Goal: Task Accomplishment & Management: Use online tool/utility

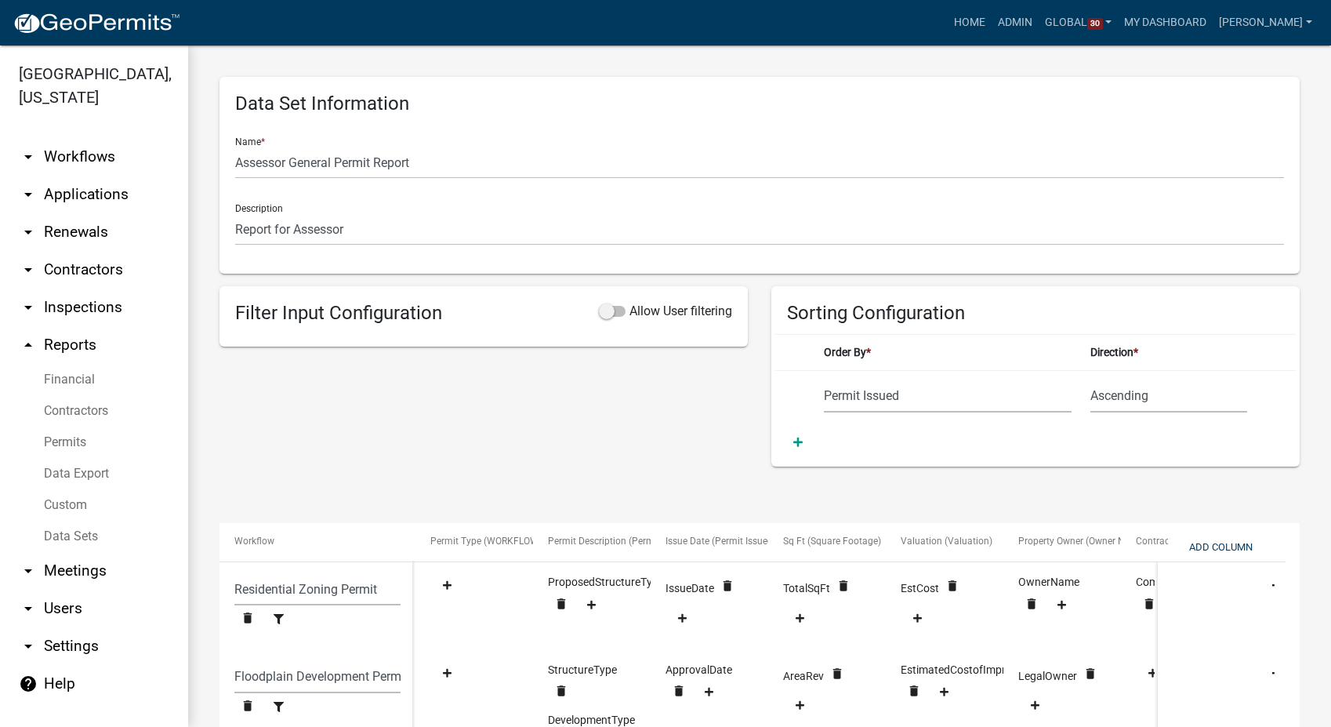
select select "Permit Issued"
select select "c7cf062a-2365-4870-9dfe-261f508b84c7"
select select "8769067f-6bb5-48b9-8e2b-b625623d8552"
select select "b4346a27-1e96-4145-b844-98b6fe129331"
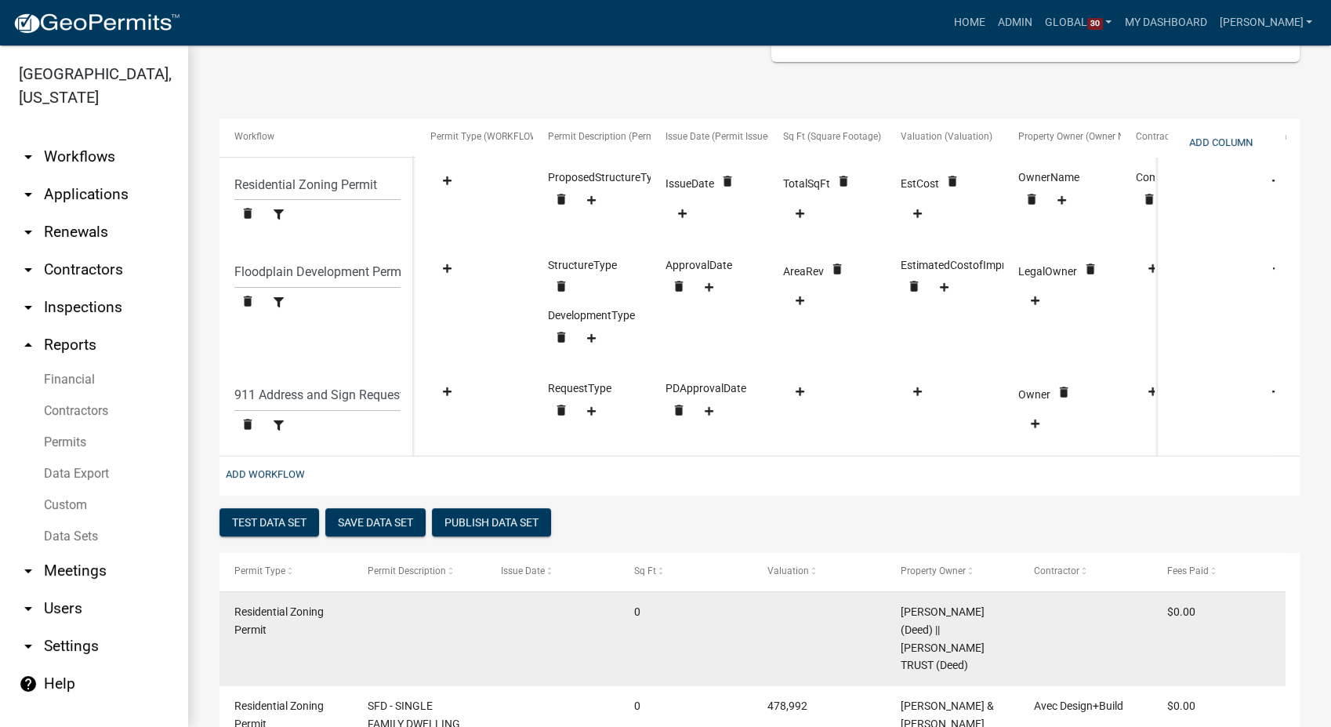
scroll to position [403, 0]
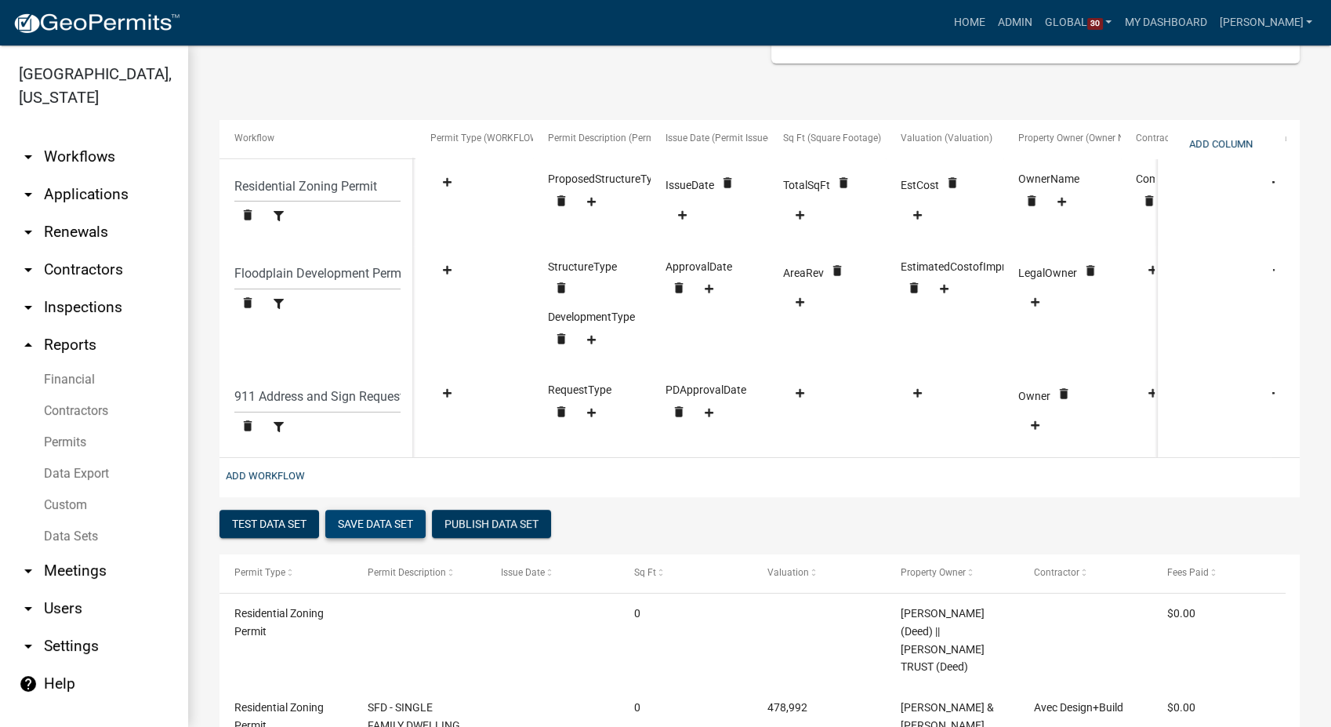
click at [395, 535] on button "Save Data Set" at bounding box center [375, 524] width 100 height 28
select select "Permit Issued"
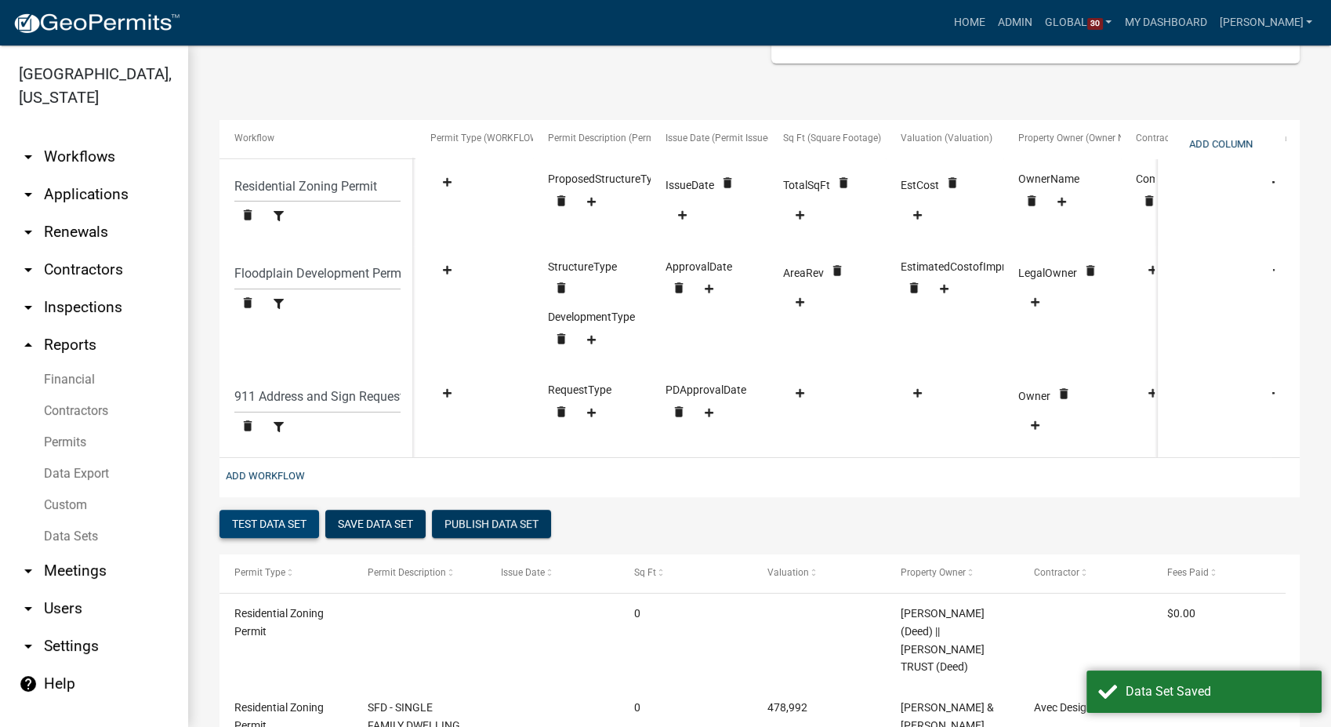
click at [237, 536] on button "Test Data Set" at bounding box center [270, 524] width 100 height 28
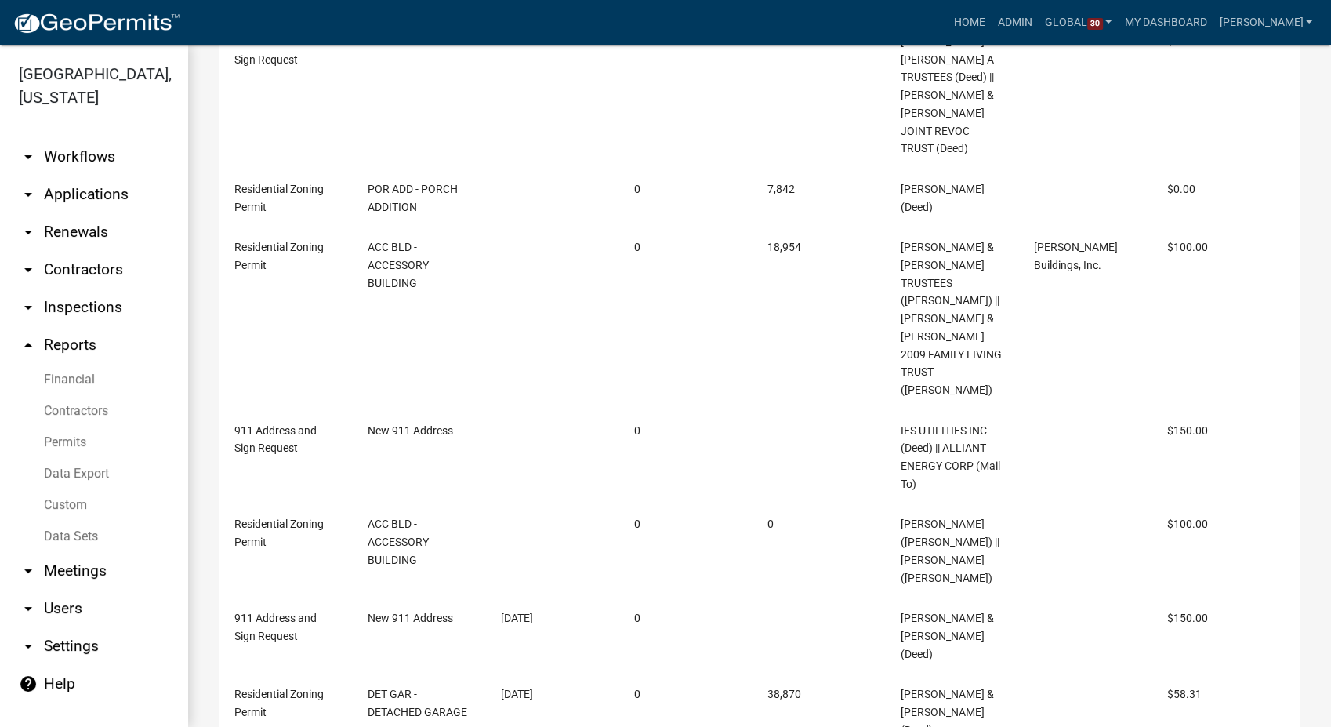
scroll to position [926, 0]
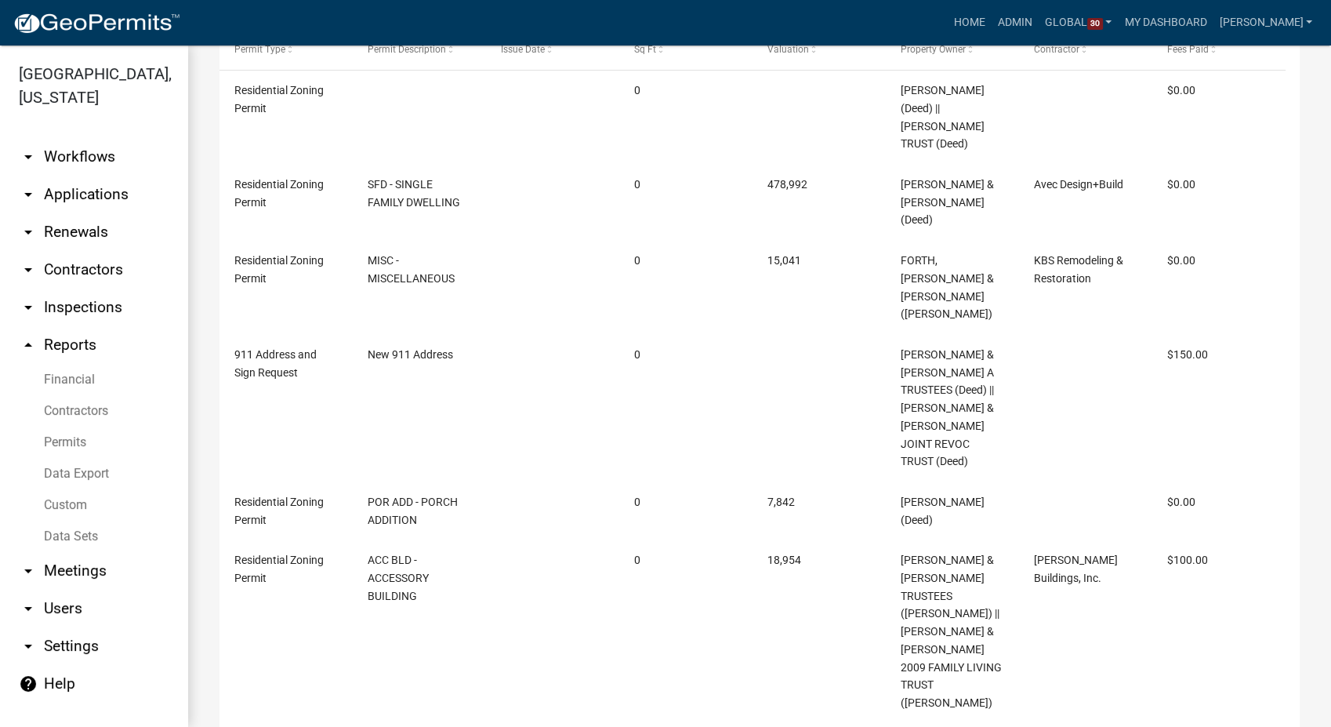
click at [72, 138] on link "arrow_drop_down Workflows" at bounding box center [94, 157] width 188 height 38
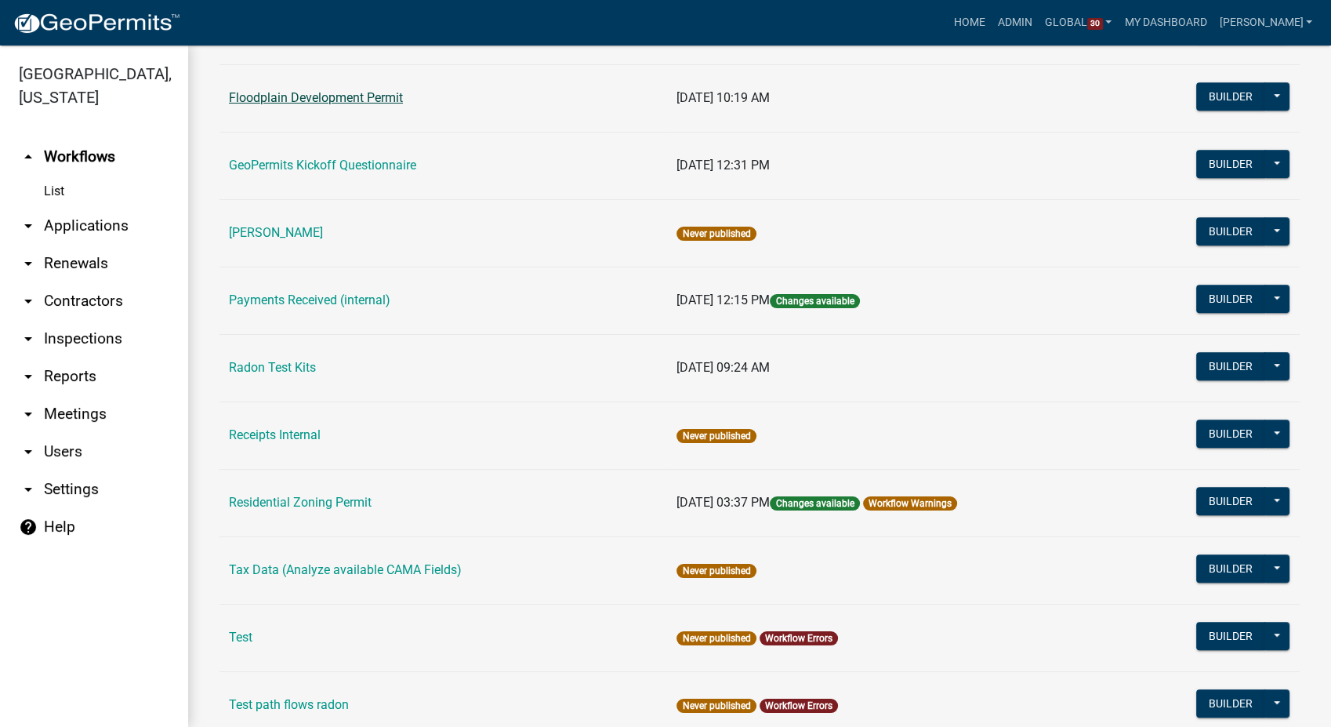
scroll to position [871, 0]
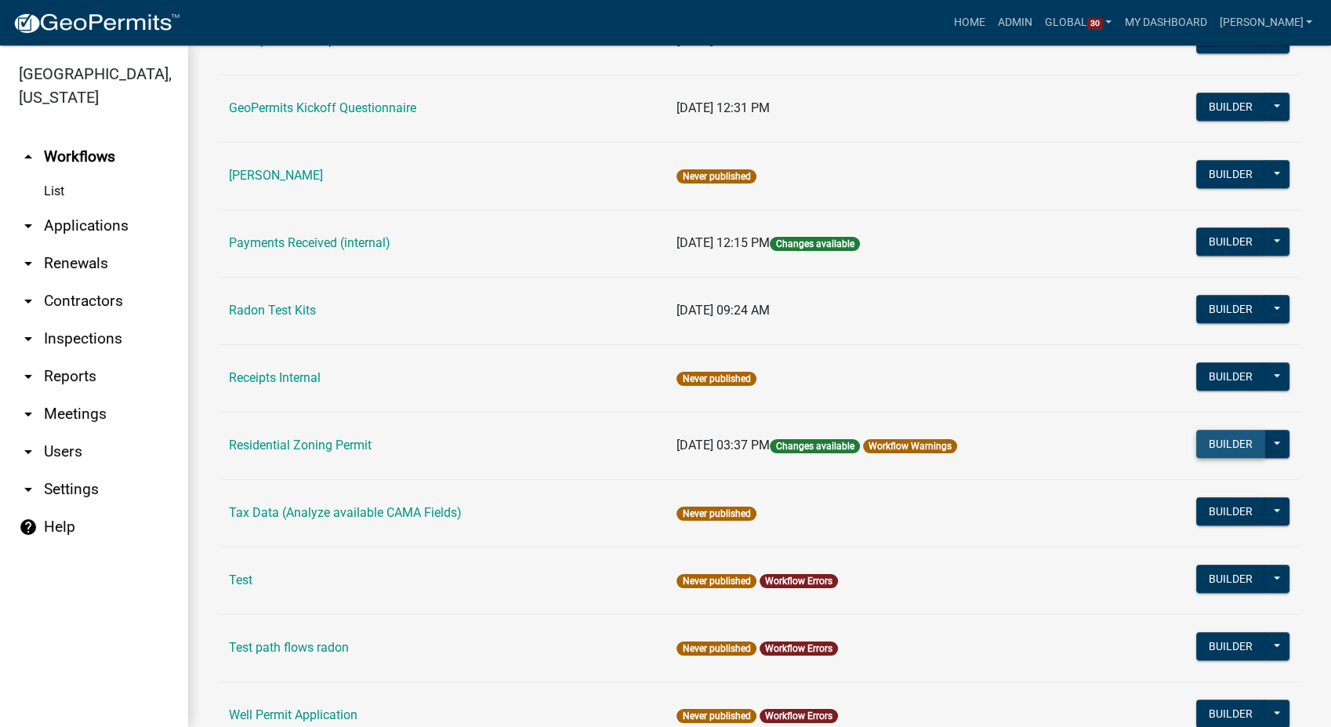
click at [1204, 432] on button "Builder" at bounding box center [1231, 444] width 69 height 28
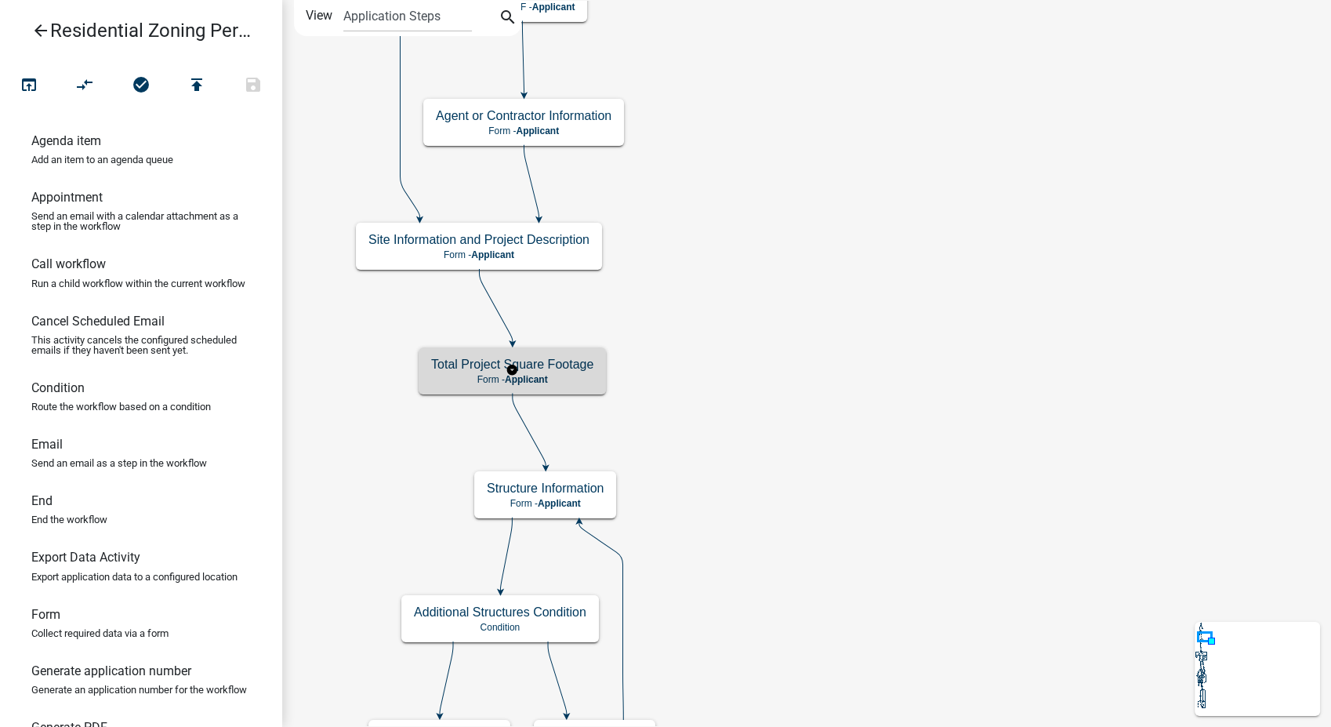
click at [568, 387] on div "Total Project Square Footage Form - Applicant" at bounding box center [512, 370] width 187 height 47
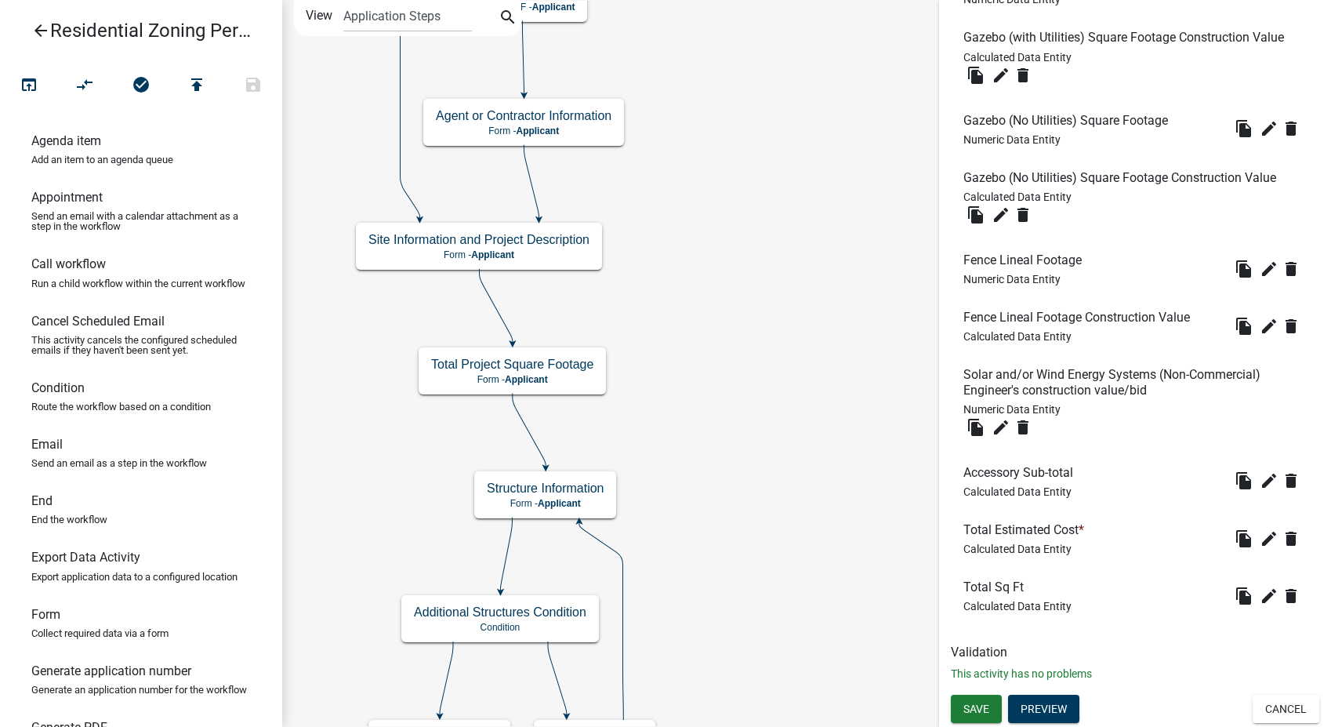
scroll to position [6055, 0]
click at [1260, 601] on icon "edit" at bounding box center [1269, 595] width 19 height 19
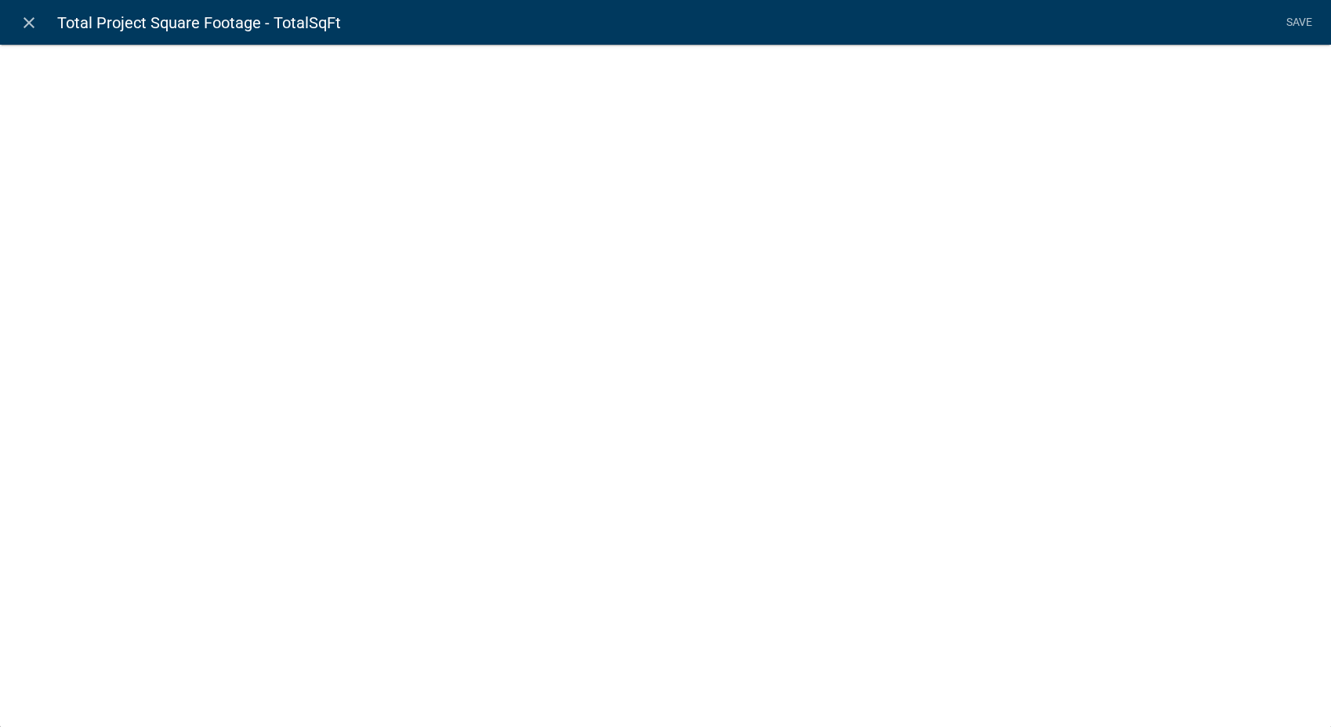
select select "calculated-value"
select select "2"
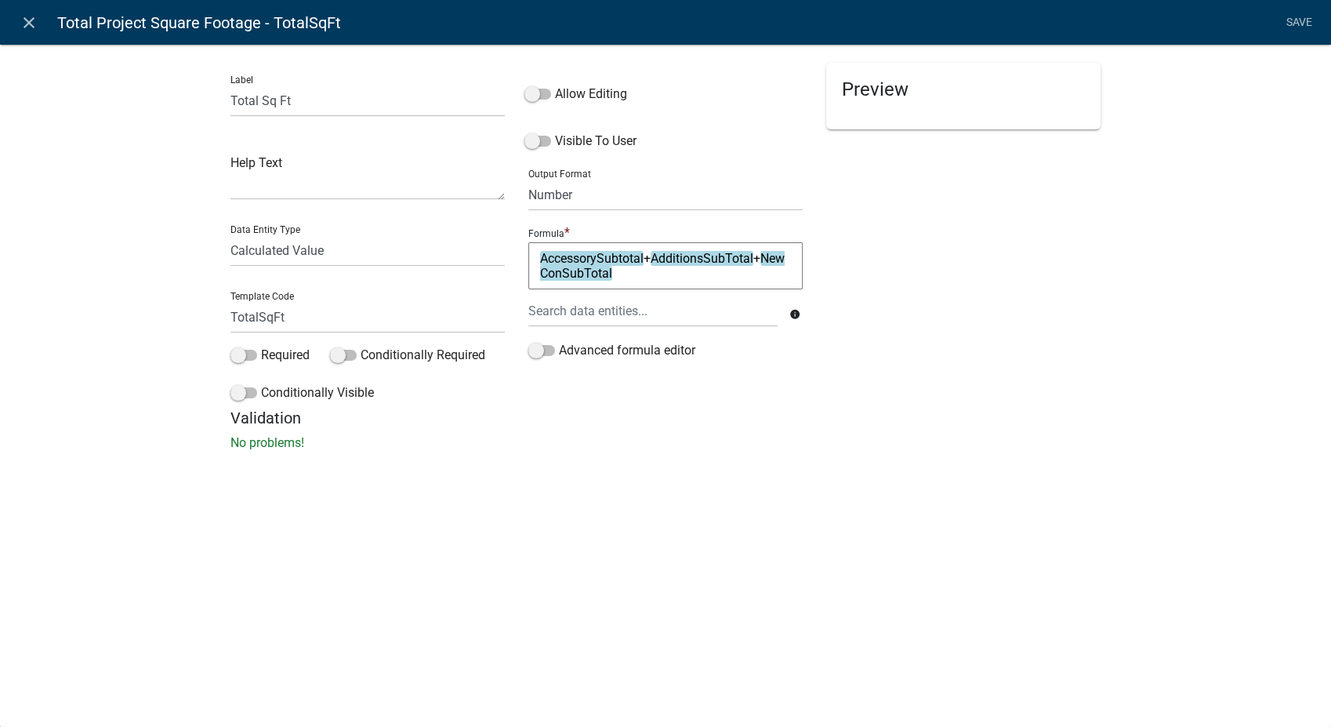
drag, startPoint x: 627, startPoint y: 281, endPoint x: 527, endPoint y: 251, distance: 104.9
click at [527, 251] on div "Formula * AccessorySubtotal + AdditionsSubTotal + NewConSubTotal AccessorySubto…" at bounding box center [666, 282] width 282 height 118
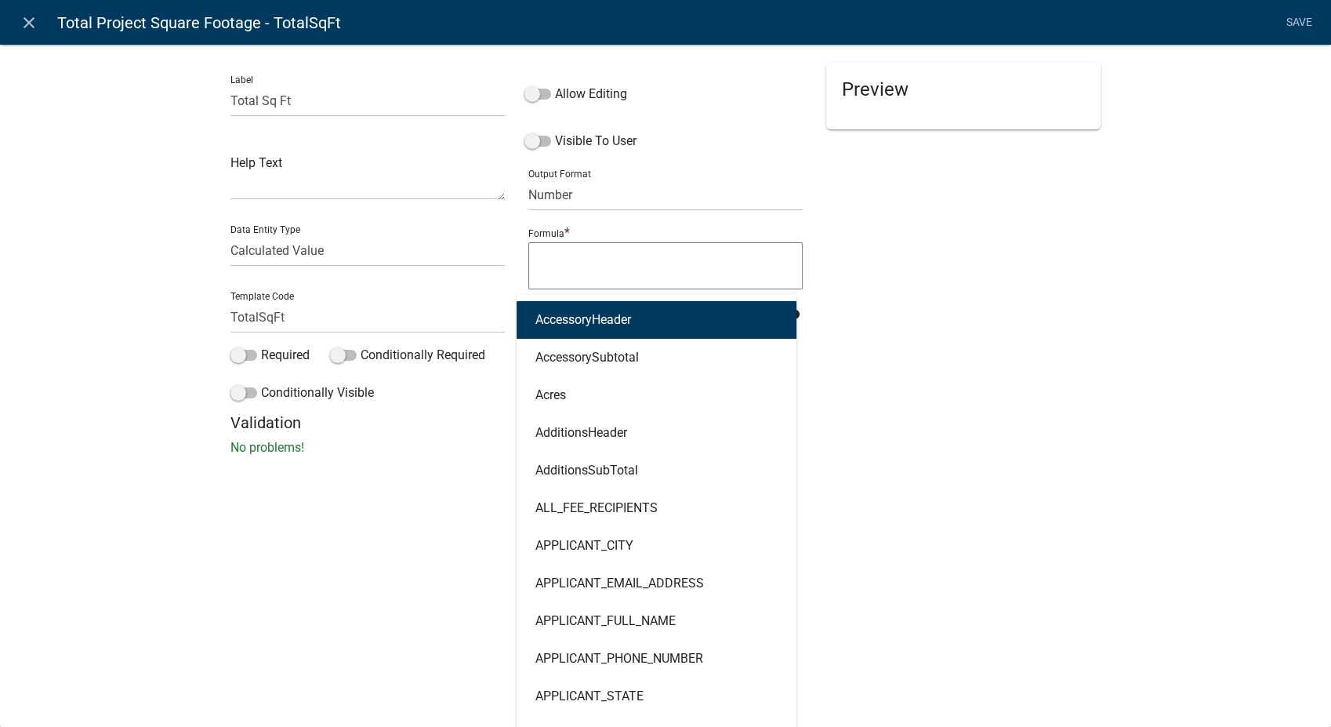
click at [645, 305] on div "AccessoryHeader AccessorySubtotal Acres AdditionsHeader AdditionsSubTotal ALL_F…" at bounding box center [653, 311] width 273 height 32
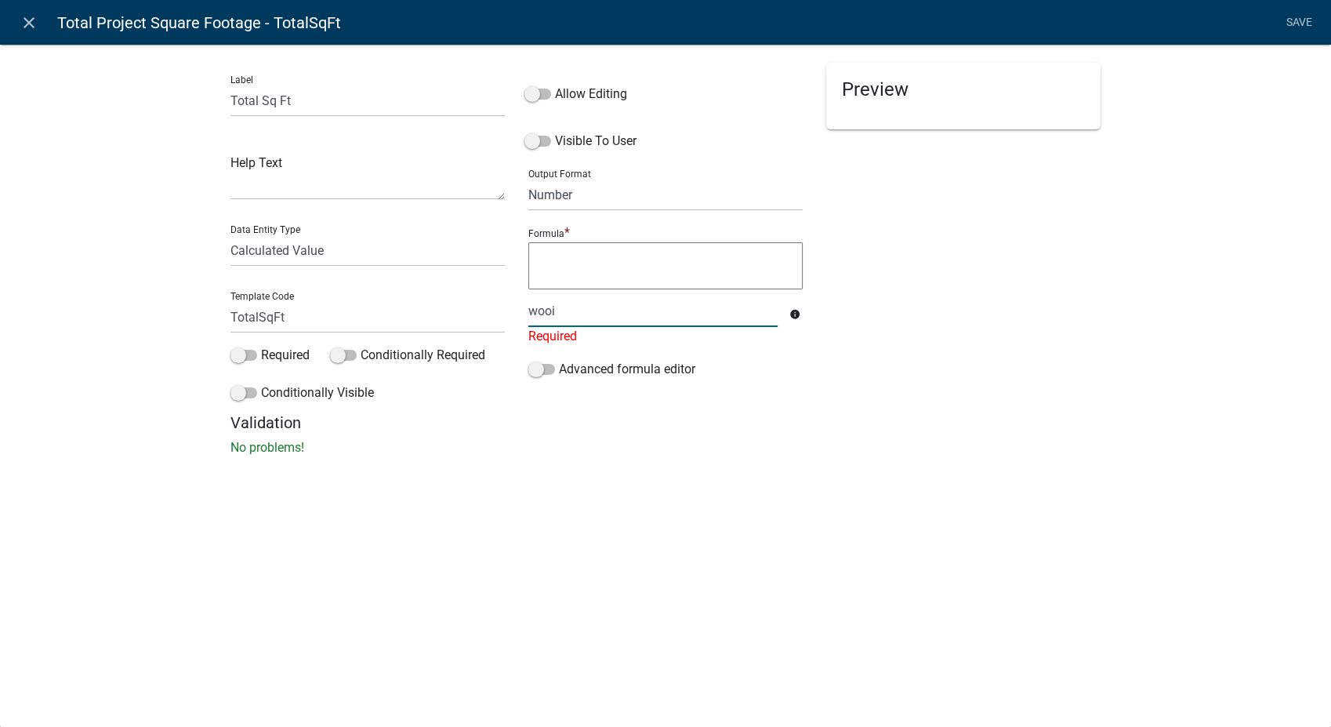
type input "woo"
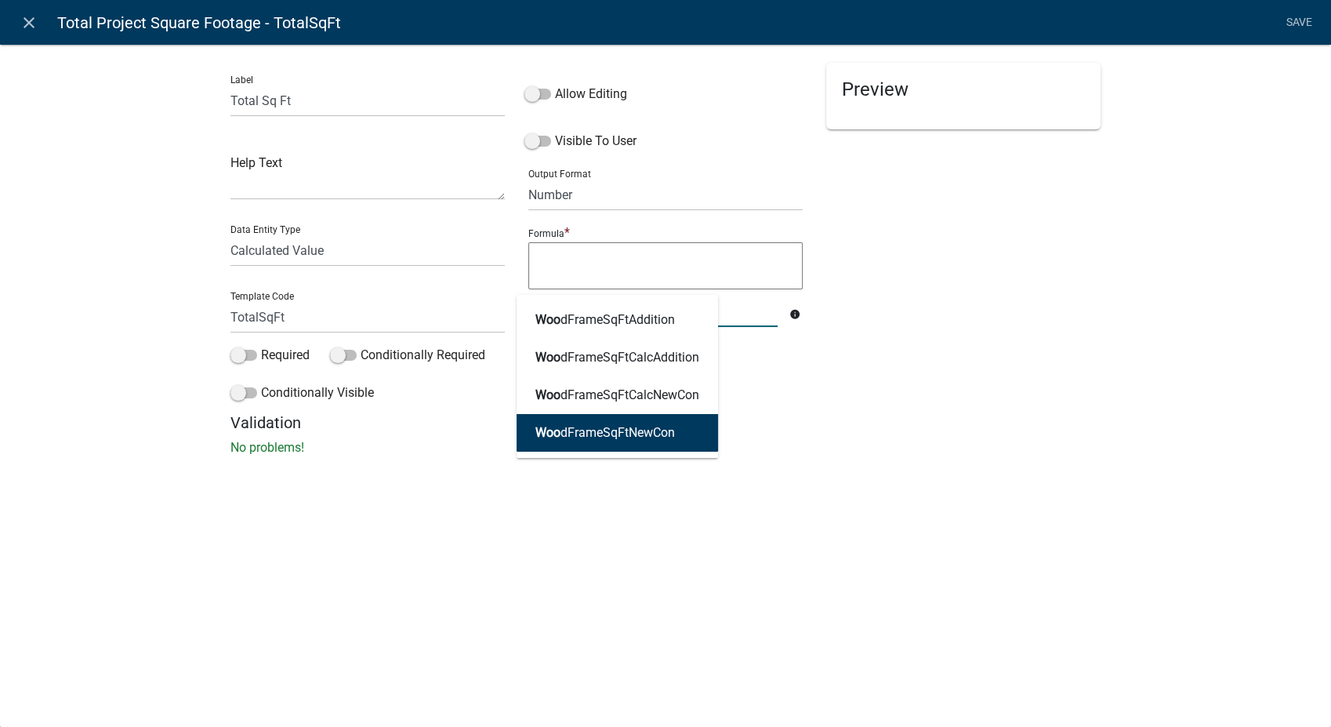
click at [632, 432] on ngb-highlight "Woo dFrameSqFtNewCon" at bounding box center [606, 433] width 140 height 13
type textarea "WoodFrameSqFtNewCon"
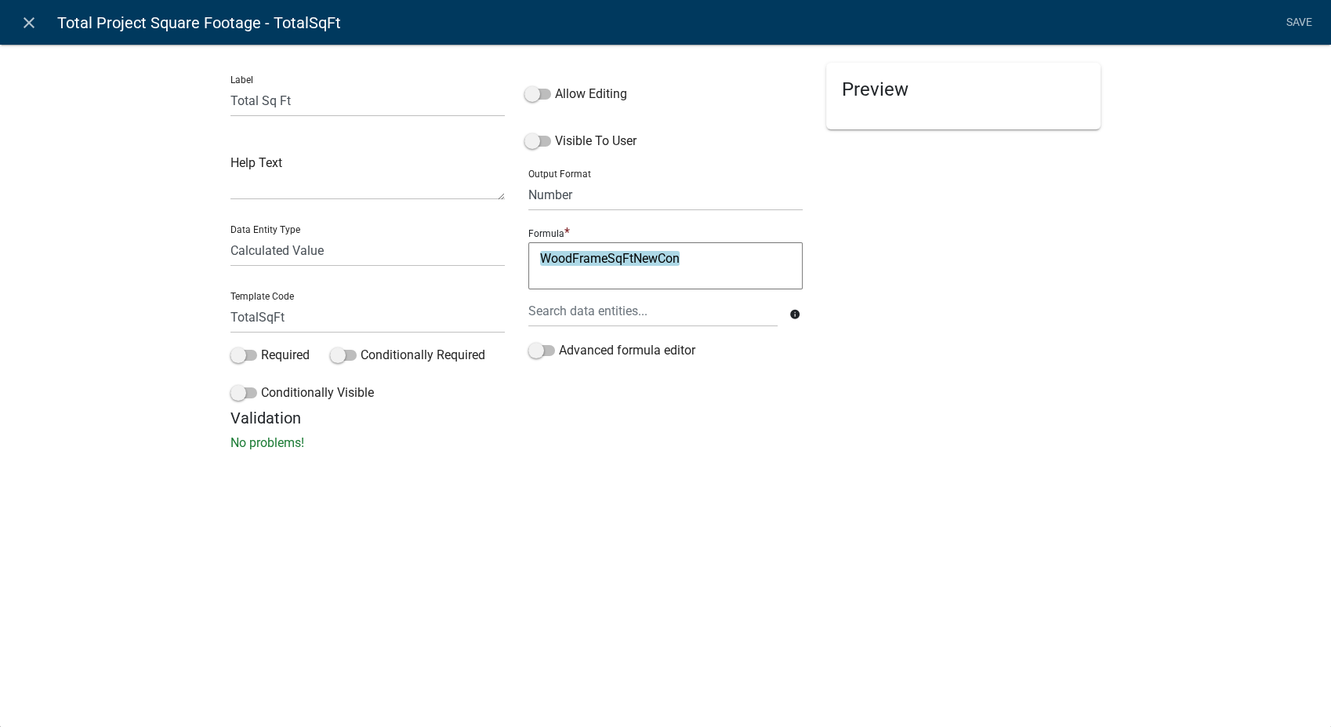
click at [696, 266] on textarea "WoodFrameSqFtNewCon" at bounding box center [665, 265] width 274 height 47
type textarea "WoodFrameSqFtNewCon+"
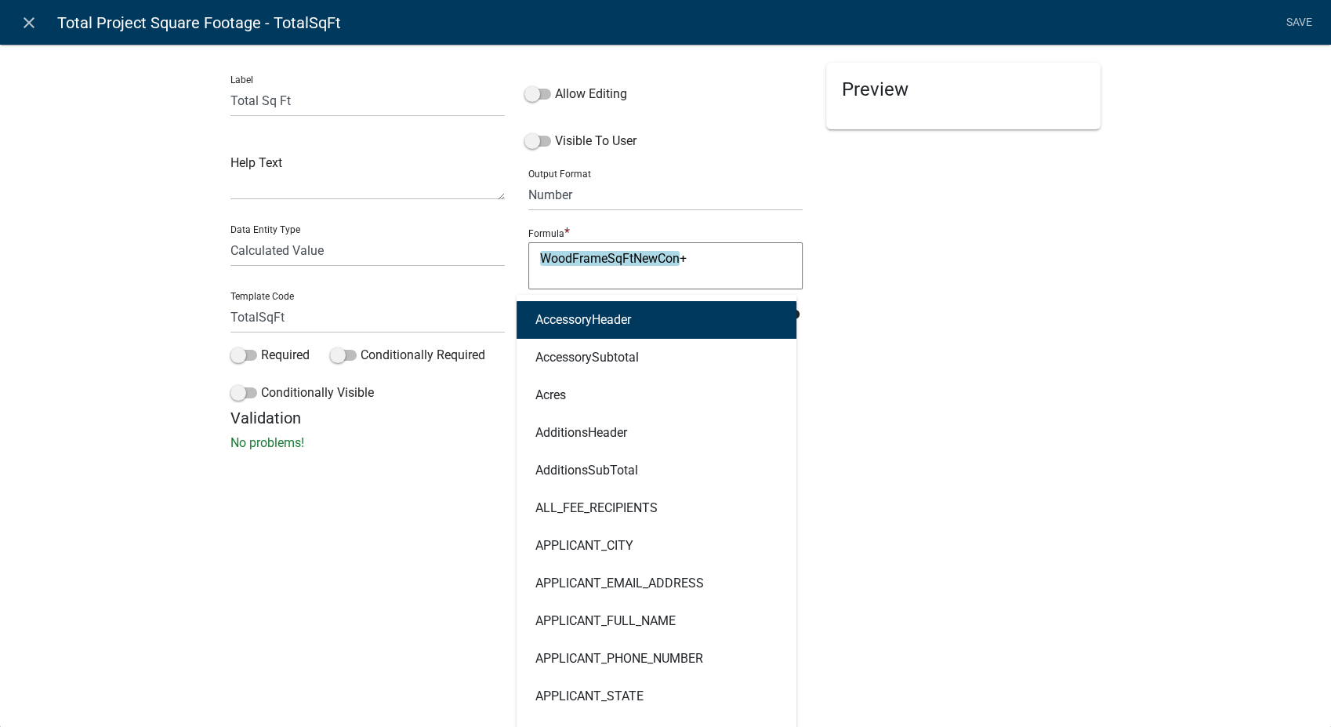
click at [608, 310] on div "AccessoryHeader AccessorySubtotal Acres AdditionsHeader AdditionsSubTotal ALL_F…" at bounding box center [653, 311] width 273 height 32
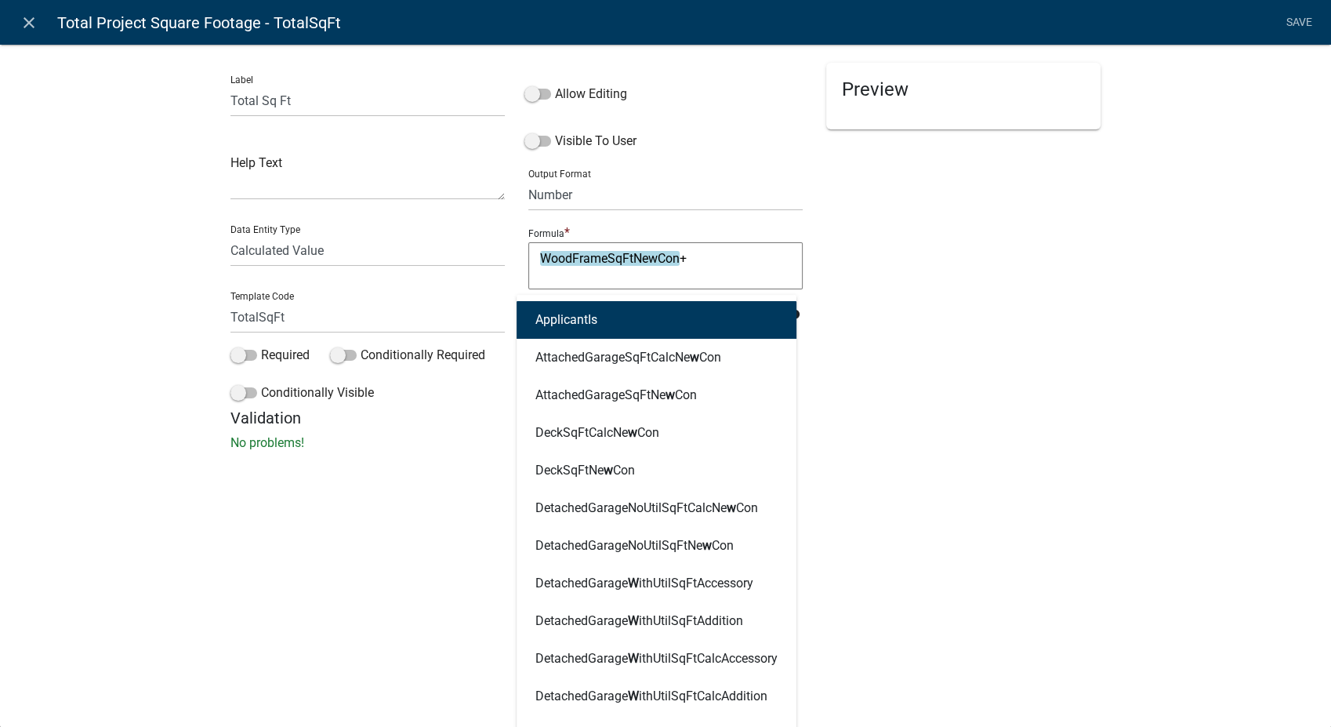
type input "wood"
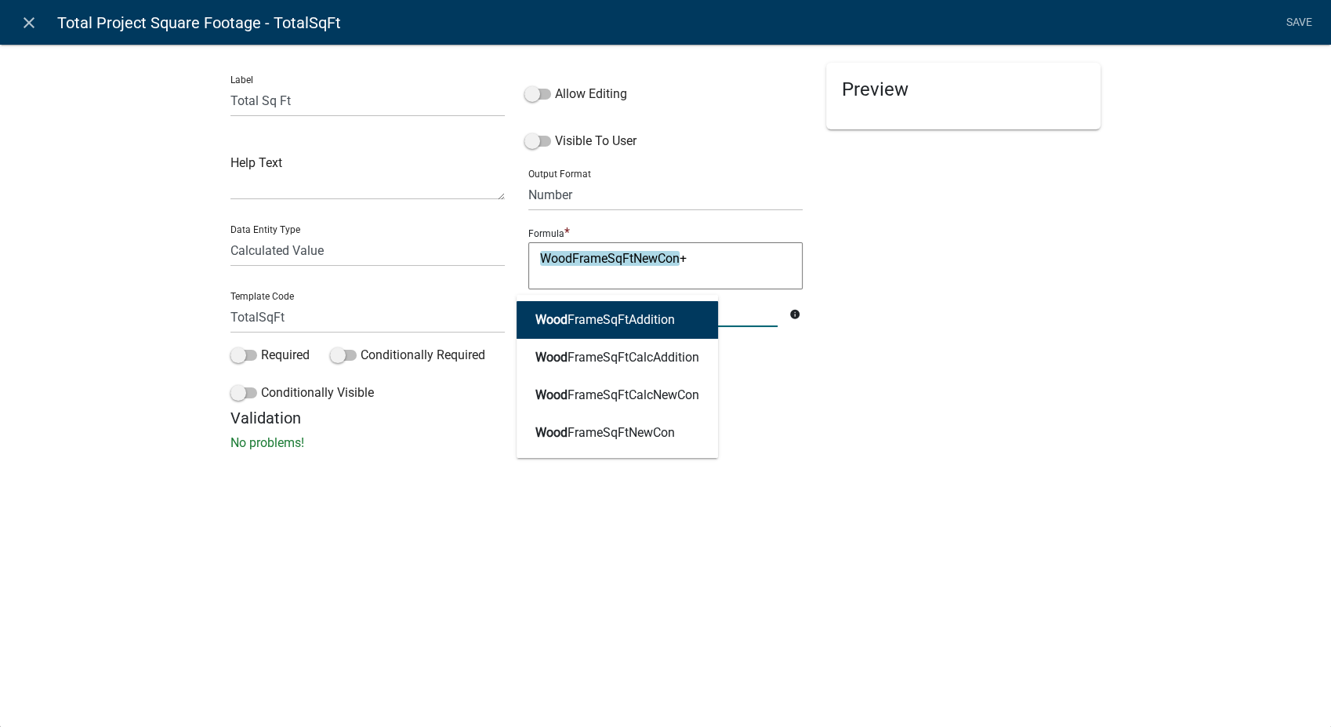
click at [614, 308] on button "Wood FrameSqFtAddition" at bounding box center [618, 320] width 202 height 38
type textarea "WoodFrameSqFtNewCon+WoodFrameSqFtAddition"
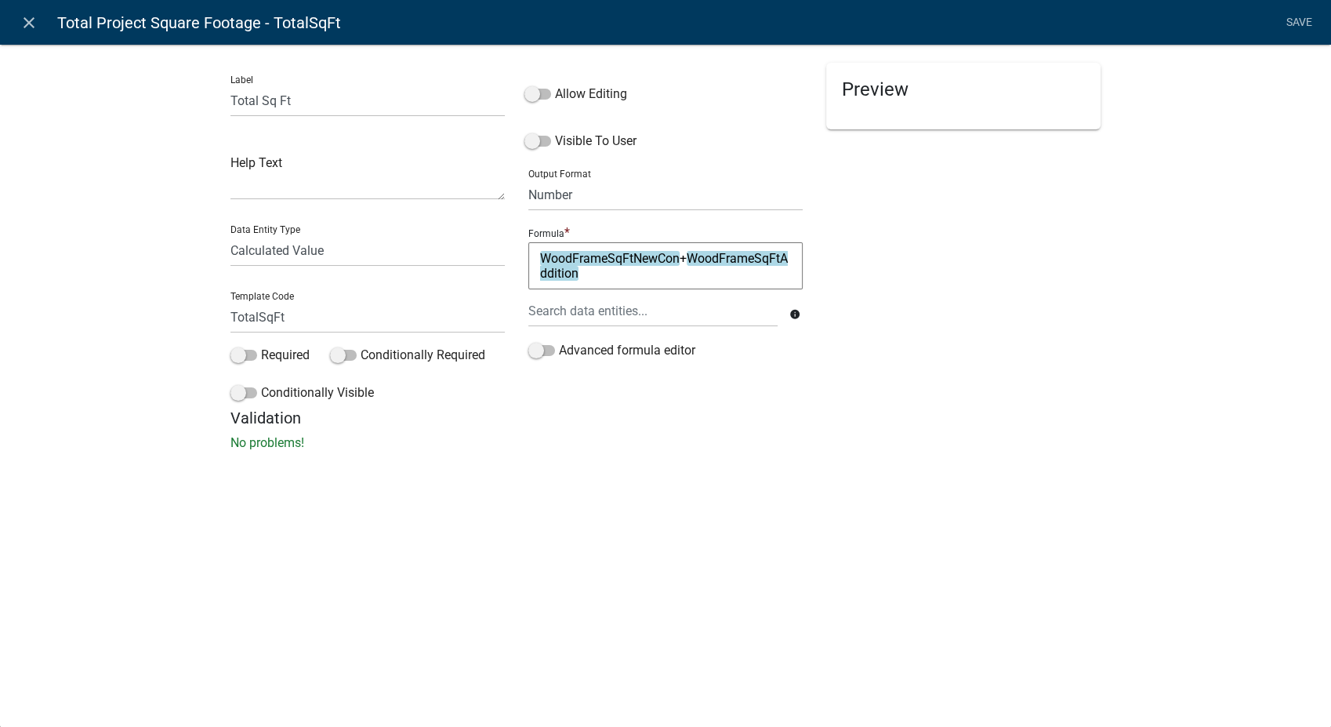
click at [615, 281] on textarea "WoodFrameSqFtNewCon+WoodFrameSqFtAddition" at bounding box center [665, 265] width 274 height 47
type textarea "WoodFrameSqFtNewCon+WoodFrameSqFtAddition+"
click at [572, 308] on div at bounding box center [653, 311] width 273 height 32
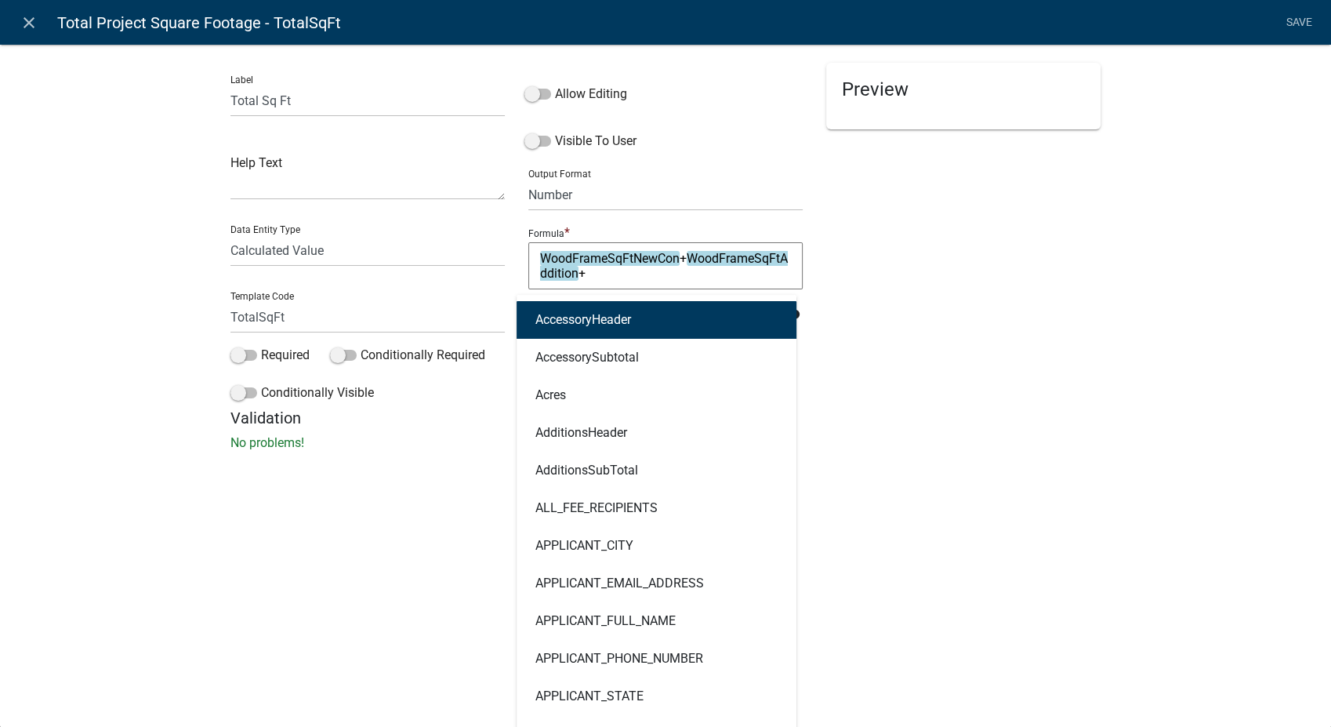
type input "[PERSON_NAME]"
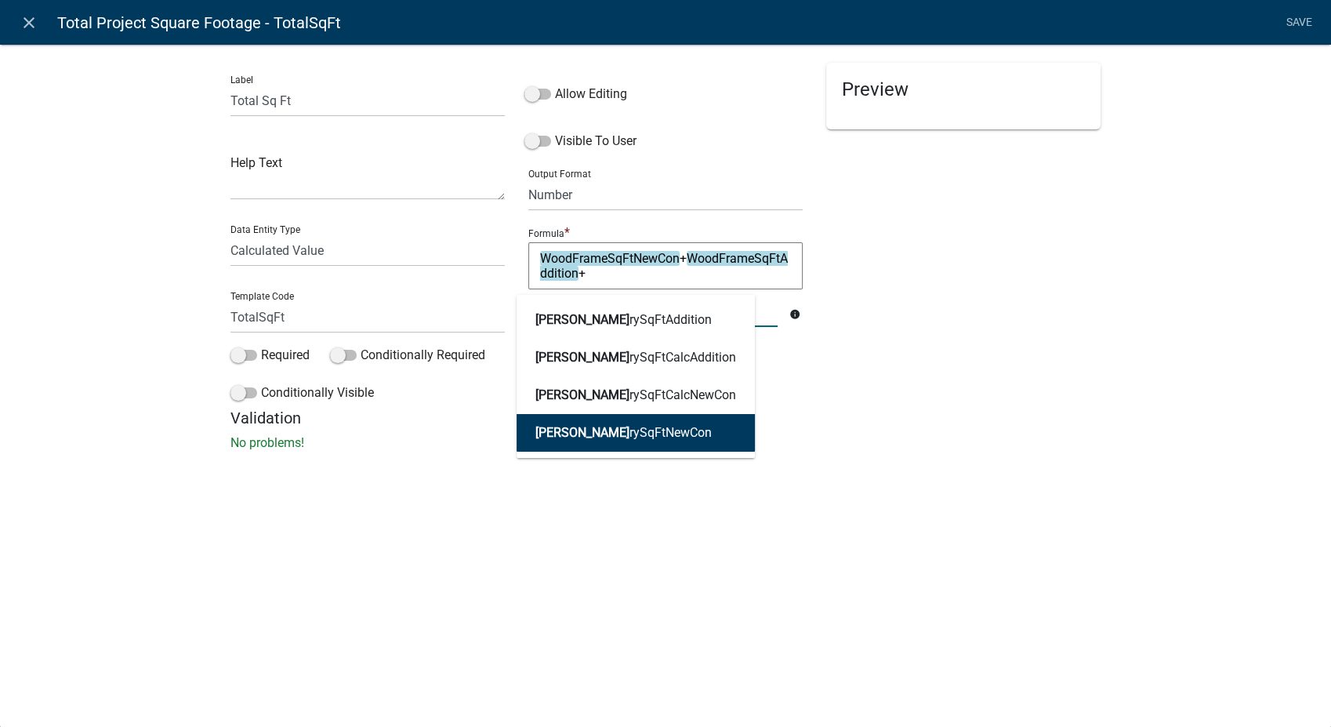
click at [594, 430] on ngb-highlight "[PERSON_NAME] rySqFtNewCon" at bounding box center [624, 433] width 176 height 13
type textarea "WoodFrameSqFtNewCon+WoodFrameSqFtAddition+MasonrySqFtNewCon"
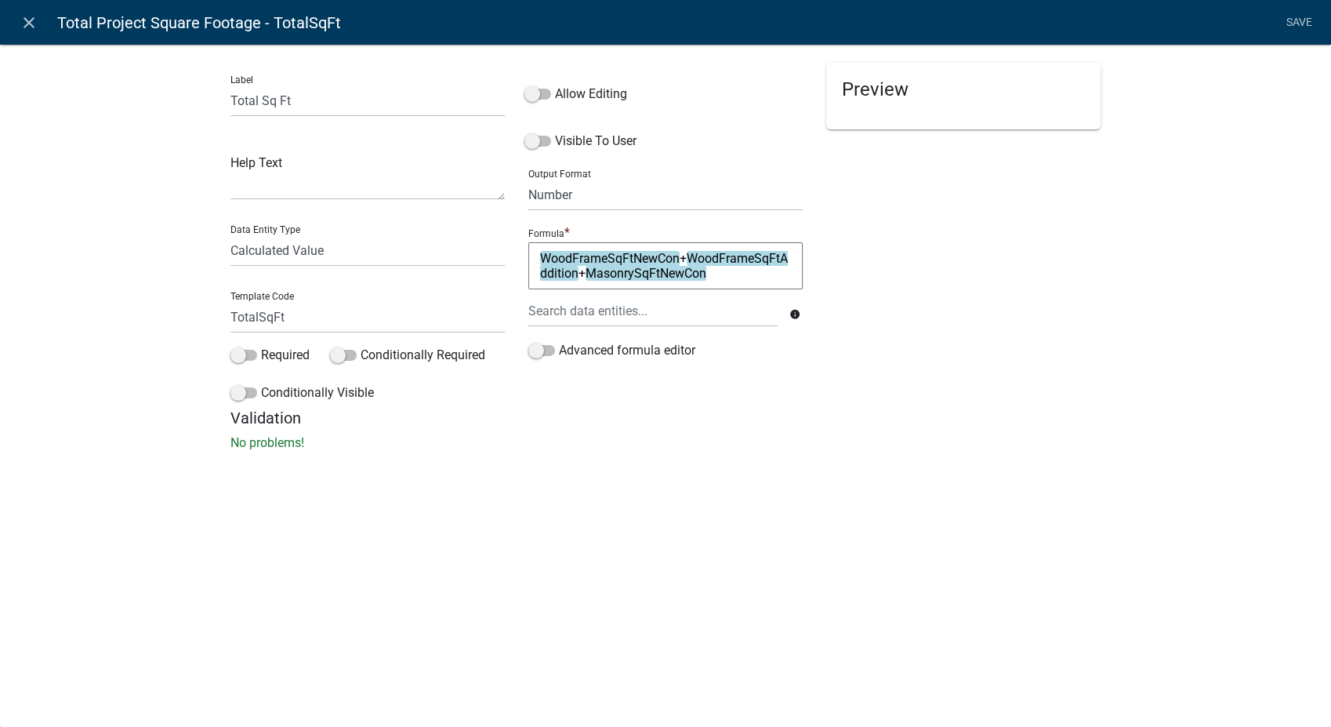
click at [761, 279] on textarea "WoodFrameSqFtNewCon+WoodFrameSqFtAddition+MasonrySqFtNewCon" at bounding box center [665, 265] width 274 height 47
type textarea "WoodFrameSqFtNewCon+WoodFrameSqFtAddition+MasonrySqFtNewCon+"
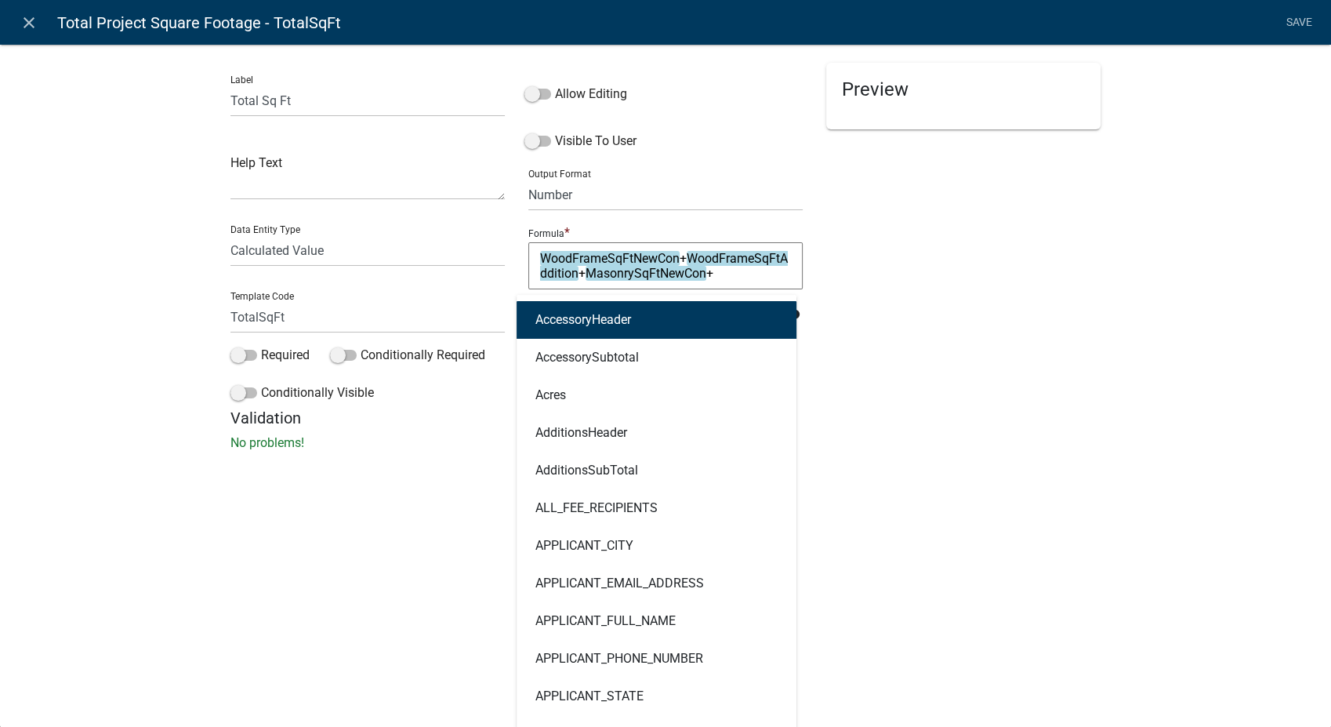
click at [670, 314] on div "AccessoryHeader AccessorySubtotal Acres AdditionsHeader AdditionsSubTotal ALL_F…" at bounding box center [653, 311] width 273 height 32
type input "[PERSON_NAME]"
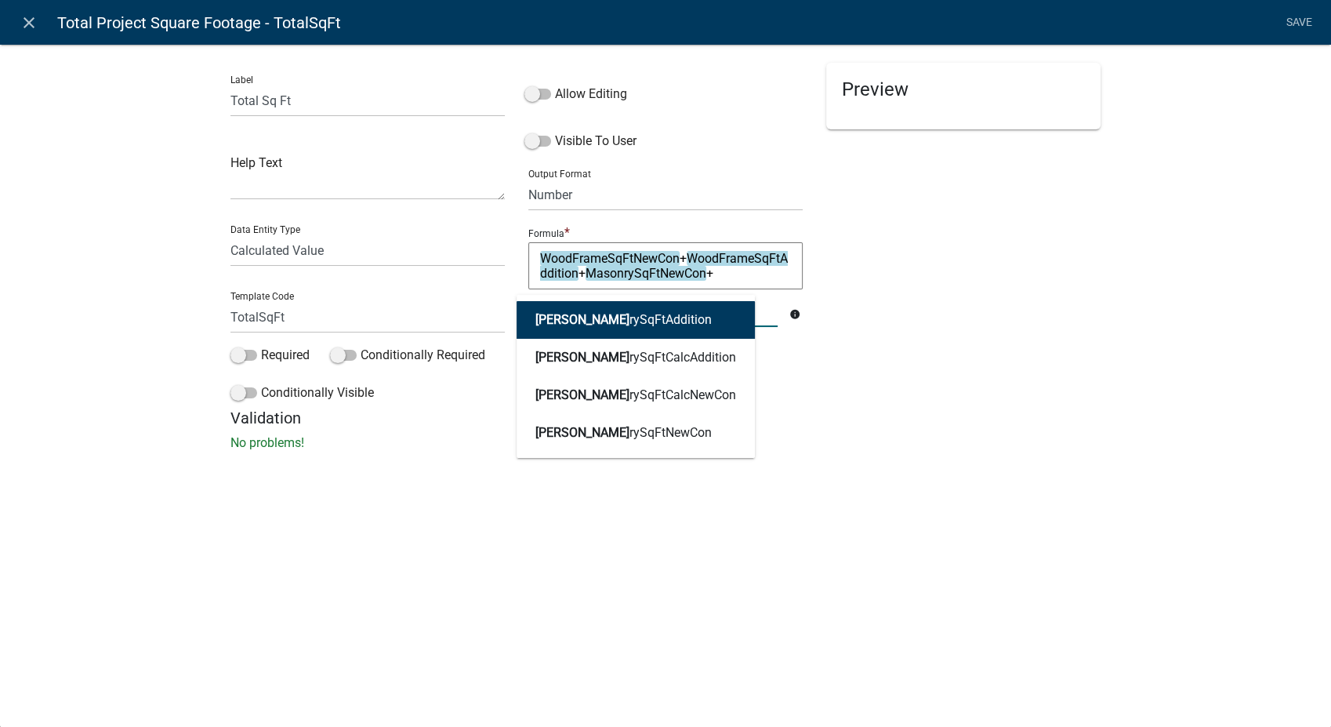
click at [607, 314] on ngb-highlight "[PERSON_NAME] rySqFtAddition" at bounding box center [624, 320] width 176 height 13
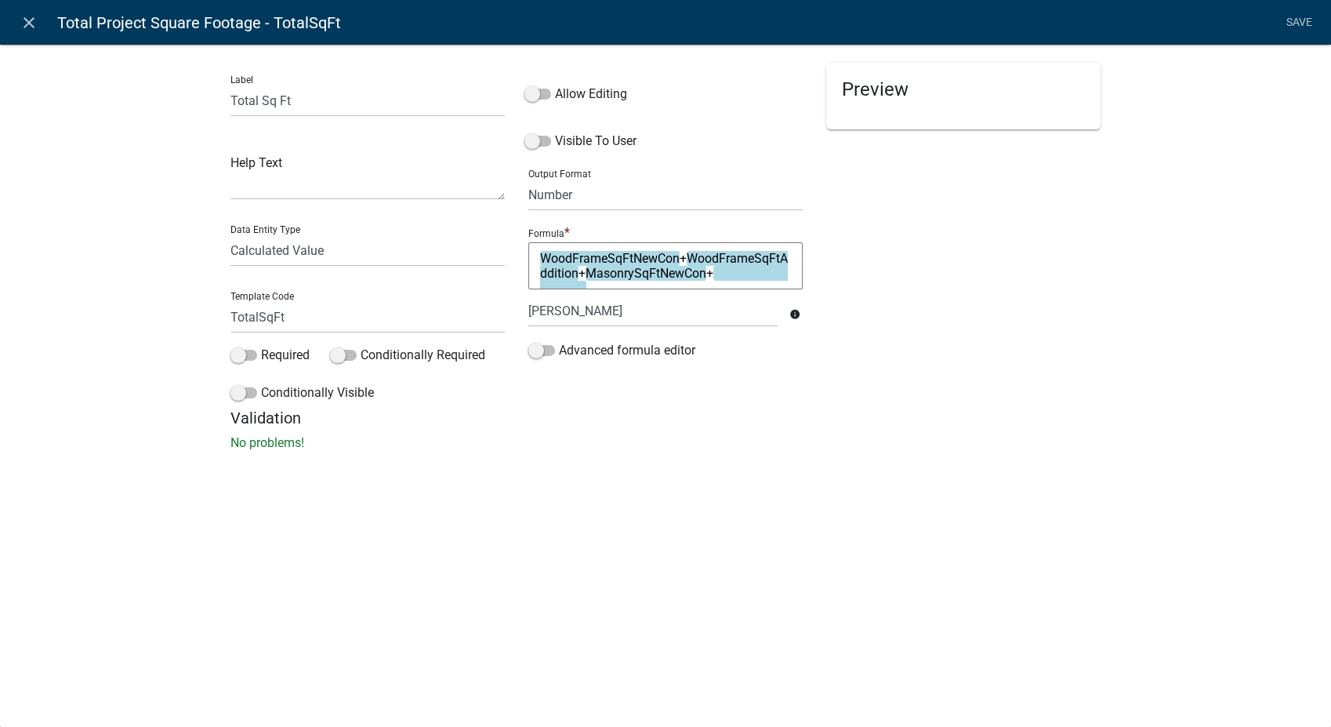
type textarea "WoodFrameSqFtNewCon+WoodFrameSqFtAddition+MasonrySqFtNewCon+MasonrySqFtAddition"
click at [623, 276] on textarea "WoodFrameSqFtNewCon+WoodFrameSqFtAddition+MasonrySqFtNewCon+MasonrySqFtAddition" at bounding box center [665, 265] width 274 height 47
type textarea "WoodFrameSqFtNewCon+WoodFrameSqFtAddition+MasonrySqFtNewCon+MasonrySqFtAddition+"
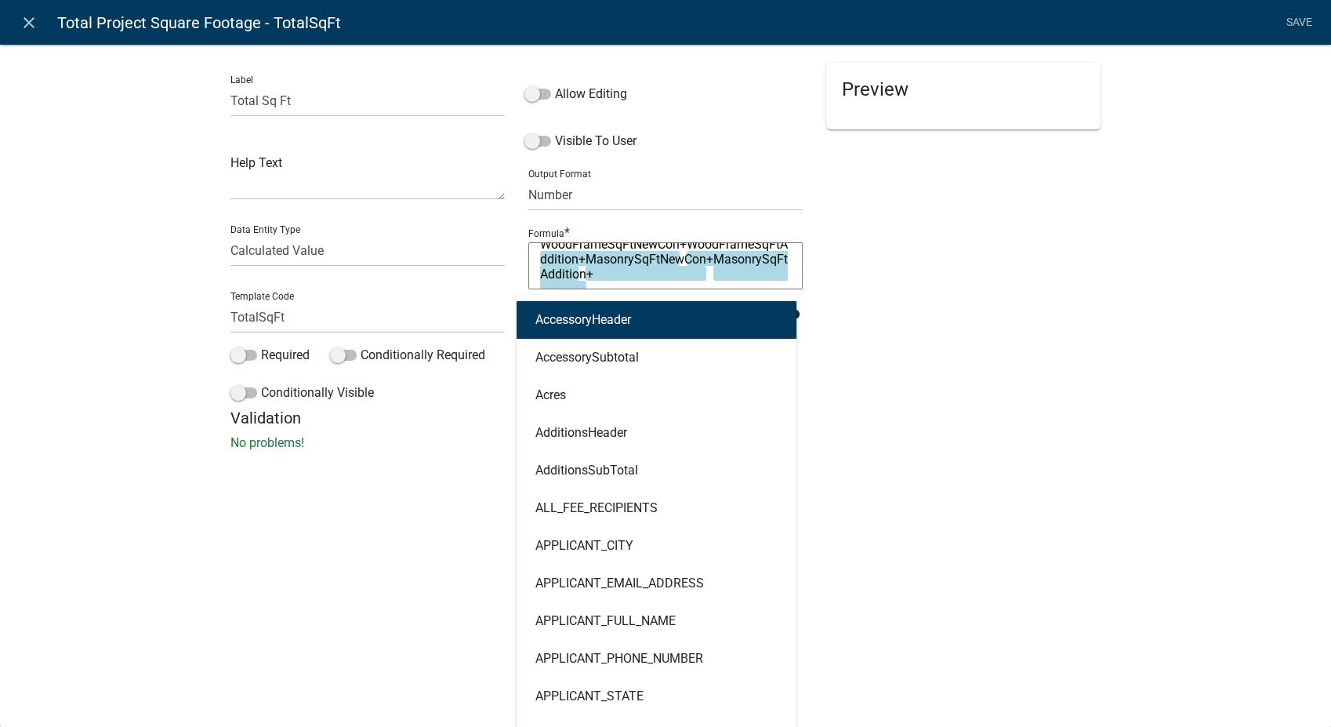
click at [646, 322] on div "AccessoryHeader AccessorySubtotal Acres AdditionsHeader AdditionsSubTotal ALL_F…" at bounding box center [653, 311] width 273 height 32
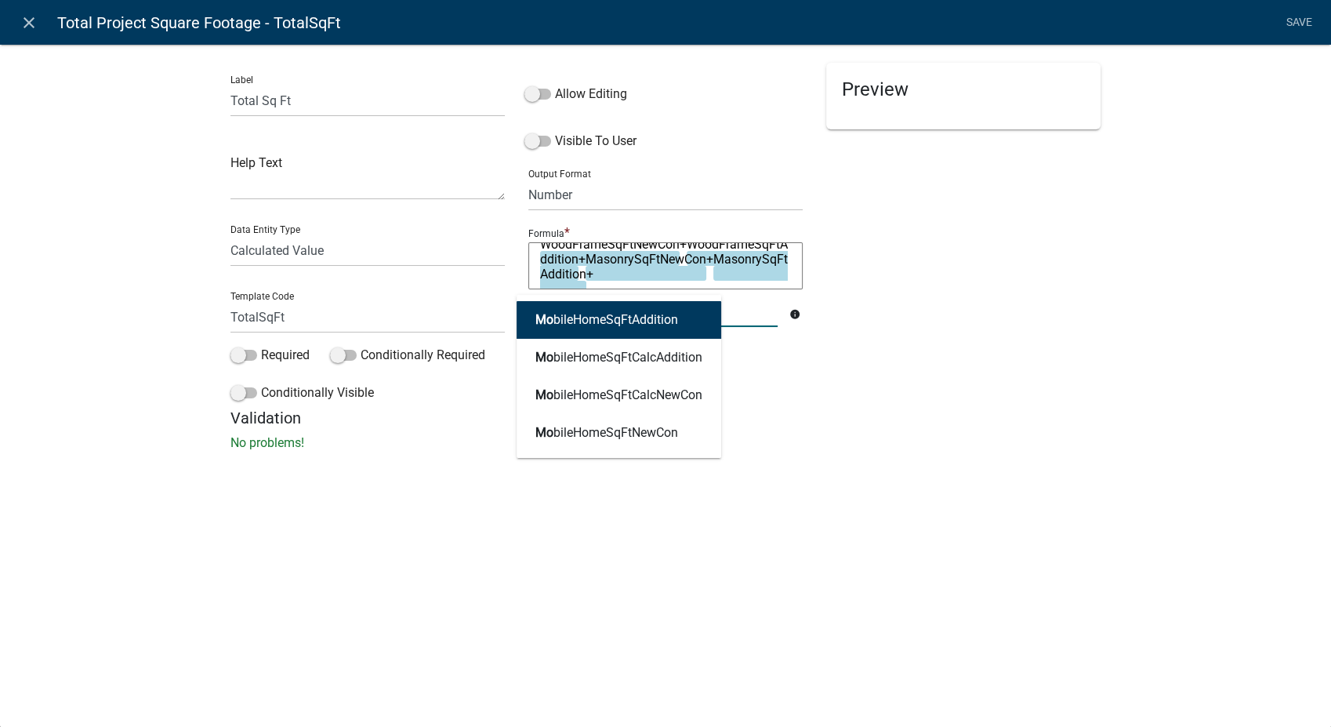
type input "mobile"
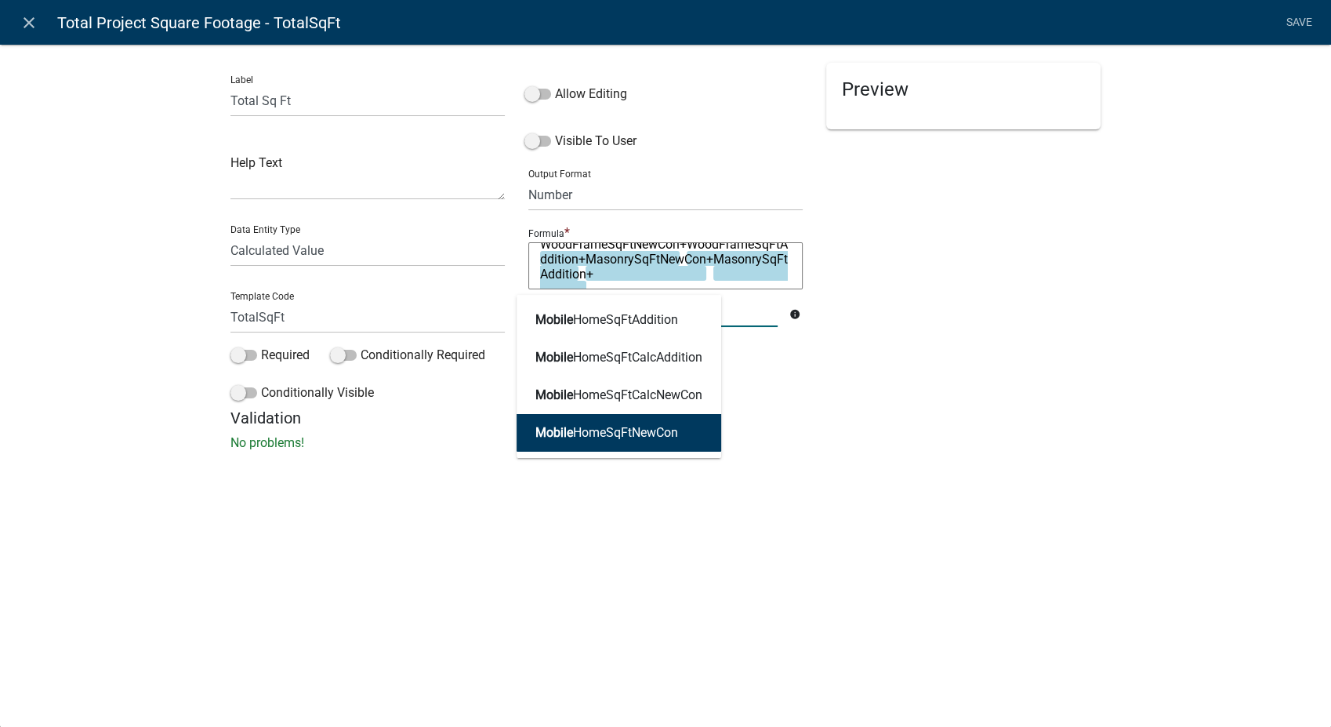
click at [621, 431] on ngb-highlight "Mobile HomeSqFtNewCon" at bounding box center [607, 433] width 143 height 13
type textarea "WoodFrameSqFtNewCon+WoodFrameSqFtAddition+MasonrySqFtNewCon+MasonrySqFtAddition…"
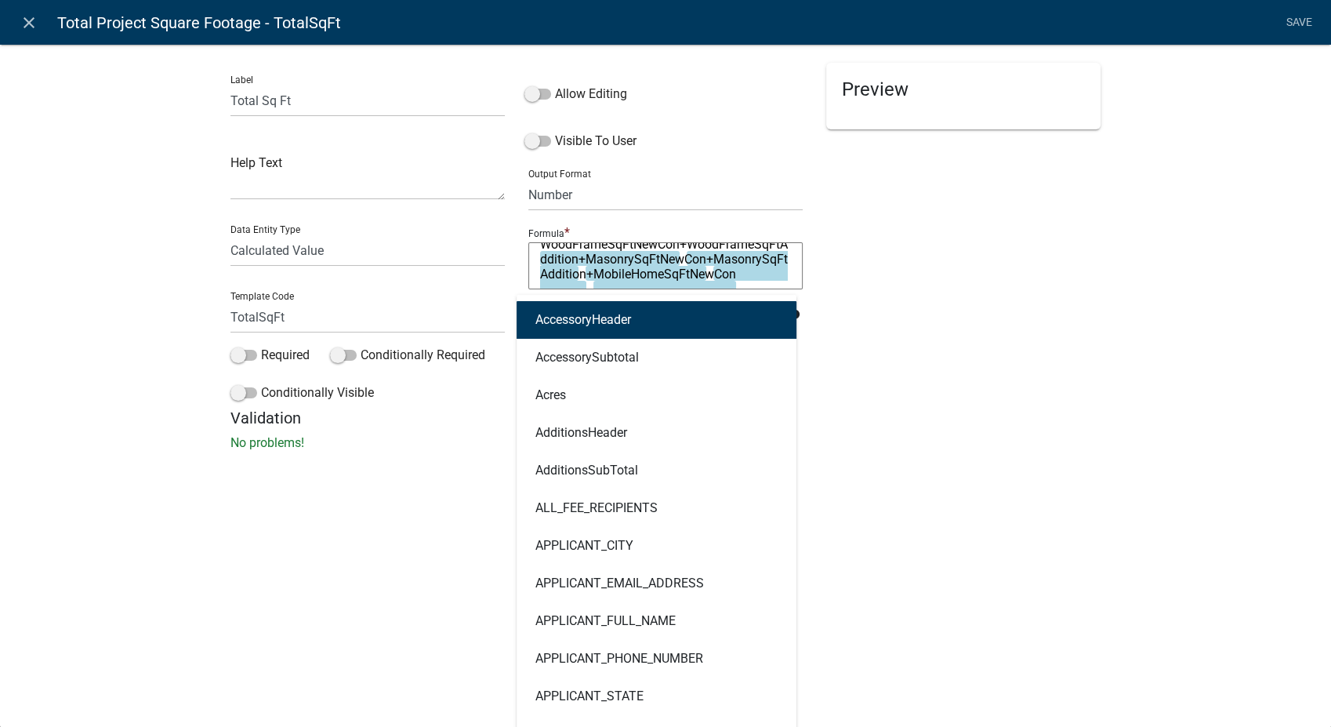
click at [605, 307] on div "AccessoryHeader AccessorySubtotal Acres AdditionsHeader AdditionsSubTotal ALL_F…" at bounding box center [653, 311] width 273 height 32
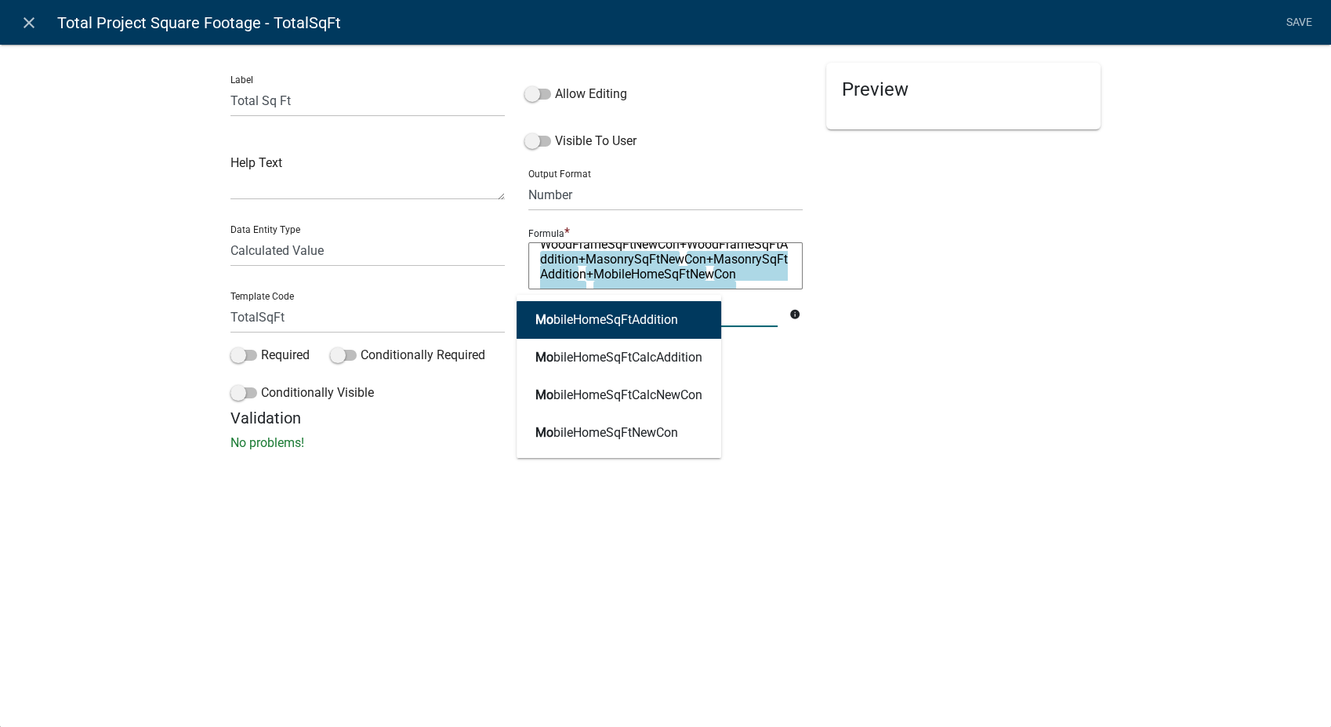
type input "Mobi"
drag, startPoint x: 602, startPoint y: 324, endPoint x: 610, endPoint y: 321, distance: 8.4
click at [610, 321] on ngb-highlight "Mobi leHomeSqFtAddition" at bounding box center [607, 320] width 143 height 13
type textarea "WoodFrameSqFtNewCon+WoodFrameSqFtAddition+MasonrySqFtNewCon+MasonrySqFtAddition…"
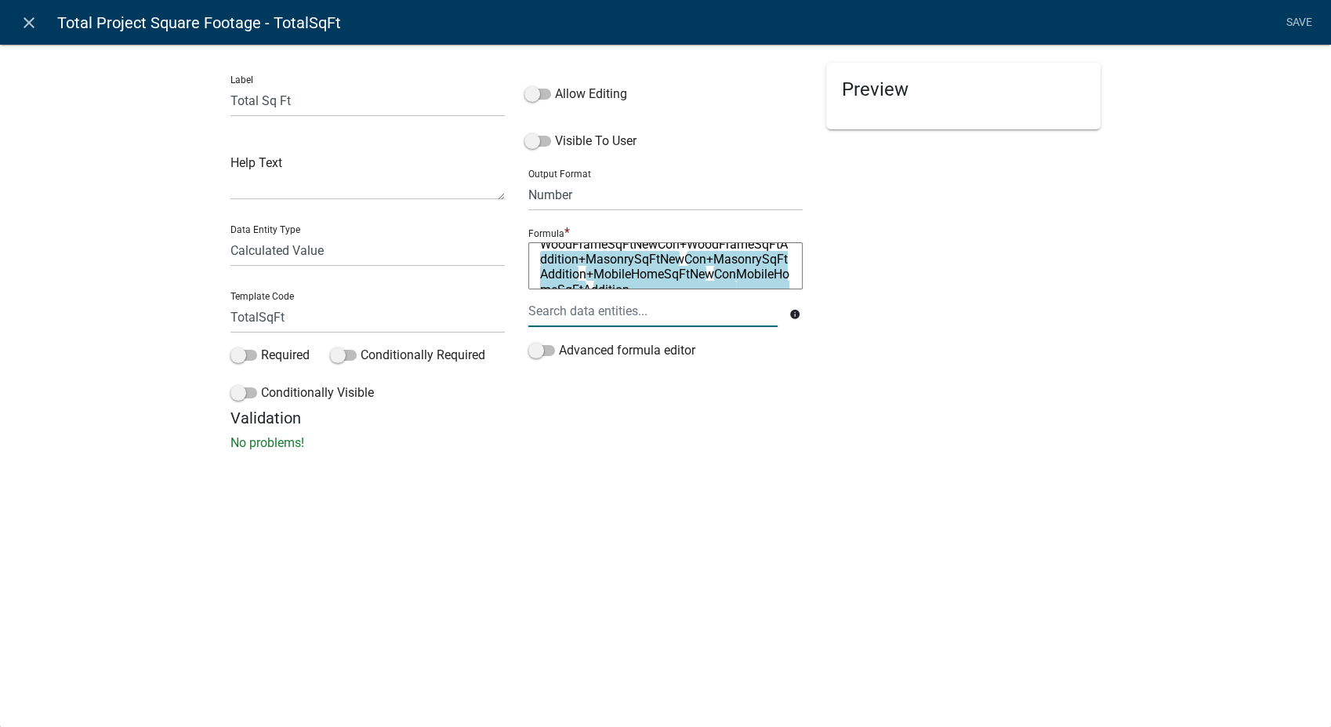
click at [645, 318] on div at bounding box center [653, 311] width 273 height 32
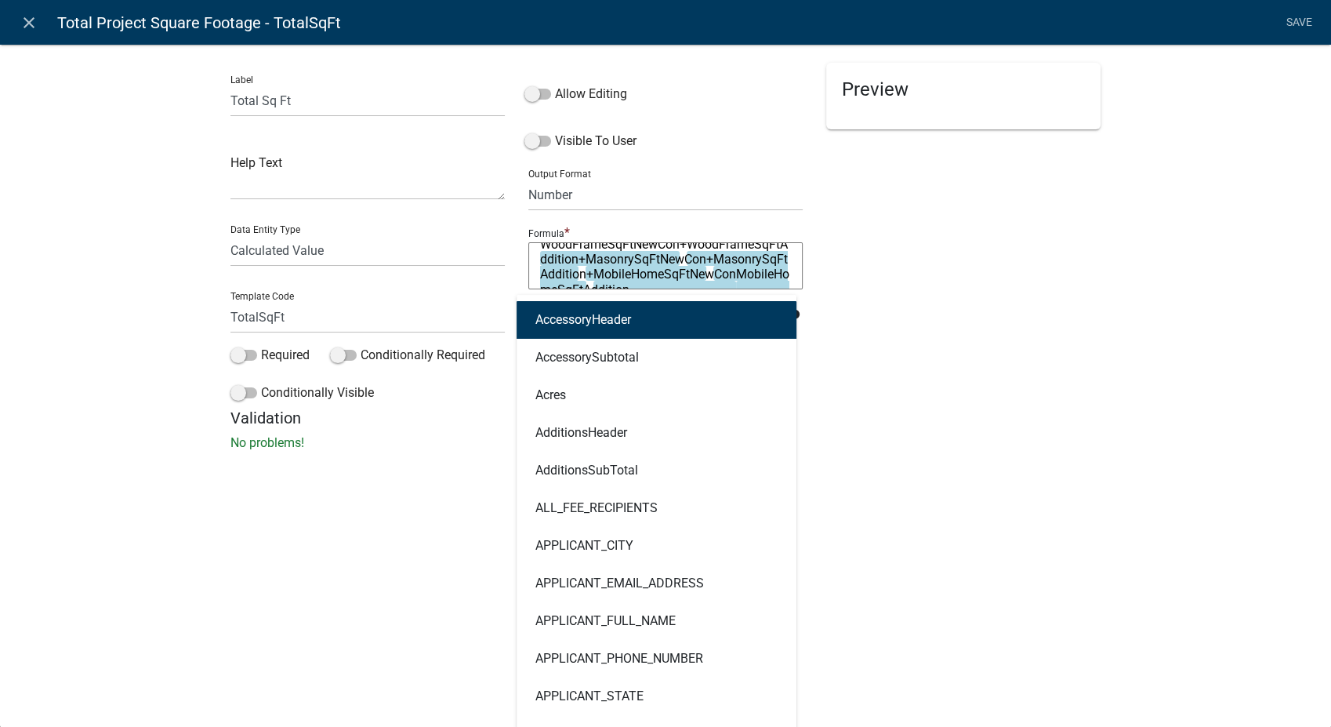
type input "manu"
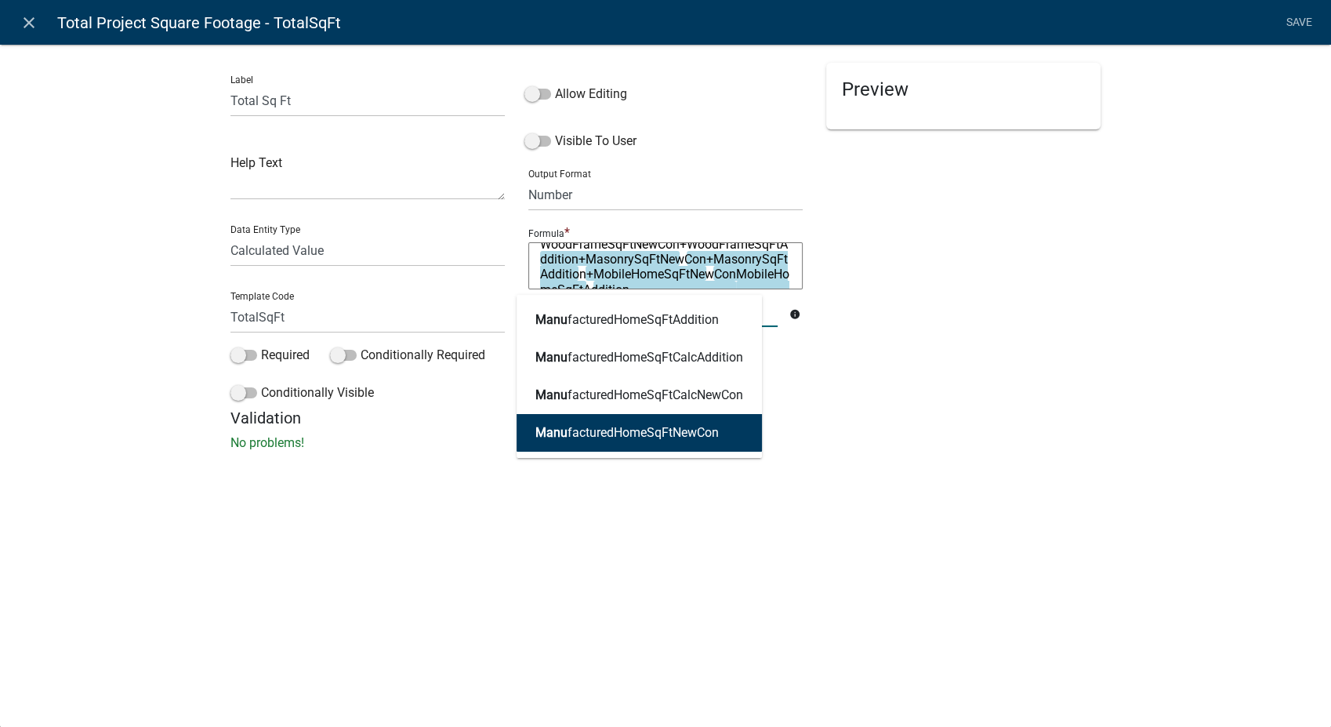
click at [627, 434] on ngb-highlight "Manu facturedHomeSqFtNewCon" at bounding box center [627, 433] width 183 height 13
type textarea "WoodFrameSqFtNewCon+WoodFrameSqFtAddition+MasonrySqFtNewCon+MasonrySqFtAddition…"
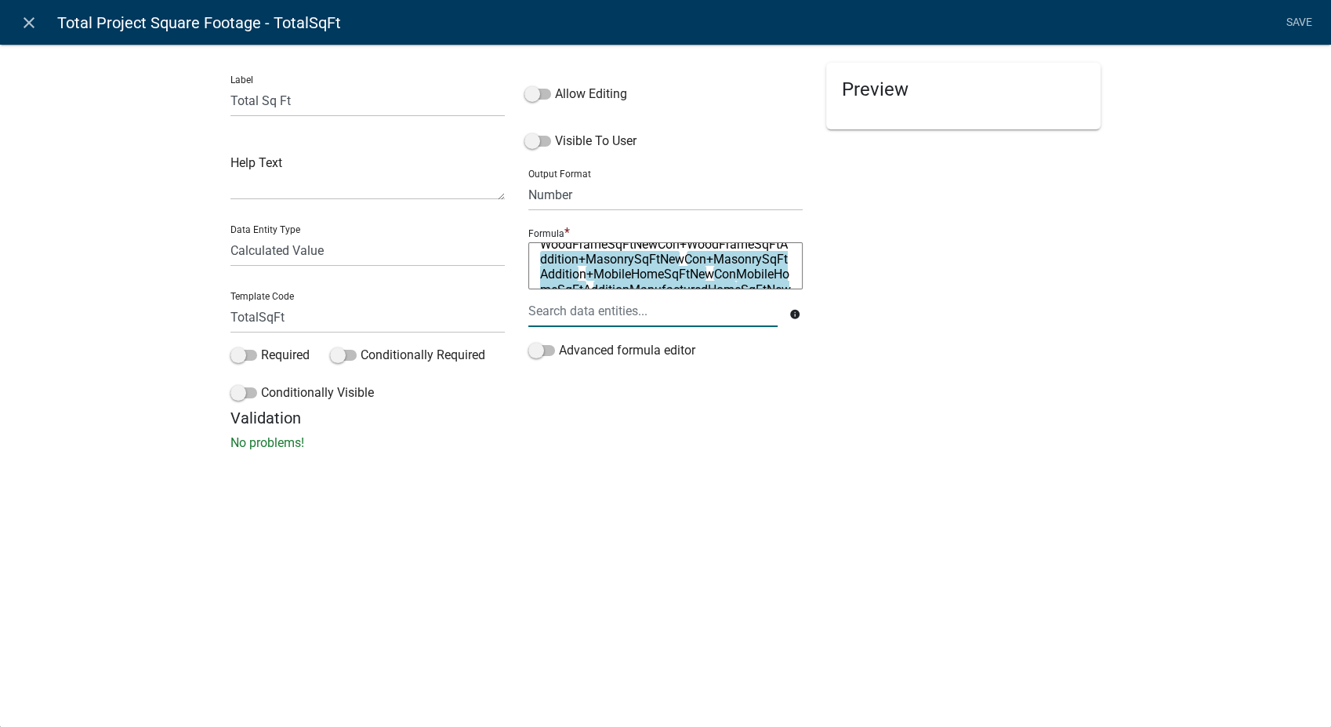
click at [666, 302] on div at bounding box center [653, 311] width 273 height 32
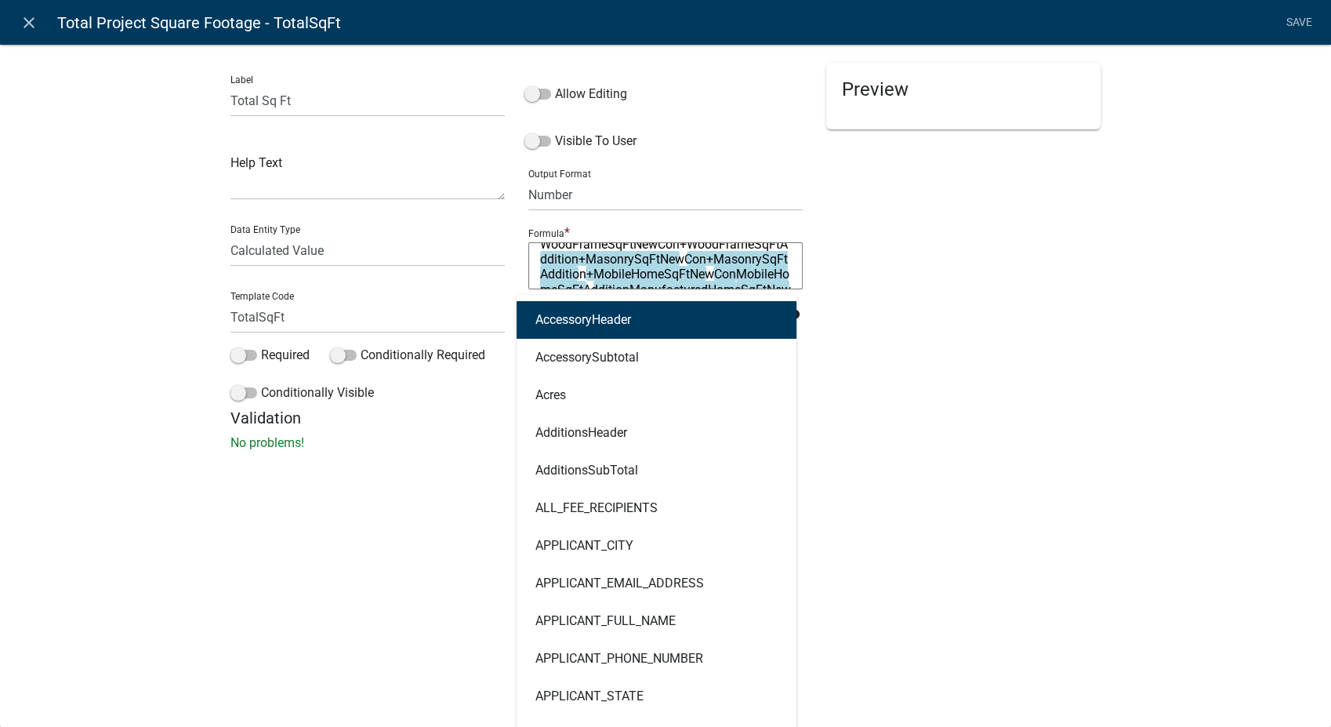
type input "man"
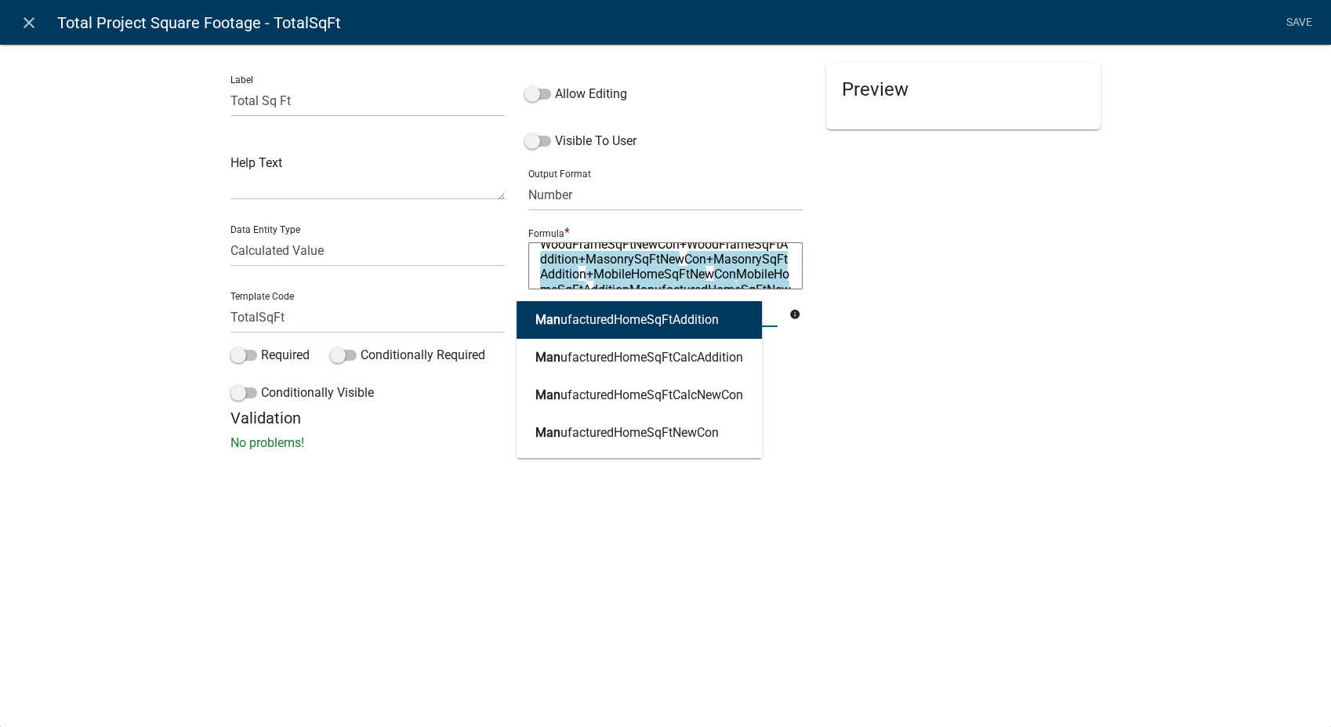
click at [663, 318] on ngb-highlight "Man ufacturedHomeSqFtAddition" at bounding box center [627, 320] width 183 height 13
type textarea "WoodFrameSqFtNewCon+WoodFrameSqFtAddition+MasonrySqFtNewCon+MasonrySqFtAddition…"
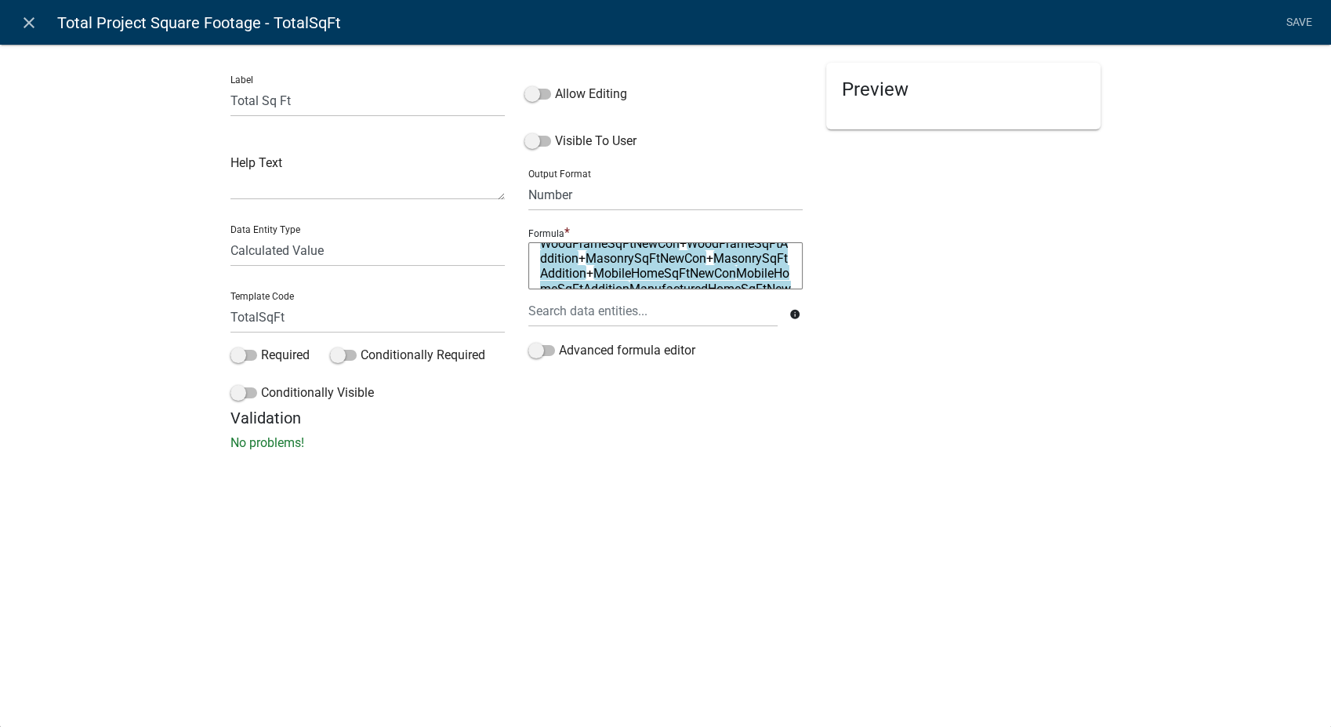
scroll to position [15, 0]
click at [717, 273] on textarea "WoodFrameSqFtNewCon+WoodFrameSqFtAddition+MasonrySqFtNewCon+MasonrySqFtAddition…" at bounding box center [665, 265] width 274 height 47
click at [716, 252] on textarea "WoodFrameSqFtNewCon+WoodFrameSqFtAddition+MasonrySqFtNewCon+MasonrySqFtAddition…" at bounding box center [665, 265] width 274 height 47
click at [761, 252] on textarea "WoodFrameSqFtNewCon+WoodFrameSqFtAddition+MasonrySqFtNewCon+MasonrySqFtAddition…" at bounding box center [665, 265] width 274 height 47
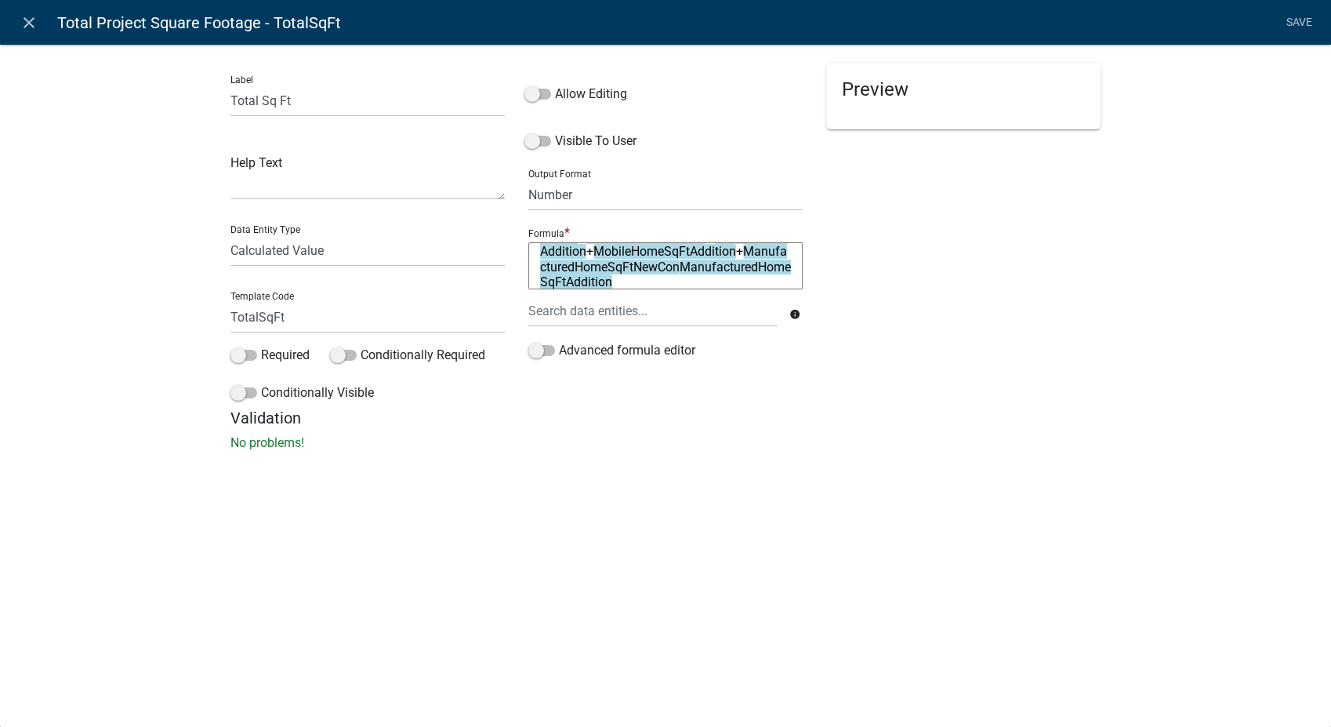
click at [679, 266] on textarea "WoodFrameSqFtNewCon+WoodFrameSqFtAddition+MasonrySqFtNewCon+MasonrySqFtAddition…" at bounding box center [665, 265] width 274 height 47
click at [728, 276] on textarea "WoodFrameSqFtNewCon+WoodFrameSqFtAddition+MasonrySqFtNewCon+MasonrySqFtAddition…" at bounding box center [665, 265] width 274 height 47
type textarea "WoodFrameSqFtNewCon+WoodFrameSqFtAddition+MasonrySqFtNewCon+MasonrySqFtAddition…"
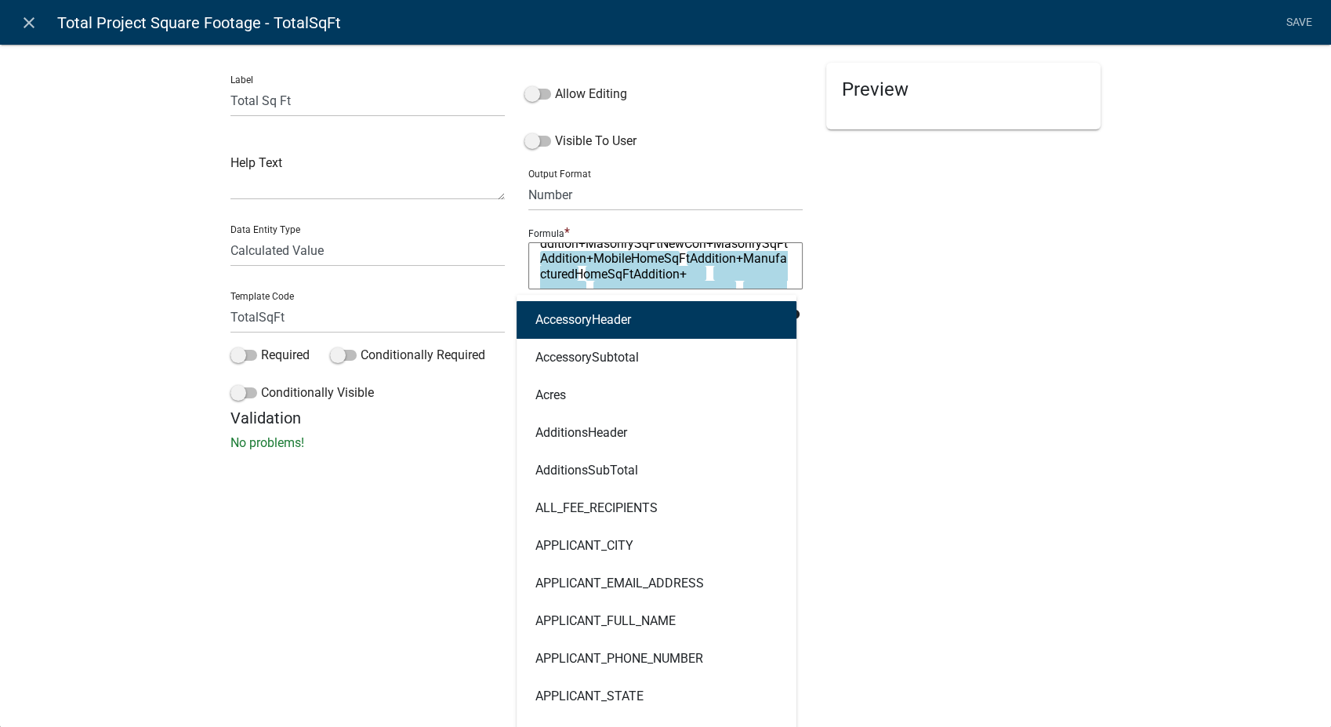
click at [586, 317] on div "AccessoryHeader AccessorySubtotal Acres AdditionsHeader AdditionsSubTotal ALL_F…" at bounding box center [653, 311] width 273 height 32
type input "finis"
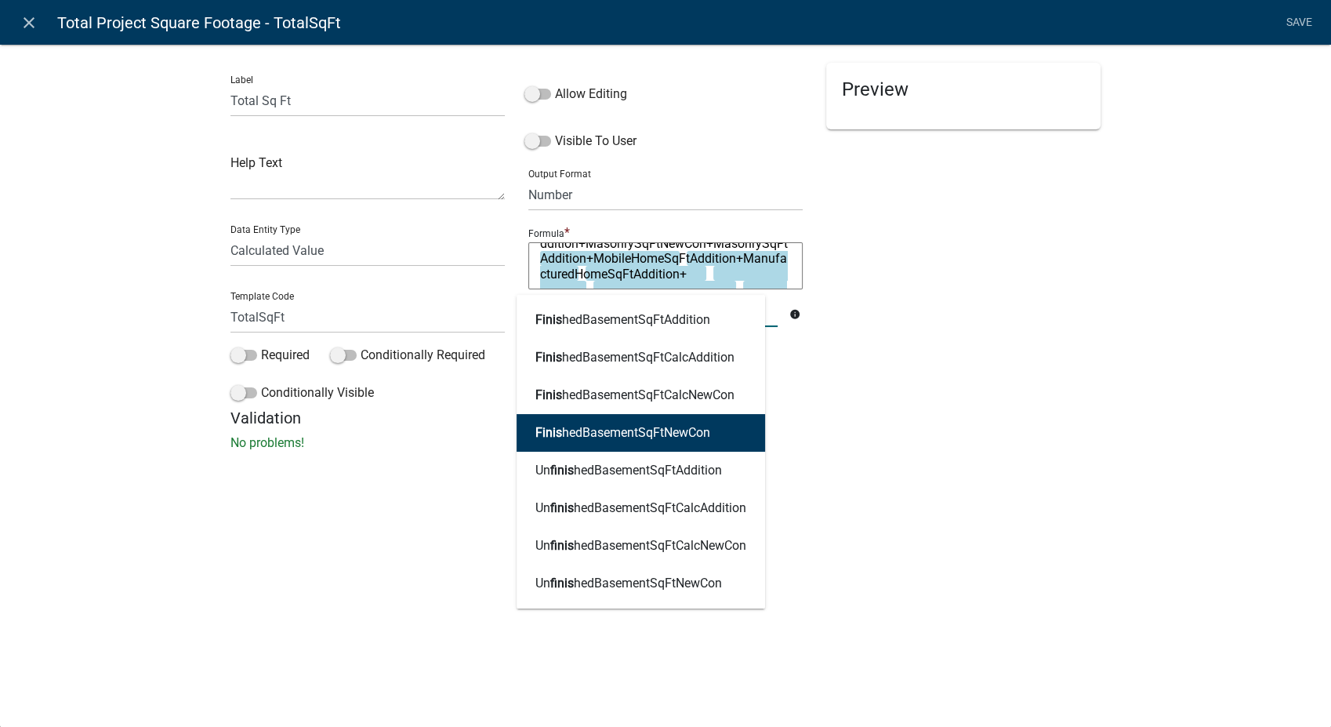
click at [594, 423] on button "Finis hedBasementSqFtNewCon" at bounding box center [641, 433] width 249 height 38
type textarea "WoodFrameSqFtNewCon+WoodFrameSqFtAddition+MasonrySqFtNewCon+MasonrySqFtAddition…"
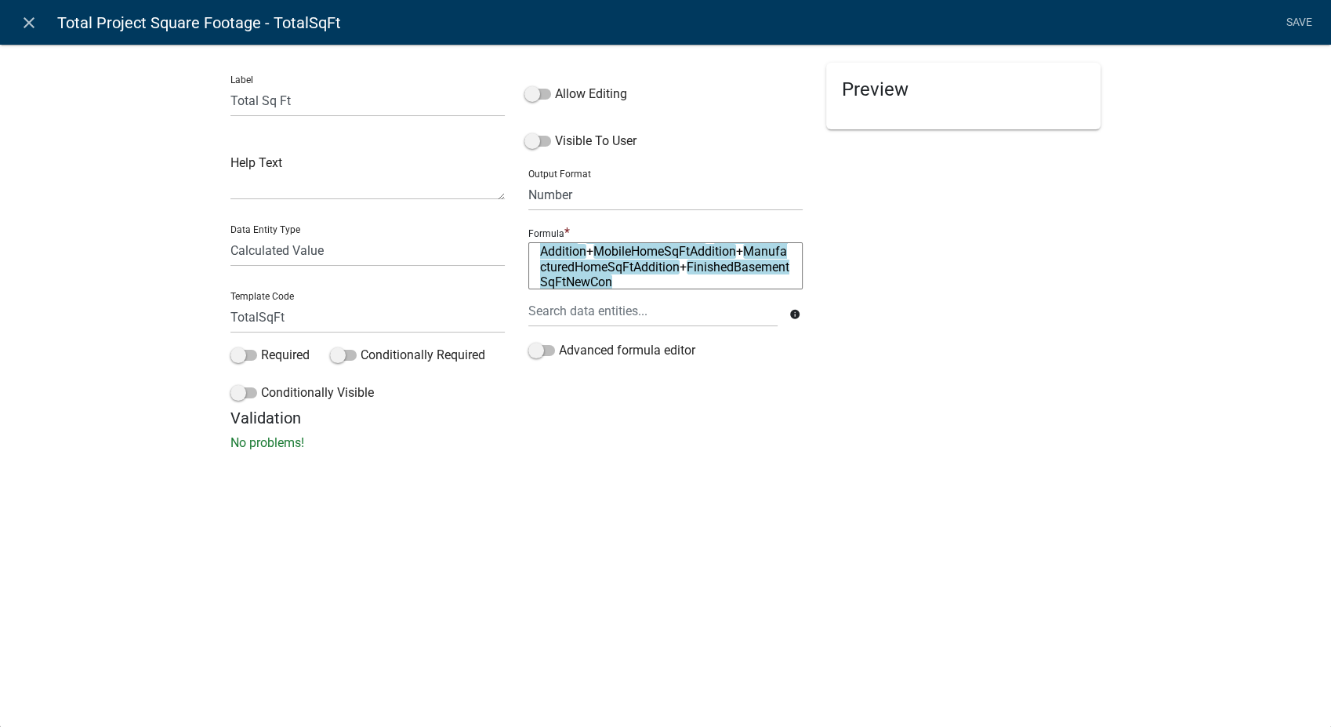
click at [724, 281] on textarea "WoodFrameSqFtNewCon+WoodFrameSqFtAddition+MasonrySqFtNewCon+MasonrySqFtAddition…" at bounding box center [665, 265] width 274 height 47
type textarea "WoodFrameSqFtNewCon+WoodFrameSqFtAddition+MasonrySqFtNewCon+MasonrySqFtAddition…"
click at [636, 325] on div at bounding box center [653, 311] width 273 height 32
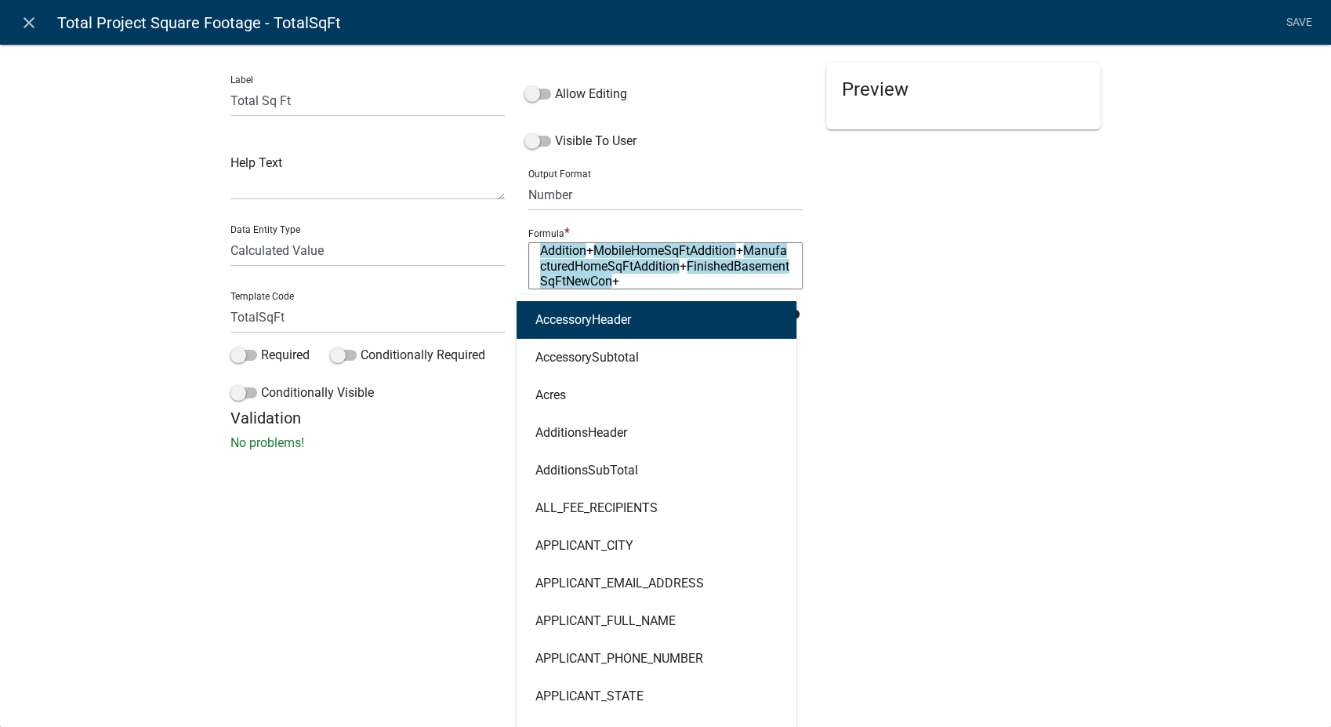
type input "fini"
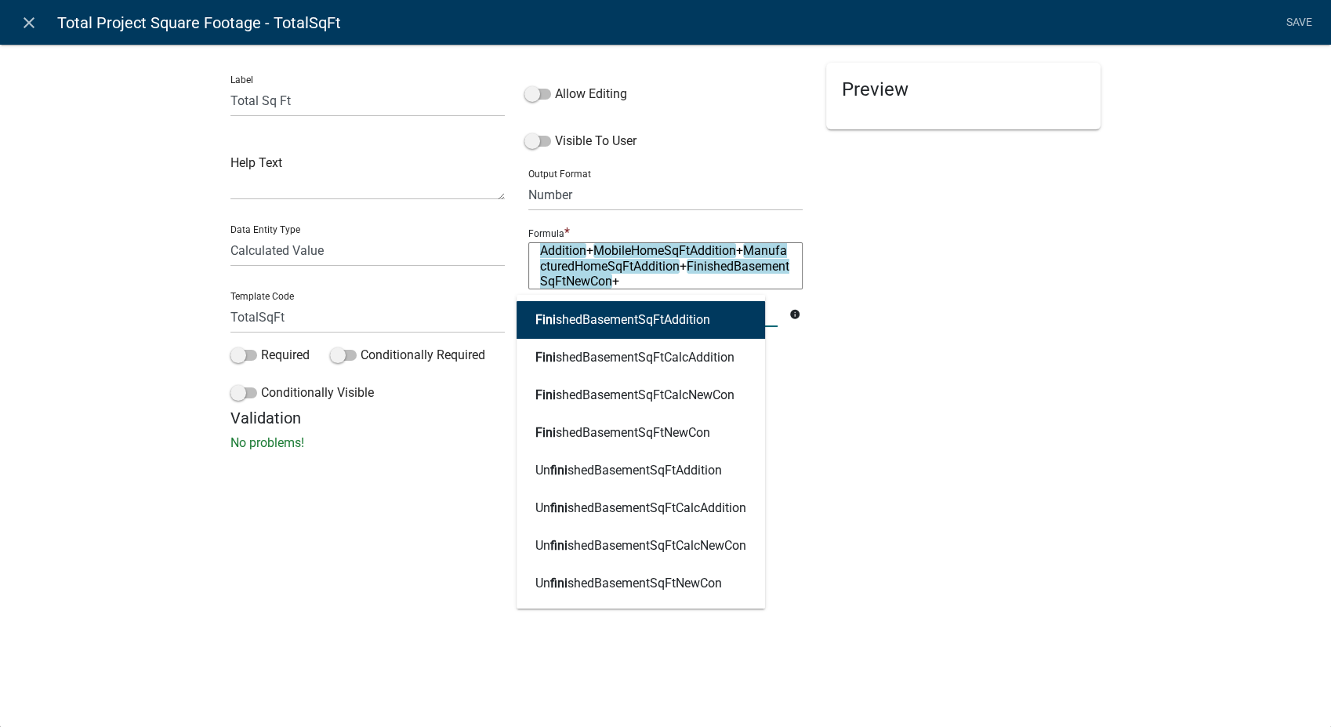
click at [636, 325] on ngb-highlight "Fini shedBasementSqFtAddition" at bounding box center [623, 320] width 175 height 13
type textarea "WoodFrameSqFtNewCon+WoodFrameSqFtAddition+MasonrySqFtNewCon+MasonrySqFtAddition…"
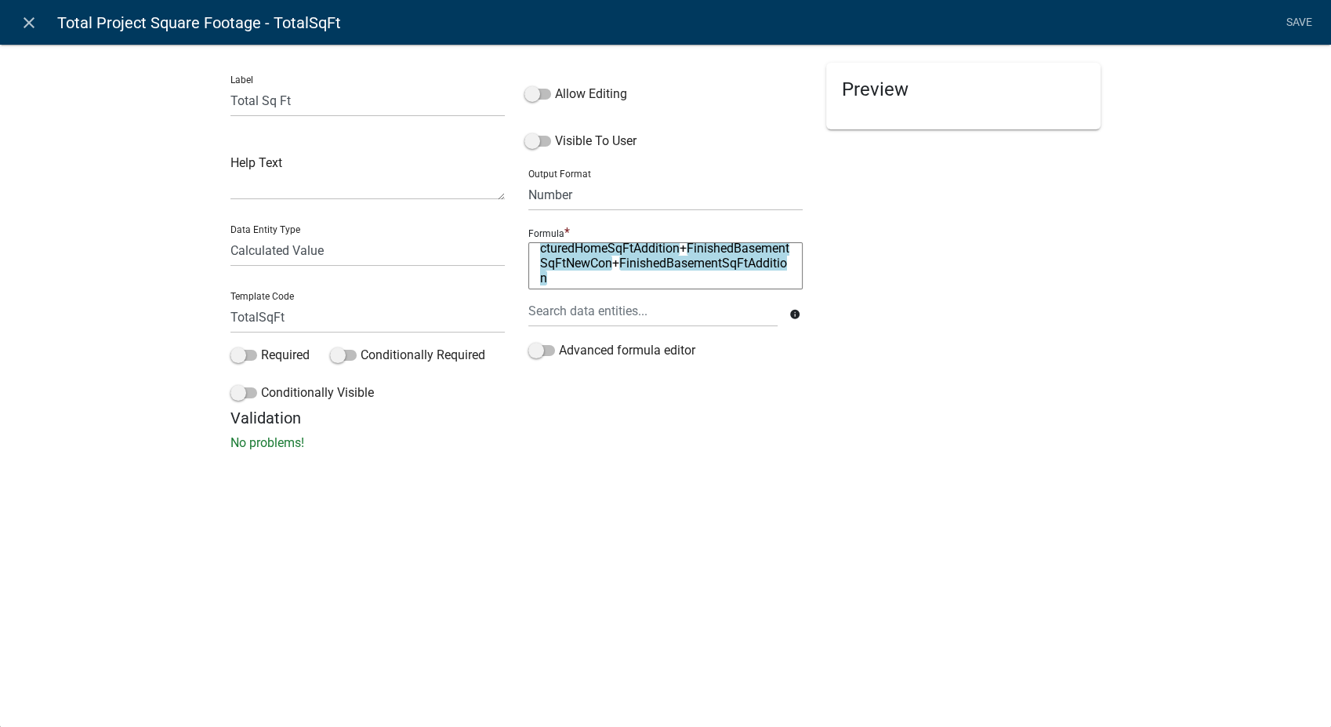
scroll to position [60, 0]
click at [652, 277] on textarea "WoodFrameSqFtNewCon+WoodFrameSqFtAddition+MasonrySqFtNewCon+MasonrySqFtAddition…" at bounding box center [665, 265] width 274 height 47
type textarea "WoodFrameSqFtNewCon+WoodFrameSqFtAddition+MasonrySqFtNewCon+MasonrySqFtAddition…"
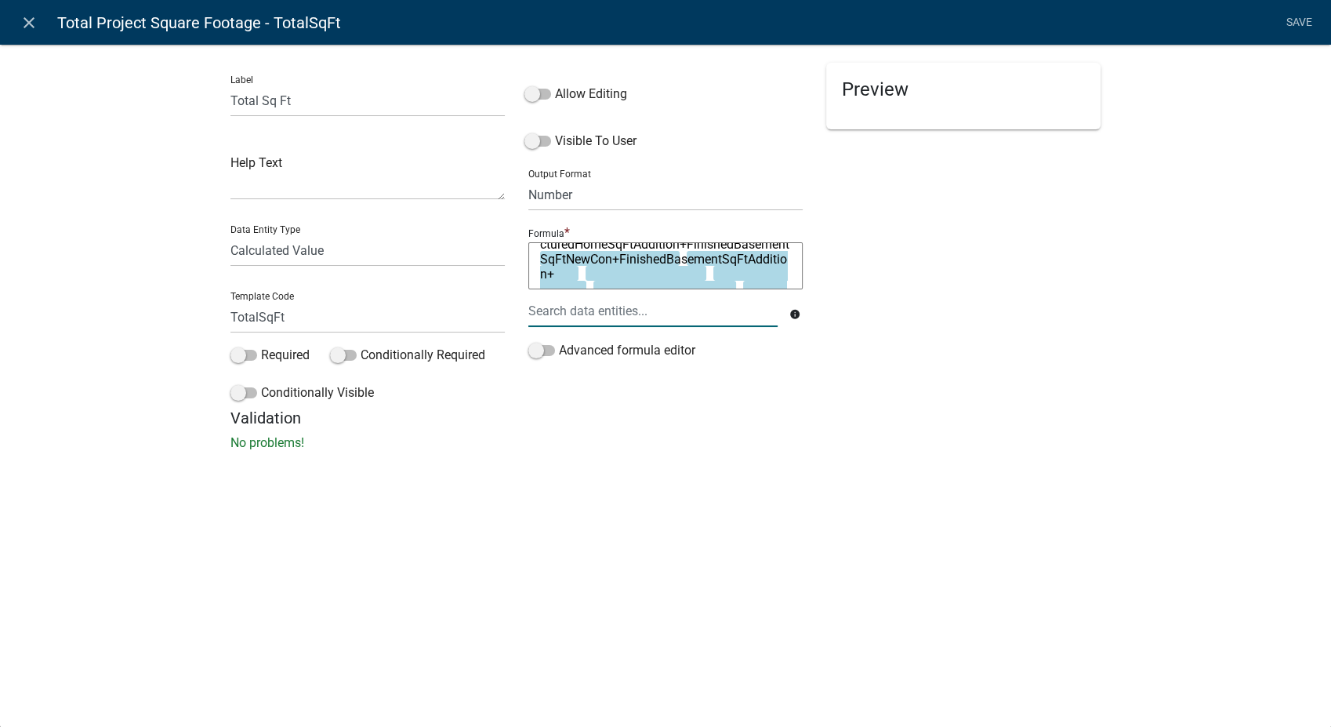
click at [606, 314] on div at bounding box center [653, 311] width 273 height 32
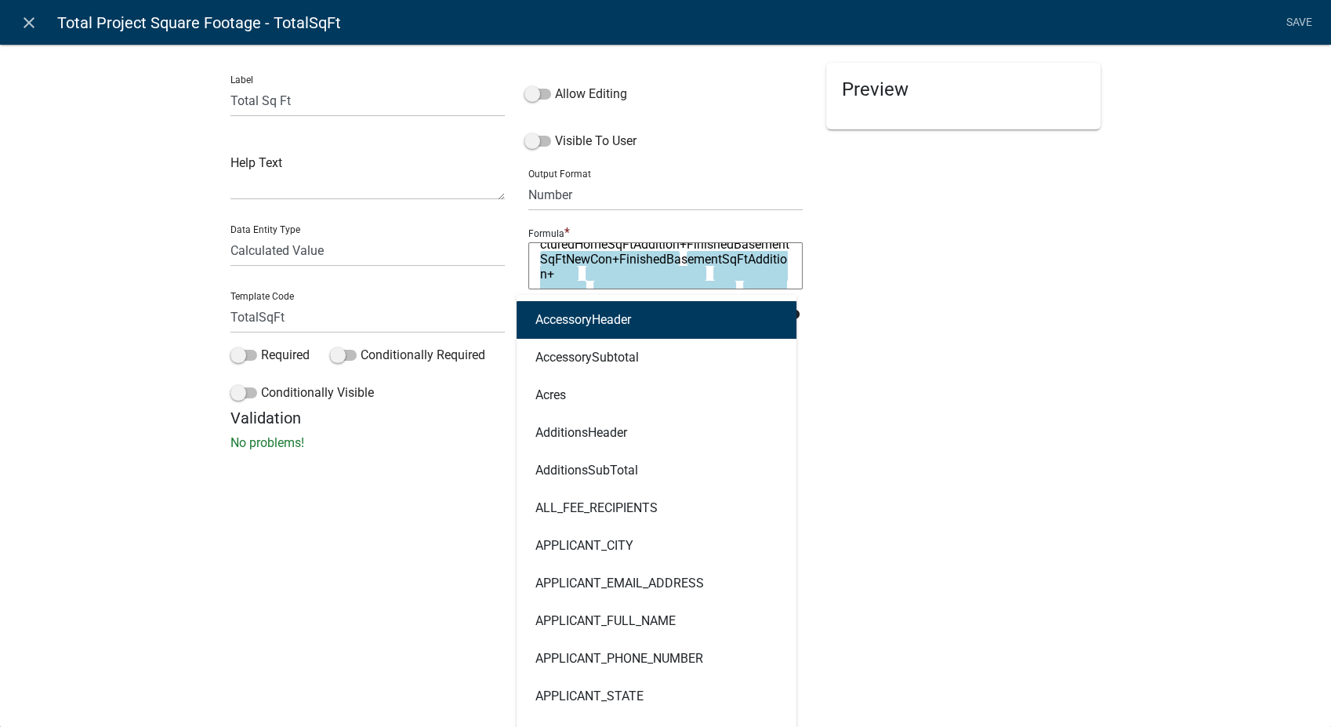
type input "unf"
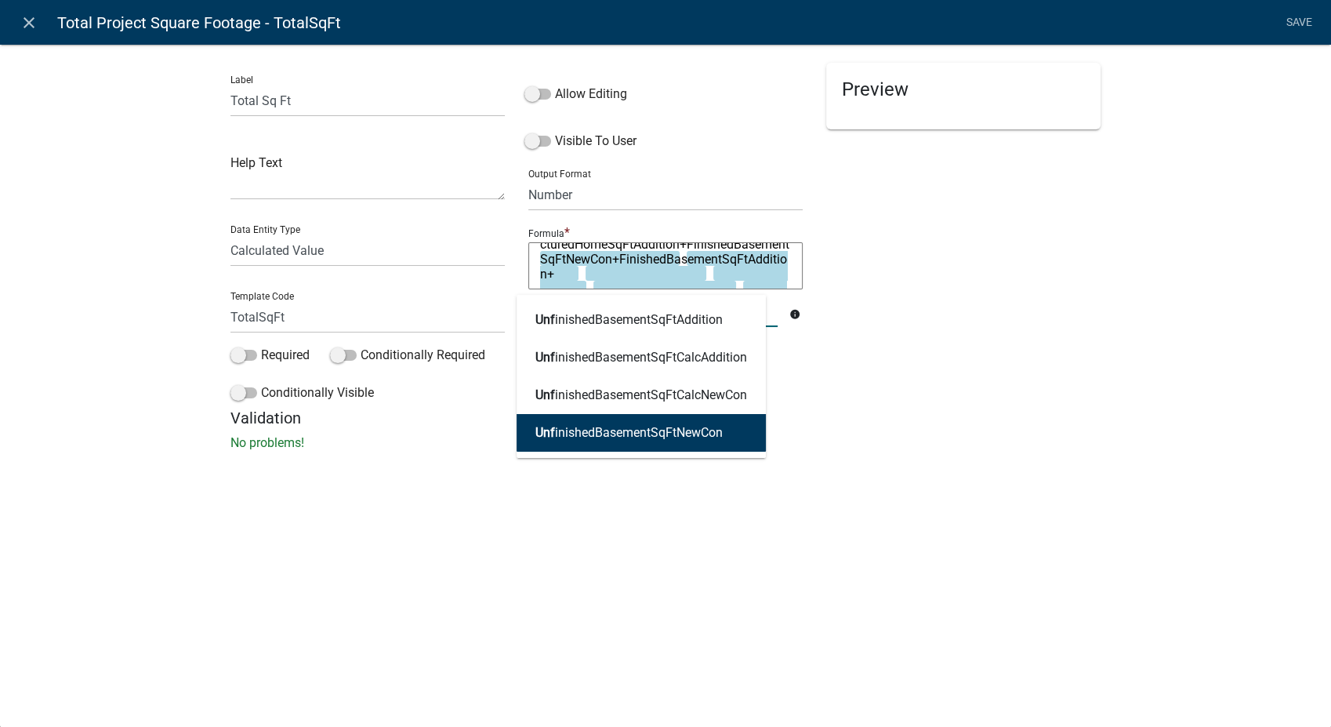
click at [623, 423] on button "Unf inishedBasementSqFtNewCon" at bounding box center [641, 433] width 249 height 38
type textarea "WoodFrameSqFtNewCon+WoodFrameSqFtAddition+MasonrySqFtNewCon+MasonrySqFtAddition…"
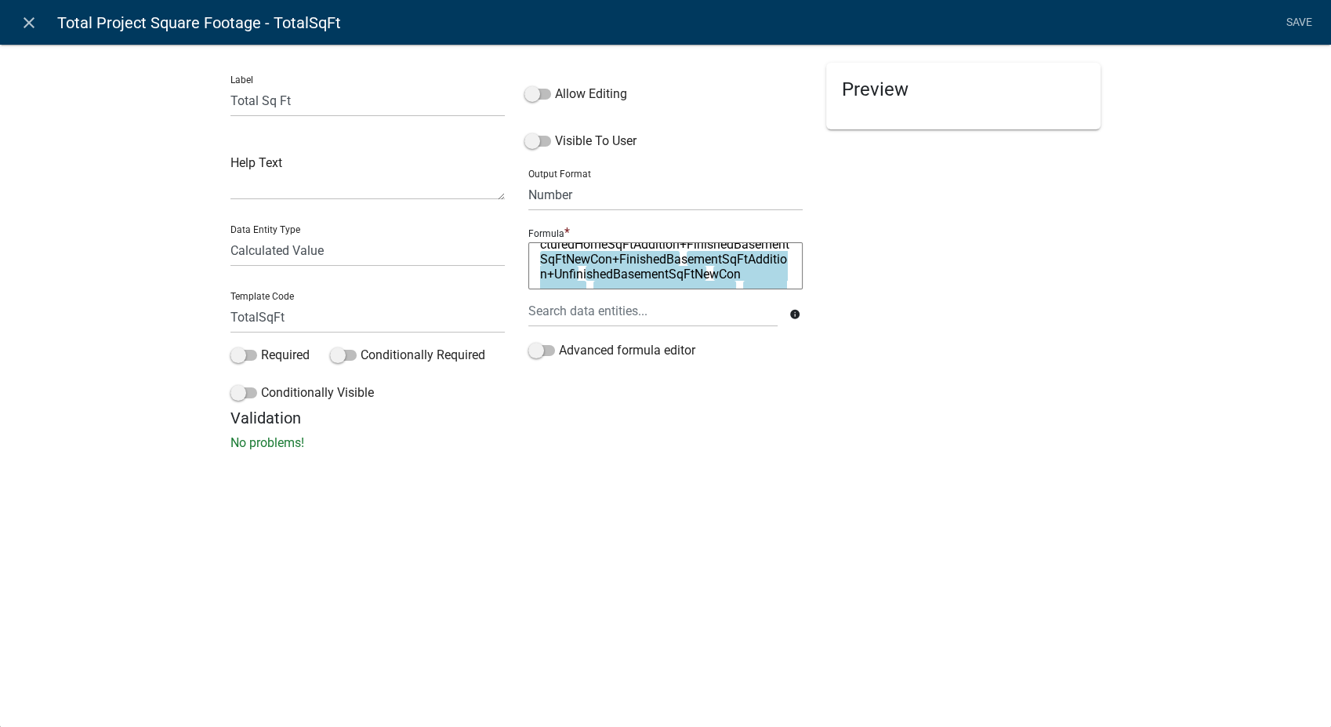
scroll to position [60, 0]
click at [596, 274] on textarea "WoodFrameSqFtNewCon+WoodFrameSqFtAddition+MasonrySqFtNewCon+MasonrySqFtAddition…" at bounding box center [665, 265] width 274 height 47
type textarea "WoodFrameSqFtNewCon+WoodFrameSqFtAddition+MasonrySqFtNewCon+MasonrySqFtAddition…"
click at [587, 308] on div at bounding box center [653, 311] width 273 height 32
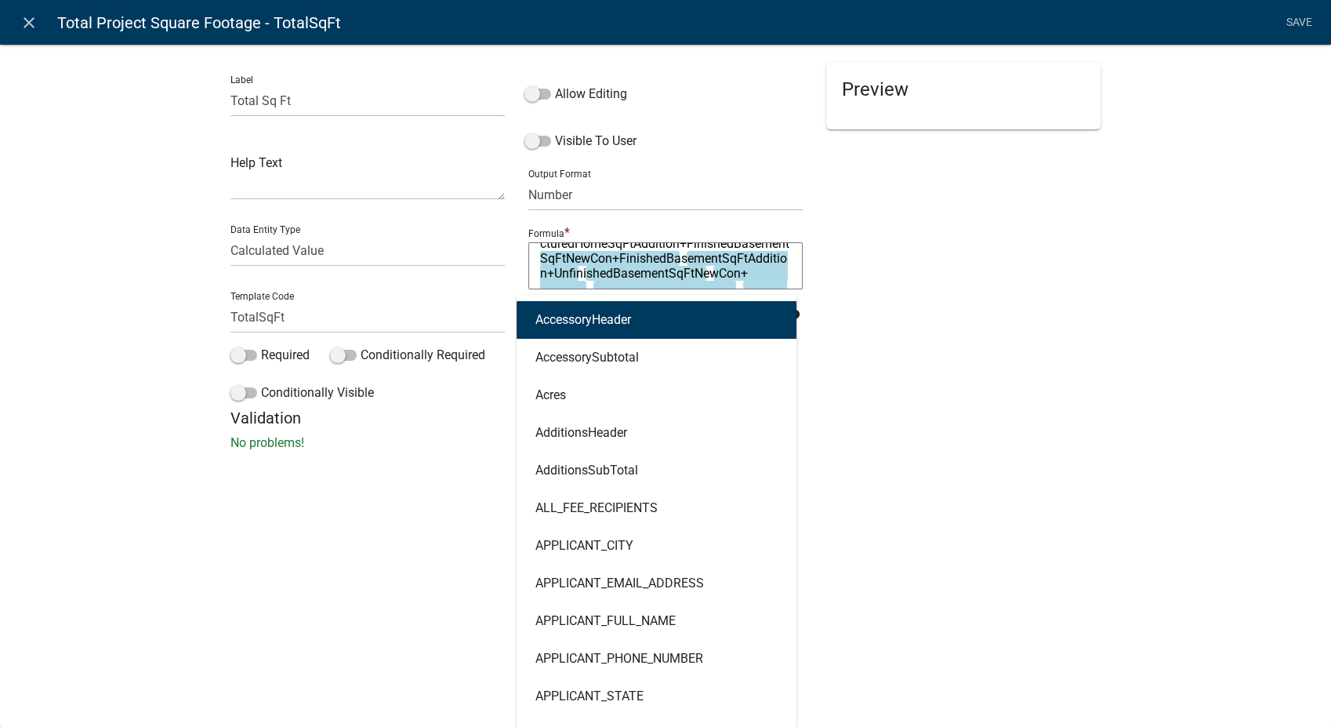
type input "i"
type input "un"
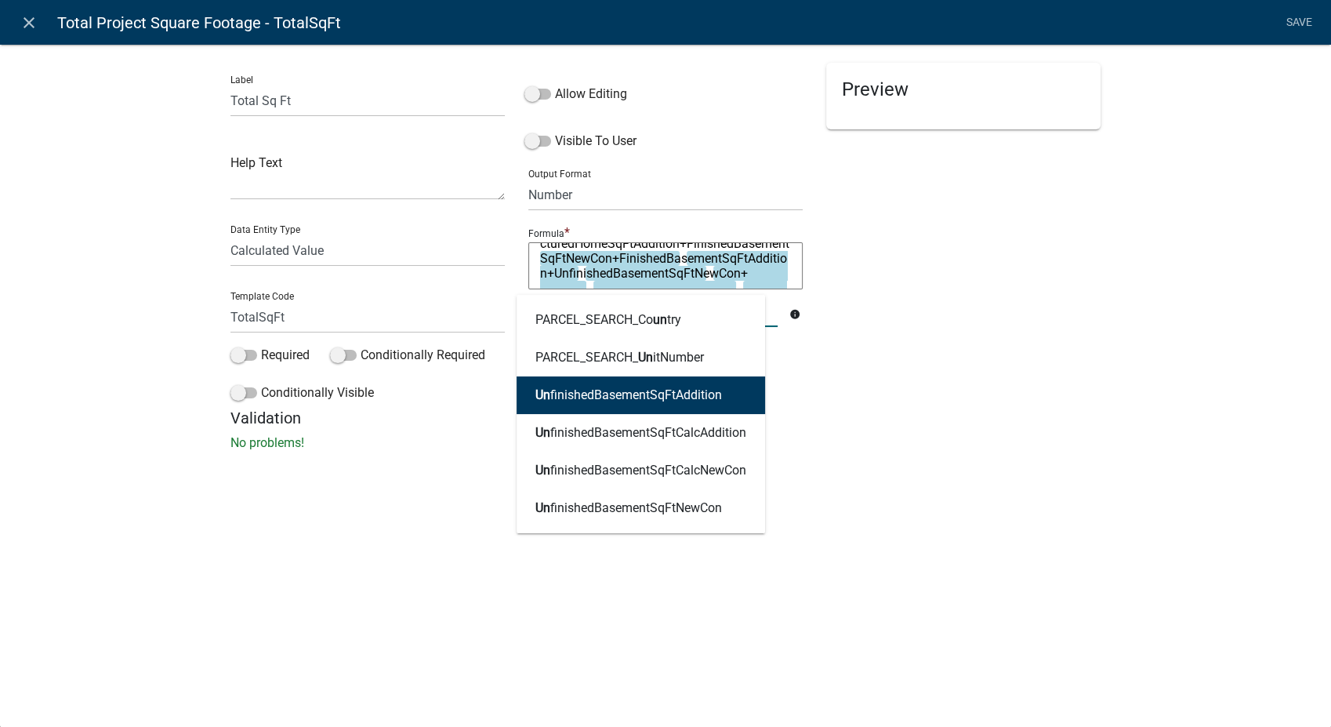
click at [601, 398] on ngb-highlight "Un finishedBasementSqFtAddition" at bounding box center [629, 395] width 187 height 13
type textarea "WoodFrameSqFtNewCon+WoodFrameSqFtAddition+MasonrySqFtNewCon+MasonrySqFtAddition…"
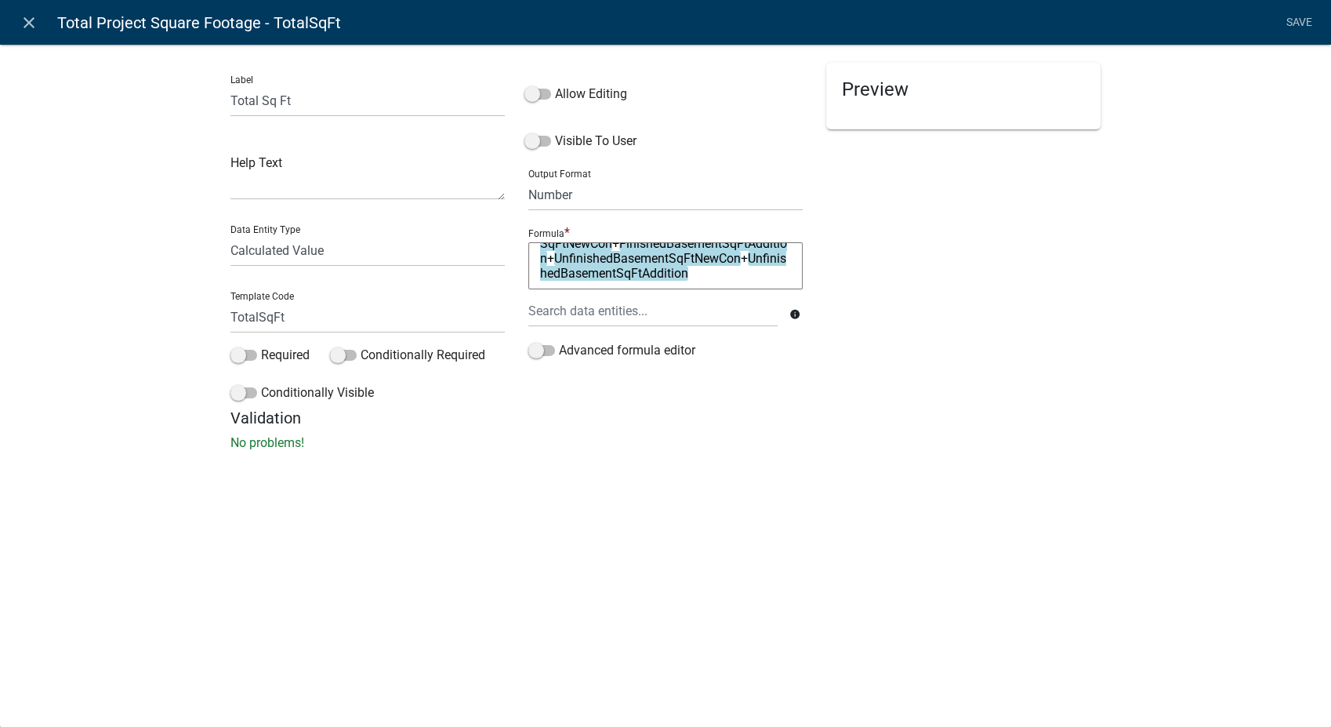
scroll to position [89, 0]
click at [575, 276] on textarea "WoodFrameSqFtNewCon+WoodFrameSqFtAddition+MasonrySqFtNewCon+MasonrySqFtAddition…" at bounding box center [665, 265] width 274 height 47
type textarea "WoodFrameSqFtNewCon+WoodFrameSqFtAddition+MasonrySqFtNewCon+MasonrySqFtAddition…"
click at [576, 323] on div at bounding box center [653, 311] width 273 height 32
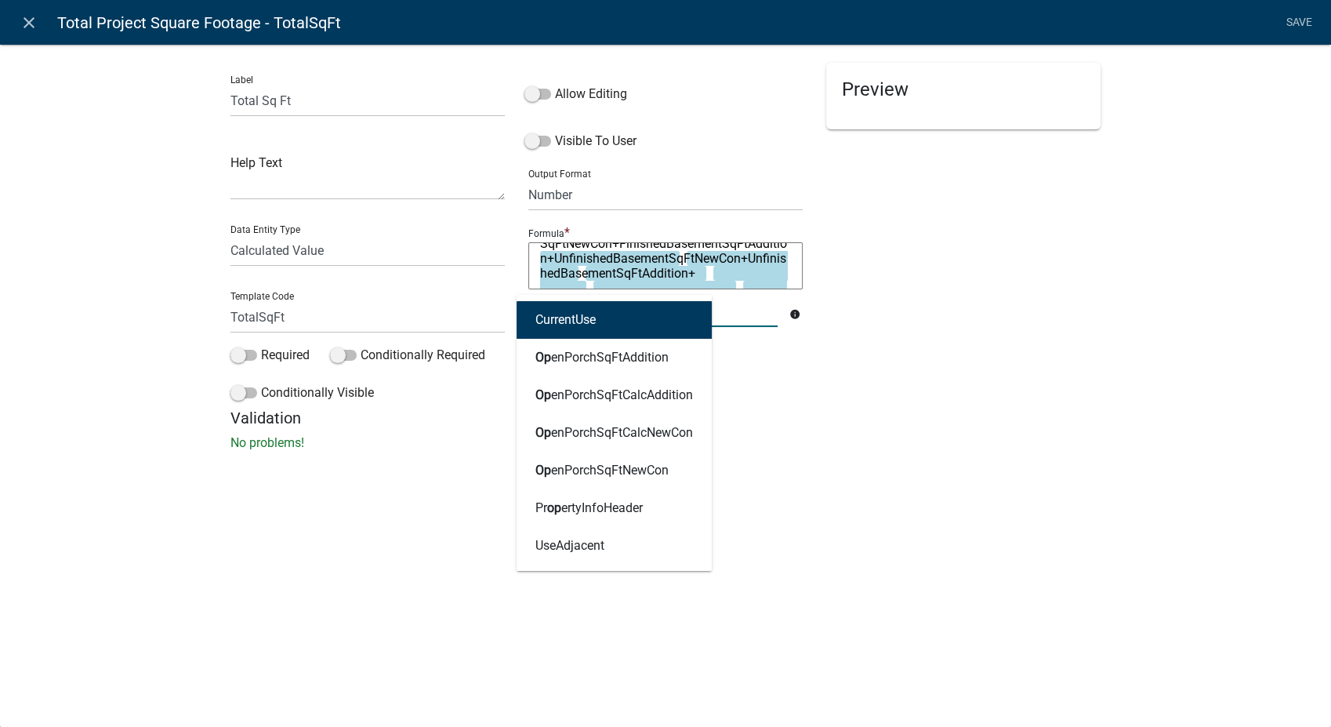
type input "open"
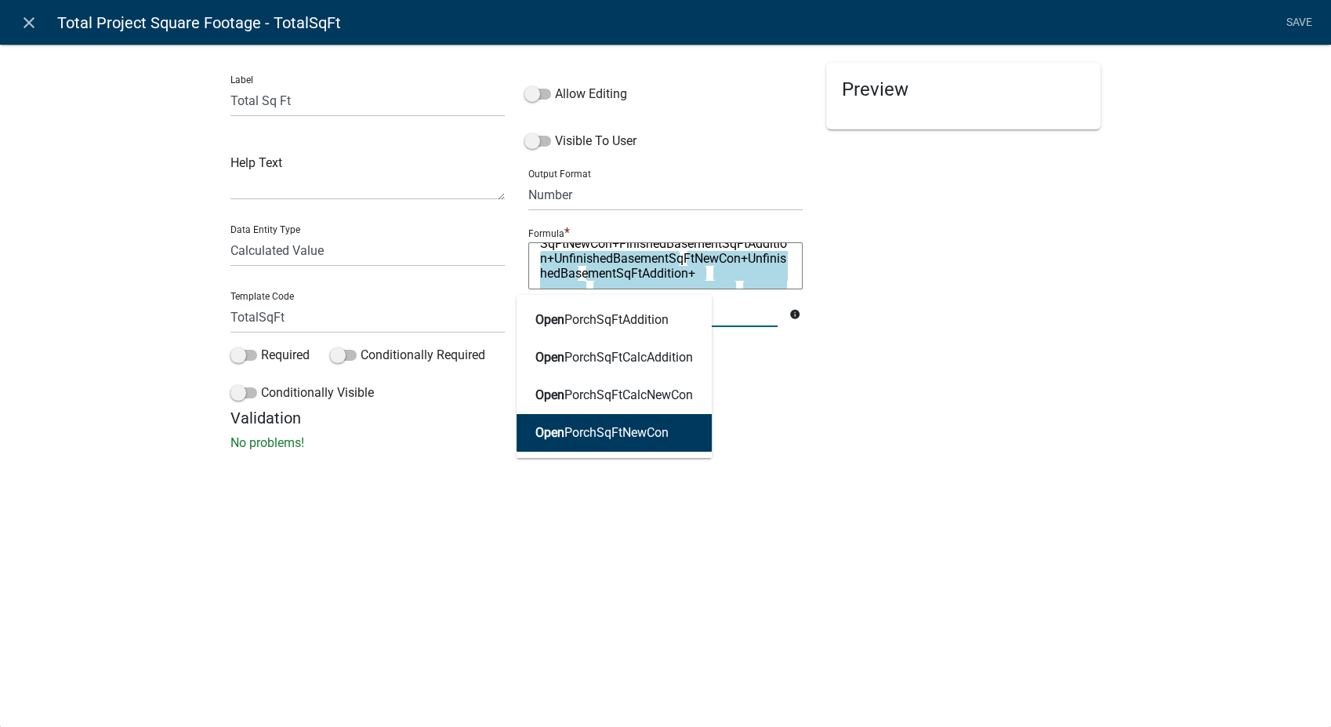
click at [589, 428] on ngb-highlight "Open PorchSqFtNewCon" at bounding box center [602, 433] width 133 height 13
type textarea "WoodFrameSqFtNewCon+WoodFrameSqFtAddition+MasonrySqFtNewCon+MasonrySqFtAddition…"
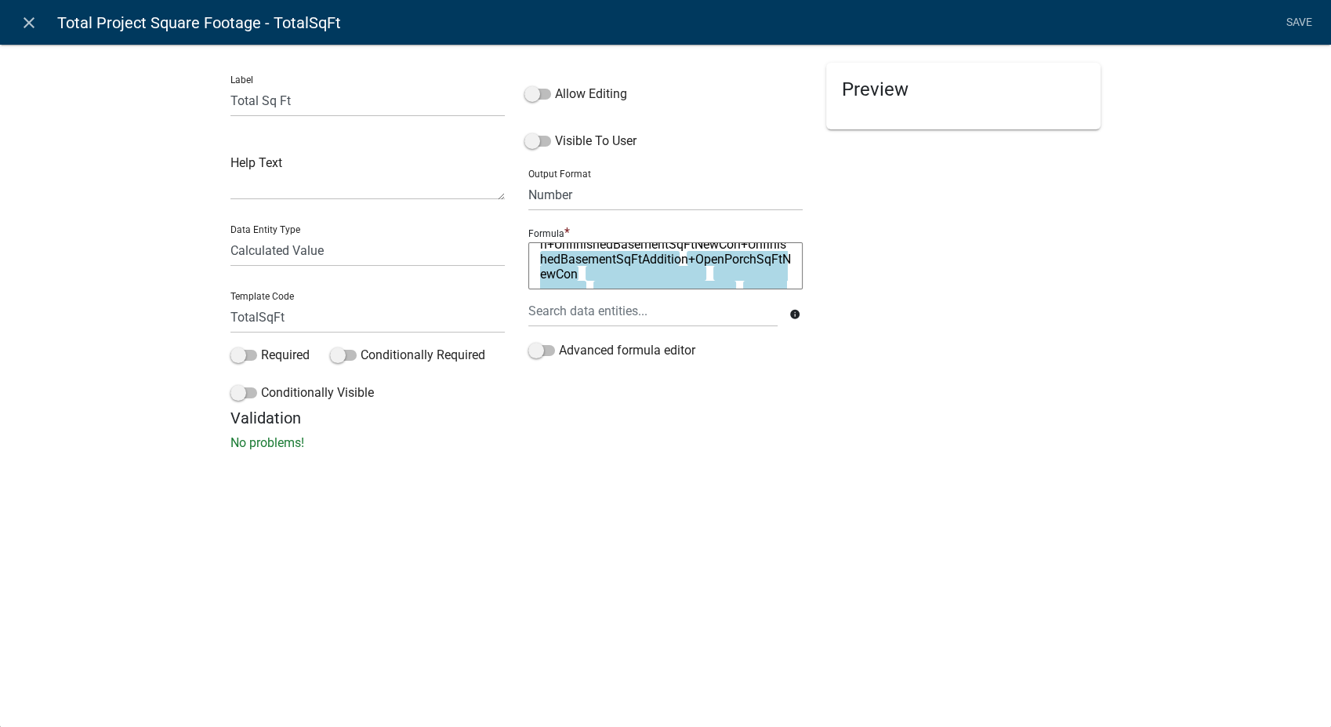
click at [701, 274] on textarea "WoodFrameSqFtNewCon+WoodFrameSqFtAddition+MasonrySqFtNewCon+MasonrySqFtAddition…" at bounding box center [665, 265] width 274 height 47
type textarea "WoodFrameSqFtNewCon+WoodFrameSqFtAddition+MasonrySqFtNewCon+MasonrySqFtAddition…"
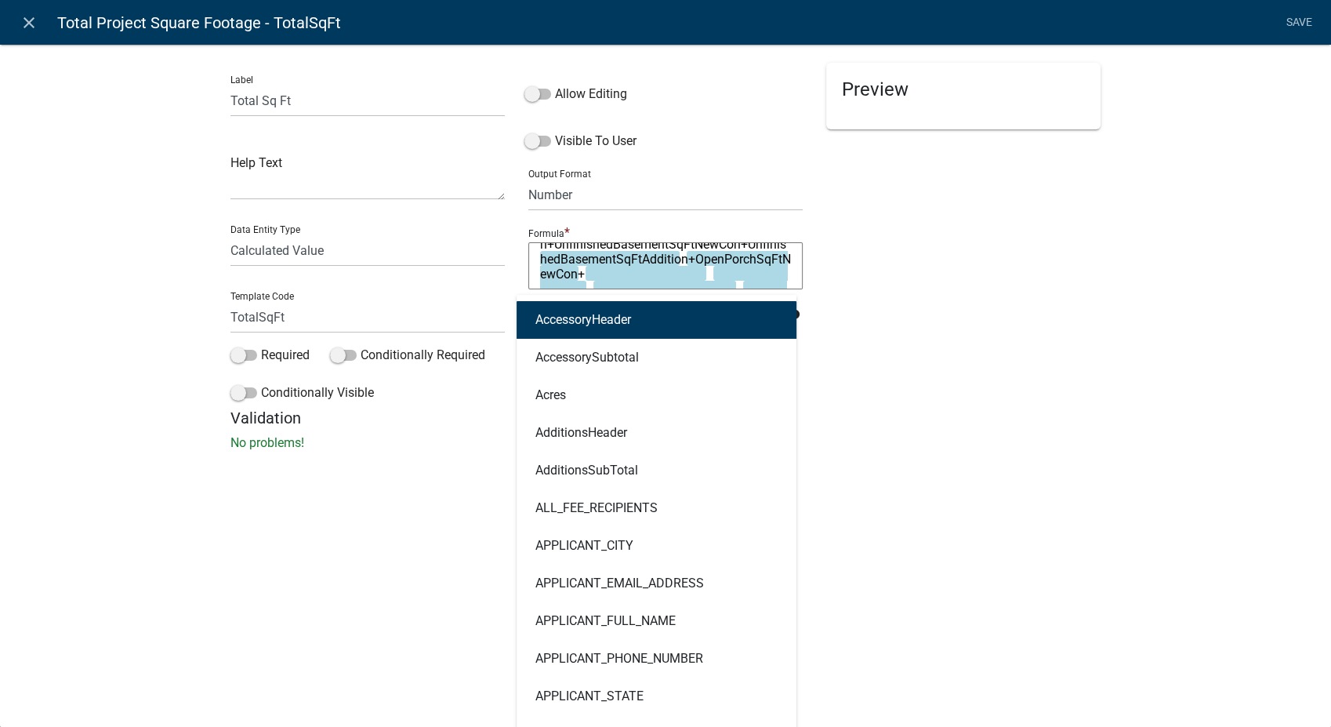
click at [645, 307] on div "AccessoryHeader AccessorySubtotal Acres AdditionsHeader AdditionsSubTotal ALL_F…" at bounding box center [653, 311] width 273 height 32
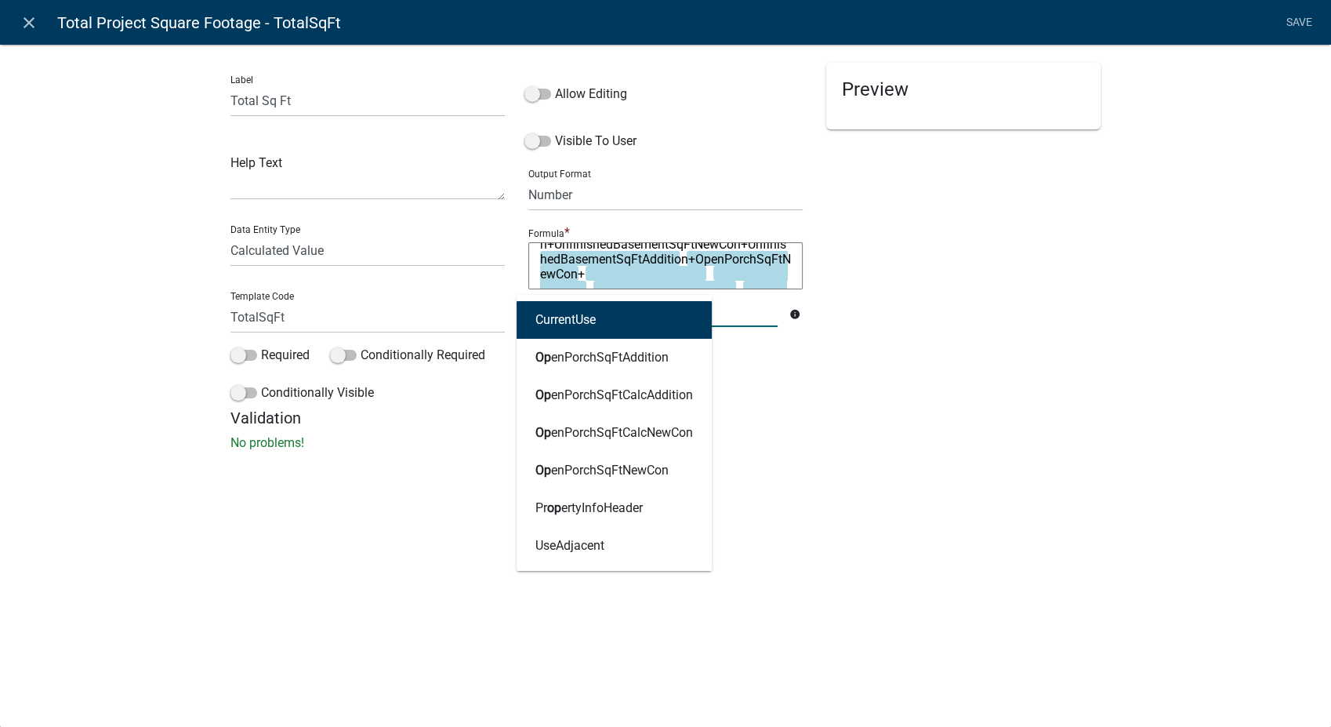
type input "open"
click at [634, 327] on button "Open PorchSqFtAddition" at bounding box center [614, 320] width 195 height 38
type textarea "WoodFrameSqFtNewCon+WoodFrameSqFtAddition+MasonrySqFtNewCon+MasonrySqFtAddition…"
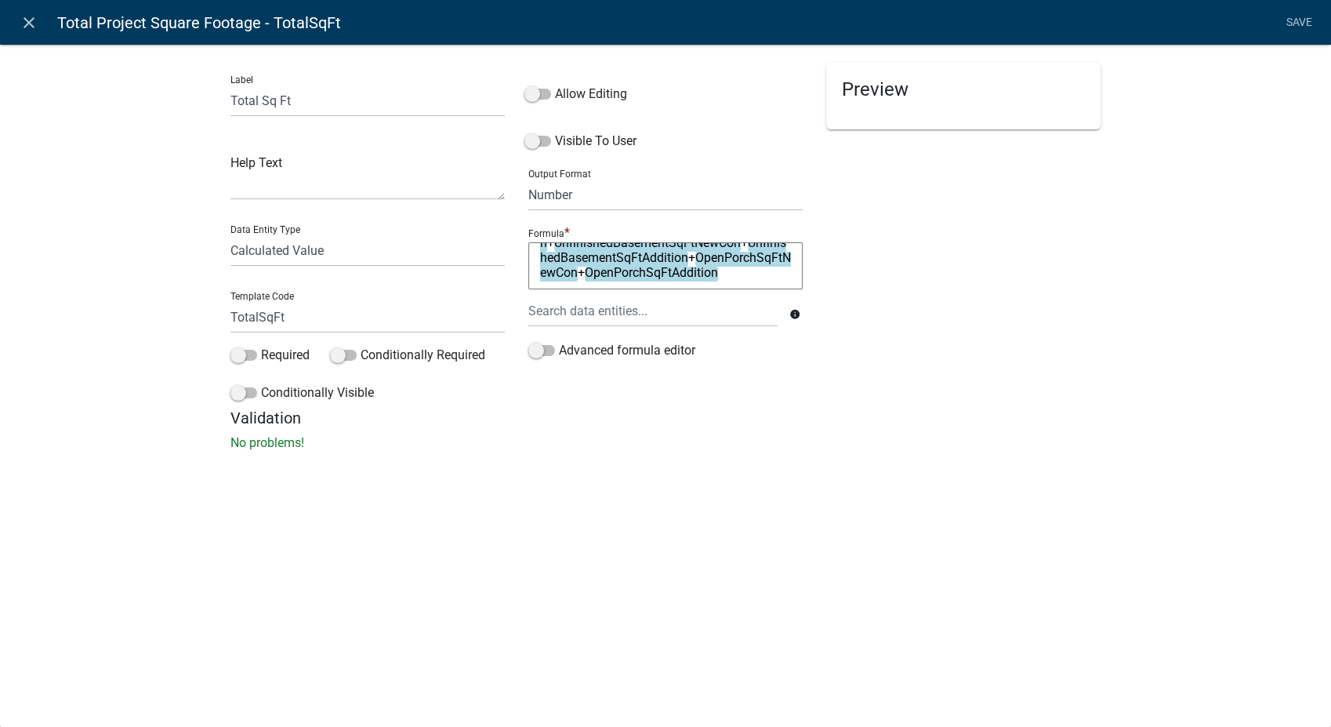
scroll to position [105, 0]
click at [607, 278] on textarea "WoodFrameSqFtNewCon+WoodFrameSqFtAddition+MasonrySqFtNewCon+MasonrySqFtAddition…" at bounding box center [665, 265] width 274 height 47
type textarea "WoodFrameSqFtNewCon+WoodFrameSqFtAddition+MasonrySqFtNewCon+MasonrySqFtAddition…"
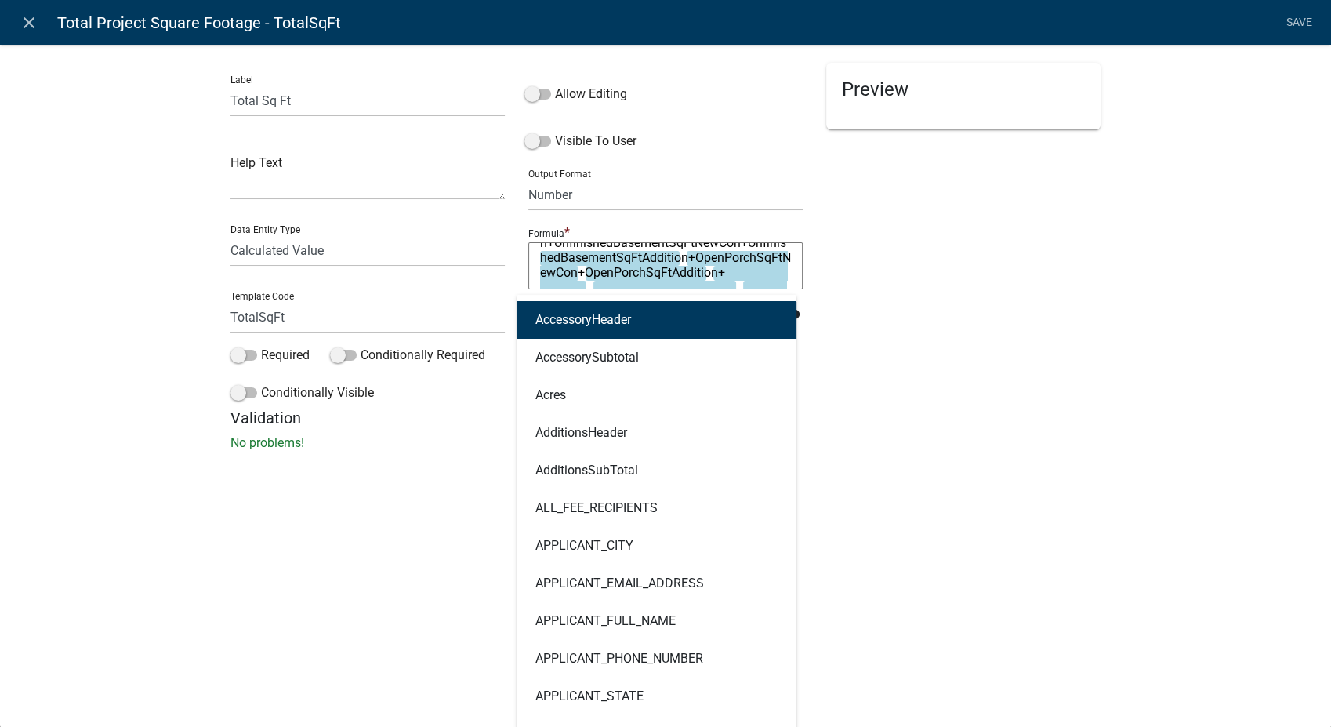
click at [586, 318] on div "AccessoryHeader AccessorySubtotal Acres AdditionsHeader AdditionsSubTotal ALL_F…" at bounding box center [653, 311] width 273 height 32
type input "3"
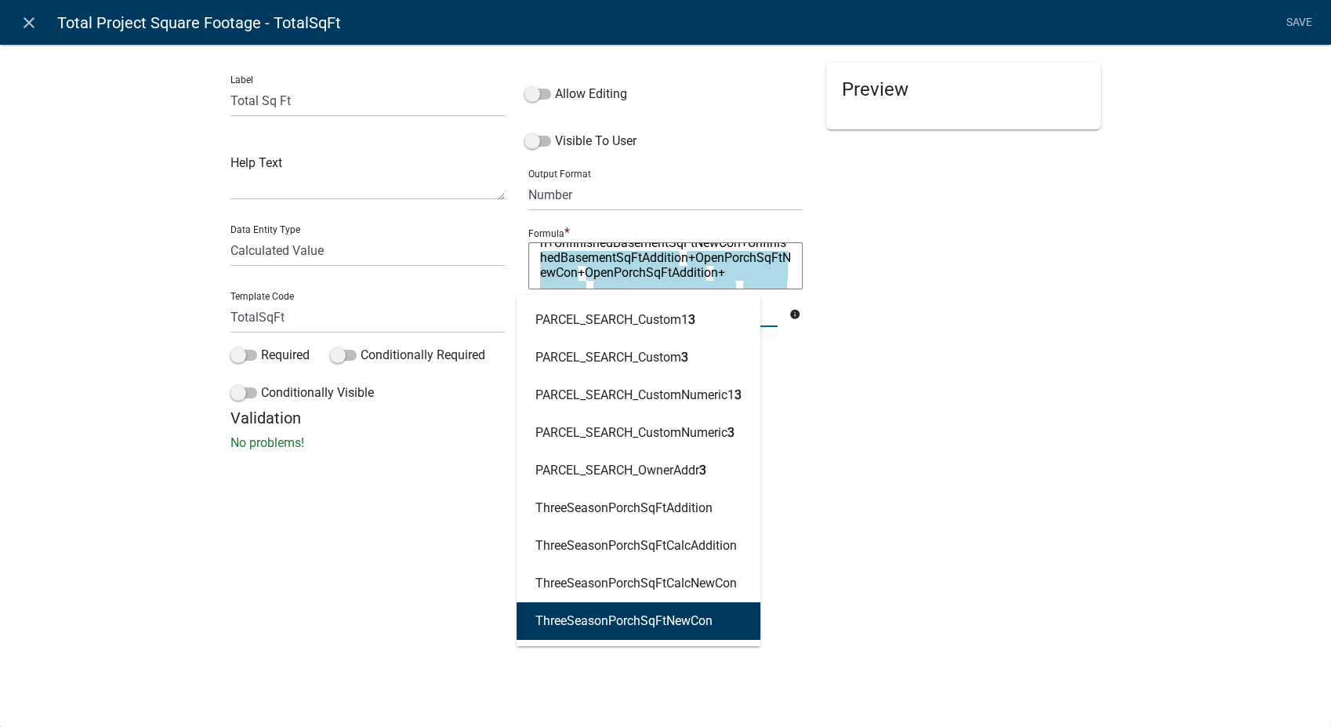
click at [674, 619] on ngb-highlight "ThreeSeasonPorchSqFtNewCon" at bounding box center [624, 621] width 177 height 13
type textarea "WoodFrameSqFtNewCon+WoodFrameSqFtAddition+MasonrySqFtNewCon+MasonrySqFtAddition…"
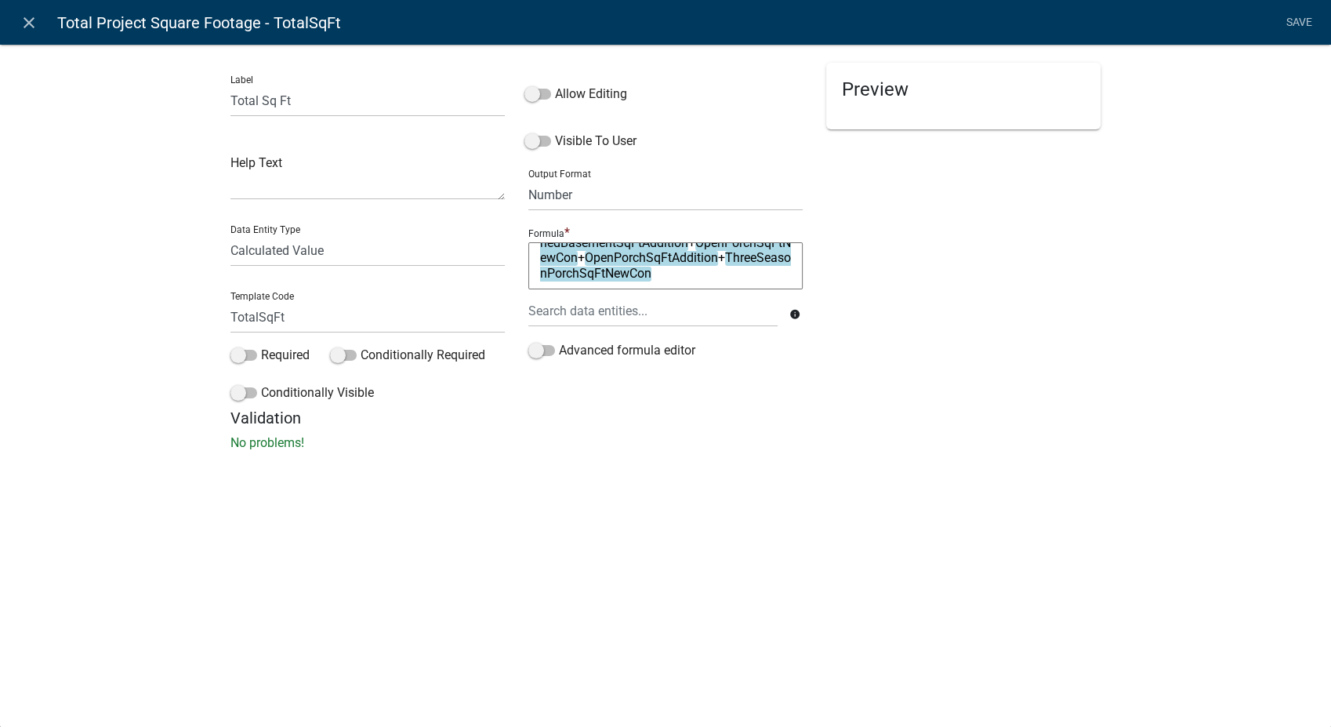
scroll to position [119, 0]
click at [602, 274] on textarea "WoodFrameSqFtNewCon+WoodFrameSqFtAddition+MasonrySqFtNewCon+MasonrySqFtAddition…" at bounding box center [665, 265] width 274 height 47
type textarea "WoodFrameSqFtNewCon+WoodFrameSqFtAddition+MasonrySqFtNewCon+MasonrySqFtAddition…"
click at [582, 317] on div at bounding box center [653, 311] width 273 height 32
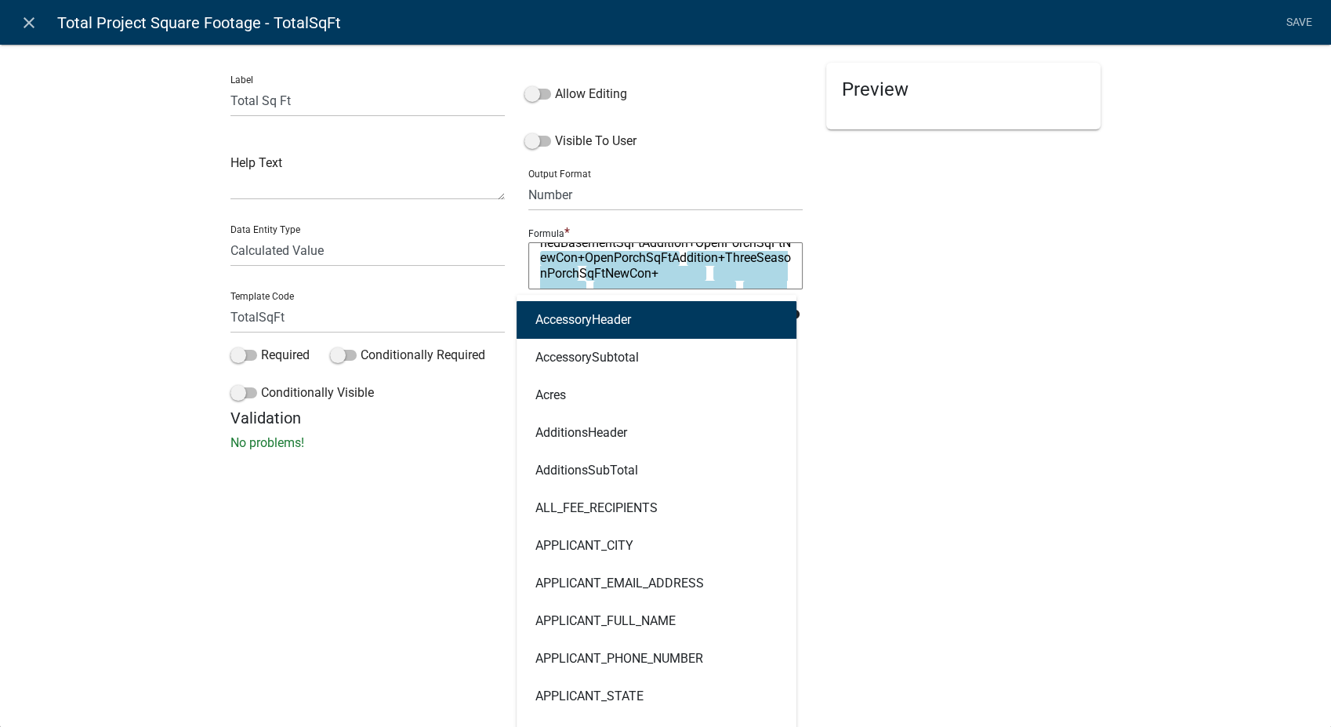
type input "three"
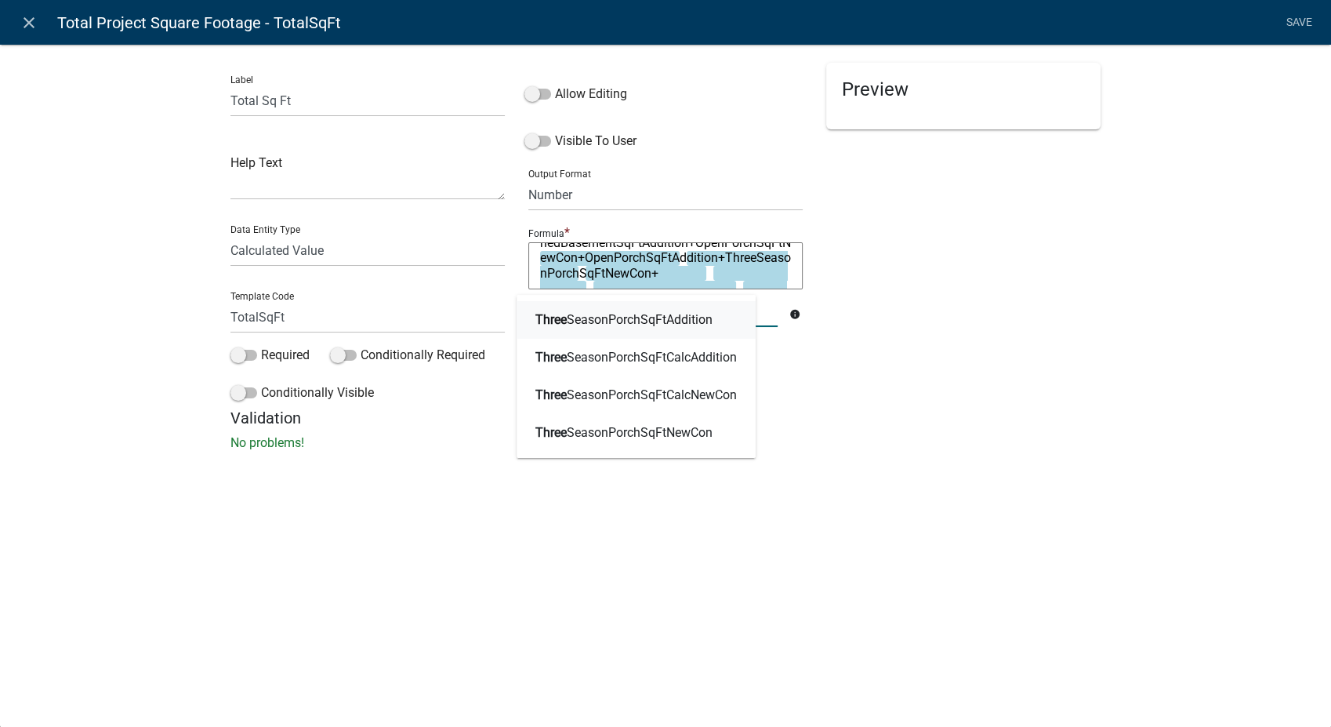
click at [588, 314] on ngb-highlight "Three SeasonPorchSqFtAddition" at bounding box center [624, 320] width 177 height 13
type textarea "WoodFrameSqFtNewCon+WoodFrameSqFtAddition+MasonrySqFtNewCon+MasonrySqFtAddition…"
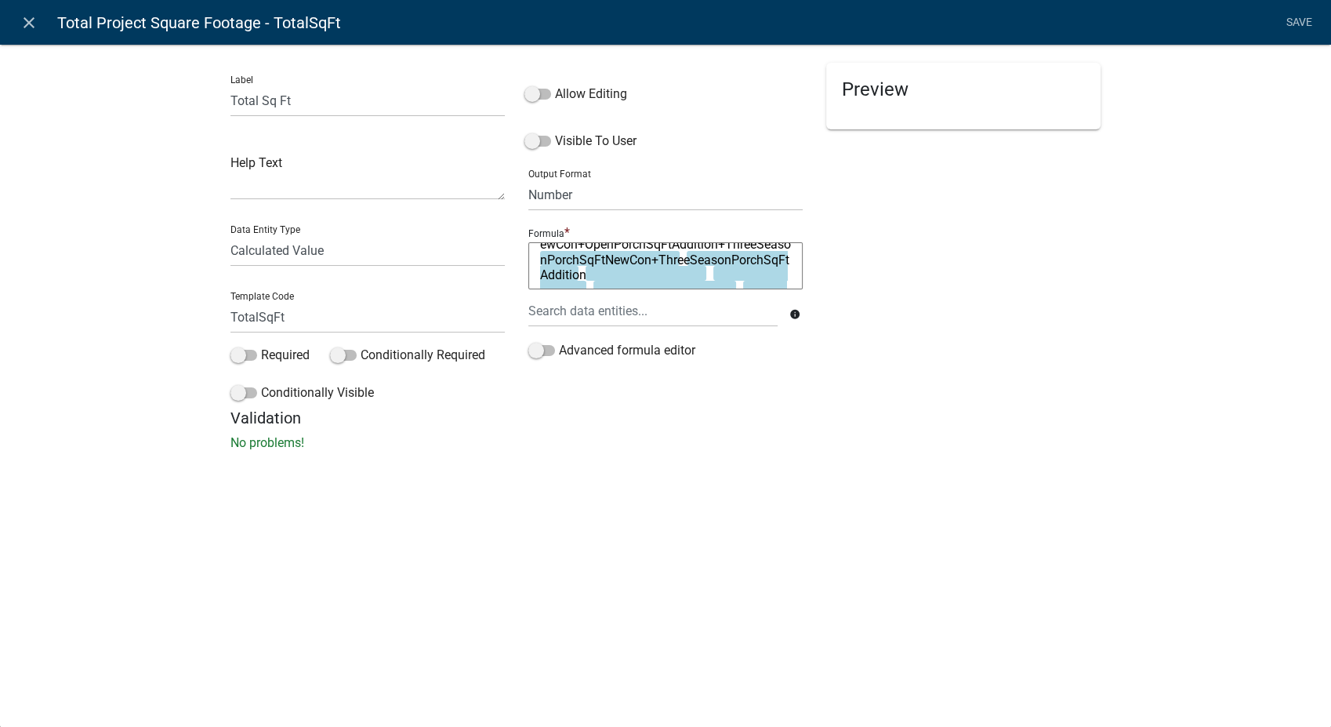
click at [735, 280] on textarea "WoodFrameSqFtNewCon+WoodFrameSqFtAddition+MasonrySqFtNewCon+MasonrySqFtAddition…" at bounding box center [665, 265] width 274 height 47
type textarea "WoodFrameSqFtNewCon+WoodFrameSqFtAddition+MasonrySqFtNewCon+MasonrySqFtAddition…"
click at [710, 318] on div at bounding box center [653, 311] width 273 height 32
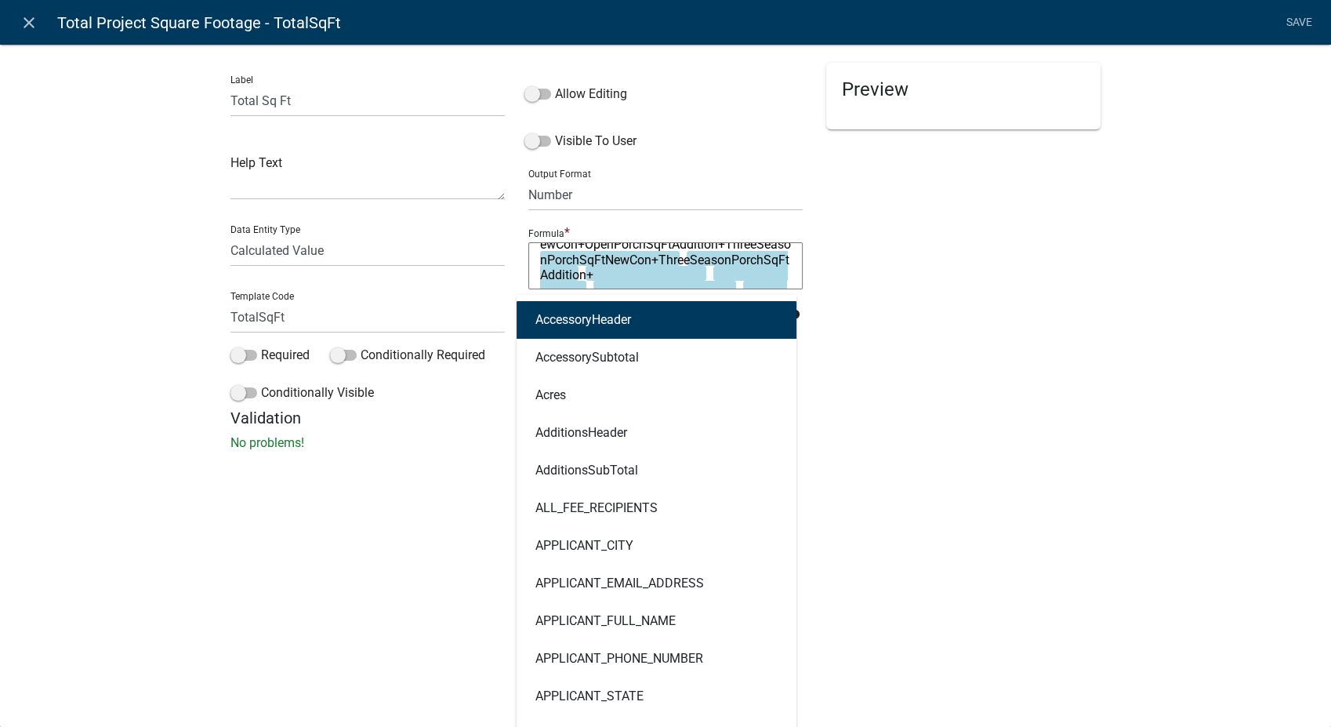
type input "De"
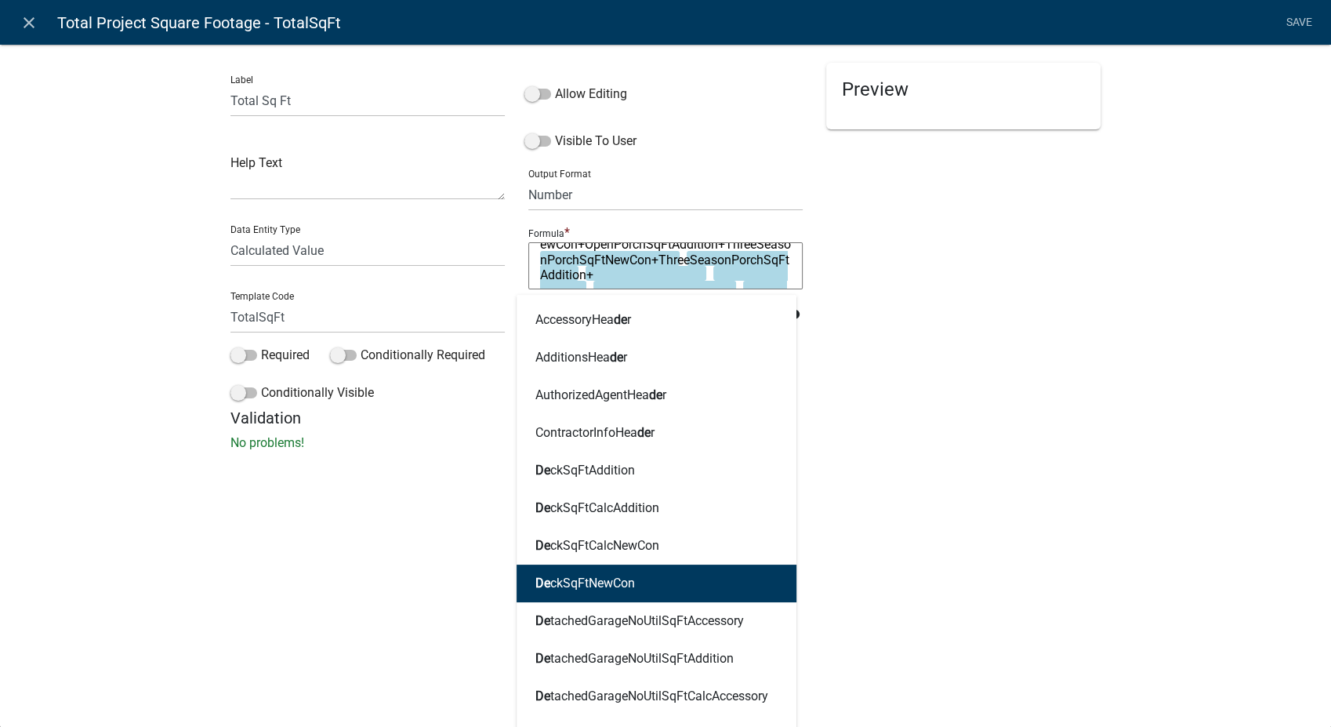
click at [626, 587] on ngb-highlight "De ckSqFtNewCon" at bounding box center [586, 583] width 100 height 13
type textarea "WoodFrameSqFtNewCon+WoodFrameSqFtAddition+MasonrySqFtNewCon+MasonrySqFtAddition…"
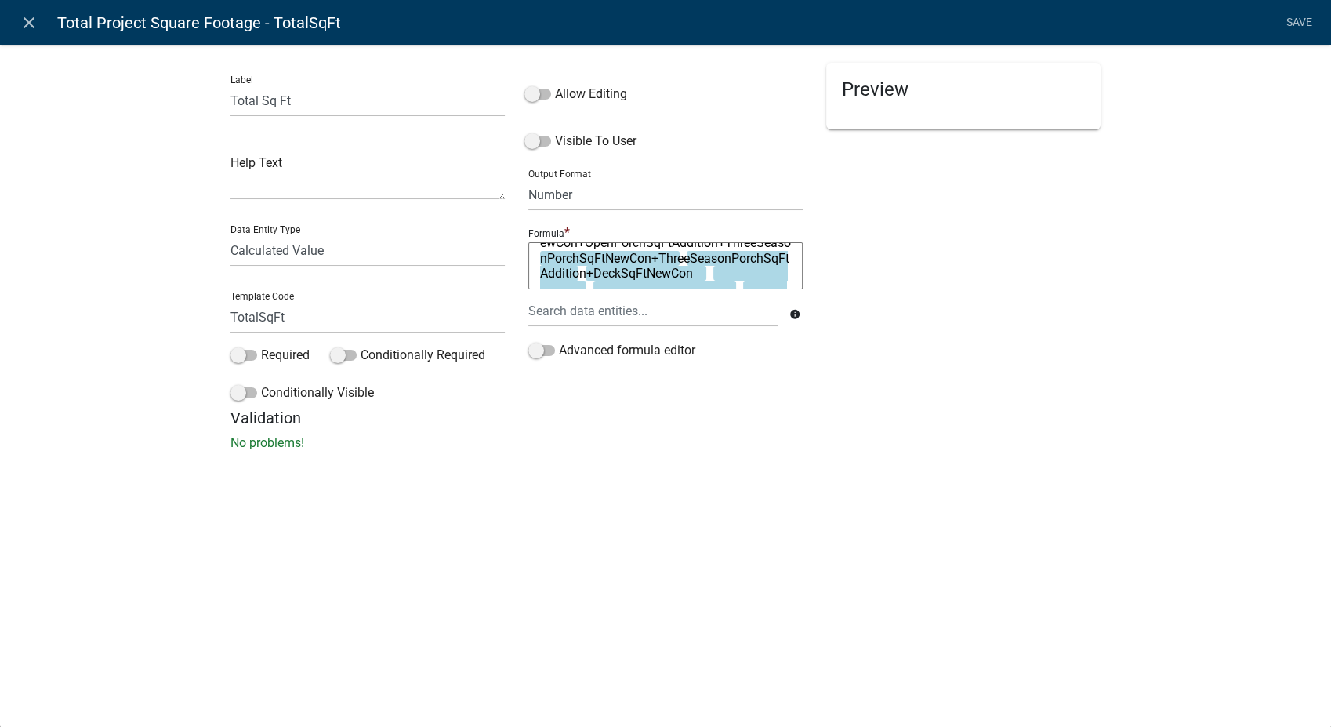
scroll to position [119, 0]
click at [612, 268] on textarea "WoodFrameSqFtNewCon+WoodFrameSqFtAddition+MasonrySqFtNewCon+MasonrySqFtAddition…" at bounding box center [665, 265] width 274 height 47
type textarea "WoodFrameSqFtNewCon+WoodFrameSqFtAddition+MasonrySqFtNewCon+MasonrySqFtAddition…"
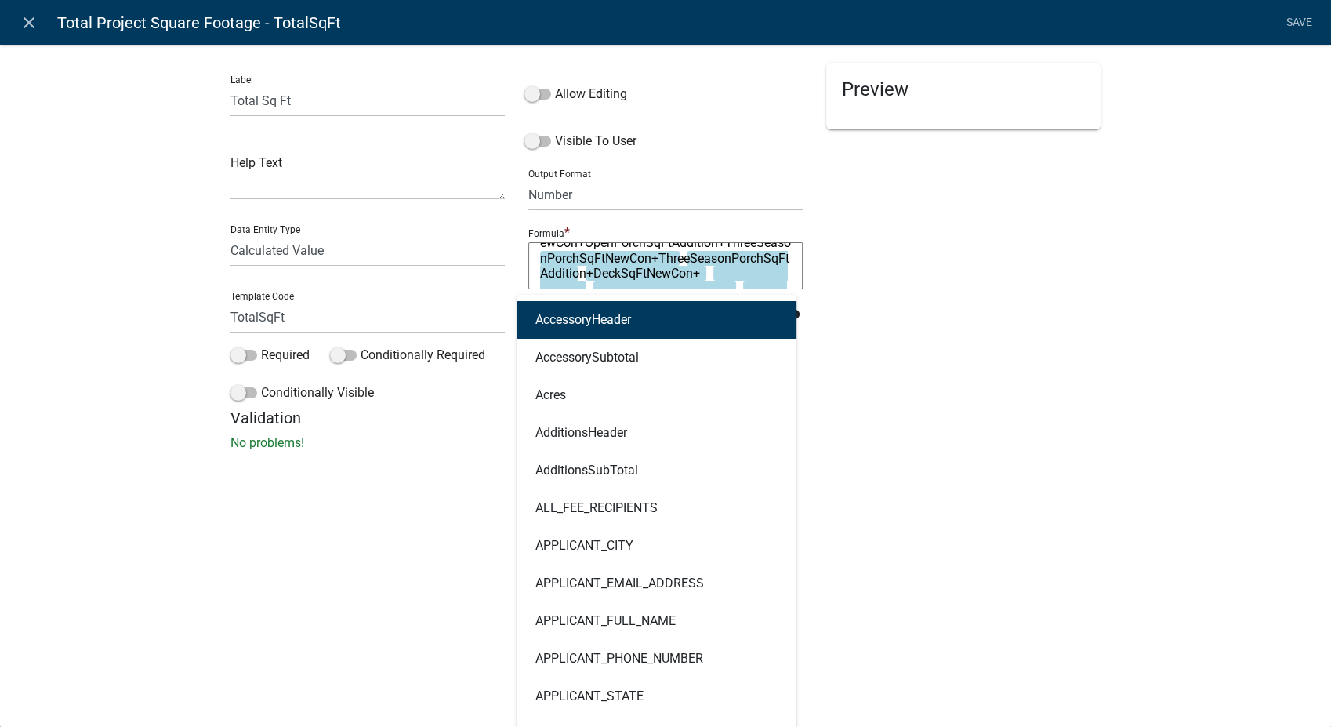
click at [603, 318] on div "AccessoryHeader AccessorySubtotal Acres AdditionsHeader AdditionsSubTotal ALL_F…" at bounding box center [653, 311] width 273 height 32
type input "dec"
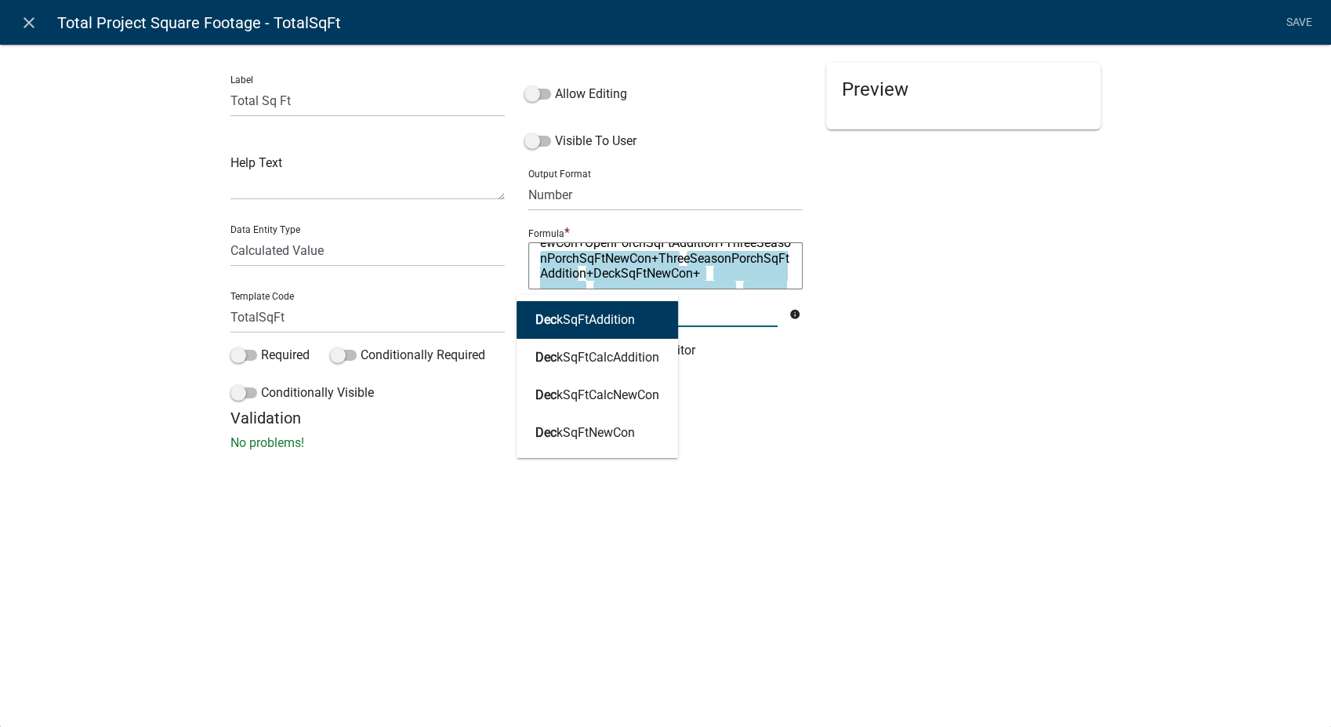
click at [601, 324] on ngb-highlight "Dec kSqFtAddition" at bounding box center [586, 320] width 100 height 13
type textarea "WoodFrameSqFtNewCon+WoodFrameSqFtAddition+MasonrySqFtNewCon+MasonrySqFtAddition…"
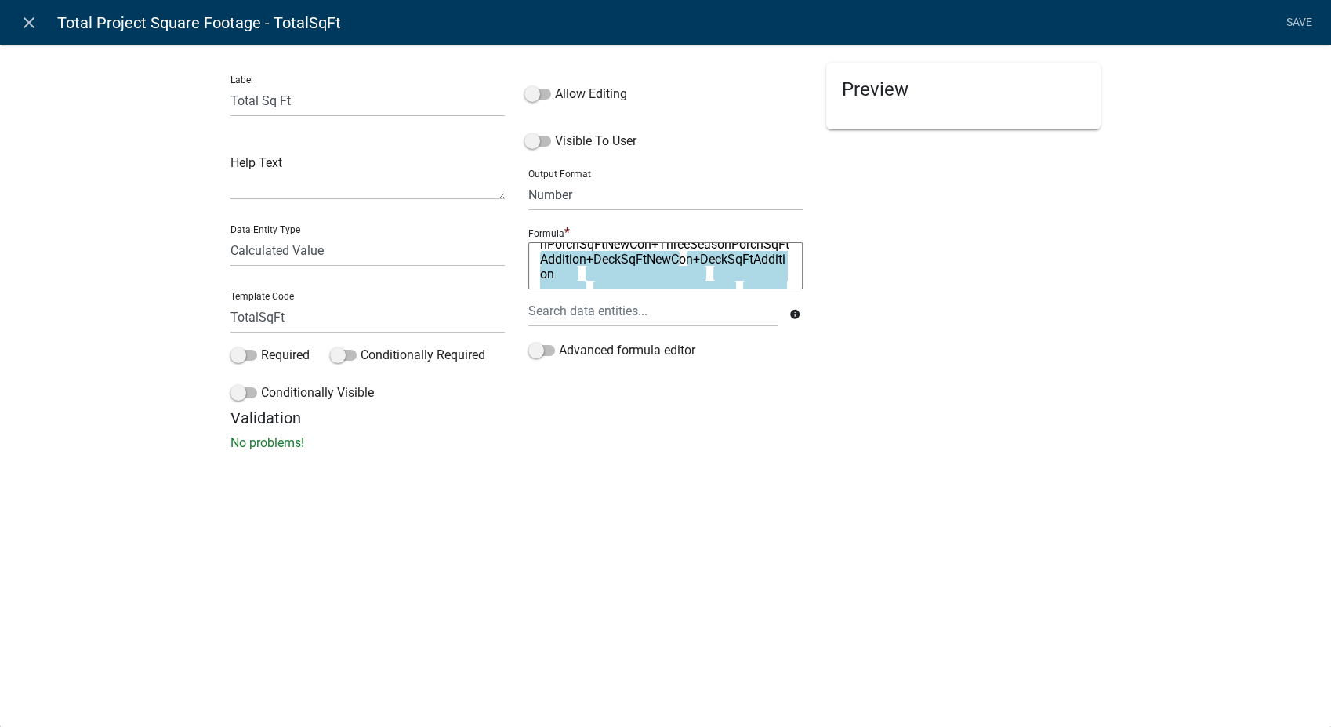
click at [718, 270] on textarea "WoodFrameSqFtNewCon+WoodFrameSqFtAddition+MasonrySqFtNewCon+MasonrySqFtAddition…" at bounding box center [665, 265] width 274 height 47
type textarea "WoodFrameSqFtNewCon+WoodFrameSqFtAddition+MasonrySqFtNewCon+MasonrySqFtAddition…"
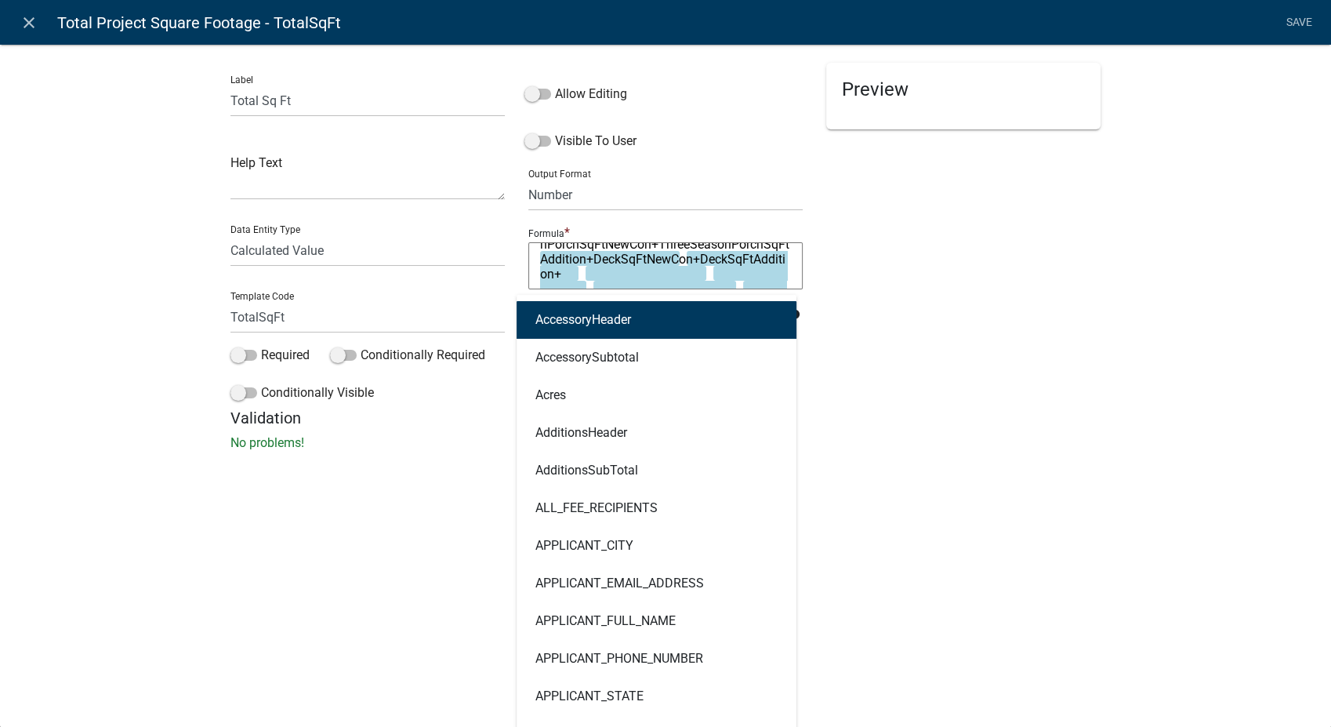
click at [612, 301] on div "AccessoryHeader AccessorySubtotal Acres AdditionsHeader AdditionsSubTotal ALL_F…" at bounding box center [653, 311] width 273 height 32
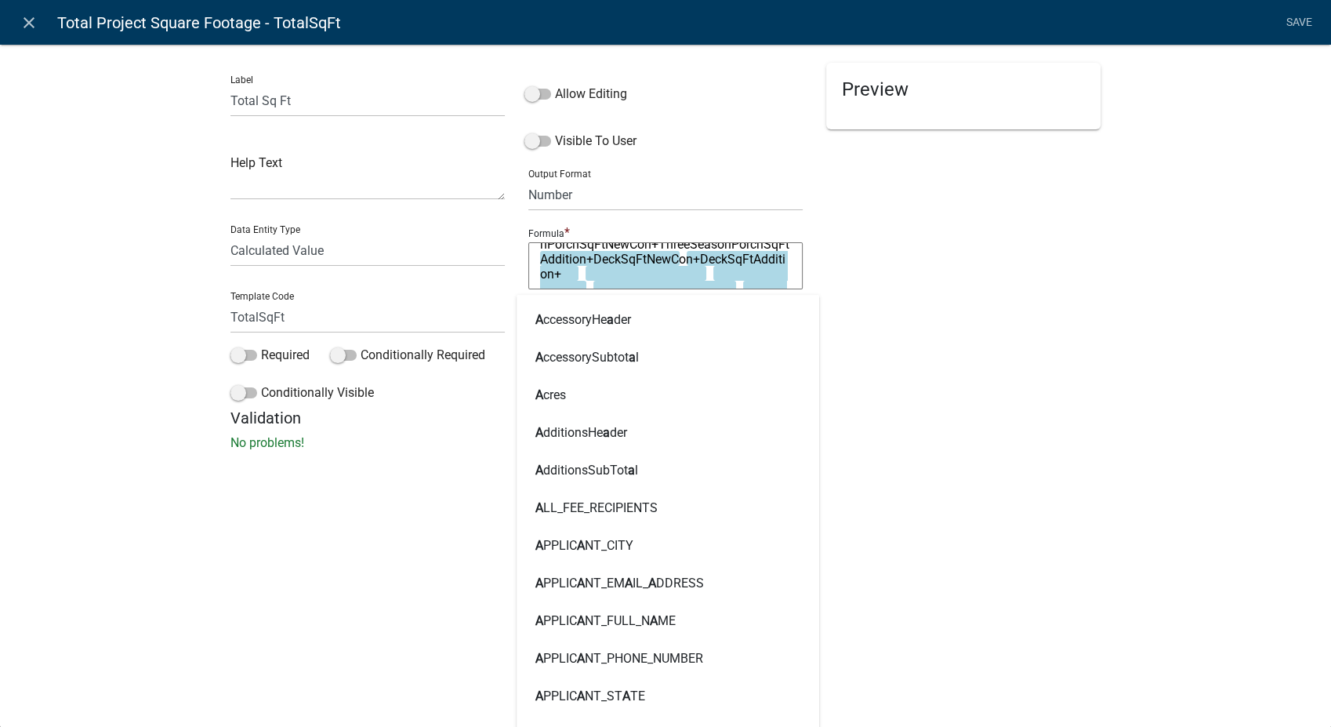
type input "Att"
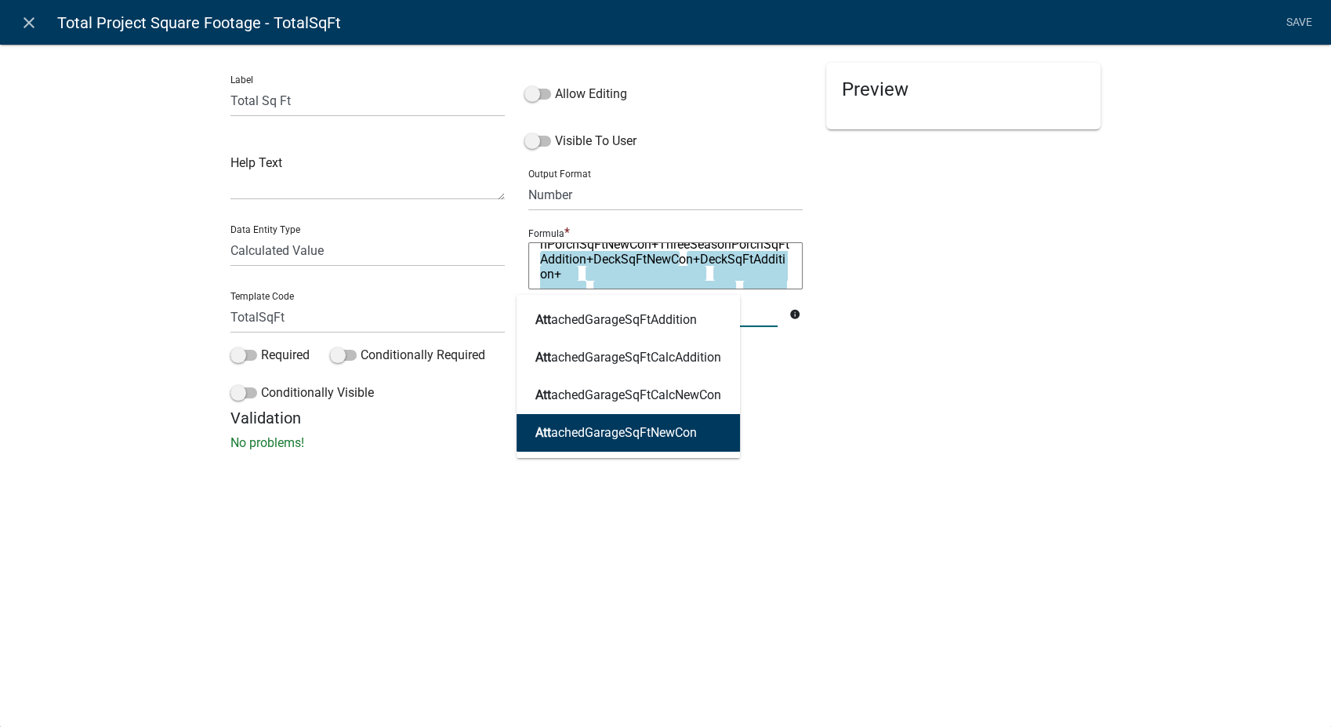
click at [607, 441] on button "Att achedGarageSqFtNewCon" at bounding box center [628, 433] width 223 height 38
type textarea "WoodFrameSqFtNewCon+WoodFrameSqFtAddition+MasonrySqFtNewCon+MasonrySqFtAddition…"
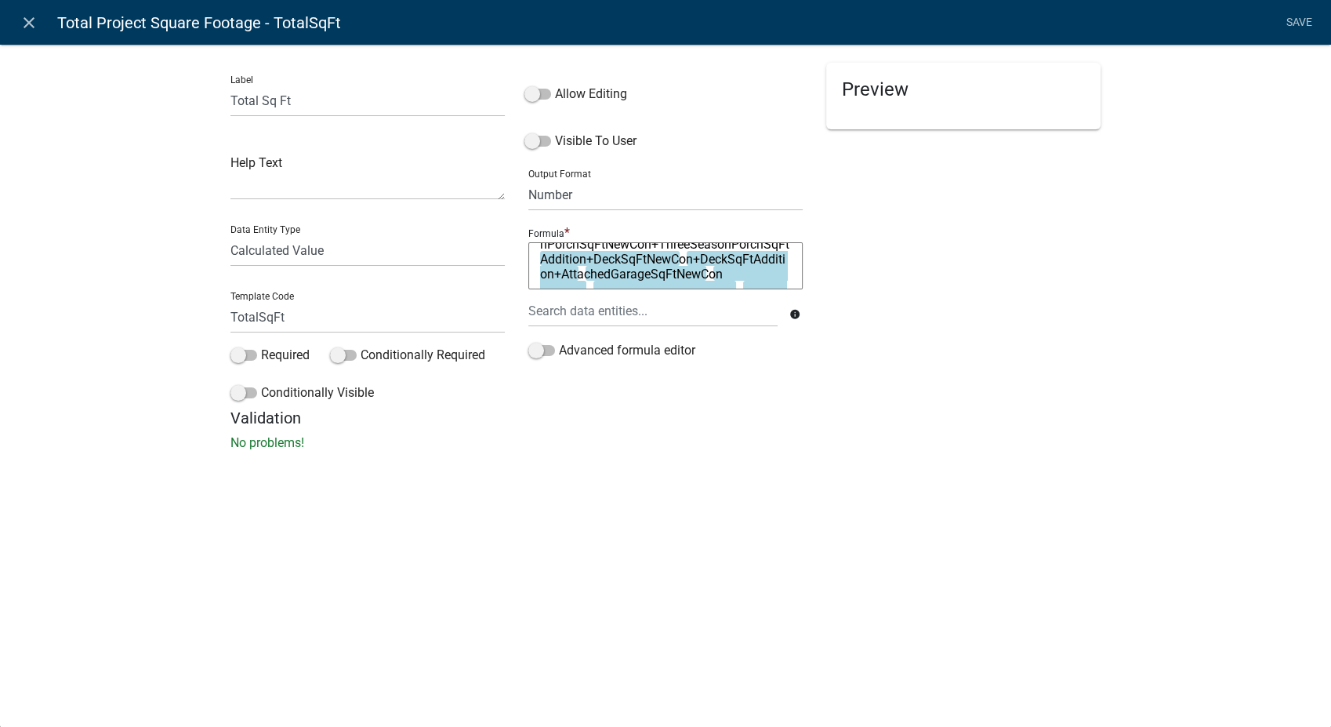
scroll to position [135, 0]
click at [677, 273] on textarea "WoodFrameSqFtNewCon+WoodFrameSqFtAddition+MasonrySqFtNewCon+MasonrySqFtAddition…" at bounding box center [665, 265] width 274 height 47
type textarea "WoodFrameSqFtNewCon+WoodFrameSqFtAddition+MasonrySqFtNewCon+MasonrySqFtAddition…"
click at [565, 316] on div at bounding box center [653, 311] width 273 height 32
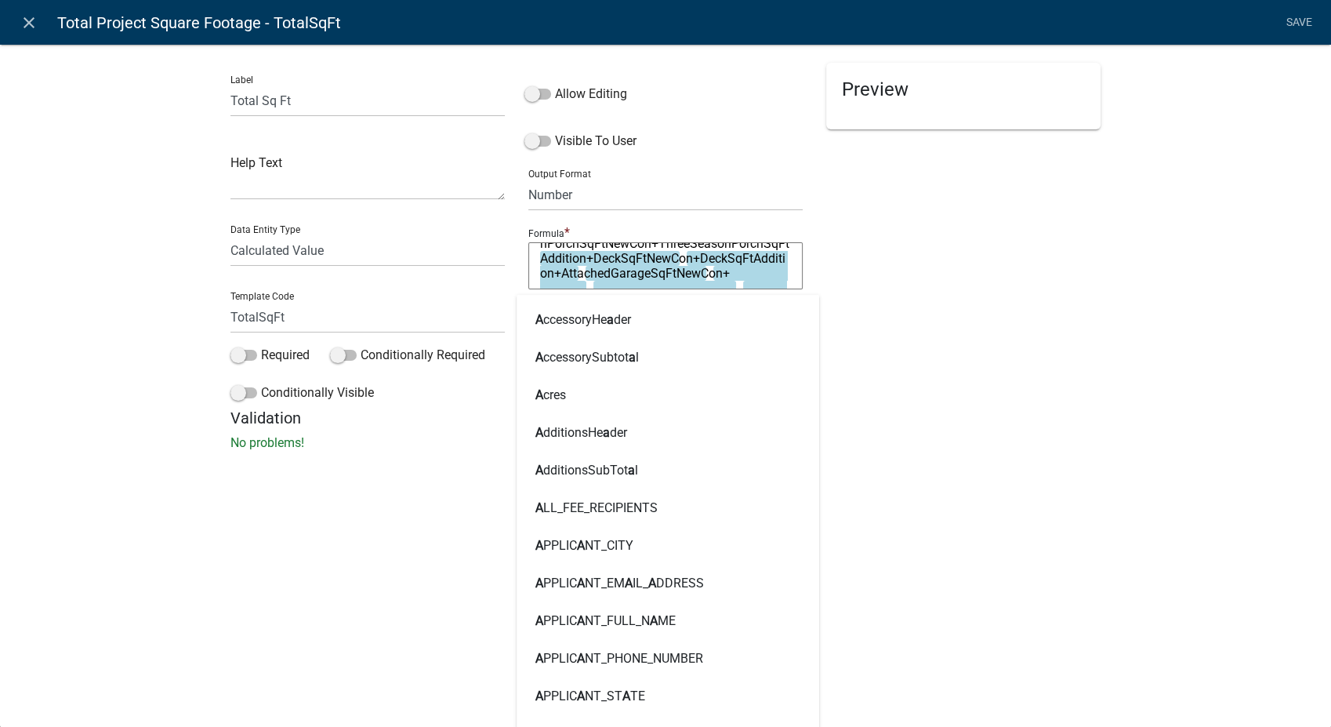
type input "att"
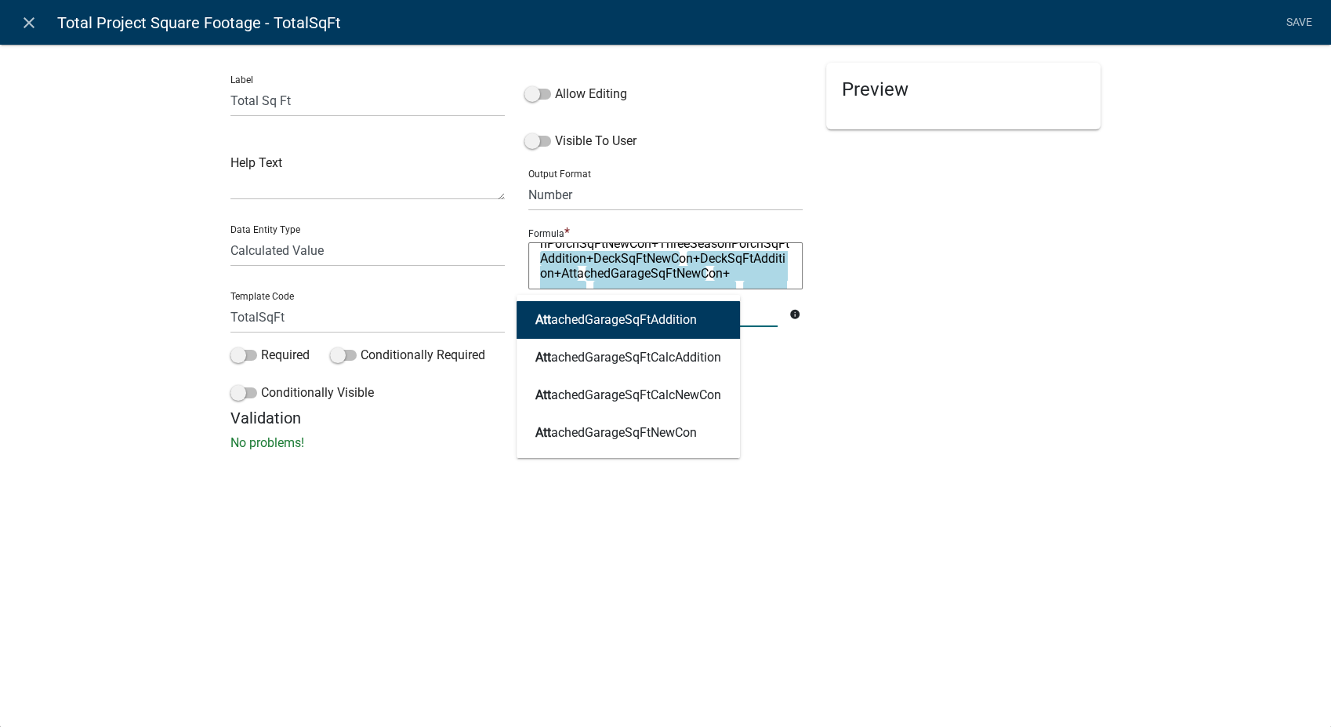
click at [565, 316] on ngb-highlight "Att achedGarageSqFtAddition" at bounding box center [617, 320] width 162 height 13
type textarea "WoodFrameSqFtNewCon+WoodFrameSqFtAddition+MasonrySqFtNewCon+MasonrySqFtAddition…"
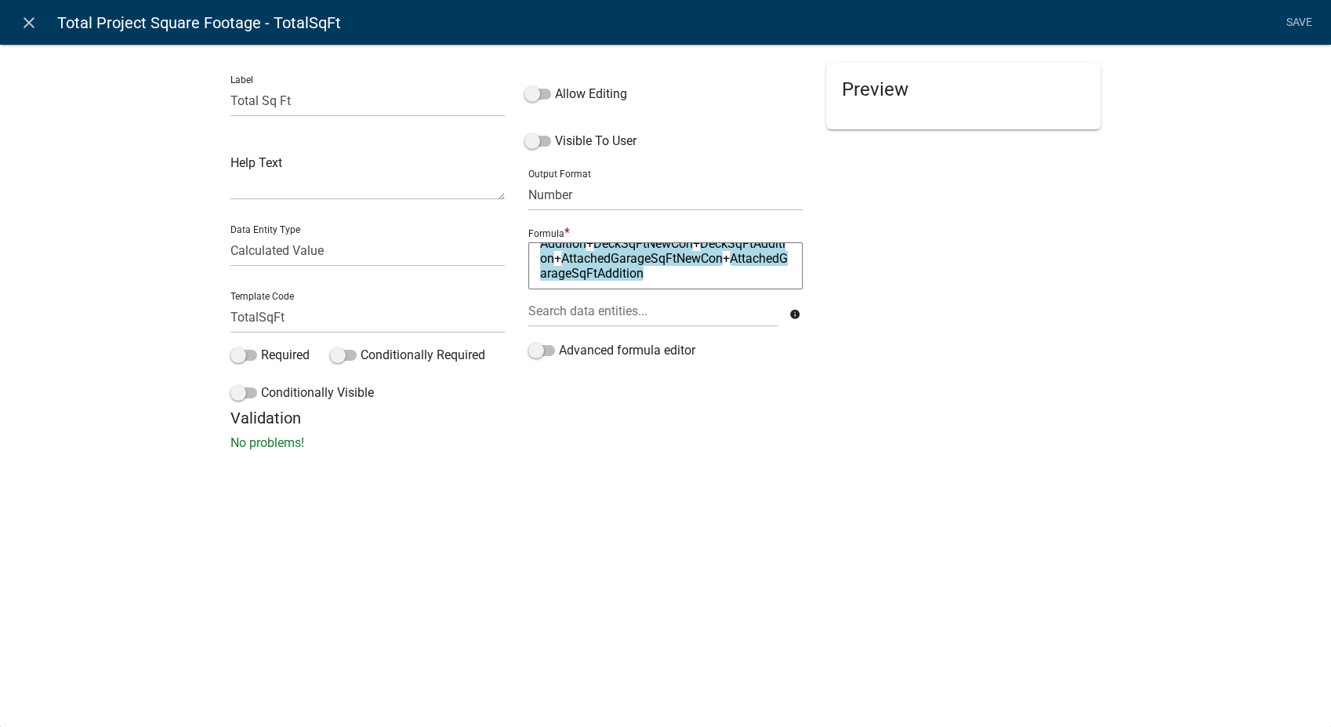
scroll to position [165, 0]
click at [625, 281] on textarea "WoodFrameSqFtNewCon+WoodFrameSqFtAddition+MasonrySqFtNewCon+MasonrySqFtAddition…" at bounding box center [665, 265] width 274 height 47
type textarea "WoodFrameSqFtNewCon+WoodFrameSqFtAddition+MasonrySqFtNewCon+MasonrySqFtAddition…"
click at [624, 316] on div at bounding box center [653, 311] width 273 height 32
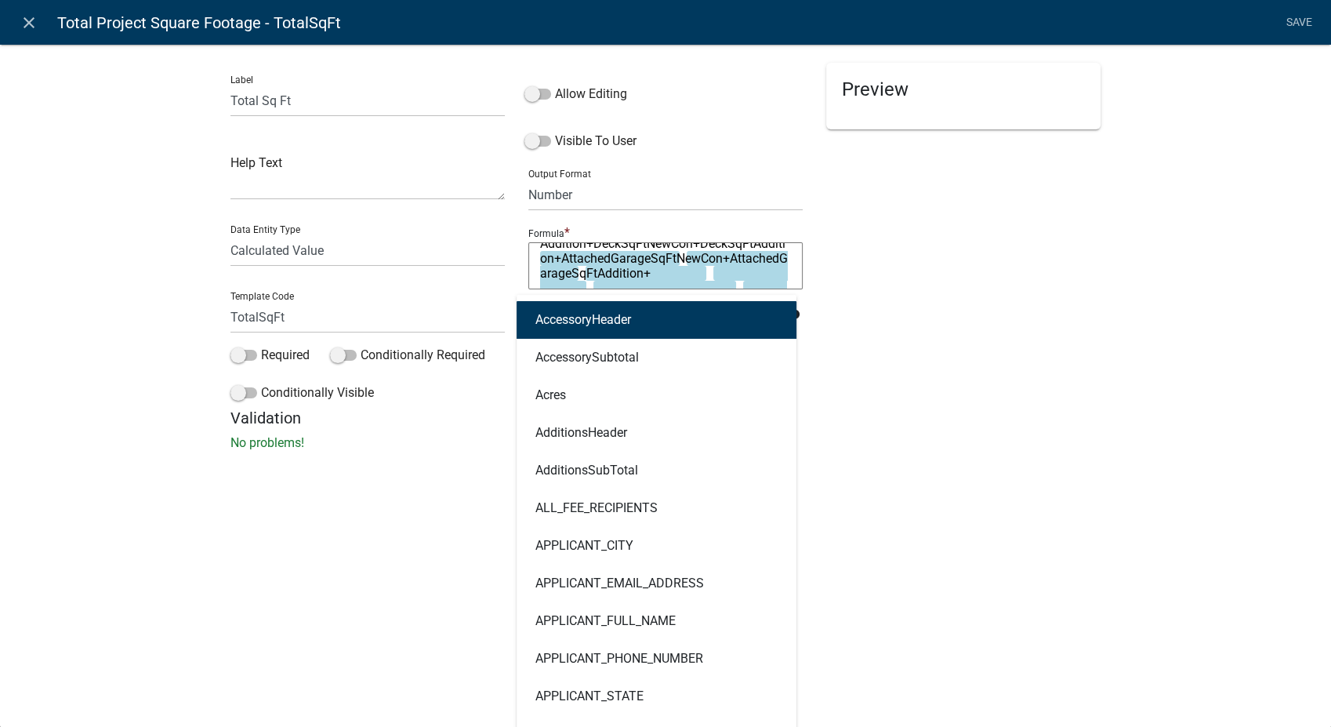
type input "de"
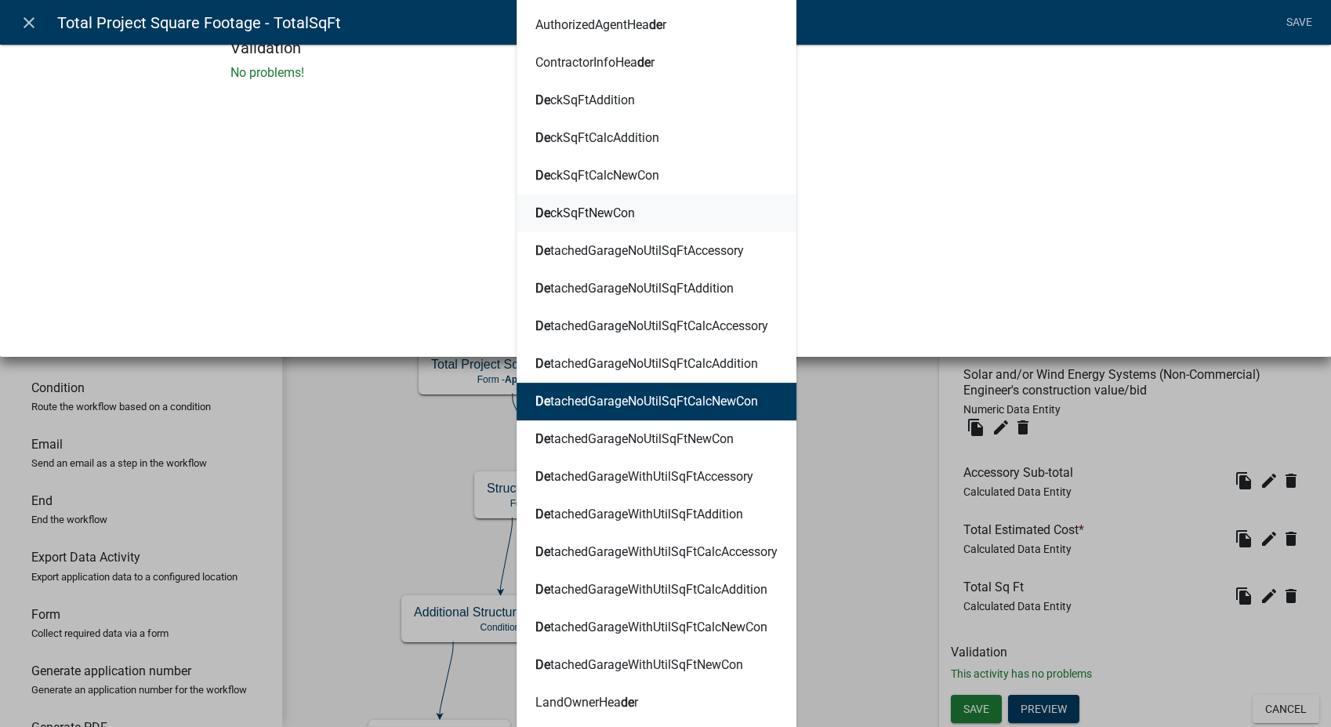
scroll to position [435, 0]
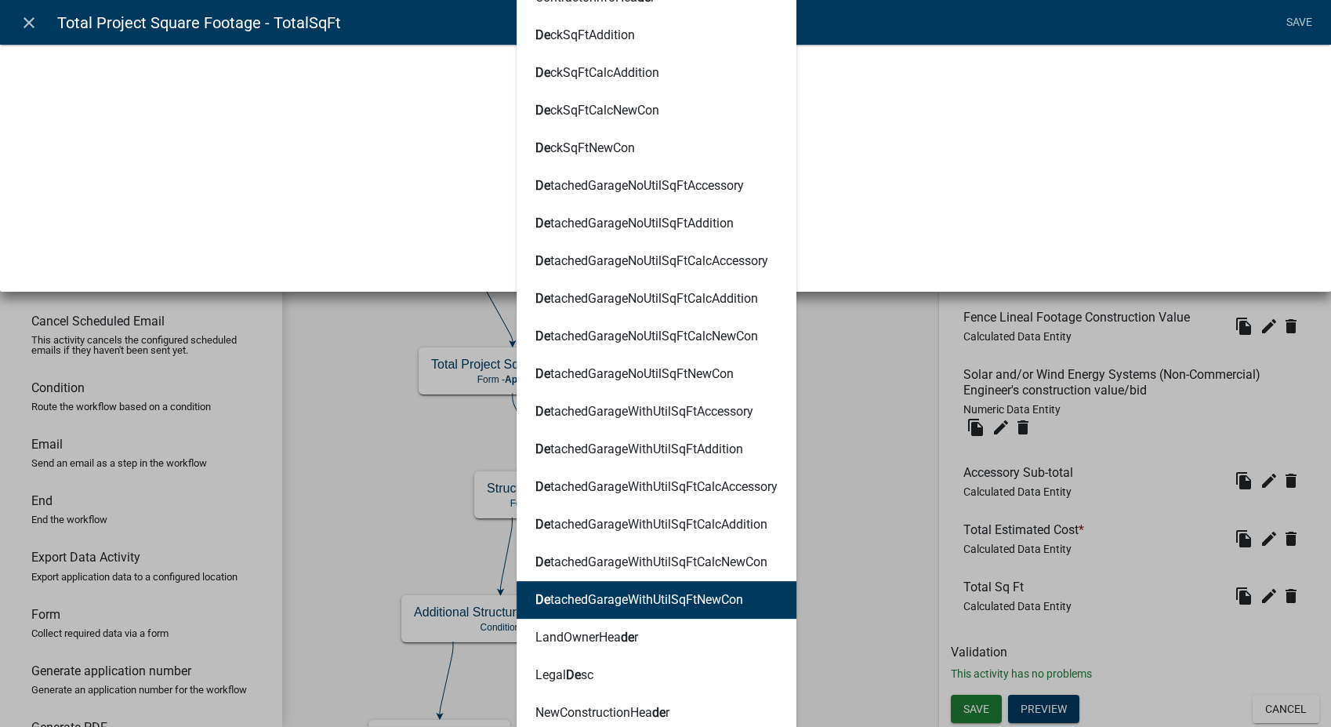
click at [622, 601] on ngb-highlight "De tachedGarageWithUtilSqFtNewCon" at bounding box center [640, 600] width 208 height 13
type textarea "WoodFrameSqFtNewCon+WoodFrameSqFtAddition+MasonrySqFtNewCon+MasonrySqFtAddition…"
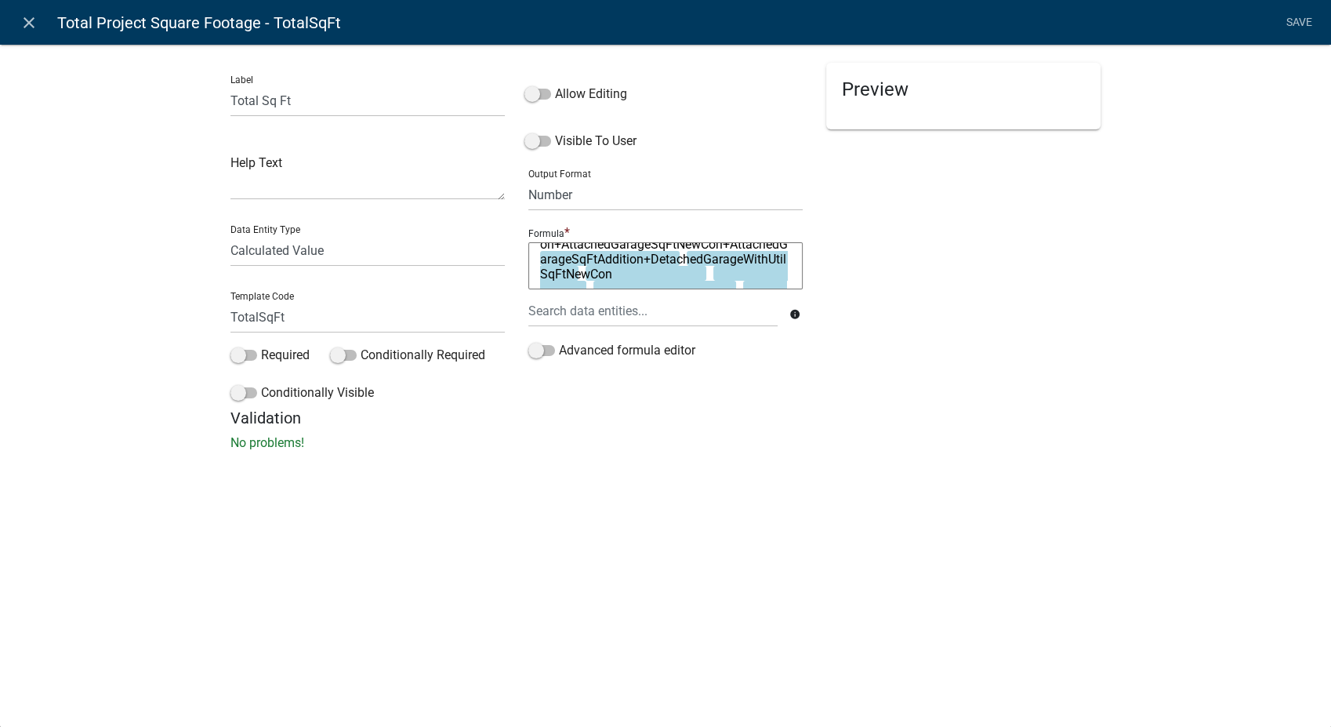
scroll to position [165, 0]
click at [625, 273] on textarea "WoodFrameSqFtNewCon+WoodFrameSqFtAddition+MasonrySqFtNewCon+MasonrySqFtAddition…" at bounding box center [665, 265] width 274 height 47
type textarea "WoodFrameSqFtNewCon+WoodFrameSqFtAddition+MasonrySqFtNewCon+MasonrySqFtAddition…"
click at [615, 322] on div at bounding box center [653, 311] width 273 height 32
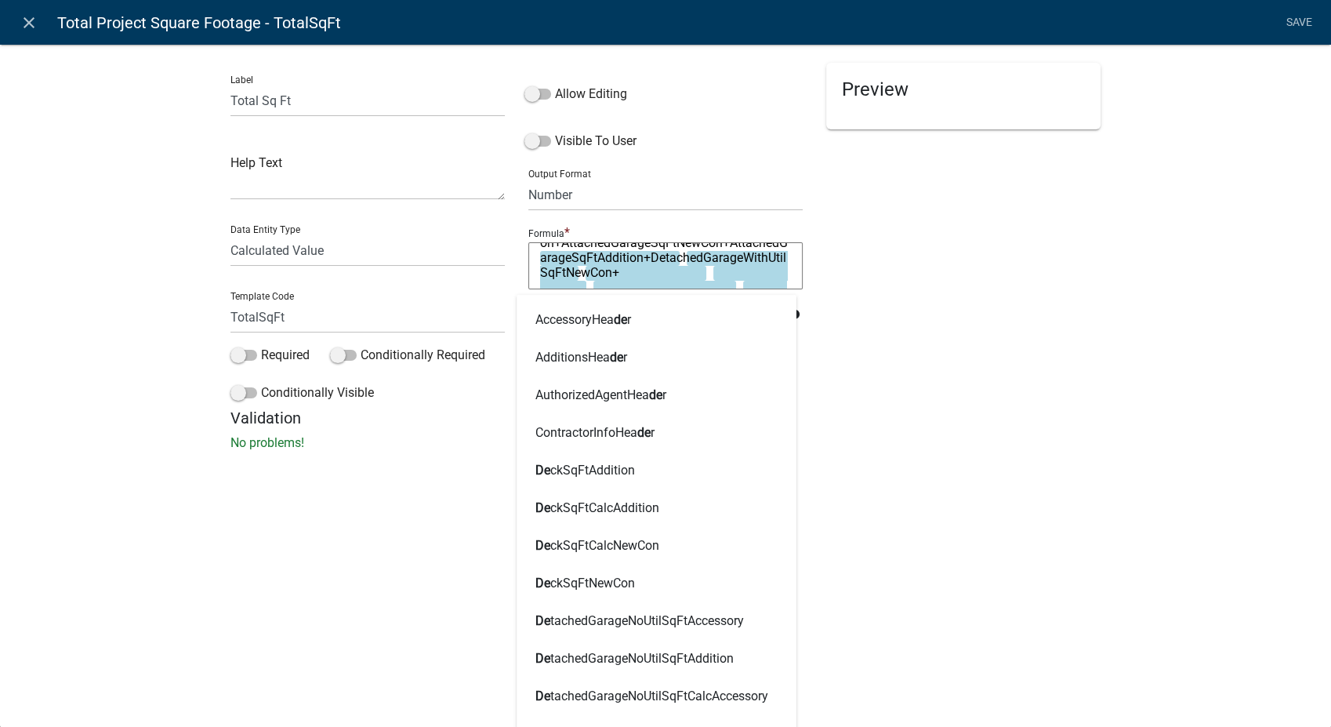
type input "det"
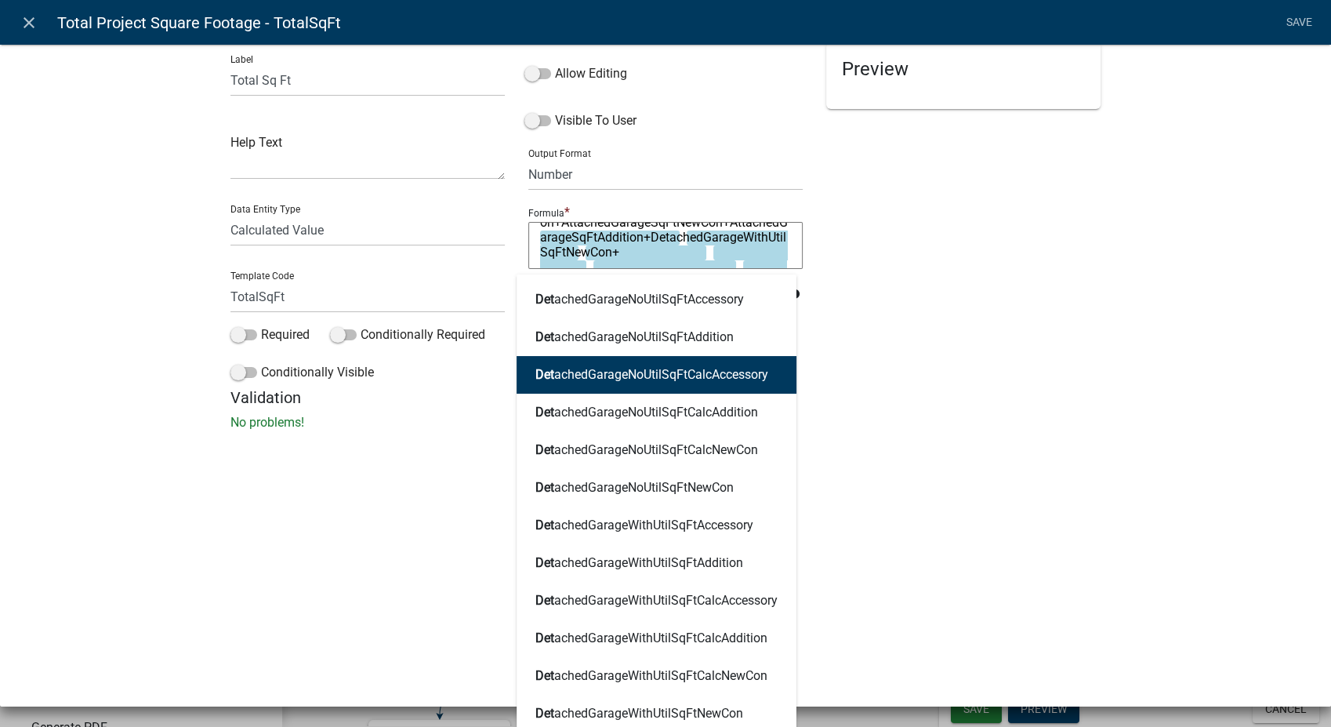
scroll to position [31, 0]
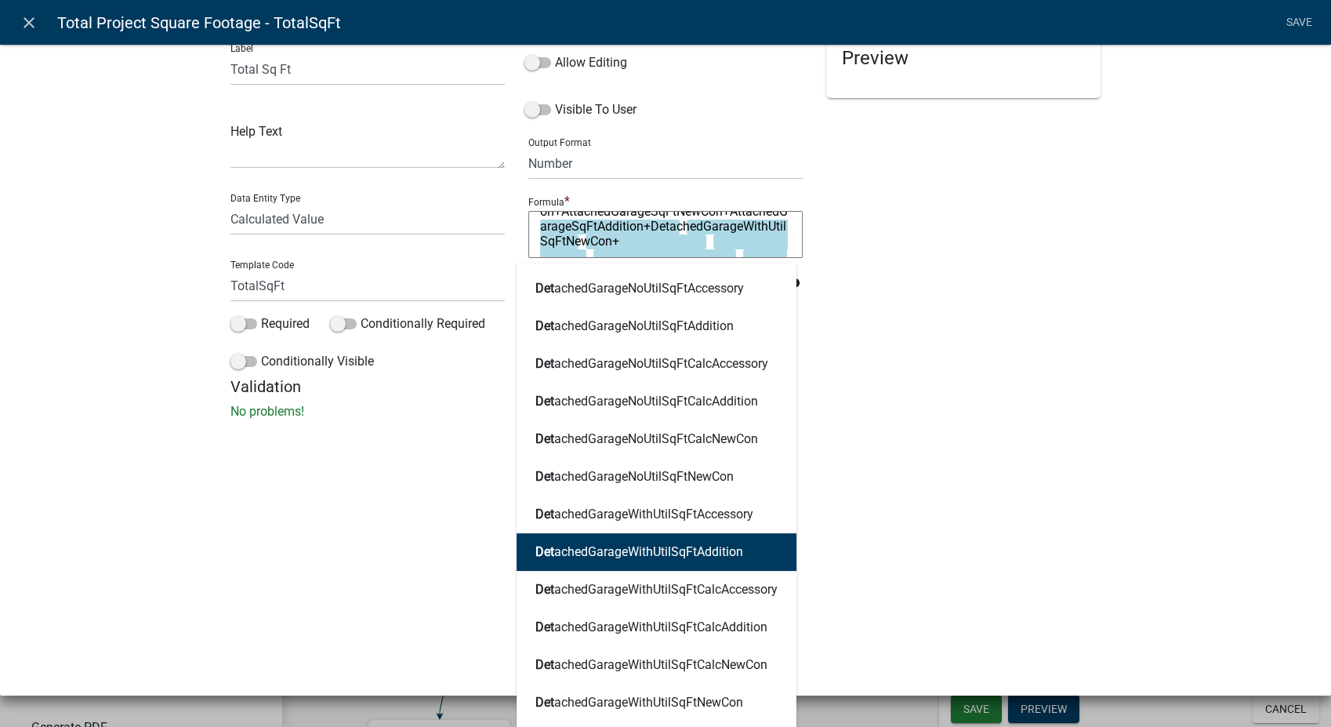
click at [652, 551] on ngb-highlight "Det achedGarageWithUtilSqFtAddition" at bounding box center [640, 552] width 208 height 13
type textarea "WoodFrameSqFtNewCon+WoodFrameSqFtAddition+MasonrySqFtNewCon+MasonrySqFtAddition…"
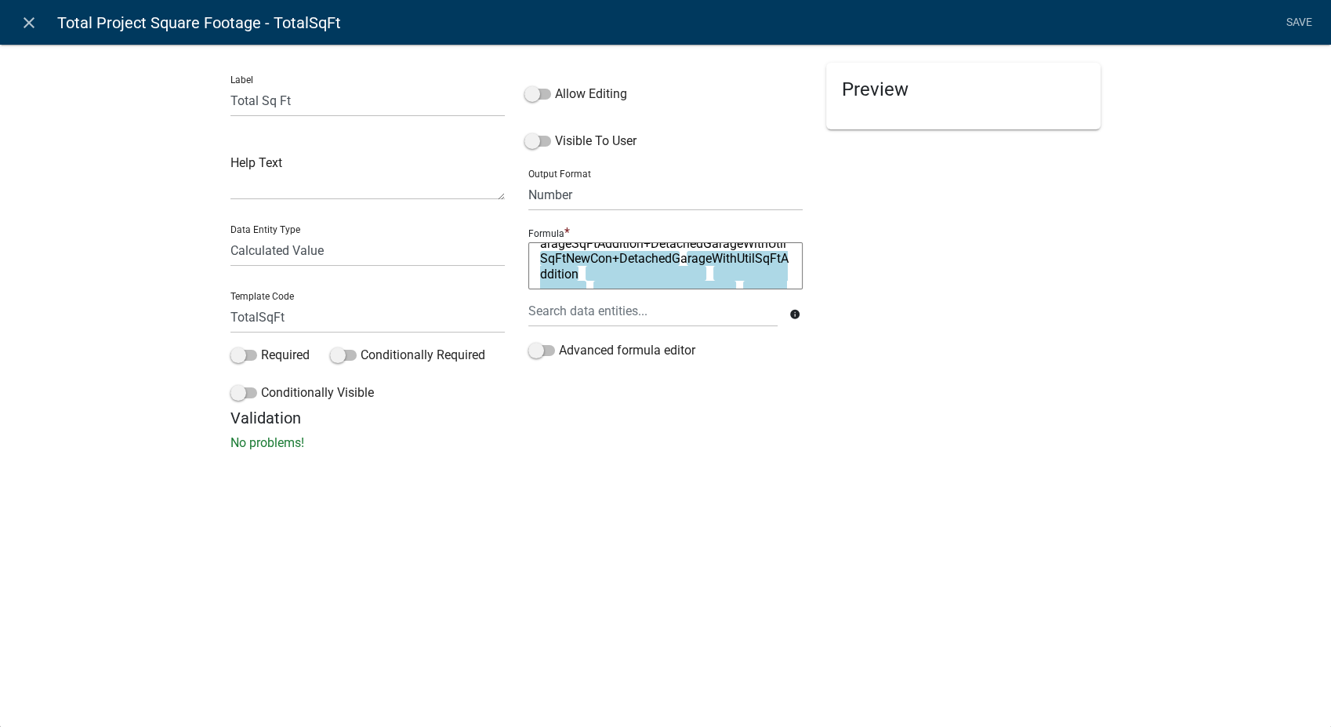
scroll to position [180, 0]
click at [551, 275] on textarea "WoodFrameSqFtNewCon+WoodFrameSqFtAddition+MasonrySqFtNewCon+MasonrySqFtAddition…" at bounding box center [665, 265] width 274 height 47
type textarea "WoodFrameSqFtNewCon+WoodFrameSqFtAddition+MasonrySqFtNewCon+MasonrySqFtAddition…"
click at [563, 320] on div at bounding box center [653, 311] width 273 height 32
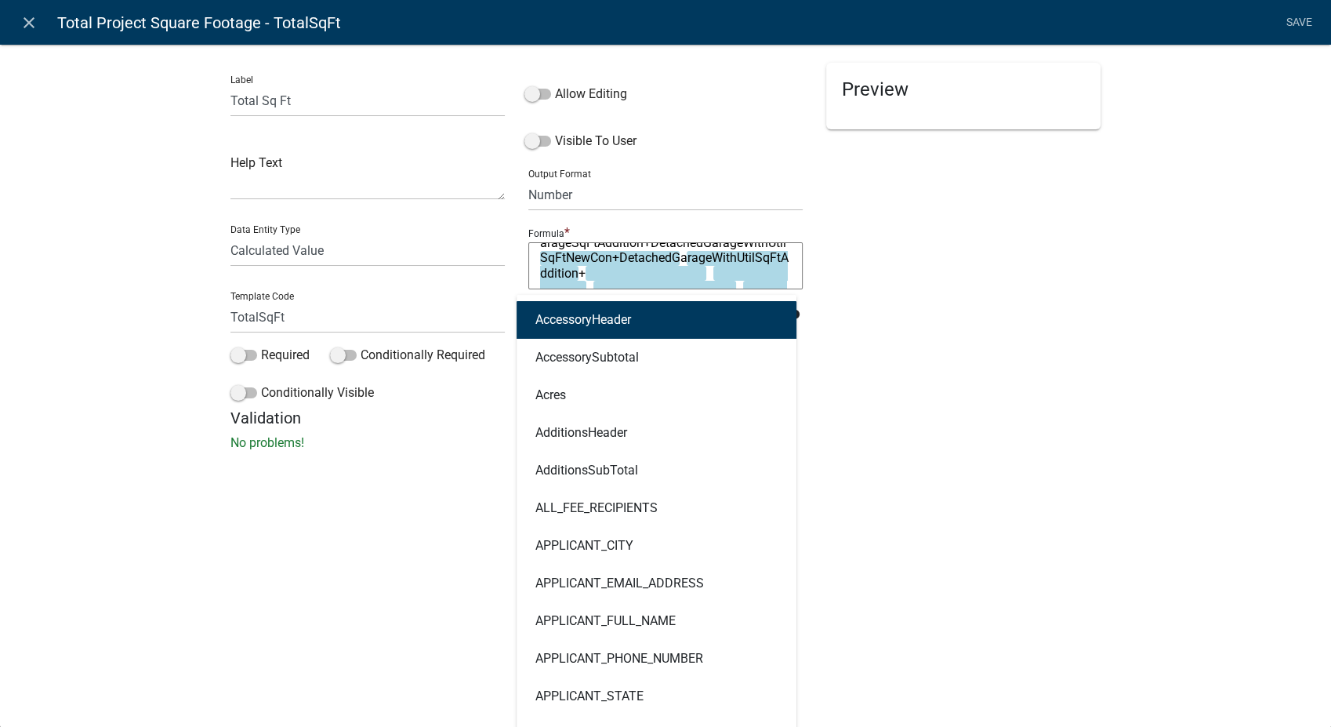
type input "det"
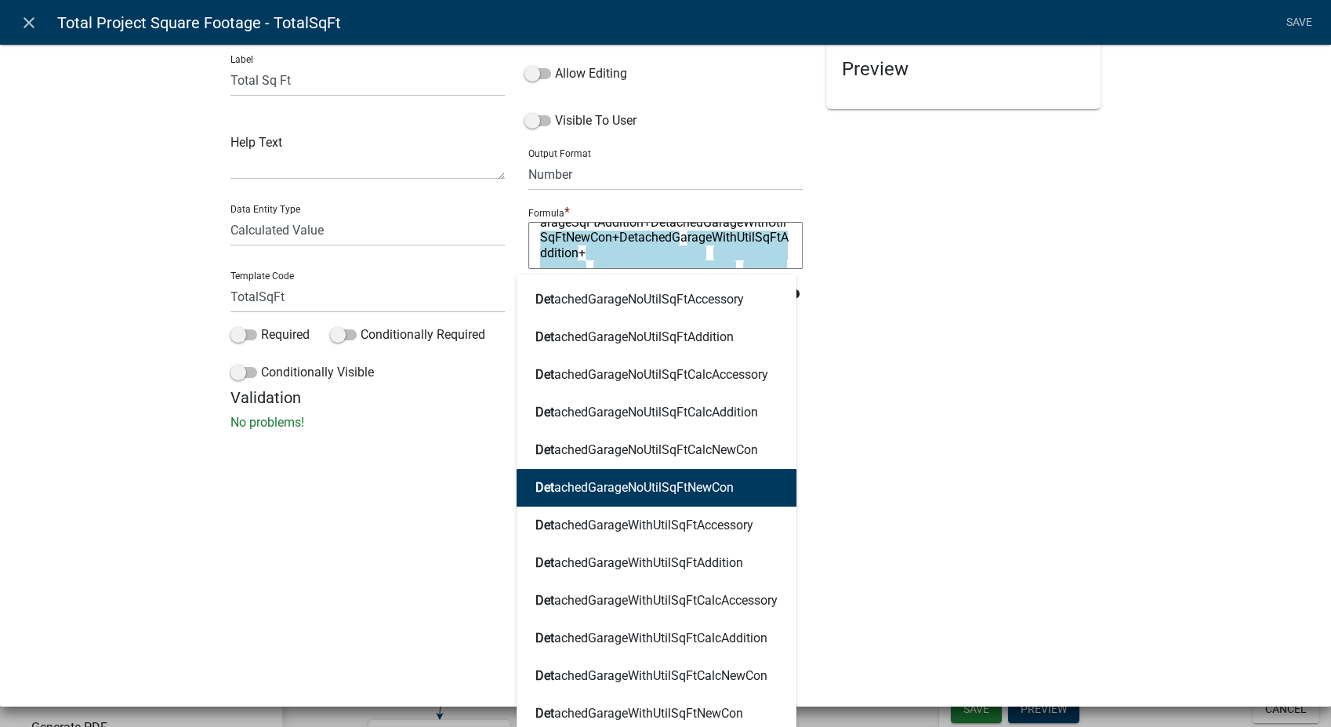
scroll to position [31, 0]
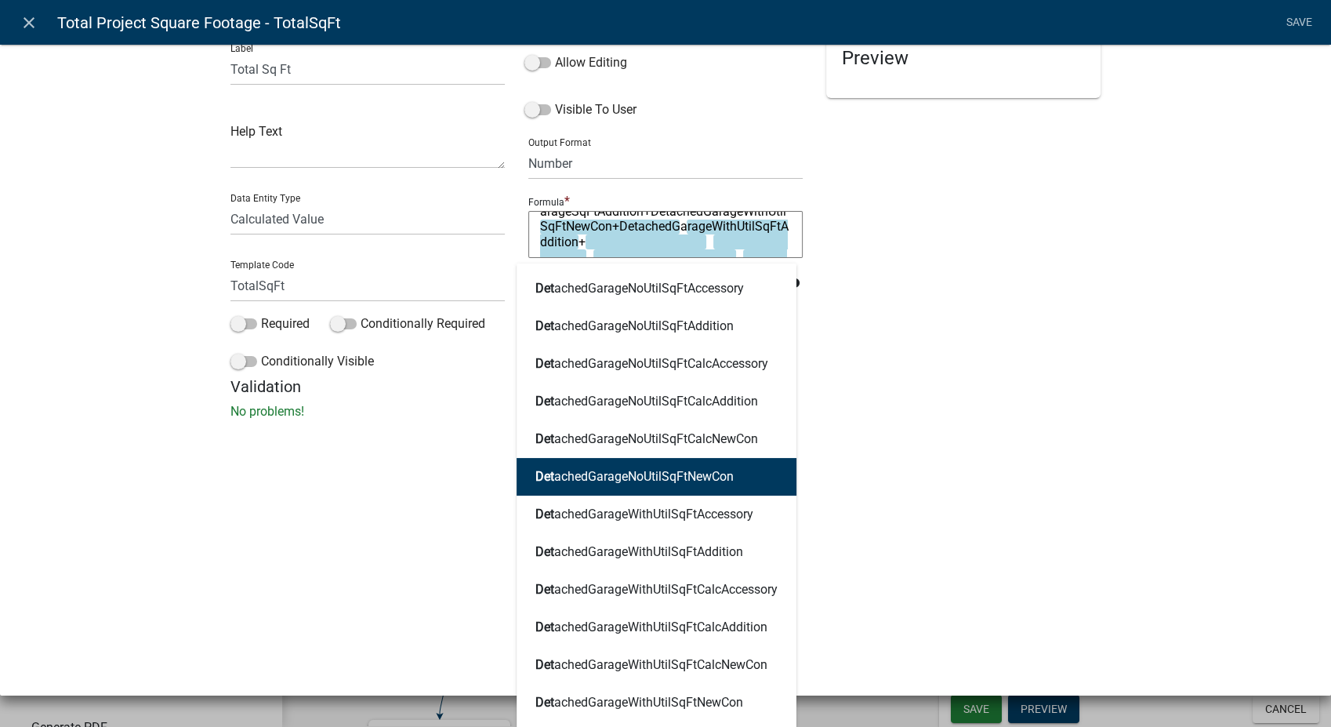
click at [634, 485] on button "Det achedGarageNoUtilSqFtNewCon" at bounding box center [657, 477] width 280 height 38
type textarea "WoodFrameSqFtNewCon+WoodFrameSqFtAddition+MasonrySqFtNewCon+MasonrySqFtAddition…"
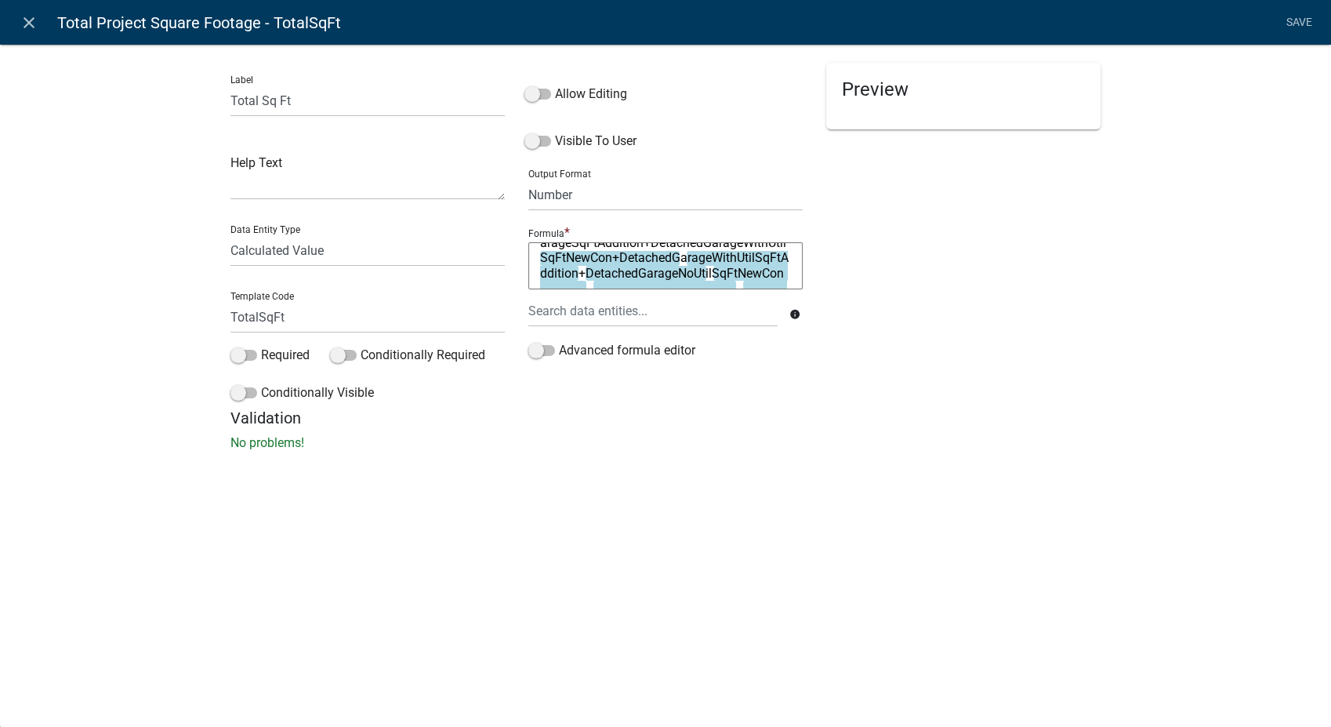
scroll to position [0, 0]
click at [768, 264] on textarea "WoodFrameSqFtNewCon+WoodFrameSqFtAddition+MasonrySqFtNewCon+MasonrySqFtAddition…" at bounding box center [665, 265] width 274 height 47
click at [777, 281] on textarea "WoodFrameSqFtNewCon+WoodFrameSqFtAddition+MasonrySqFtNewCon+MasonrySqFtAddition…" at bounding box center [665, 265] width 274 height 47
type textarea "WoodFrameSqFtNewCon+WoodFrameSqFtAddition+MasonrySqFtNewCon+MasonrySqFtAddition…"
click at [699, 308] on div at bounding box center [653, 311] width 273 height 32
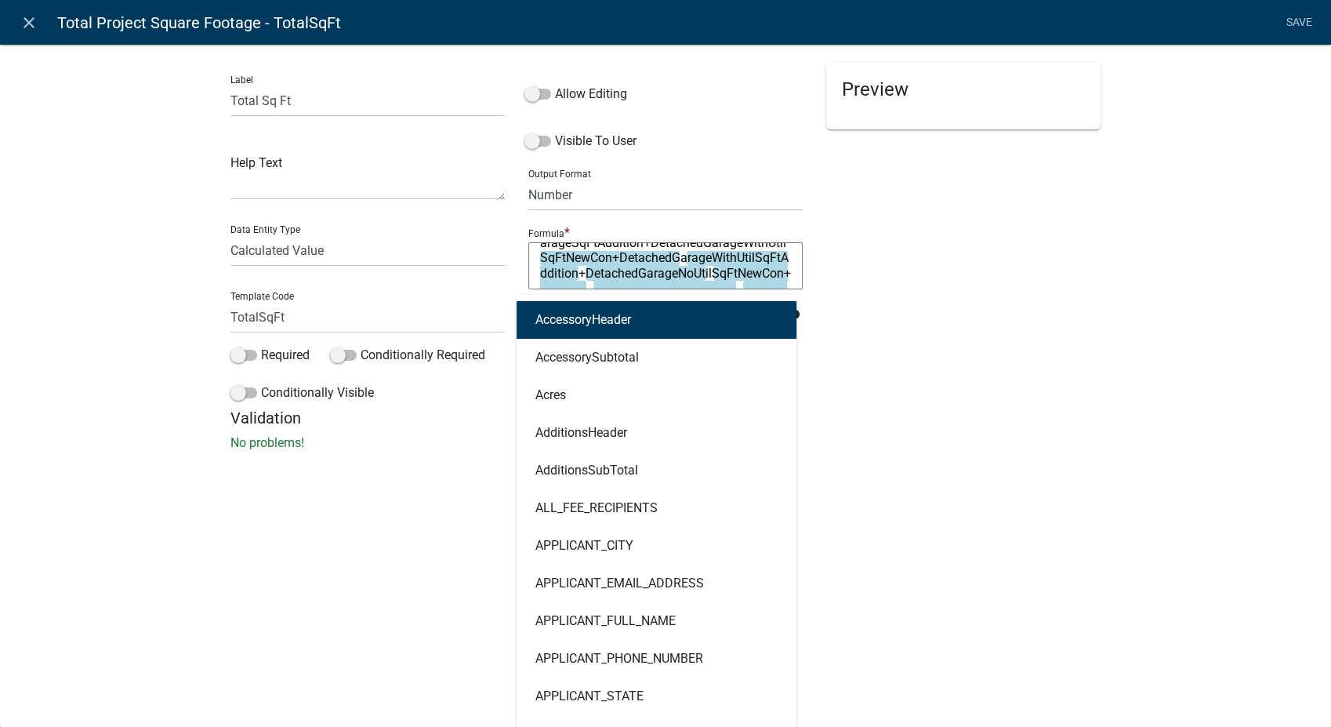
type input "det"
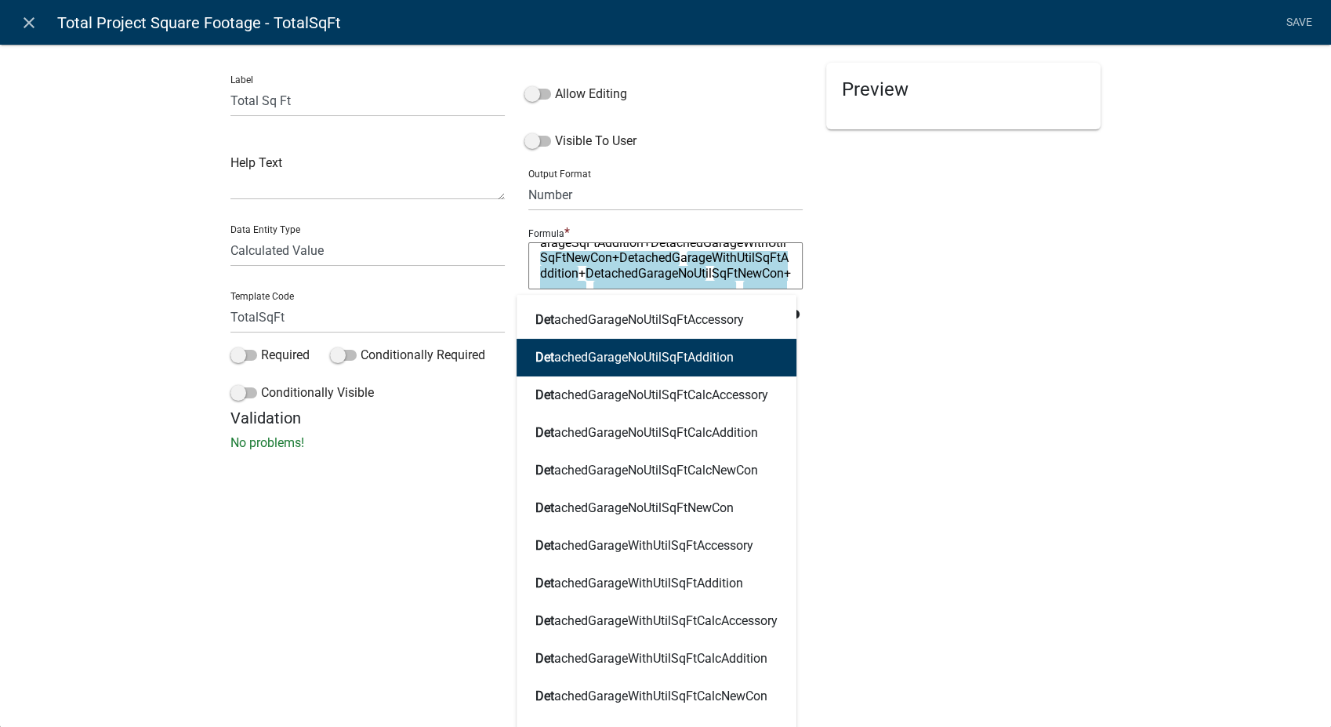
click at [671, 354] on ngb-highlight "Det achedGarageNoUtilSqFtAddition" at bounding box center [635, 357] width 198 height 13
type textarea "WoodFrameSqFtNewCon+WoodFrameSqFtAddition+MasonrySqFtNewCon+MasonrySqFtAddition…"
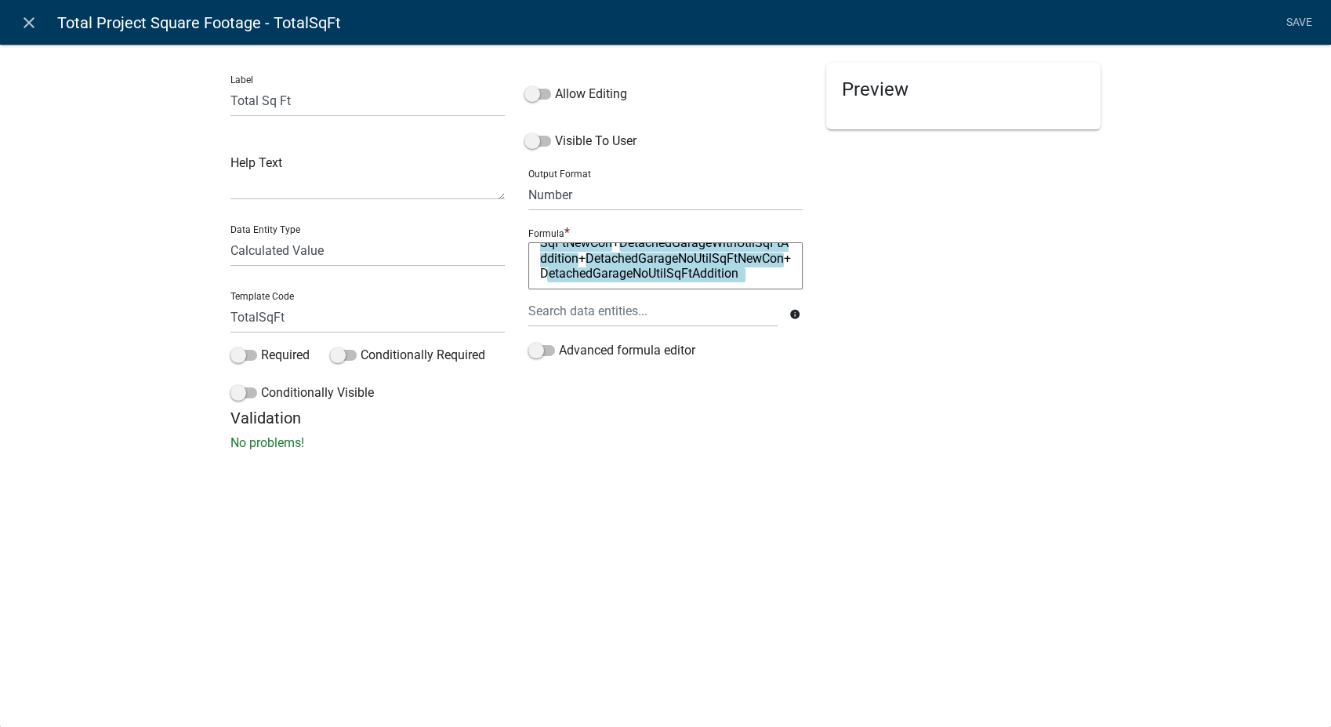
scroll to position [210, 0]
click at [762, 279] on textarea "WoodFrameSqFtNewCon+WoodFrameSqFtAddition+MasonrySqFtNewCon+MasonrySqFtAddition…" at bounding box center [665, 265] width 274 height 47
type textarea "WoodFrameSqFtNewCon+WoodFrameSqFtAddition+MasonrySqFtNewCon+MasonrySqFtAddition…"
click at [655, 314] on div at bounding box center [653, 311] width 273 height 32
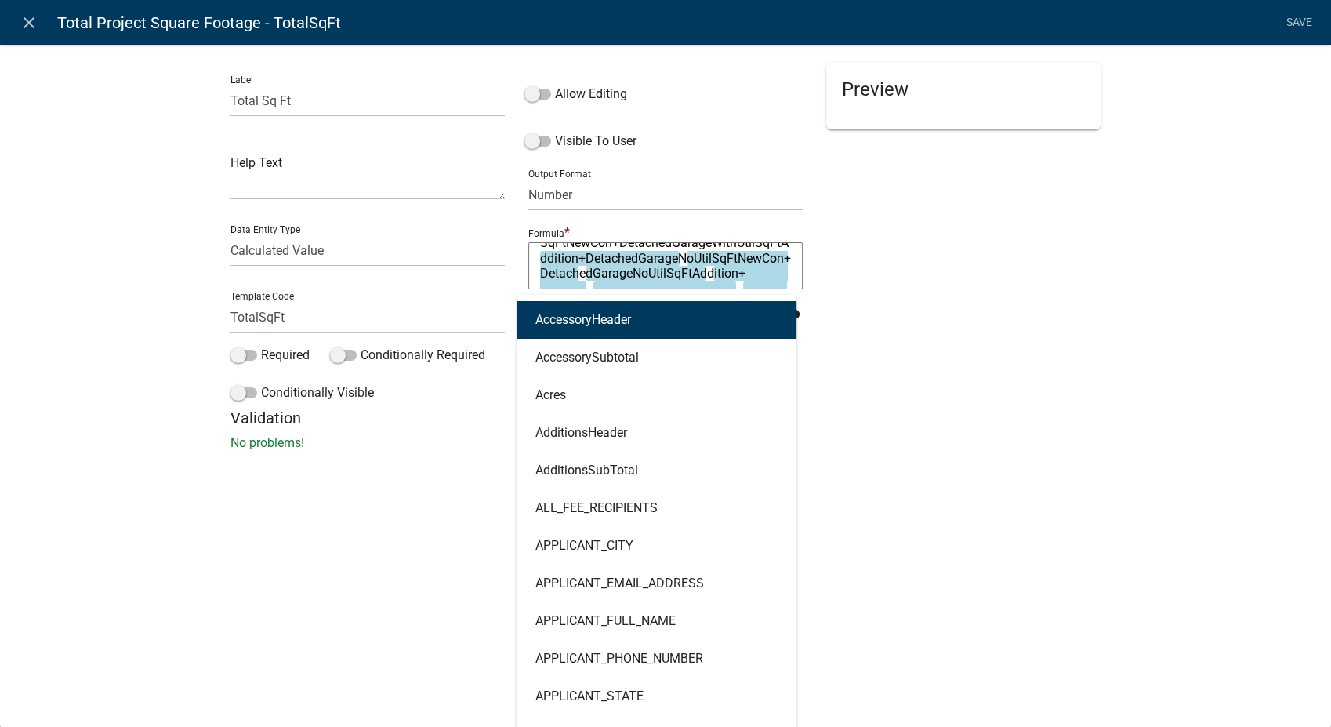
type input "det"
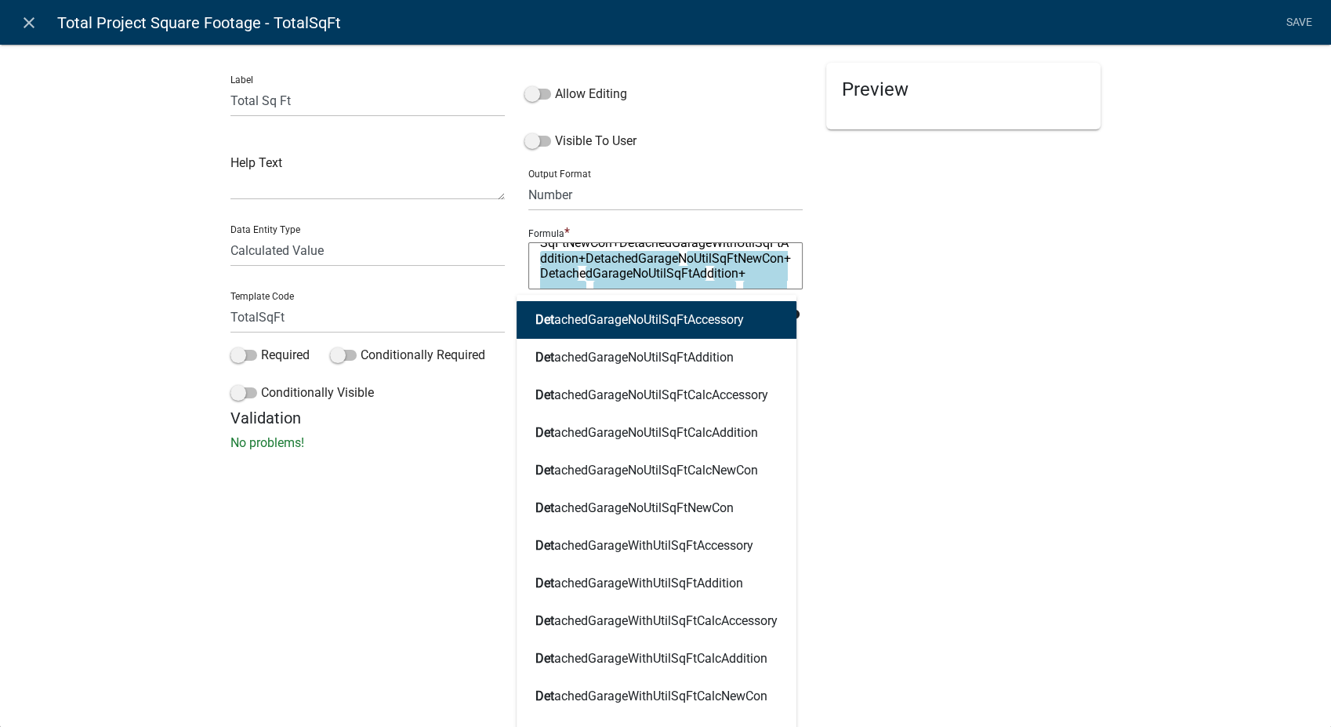
click at [655, 314] on ngb-highlight "Det achedGarageNoUtilSqFtAccessory" at bounding box center [640, 320] width 209 height 13
type textarea "WoodFrameSqFtNewCon+WoodFrameSqFtAddition+MasonrySqFtNewCon+MasonrySqFtAddition…"
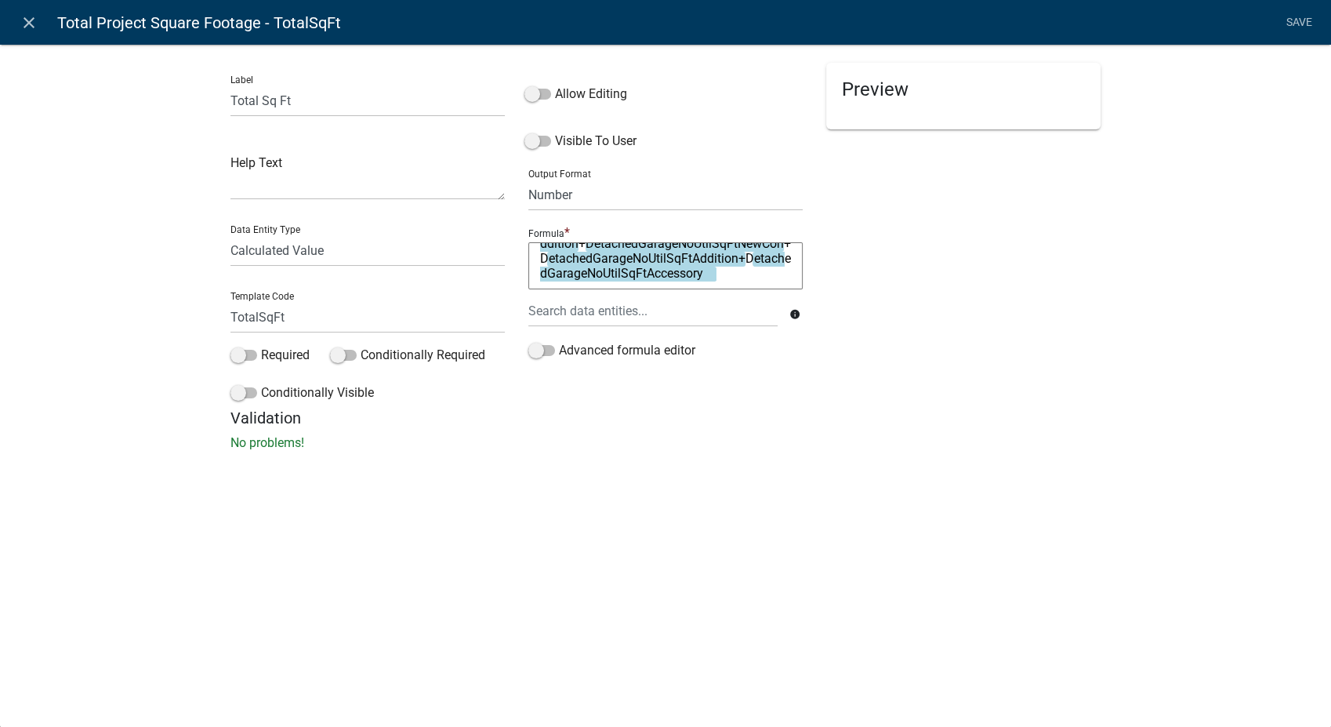
scroll to position [226, 0]
click at [741, 281] on textarea "WoodFrameSqFtNewCon+WoodFrameSqFtAddition+MasonrySqFtNewCon+MasonrySqFtAddition…" at bounding box center [665, 265] width 274 height 47
type textarea "WoodFrameSqFtNewCon+WoodFrameSqFtAddition+MasonrySqFtNewCon+MasonrySqFtAddition…"
click at [636, 314] on div at bounding box center [653, 311] width 273 height 32
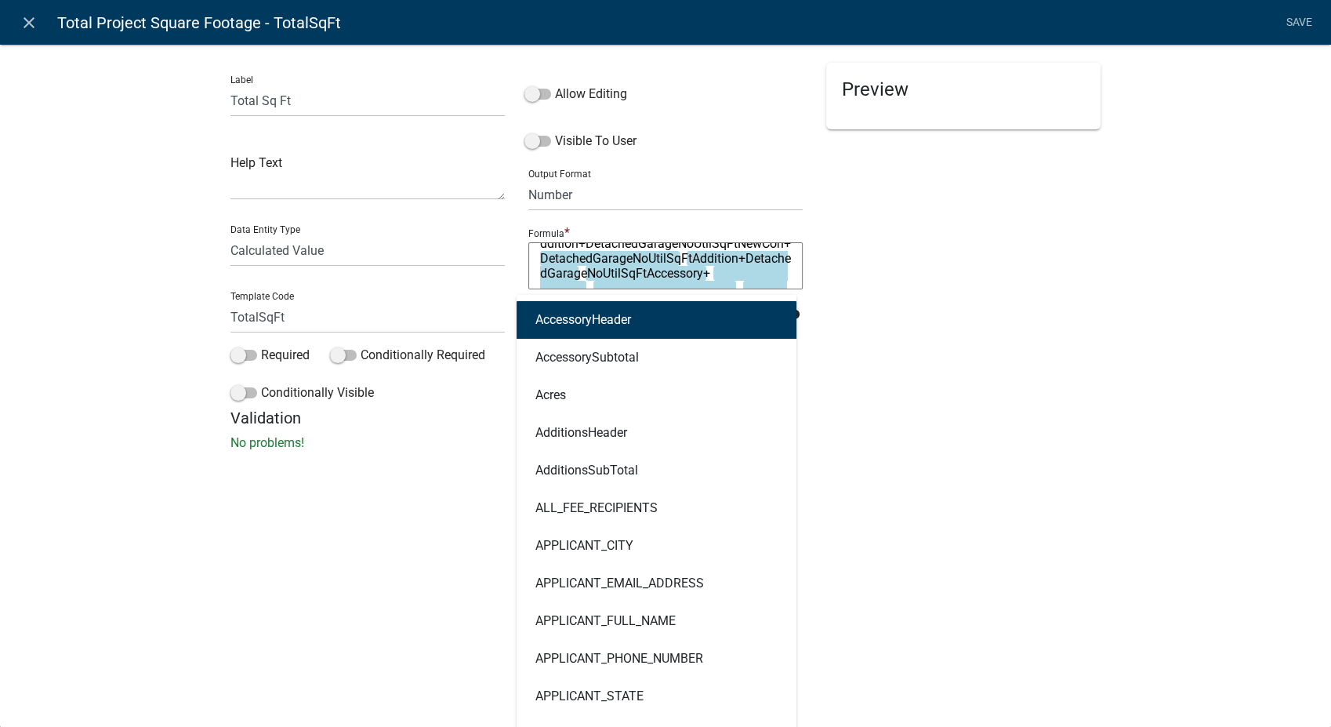
type input "pol"
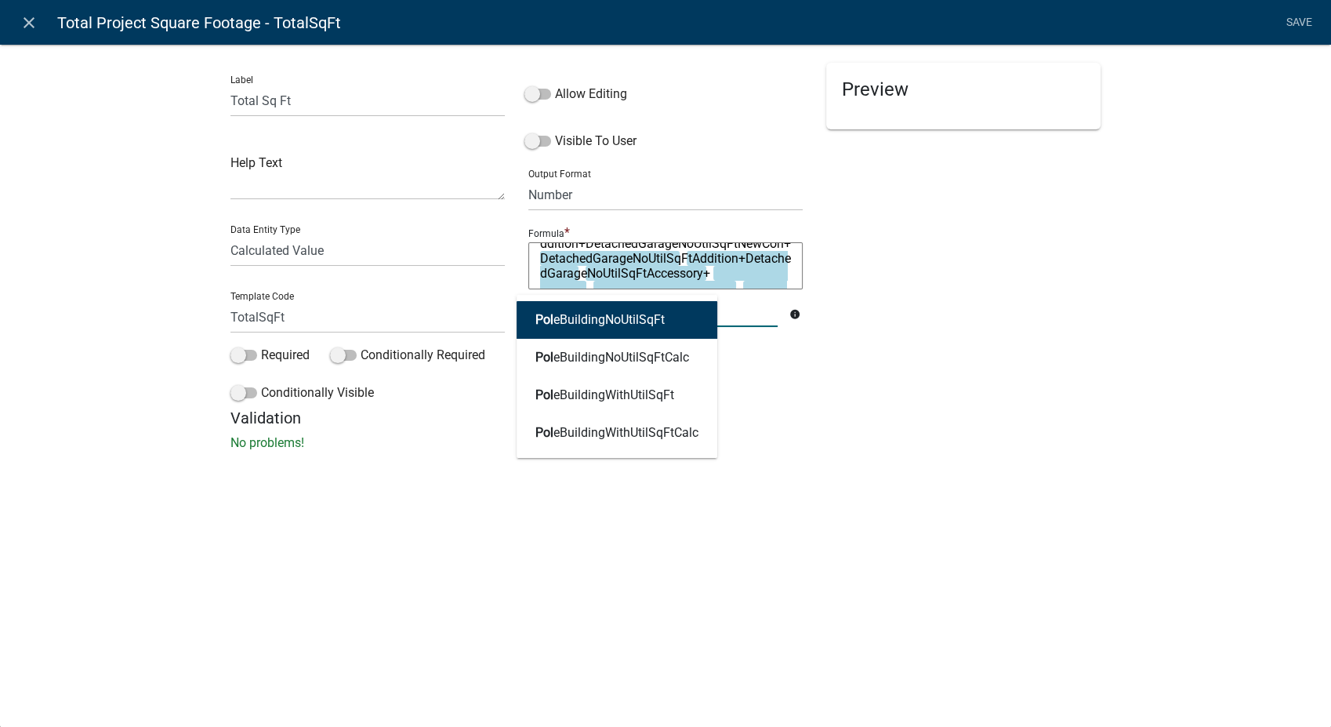
click at [636, 314] on ngb-highlight "Pol eBuildingNoUtilSqFt" at bounding box center [600, 320] width 129 height 13
type textarea "WoodFrameSqFtNewCon+WoodFrameSqFtAddition+MasonrySqFtNewCon+MasonrySqFtAddition…"
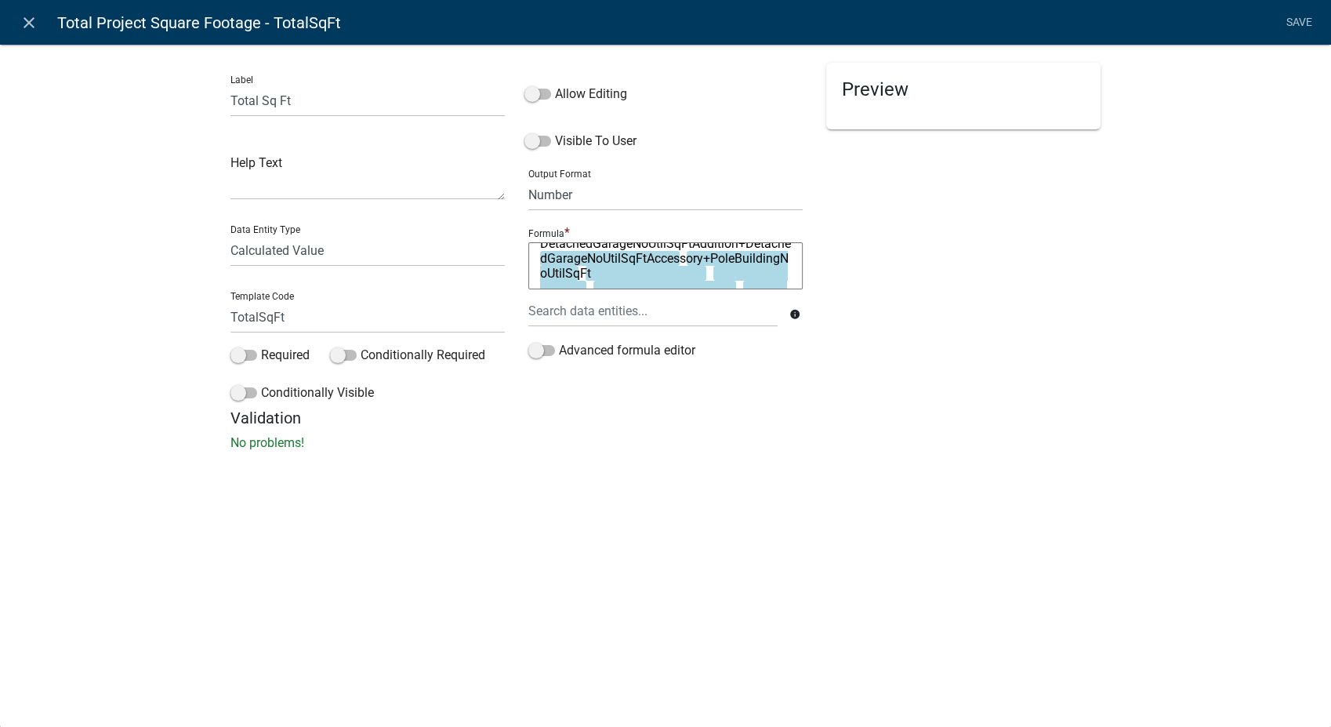
scroll to position [226, 0]
click at [656, 273] on textarea "WoodFrameSqFtNewCon+WoodFrameSqFtAddition+MasonrySqFtNewCon+MasonrySqFtAddition…" at bounding box center [665, 265] width 274 height 47
type textarea "WoodFrameSqFtNewCon+WoodFrameSqFtAddition+MasonrySqFtNewCon+MasonrySqFtAddition…"
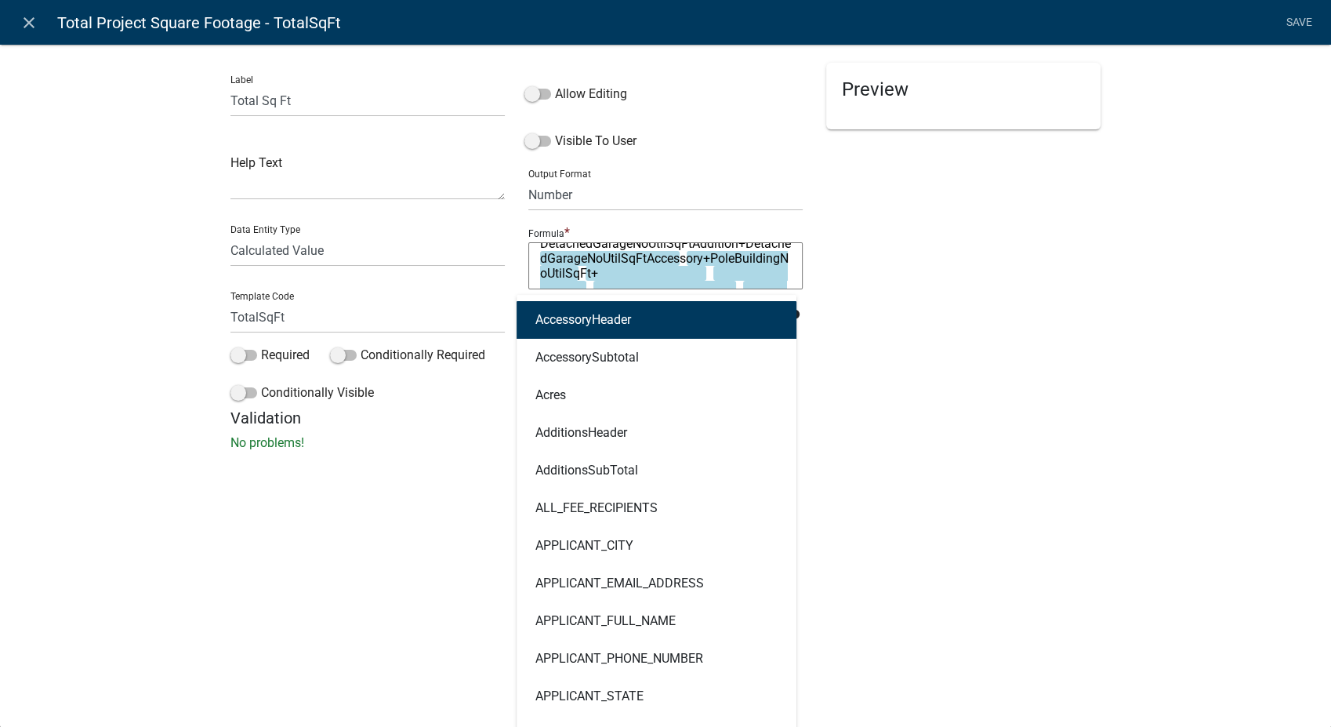
click at [646, 310] on div "AccessoryHeader AccessorySubtotal Acres AdditionsHeader AdditionsSubTotal ALL_F…" at bounding box center [653, 311] width 273 height 32
type input "pol"
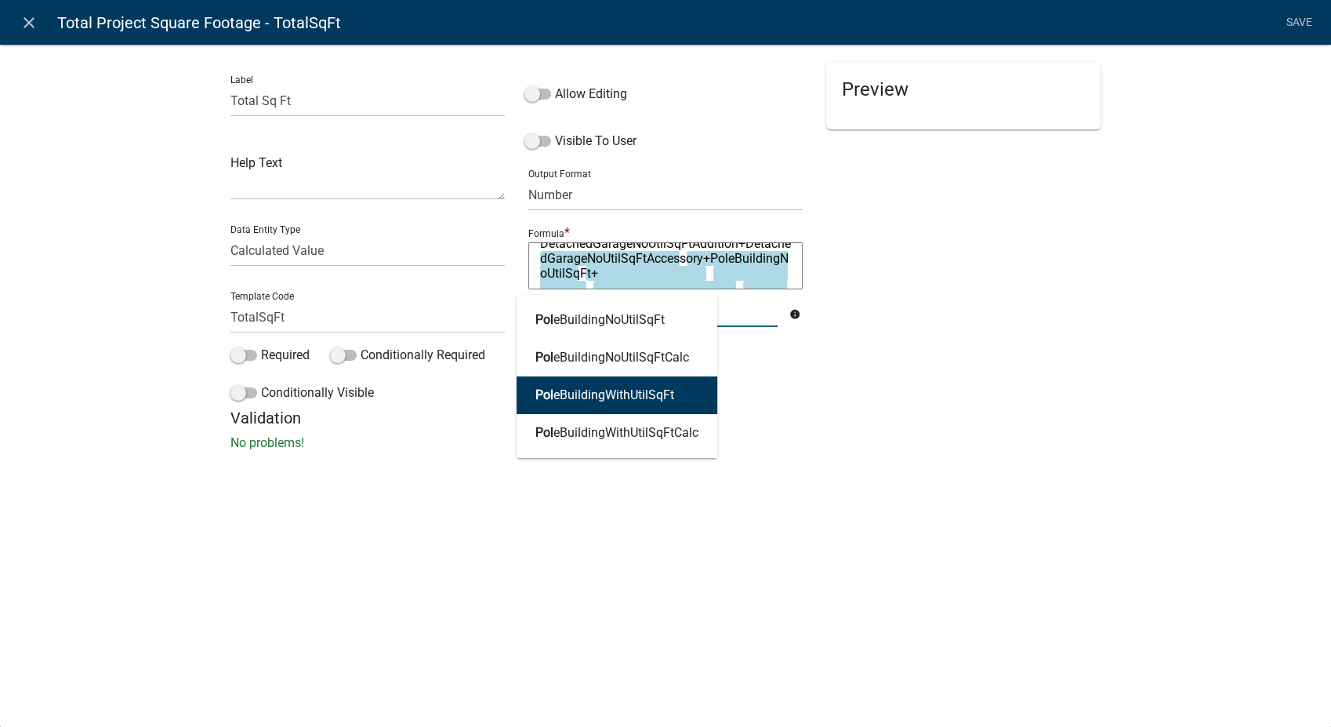
click at [636, 386] on button "Pol eBuildingWithUtilSqFt" at bounding box center [617, 395] width 201 height 38
type textarea "WoodFrameSqFtNewCon+WoodFrameSqFtAddition+MasonrySqFtNewCon+MasonrySqFtAddition…"
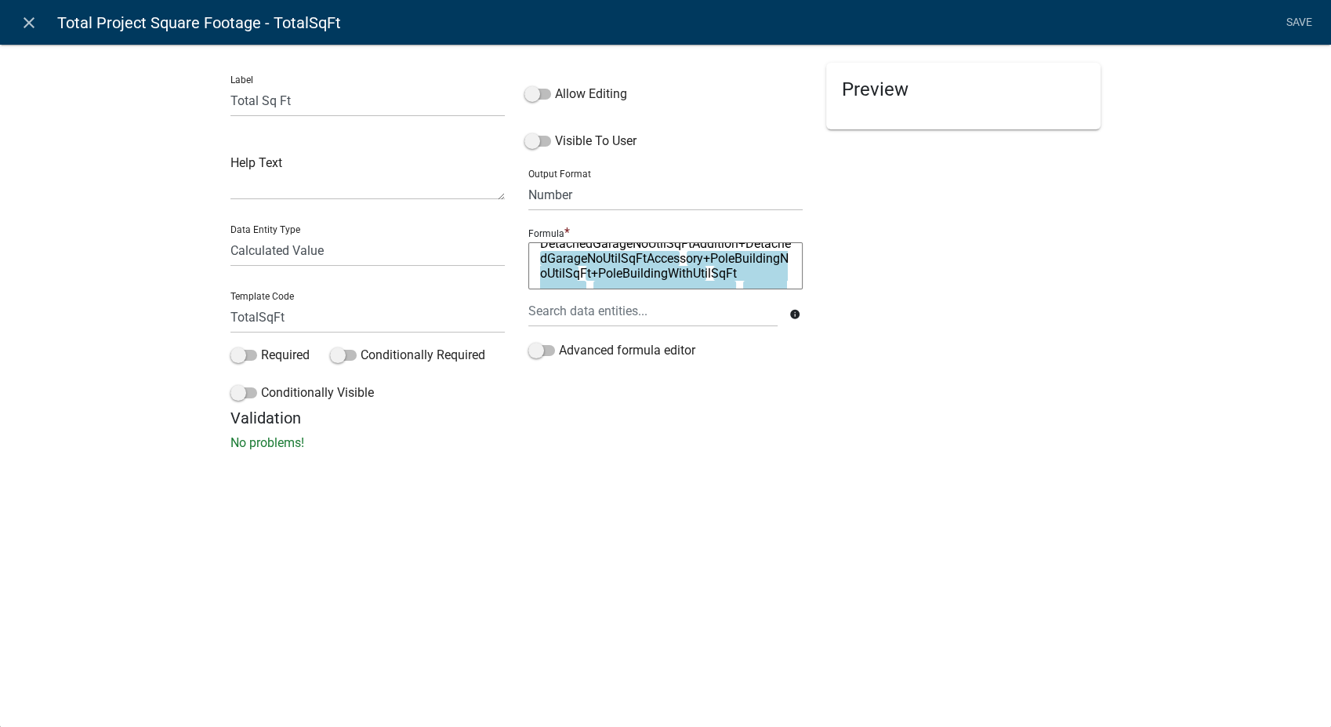
click at [788, 267] on textarea "WoodFrameSqFtNewCon+WoodFrameSqFtAddition+MasonrySqFtNewCon+MasonrySqFtAddition…" at bounding box center [665, 265] width 274 height 47
type textarea "WoodFrameSqFtNewCon+WoodFrameSqFtAddition+MasonrySqFtNewCon+MasonrySqFtAddition…"
click at [670, 315] on div at bounding box center [653, 311] width 273 height 32
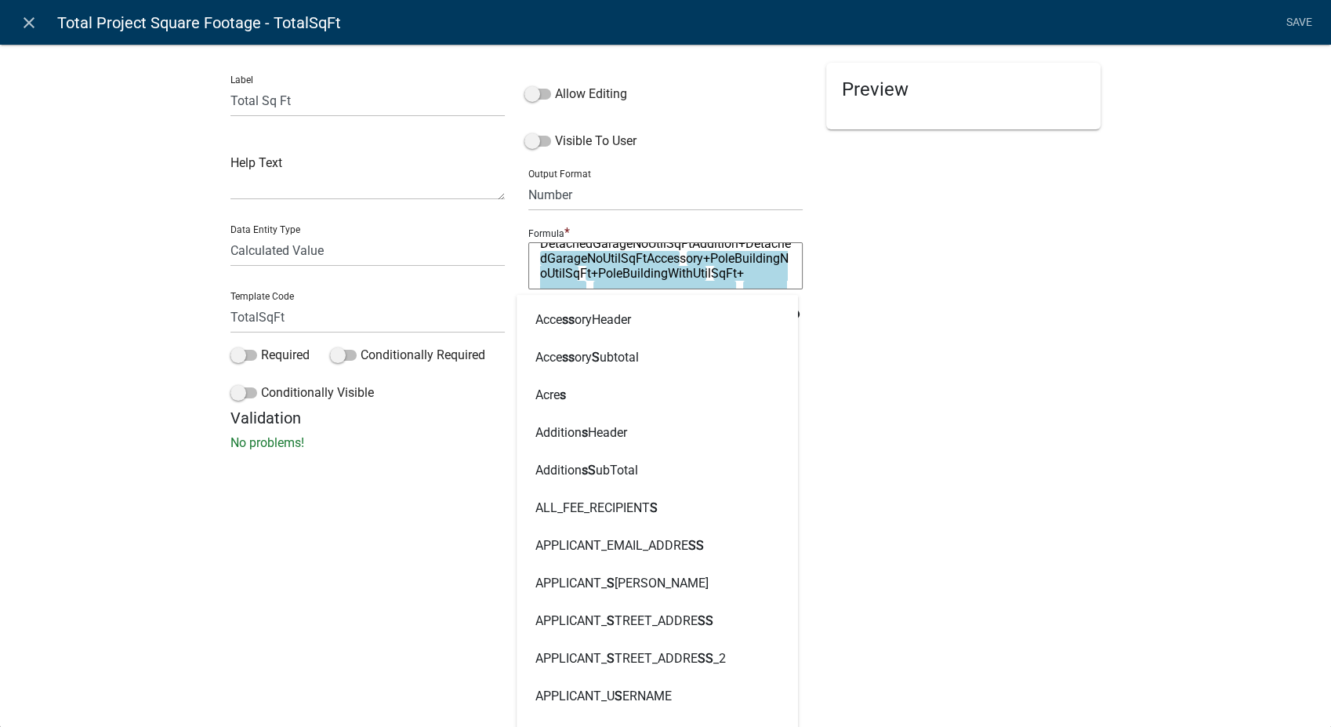
type input "stor"
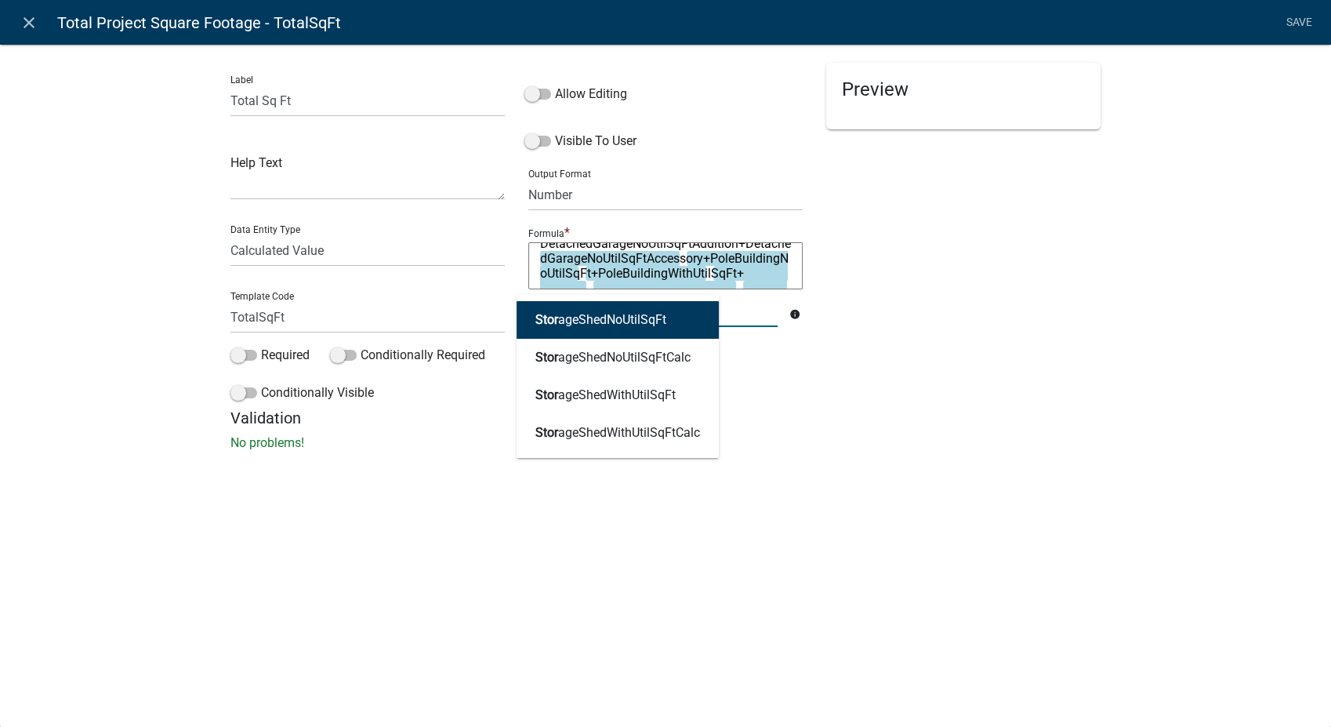
click at [666, 314] on ngb-highlight "Stor ageShedNoUtilSqFt" at bounding box center [601, 320] width 131 height 13
type textarea "WoodFrameSqFtNewCon+WoodFrameSqFtAddition+MasonrySqFtNewCon+MasonrySqFtAddition…"
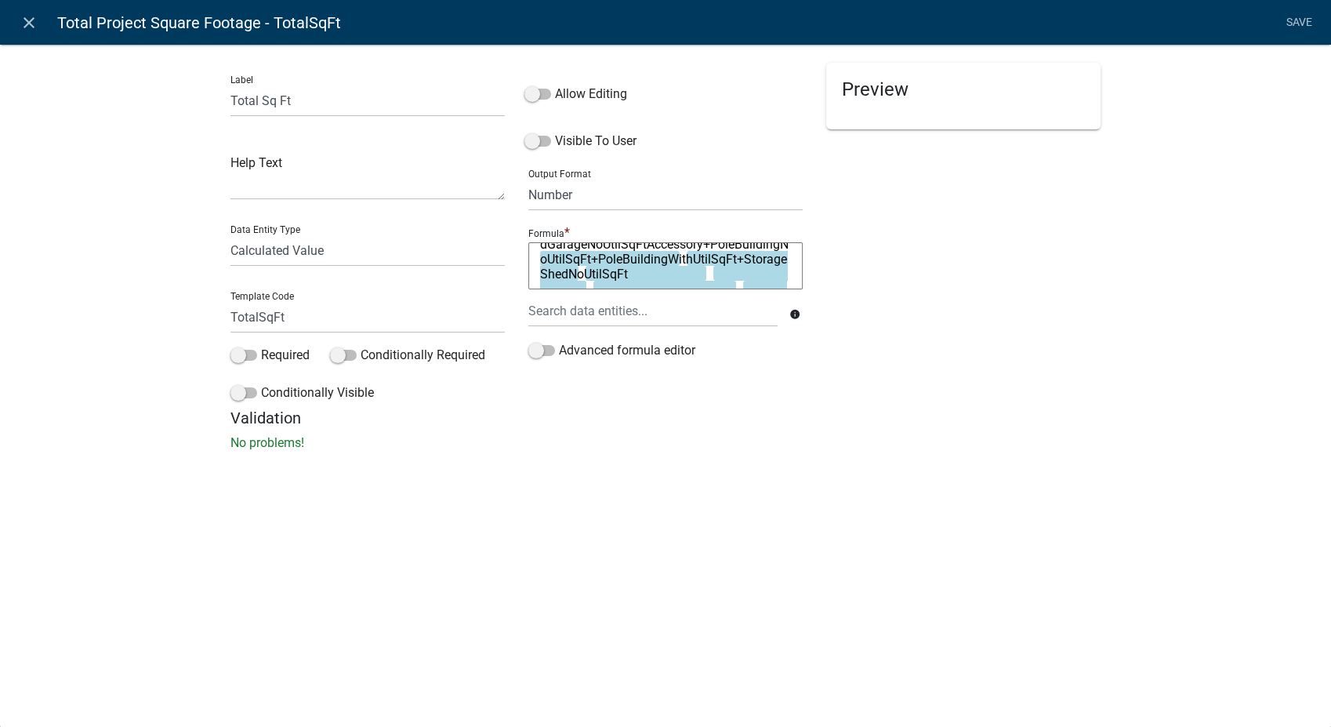
scroll to position [240, 0]
click at [674, 276] on textarea "WoodFrameSqFtNewCon+WoodFrameSqFtAddition+MasonrySqFtNewCon+MasonrySqFtAddition…" at bounding box center [665, 265] width 274 height 47
type textarea "WoodFrameSqFtNewCon+WoodFrameSqFtAddition+MasonrySqFtNewCon+MasonrySqFtAddition…"
click at [652, 317] on div at bounding box center [653, 311] width 273 height 32
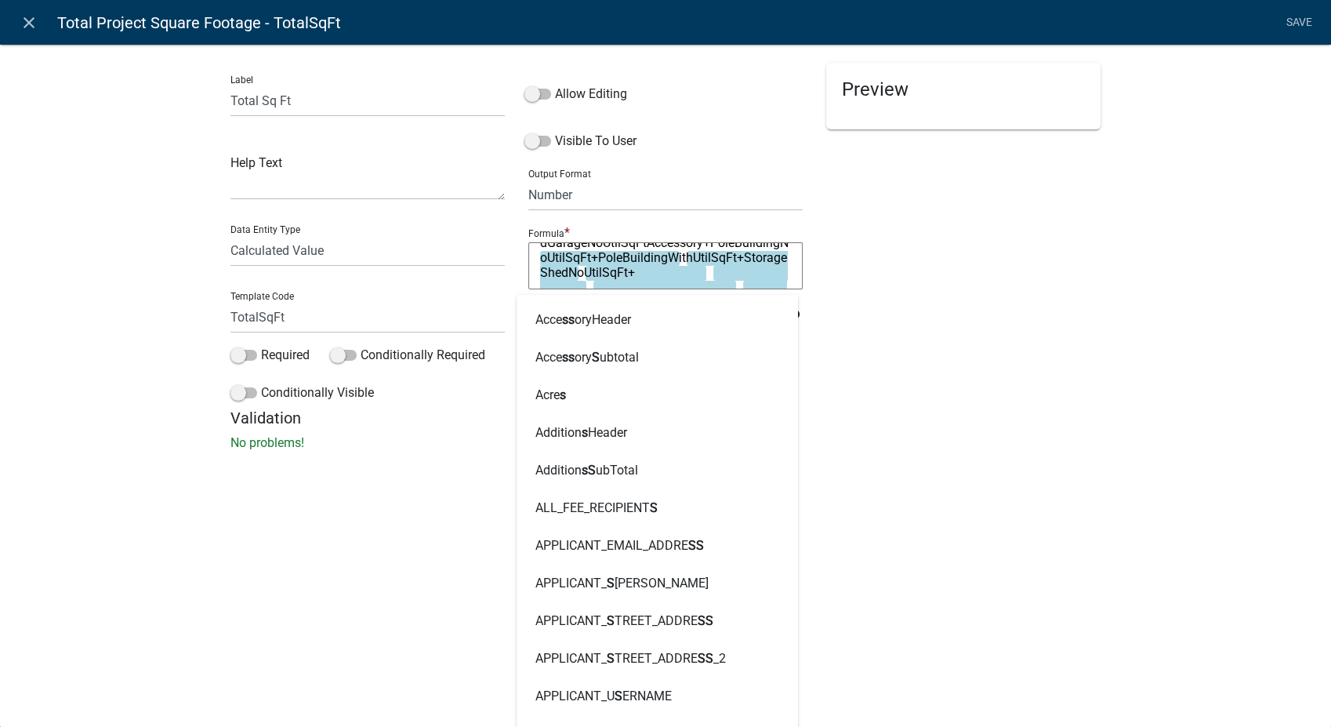
type input "stora"
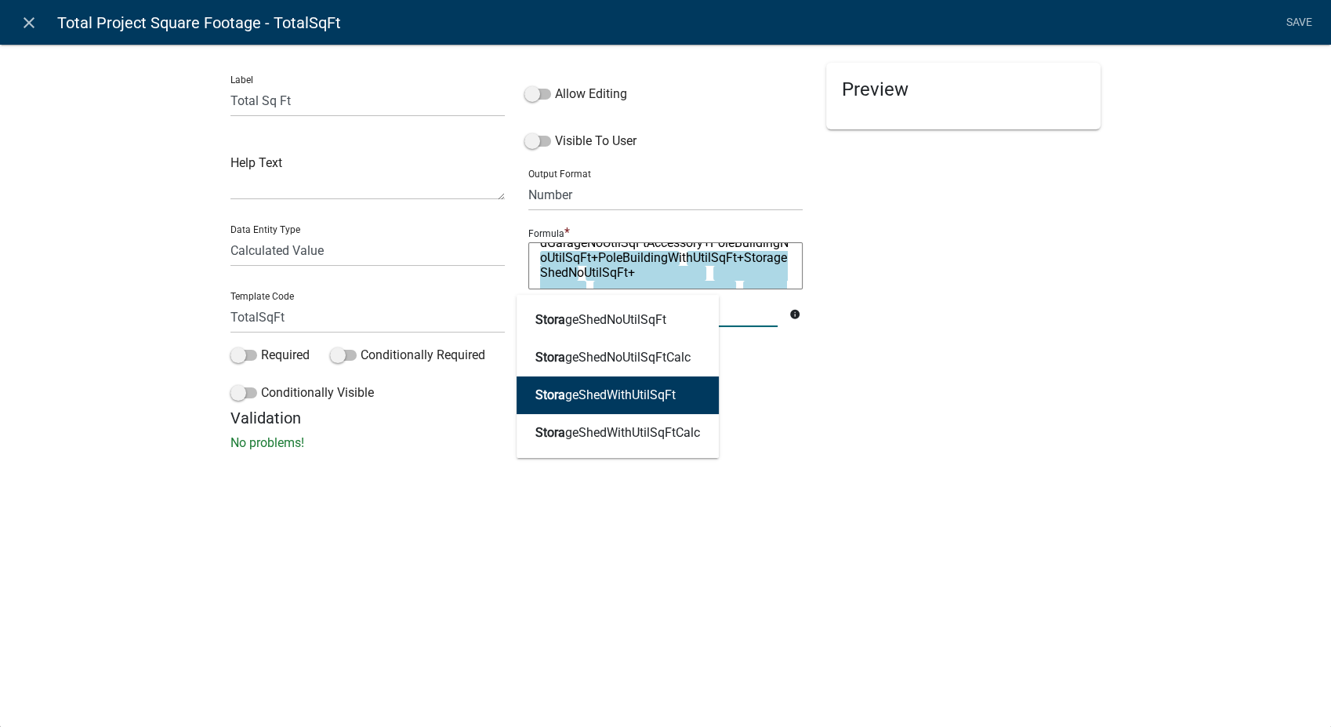
click at [616, 389] on ngb-highlight "Stora geShedWithUtilSqFt" at bounding box center [606, 395] width 140 height 13
type textarea "WoodFrameSqFtNewCon+WoodFrameSqFtAddition+MasonrySqFtNewCon+MasonrySqFtAddition…"
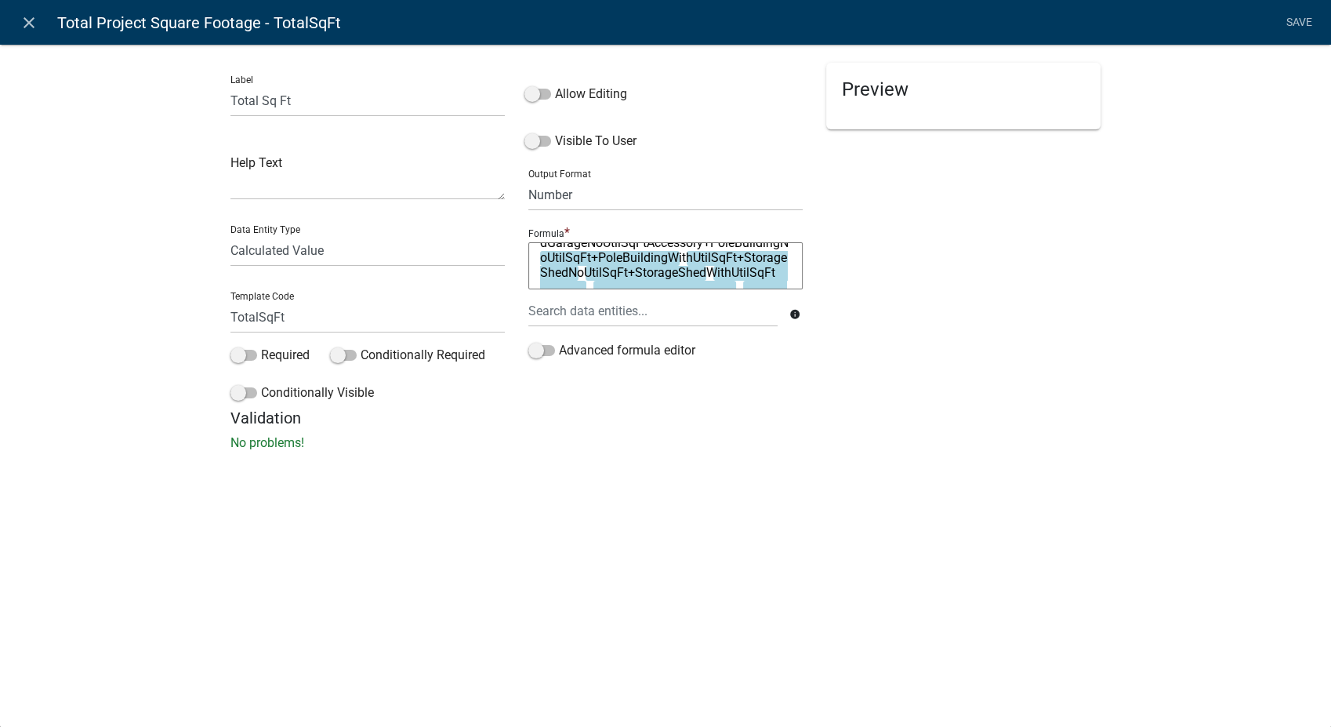
click at [600, 289] on textarea "WoodFrameSqFtNewCon+WoodFrameSqFtAddition+MasonrySqFtNewCon+MasonrySqFtAddition…" at bounding box center [665, 265] width 274 height 47
type textarea "WoodFrameSqFtNewCon+WoodFrameSqFtAddition+MasonrySqFtNewCon+MasonrySqFtAddition…"
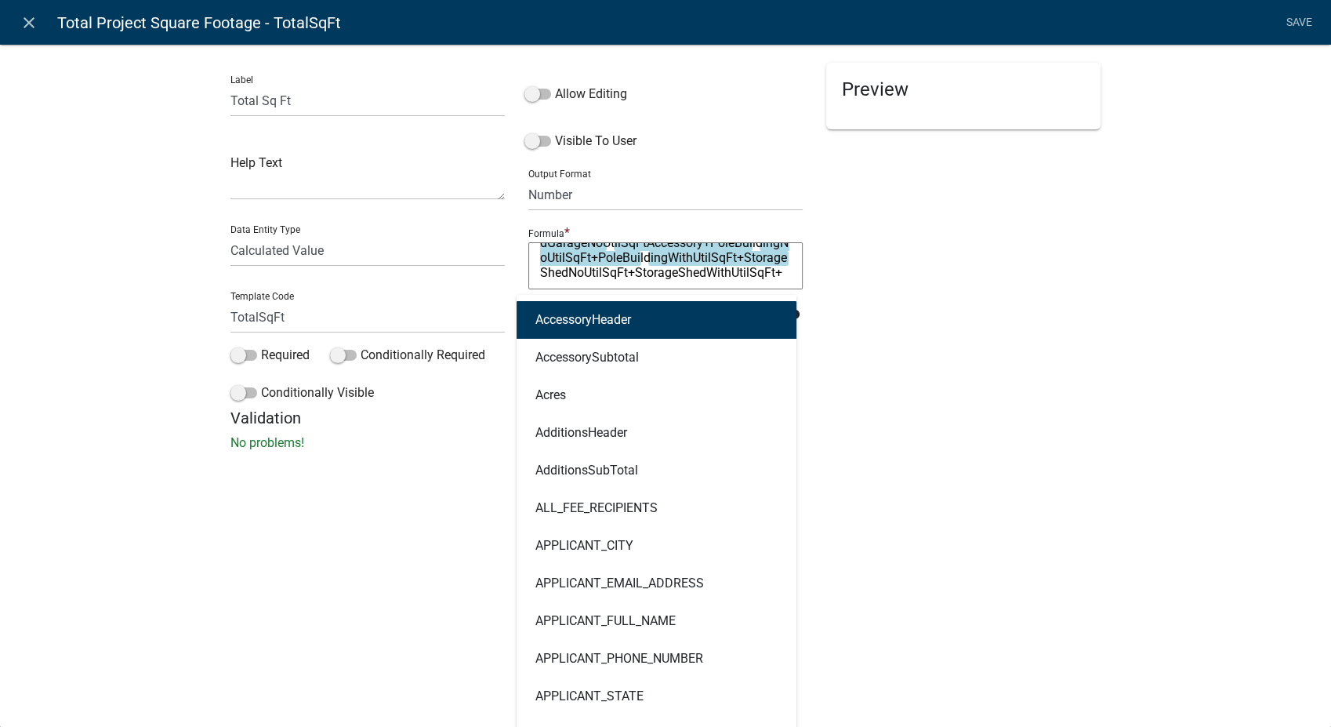
click at [590, 314] on div "AccessoryHeader AccessorySubtotal Acres AdditionsHeader AdditionsSubTotal ALL_F…" at bounding box center [653, 311] width 273 height 32
type input "lea"
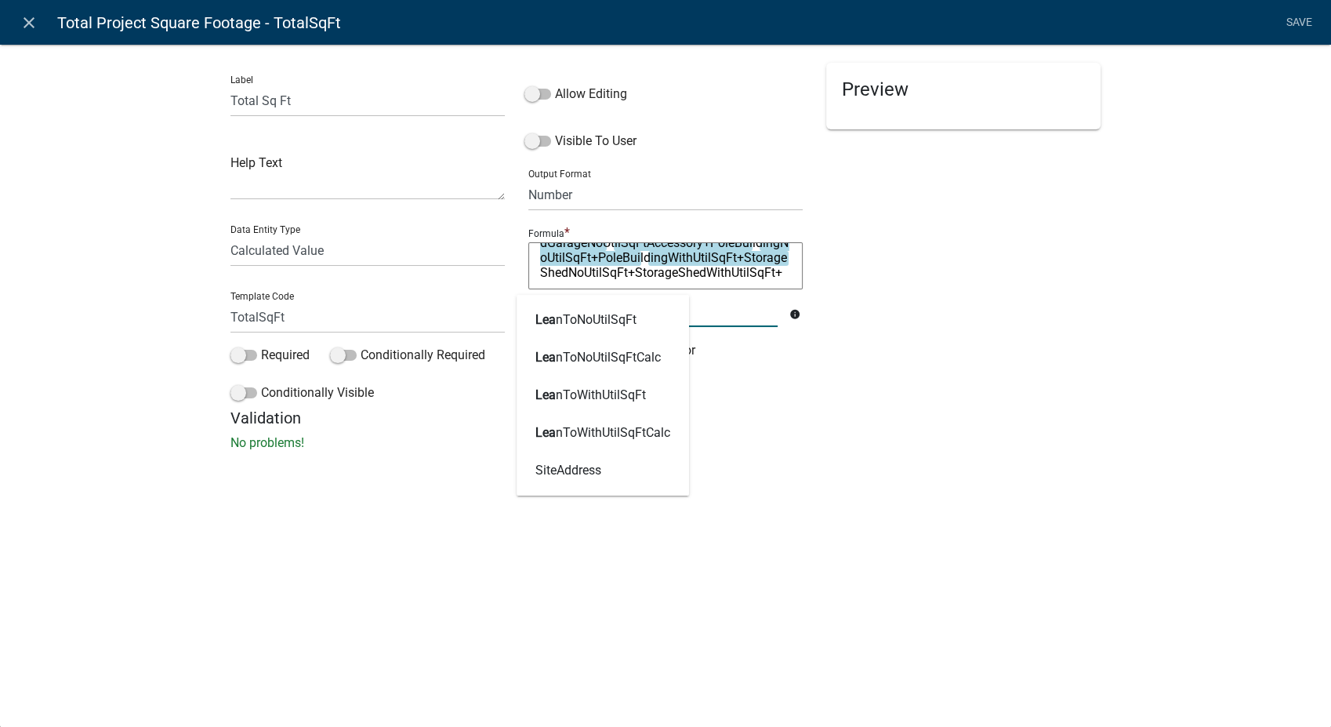
click at [590, 314] on ngb-highlight "Lea nToNoUtilSqFt" at bounding box center [586, 320] width 101 height 13
type textarea "WoodFrameSqFtNewCon+WoodFrameSqFtAddition+MasonrySqFtNewCon+MasonrySqFtAddition…"
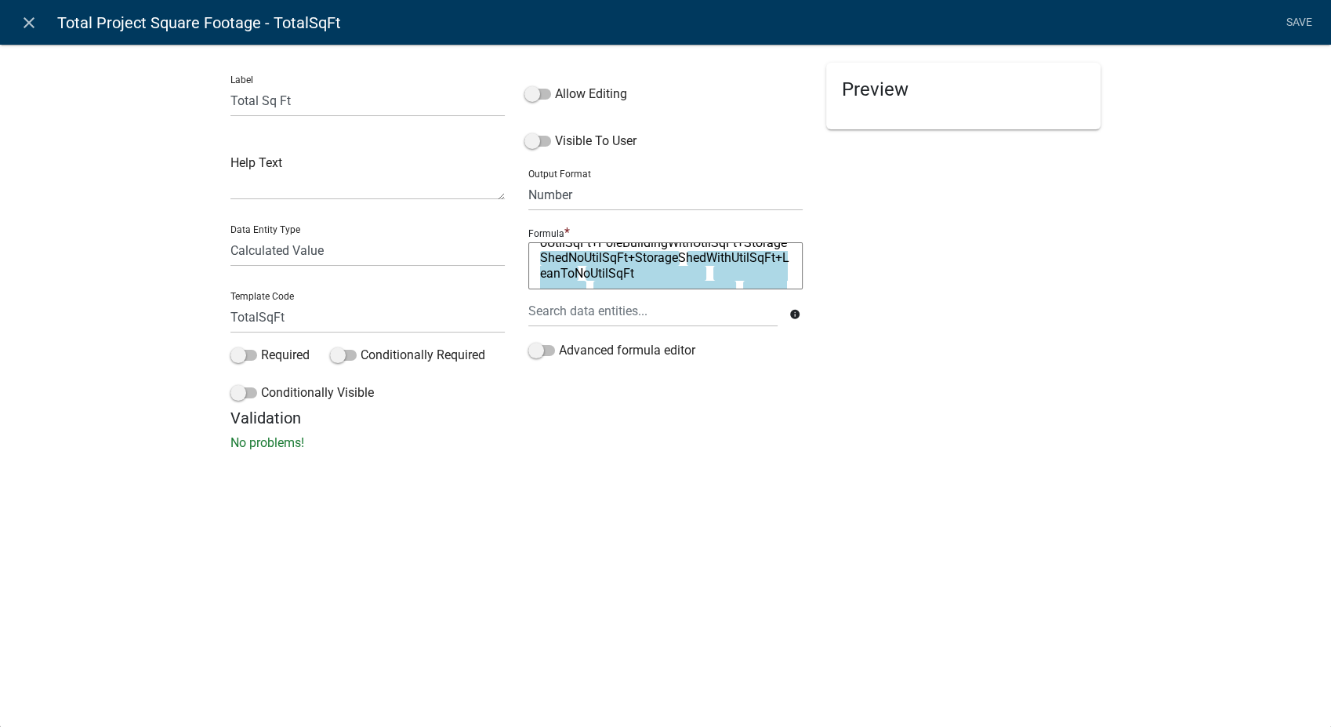
click at [697, 279] on textarea "WoodFrameSqFtNewCon+WoodFrameSqFtAddition+MasonrySqFtNewCon+MasonrySqFtAddition…" at bounding box center [665, 265] width 274 height 47
type textarea "WoodFrameSqFtNewCon+WoodFrameSqFtAddition+MasonrySqFtNewCon+MasonrySqFtAddition…"
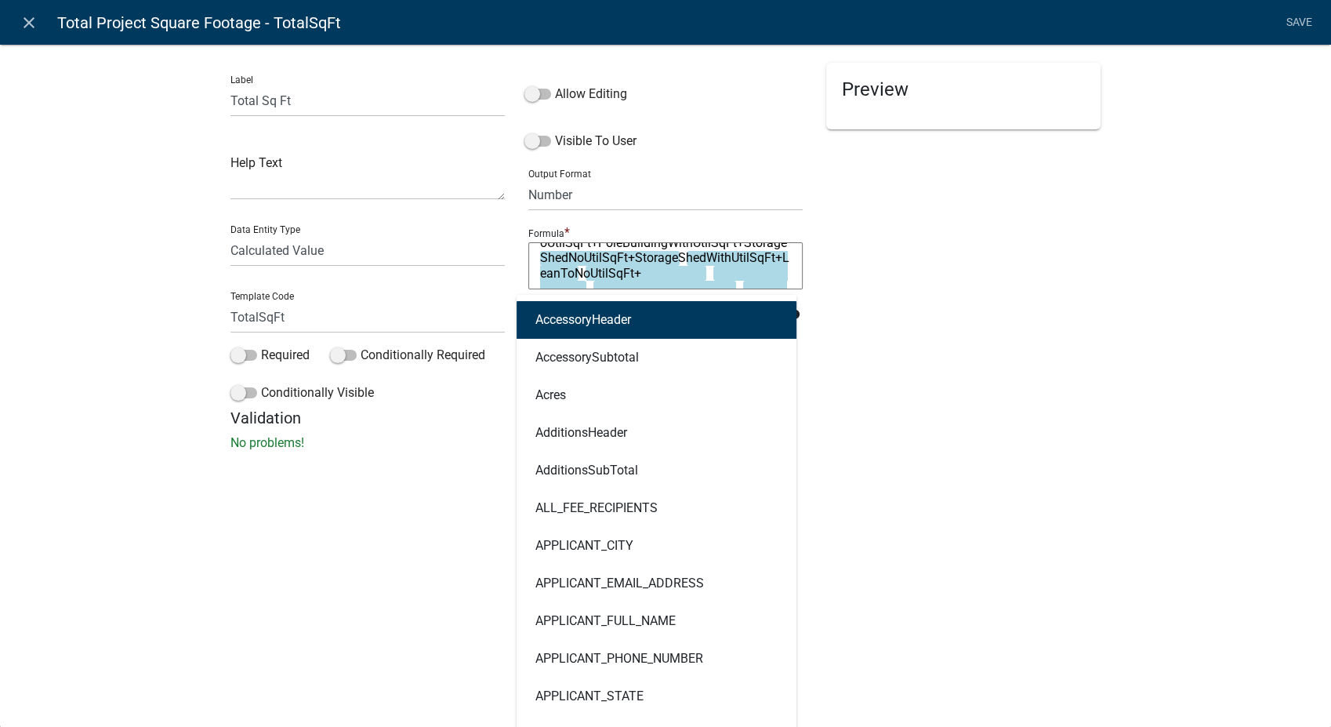
click at [686, 302] on div "AccessoryHeader AccessorySubtotal Acres AdditionsHeader AdditionsSubTotal ALL_F…" at bounding box center [653, 311] width 273 height 32
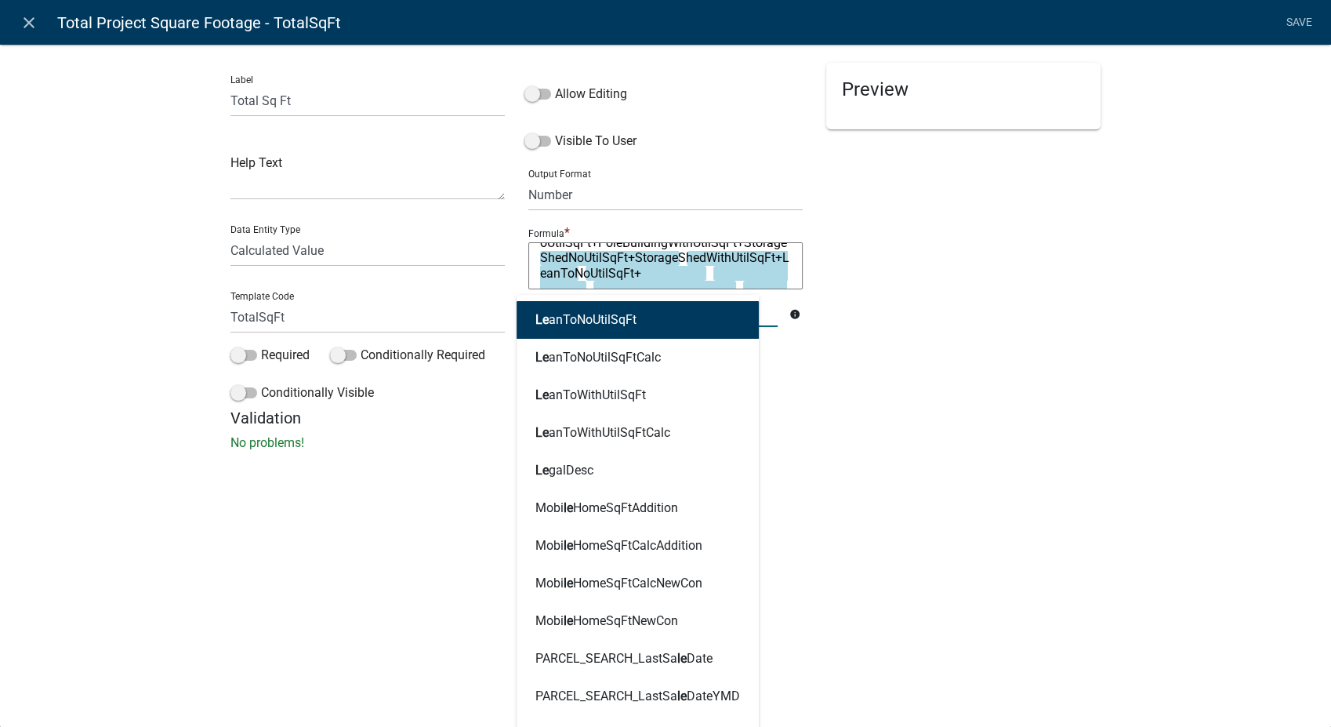
type input "lean"
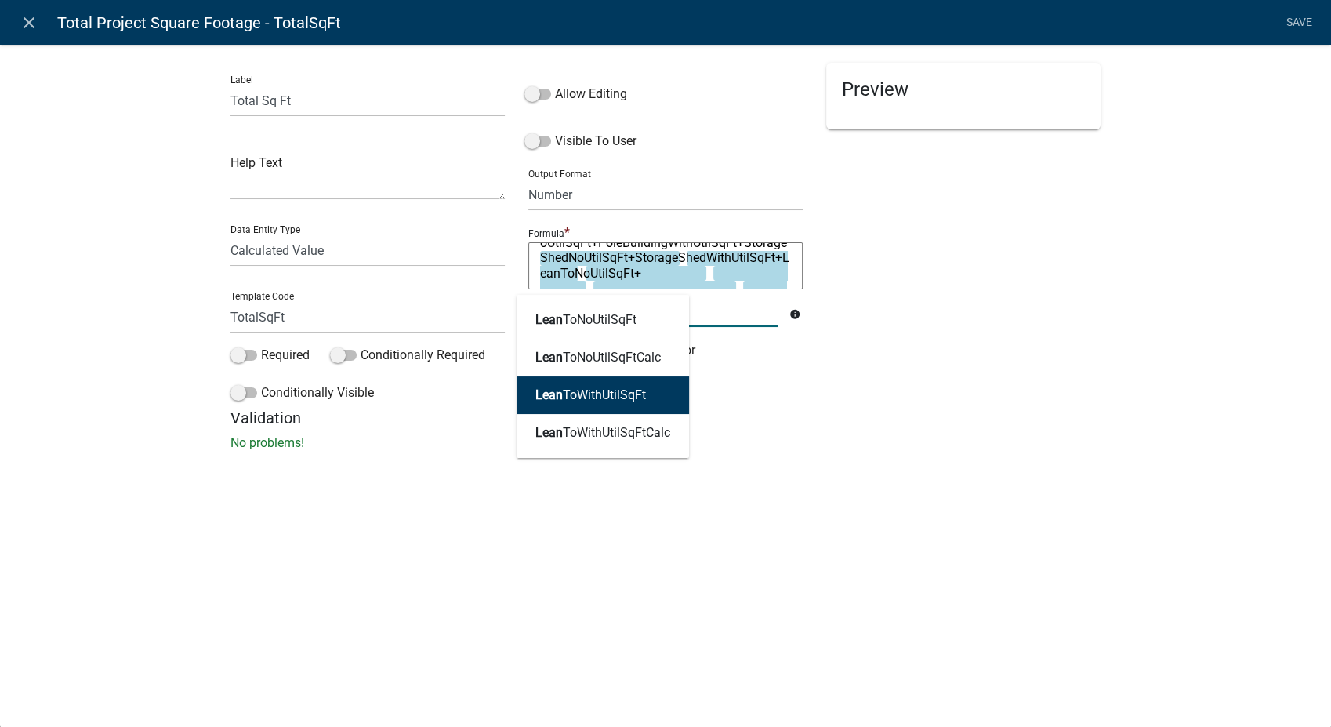
click at [658, 398] on button "Lean ToWithUtilSqFt" at bounding box center [603, 395] width 172 height 38
type textarea "WoodFrameSqFtNewCon+WoodFrameSqFtAddition+MasonrySqFtNewCon+MasonrySqFtAddition…"
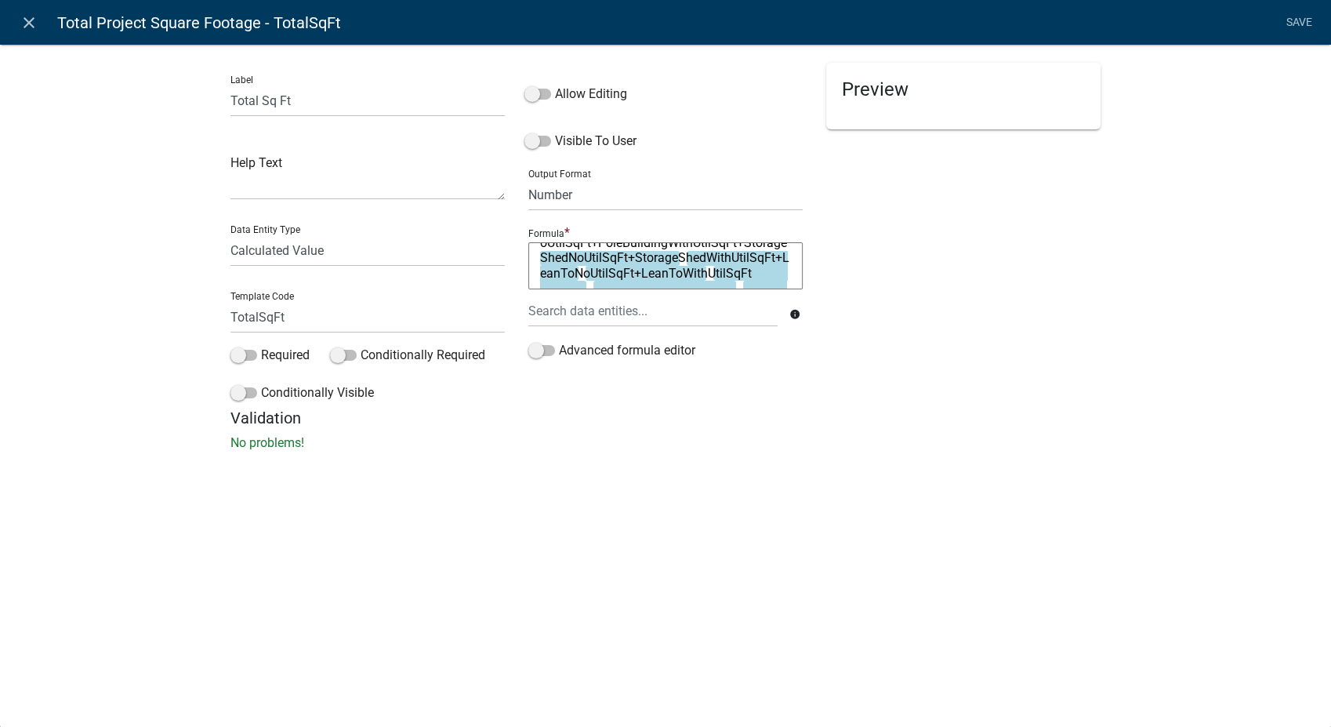
scroll to position [256, 0]
click at [597, 265] on textarea "WoodFrameSqFtNewCon+WoodFrameSqFtAddition+MasonrySqFtNewCon+MasonrySqFtAddition…" at bounding box center [665, 265] width 274 height 47
click at [565, 280] on textarea "WoodFrameSqFtNewCon+WoodFrameSqFtAddition+MasonrySqFtNewCon+MasonrySqFtAddition…" at bounding box center [665, 265] width 274 height 47
type textarea "WoodFrameSqFtNewCon+WoodFrameSqFtAddition+MasonrySqFtNewCon+MasonrySqFtAddition…"
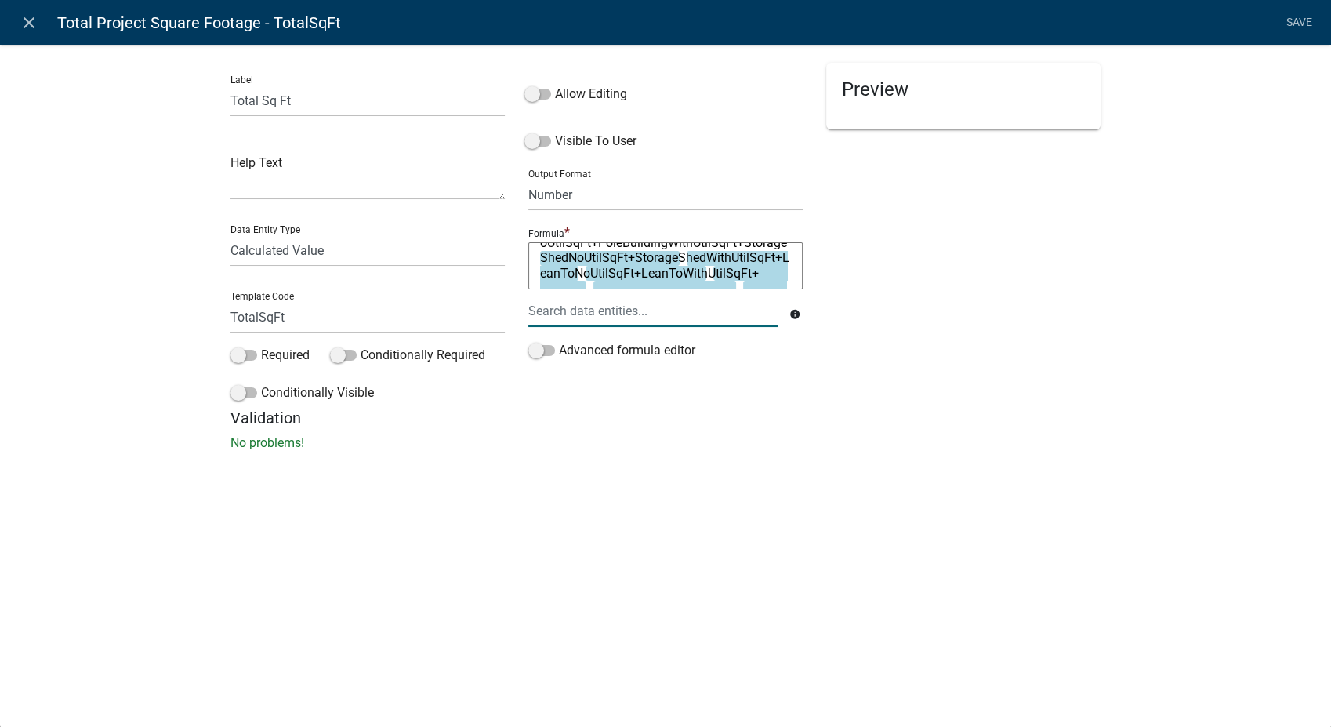
click at [565, 300] on div at bounding box center [653, 311] width 273 height 32
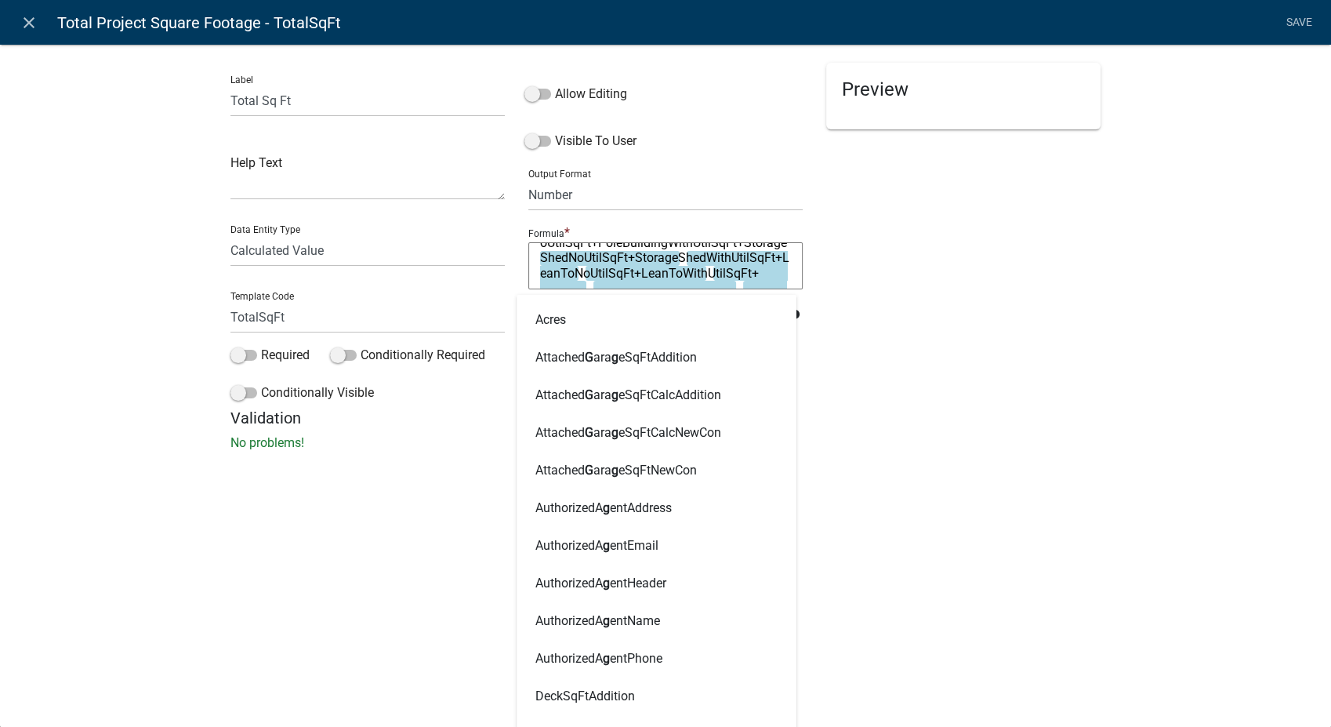
type input "gaz"
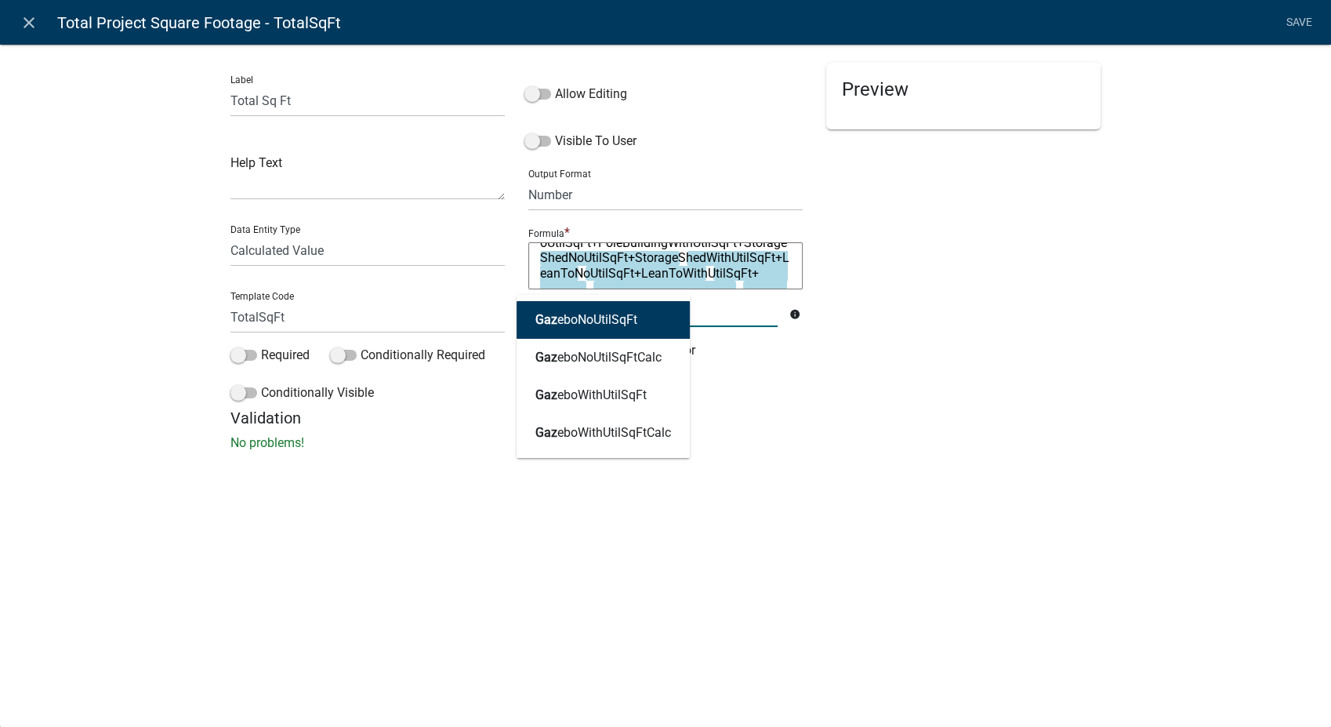
click at [568, 315] on ngb-highlight "Gaz eboNoUtilSqFt" at bounding box center [587, 320] width 102 height 13
type textarea "WoodFrameSqFtNewCon+WoodFrameSqFtAddition+MasonrySqFtNewCon+MasonrySqFtAddition…"
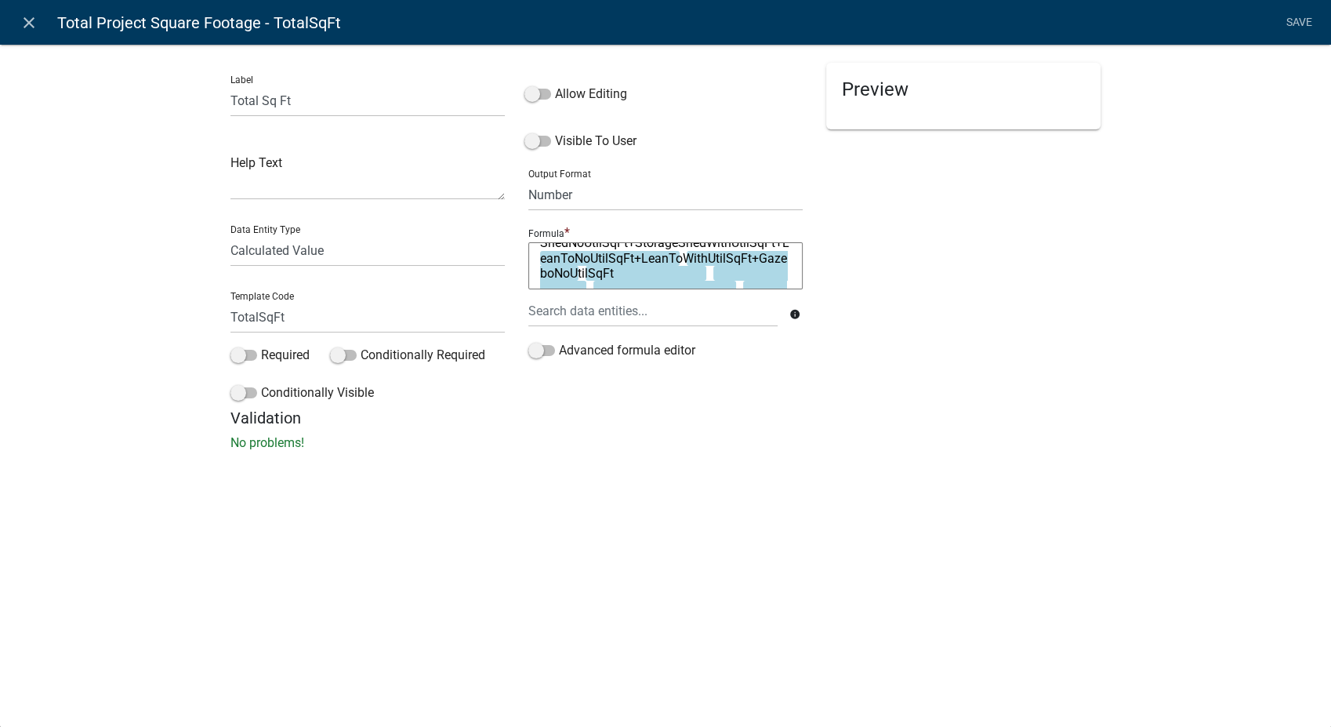
click at [692, 274] on textarea "WoodFrameSqFtNewCon+WoodFrameSqFtAddition+MasonrySqFtNewCon+MasonrySqFtAddition…" at bounding box center [665, 265] width 274 height 47
type textarea "WoodFrameSqFtNewCon+WoodFrameSqFtAddition+MasonrySqFtNewCon+MasonrySqFtAddition…"
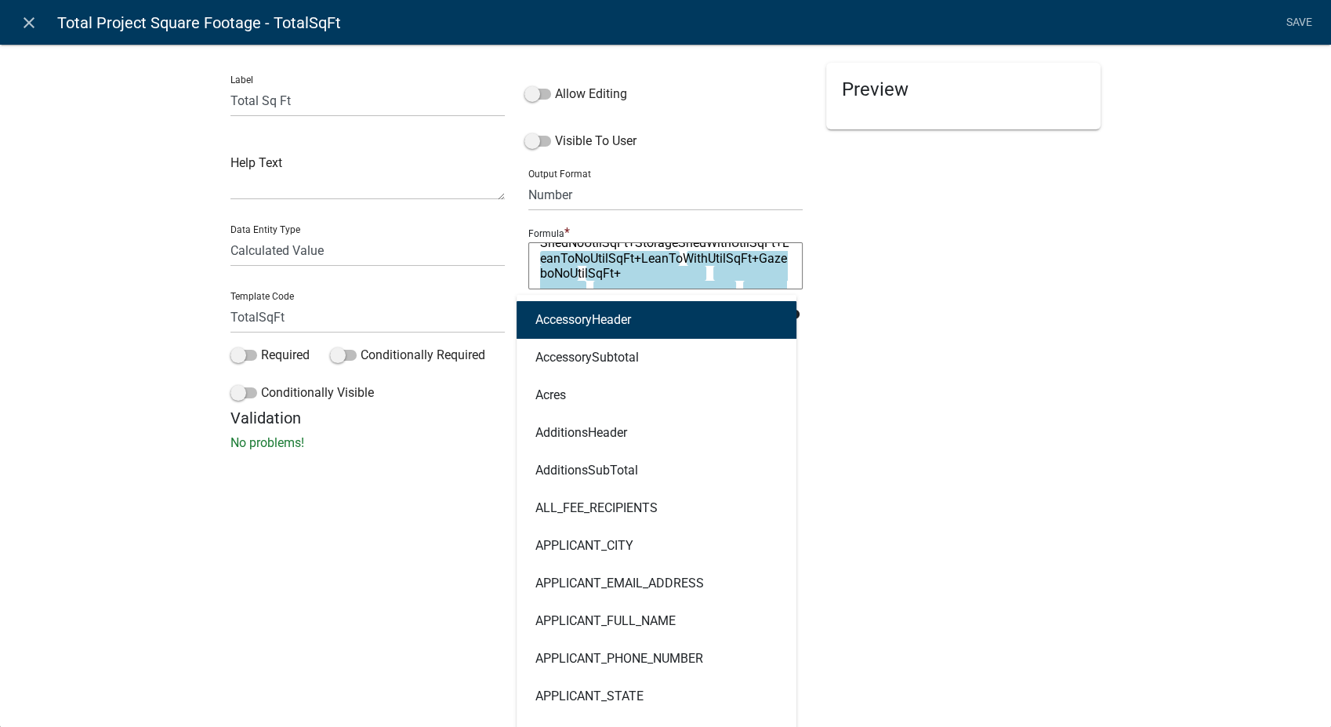
click at [661, 317] on div "AccessoryHeader AccessorySubtotal Acres AdditionsHeader AdditionsSubTotal ALL_F…" at bounding box center [653, 311] width 273 height 32
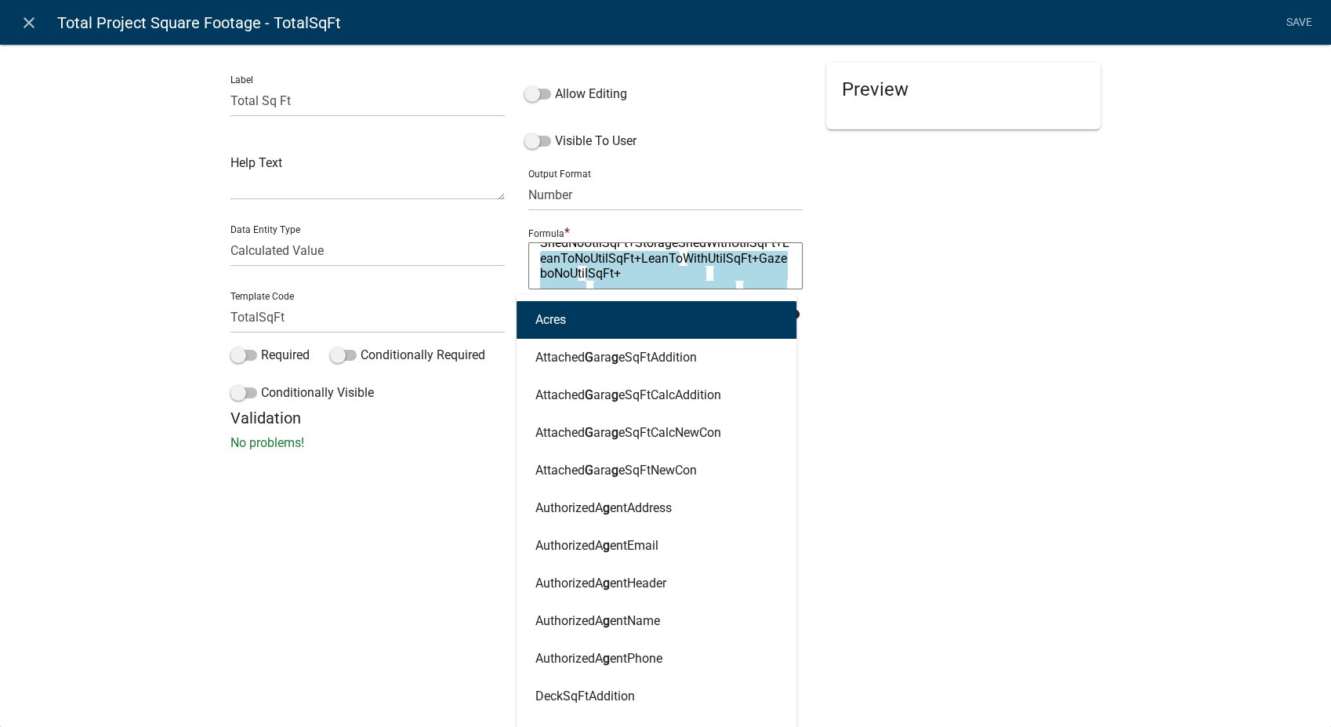
type input "gaz"
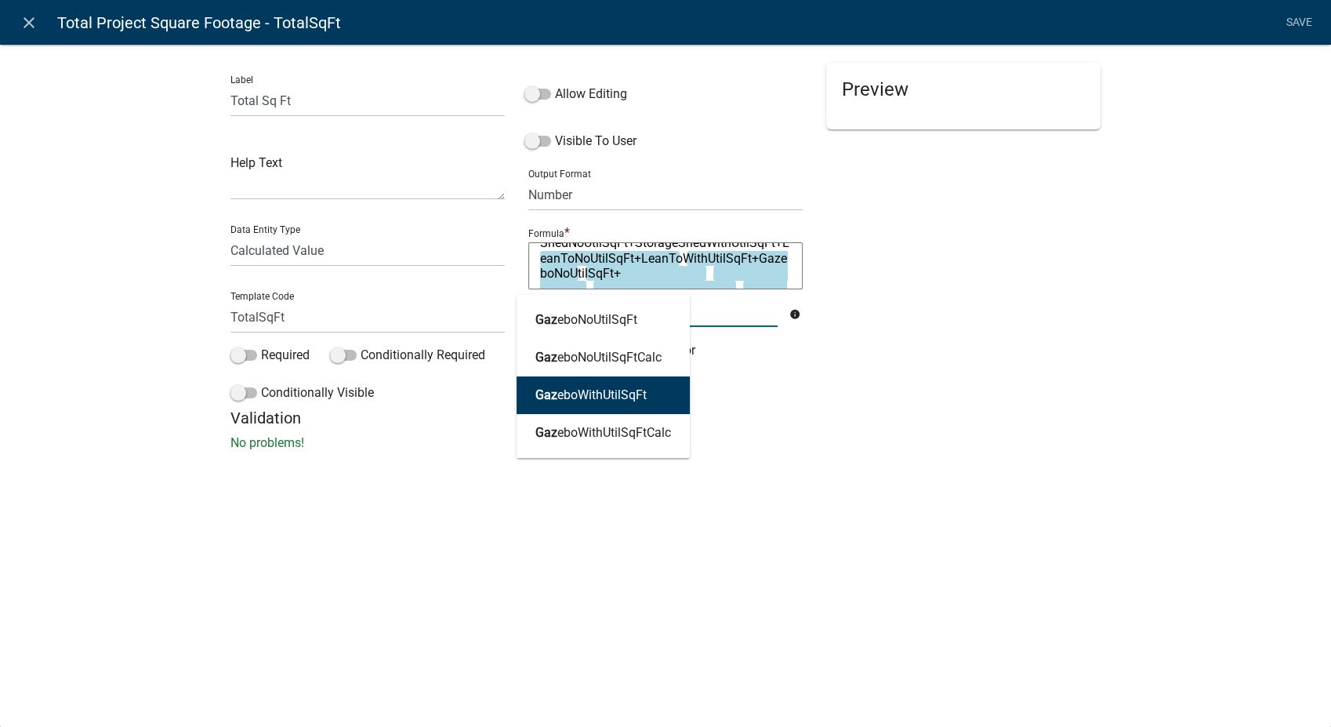
click at [620, 409] on button "Gaz eboWithUtilSqFt" at bounding box center [603, 395] width 173 height 38
type textarea "WoodFrameSqFtNewCon+WoodFrameSqFtAddition+MasonrySqFtNewCon+MasonrySqFtAddition…"
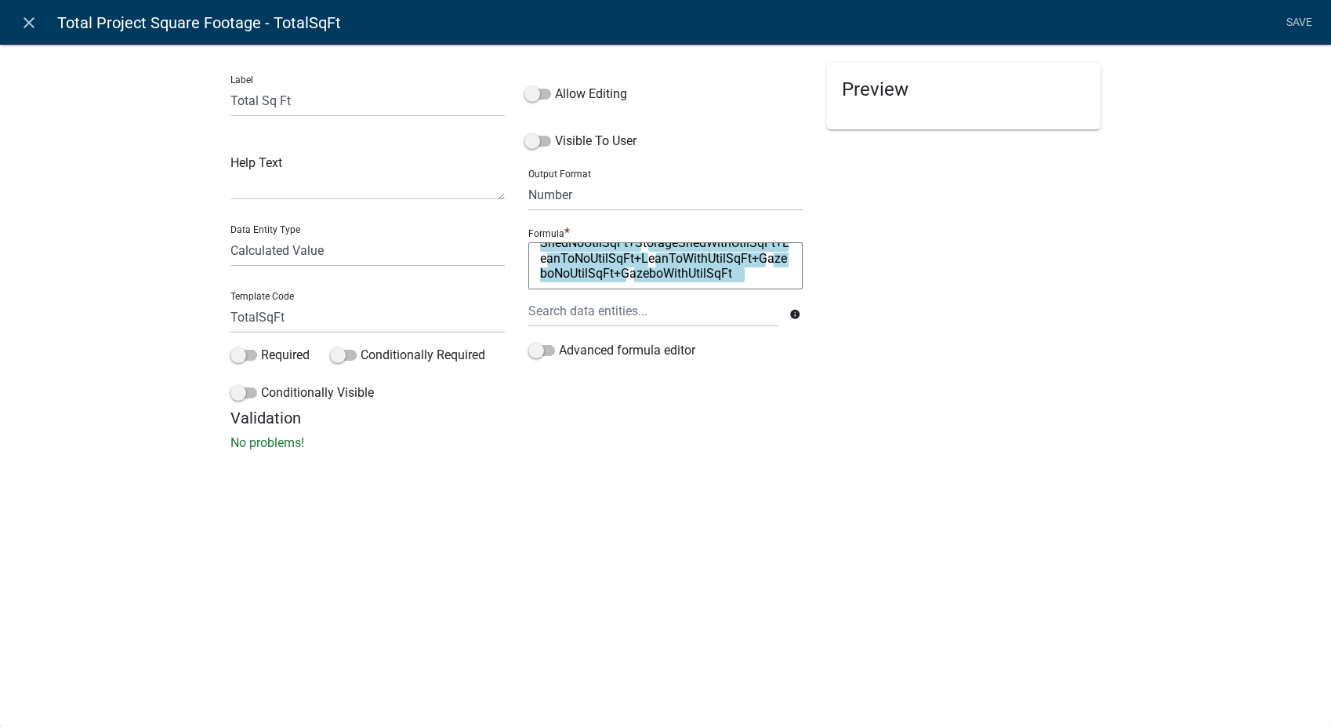
scroll to position [301, 0]
click at [560, 275] on textarea "WoodFrameSqFtNewCon+WoodFrameSqFtAddition+MasonrySqFtNewCon+MasonrySqFtAddition…" at bounding box center [665, 265] width 274 height 47
type textarea "WoodFrameSqFtNewCon+WoodFrameSqFtAddition+MasonrySqFtNewCon+MasonrySqFtAddition…"
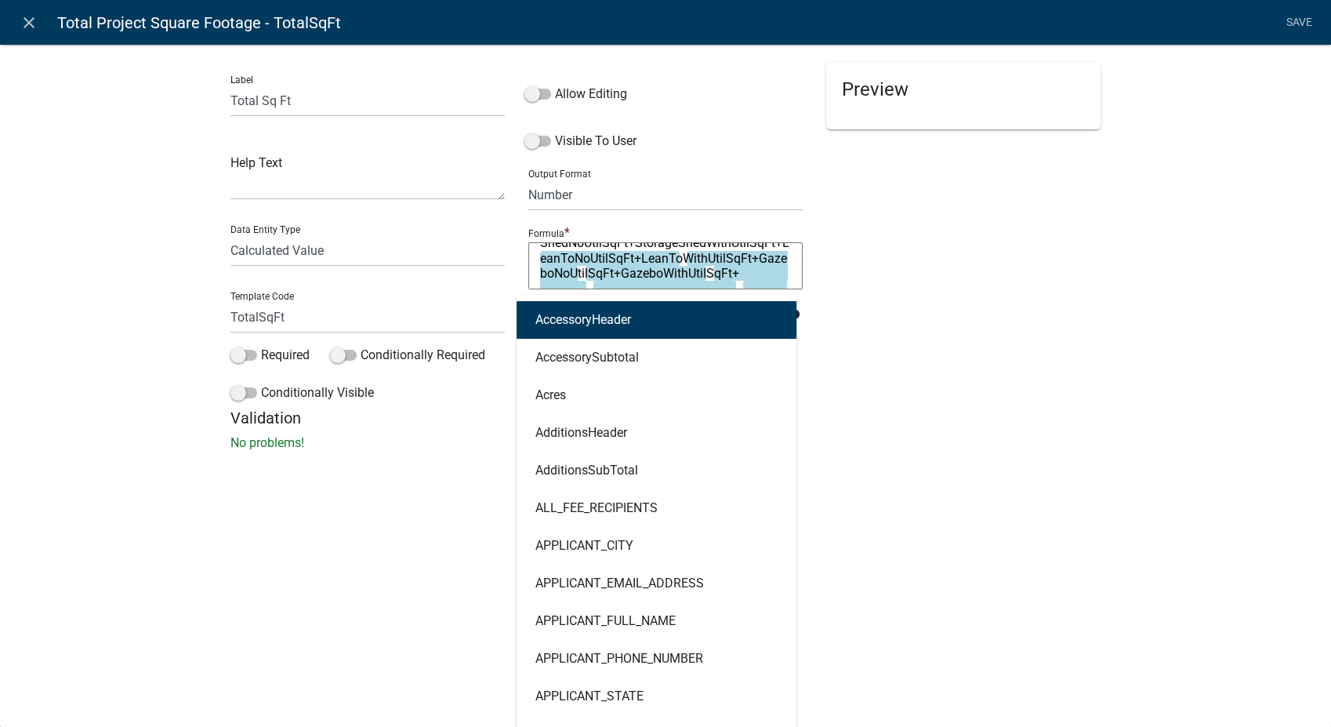
click at [565, 320] on div "AccessoryHeader AccessorySubtotal Acres AdditionsHeader AdditionsSubTotal ALL_F…" at bounding box center [653, 311] width 273 height 32
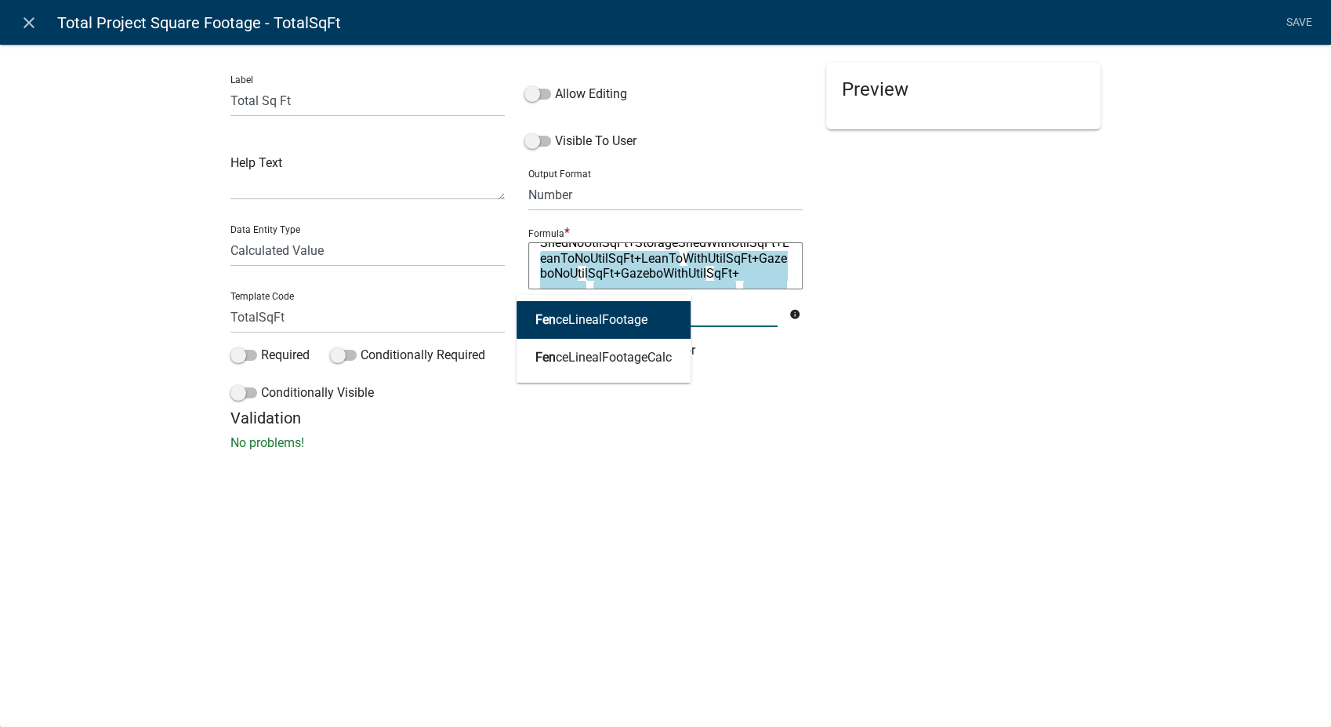
type input "fenc"
click at [565, 320] on ngb-highlight "Fenc eLinealFootage" at bounding box center [592, 320] width 112 height 13
type textarea "WoodFrameSqFtNewCon+WoodFrameSqFtAddition+MasonrySqFtNewCon+MasonrySqFtAddition…"
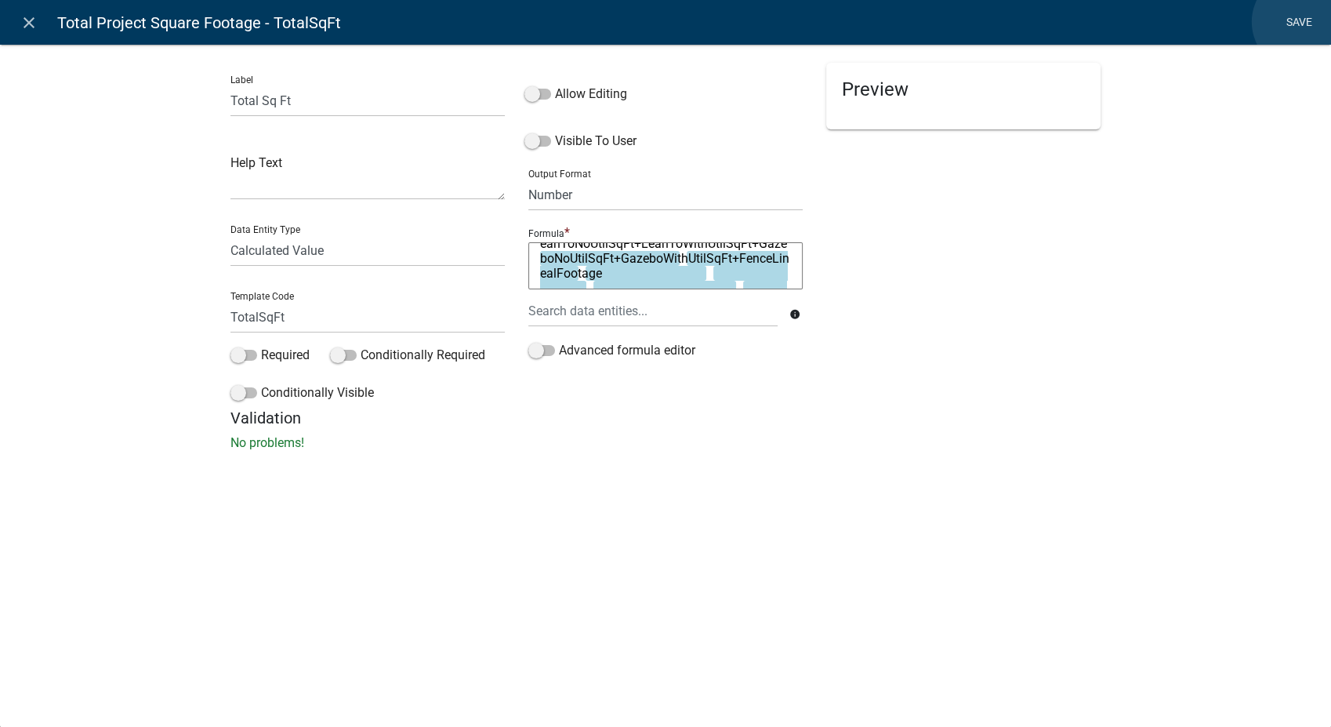
click at [1302, 22] on link "Save" at bounding box center [1299, 23] width 39 height 30
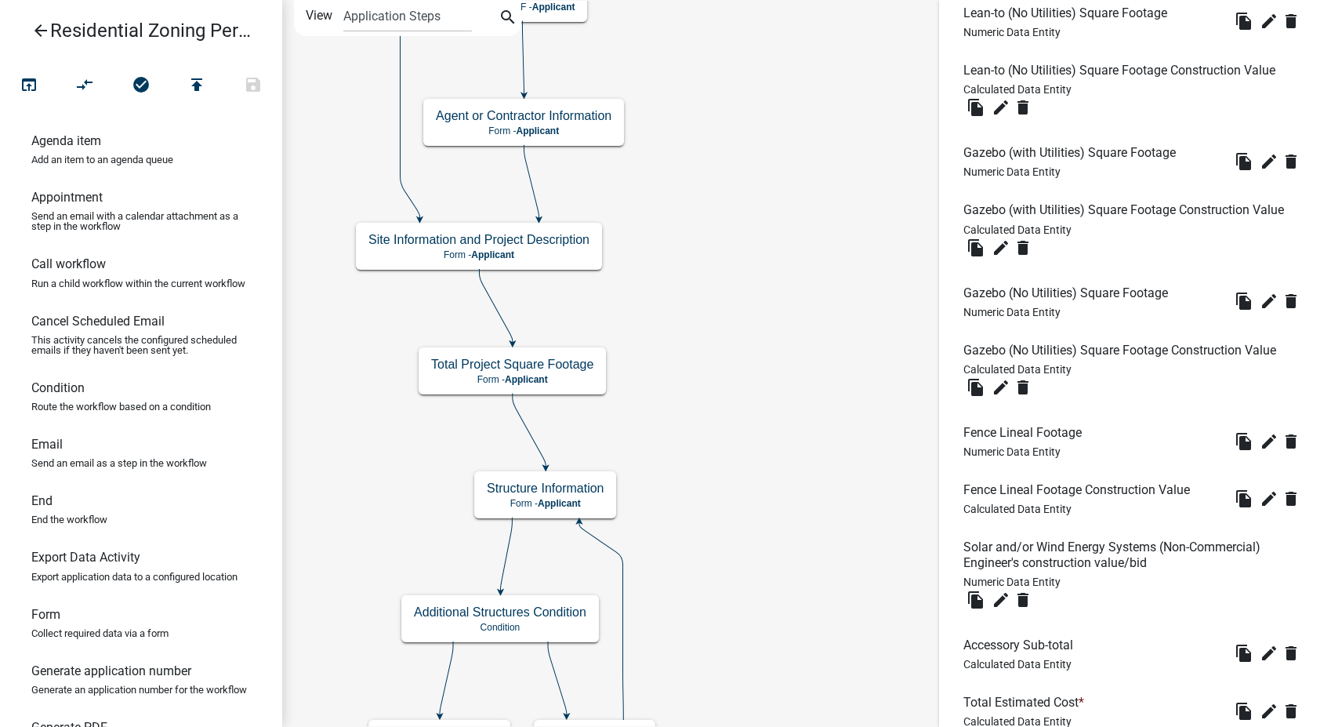
scroll to position [6055, 0]
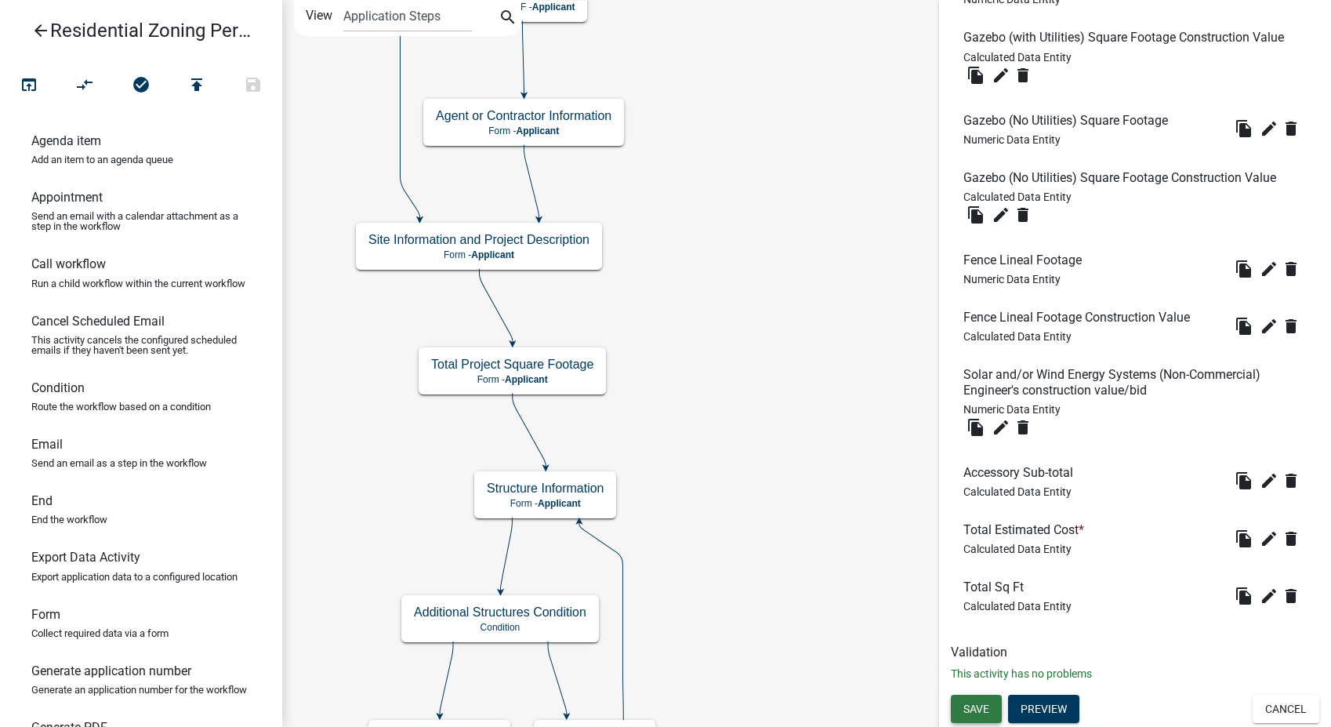
click at [976, 705] on span "Save" at bounding box center [977, 709] width 26 height 13
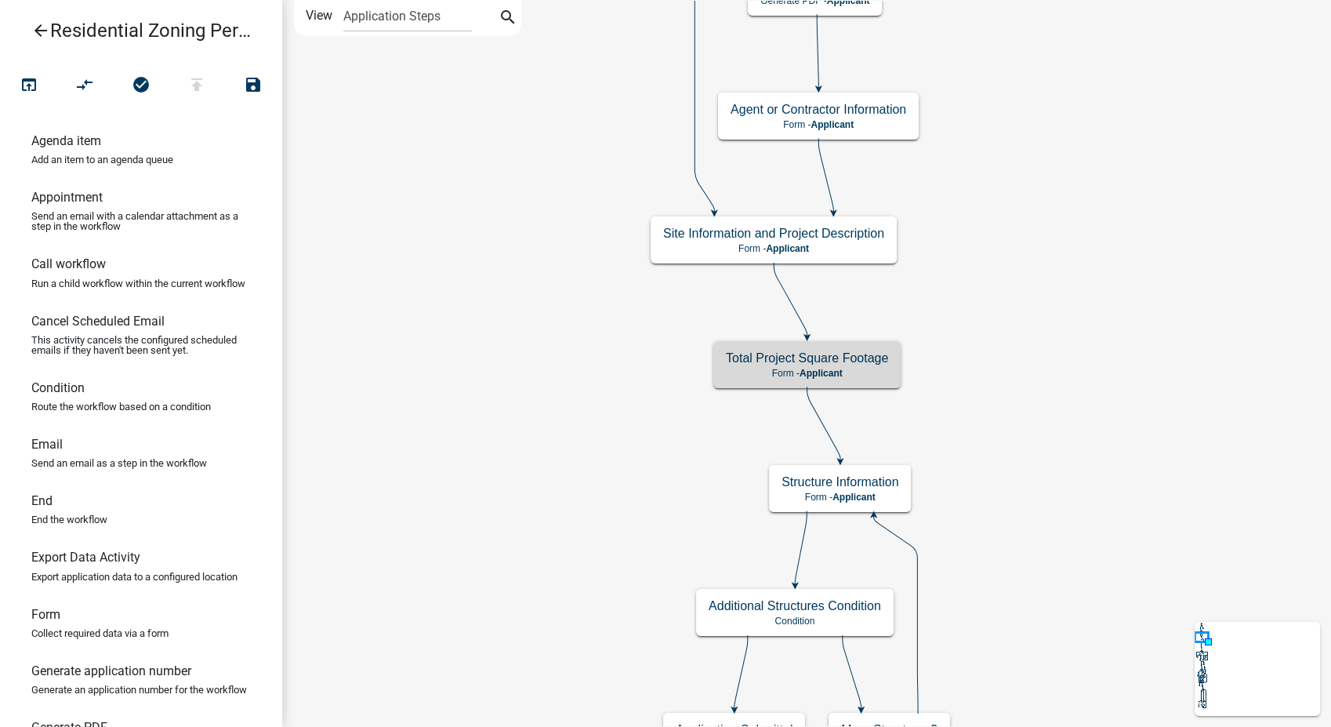
scroll to position [0, 0]
click at [38, 27] on icon "arrow_back" at bounding box center [40, 32] width 19 height 22
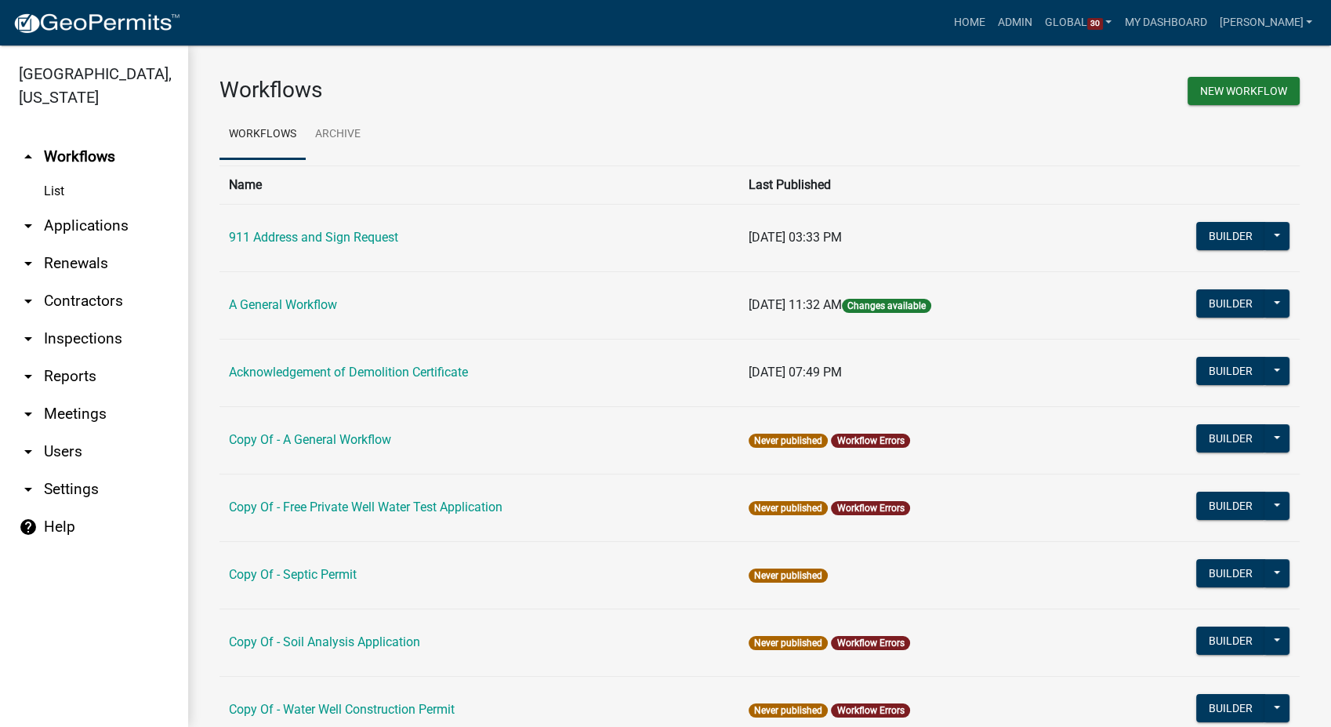
click at [56, 361] on link "arrow_drop_down Reports" at bounding box center [94, 377] width 188 height 38
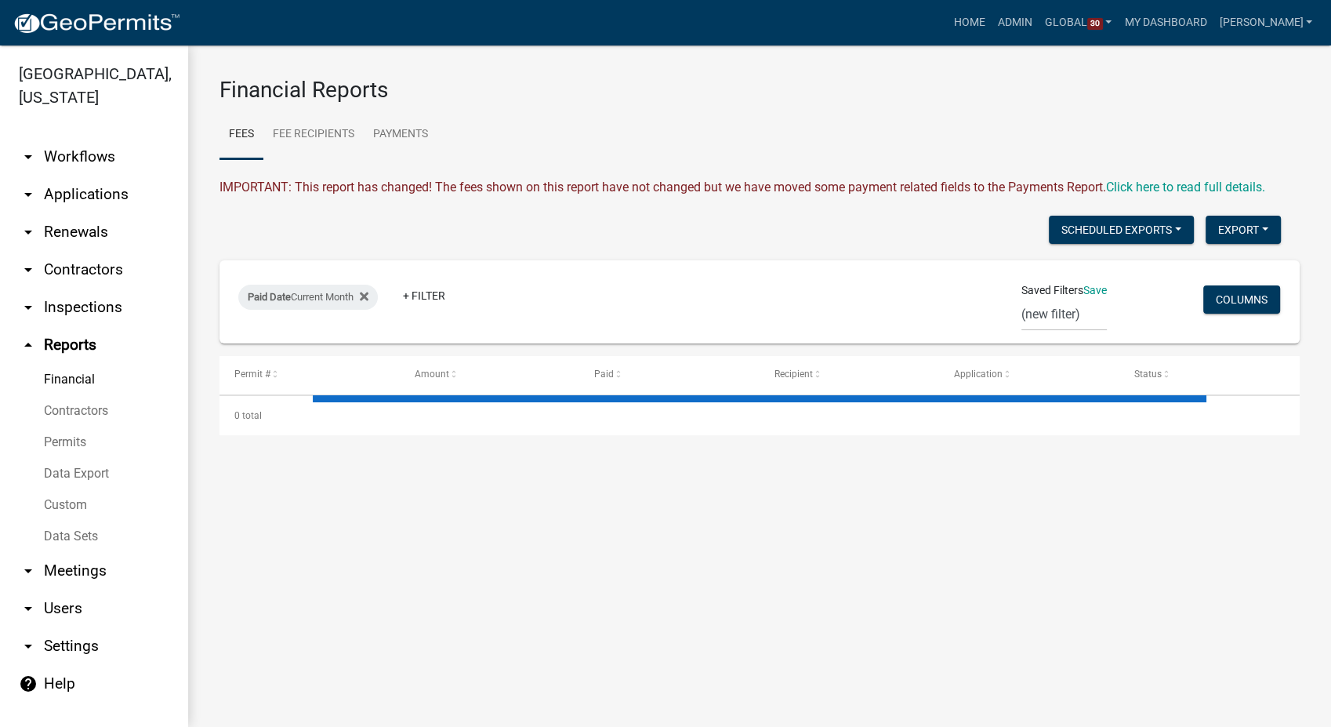
click at [61, 521] on link "Data Sets" at bounding box center [94, 536] width 188 height 31
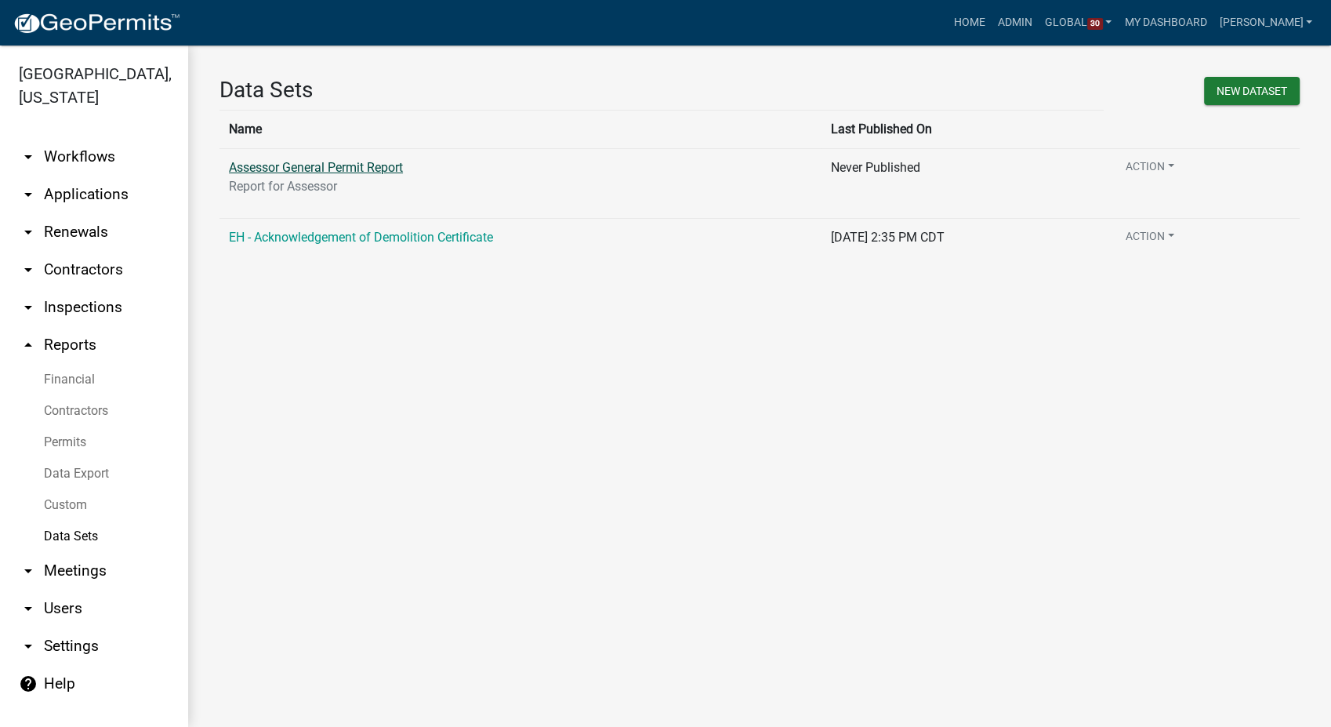
click at [341, 160] on link "Assessor General Permit Report" at bounding box center [316, 167] width 174 height 15
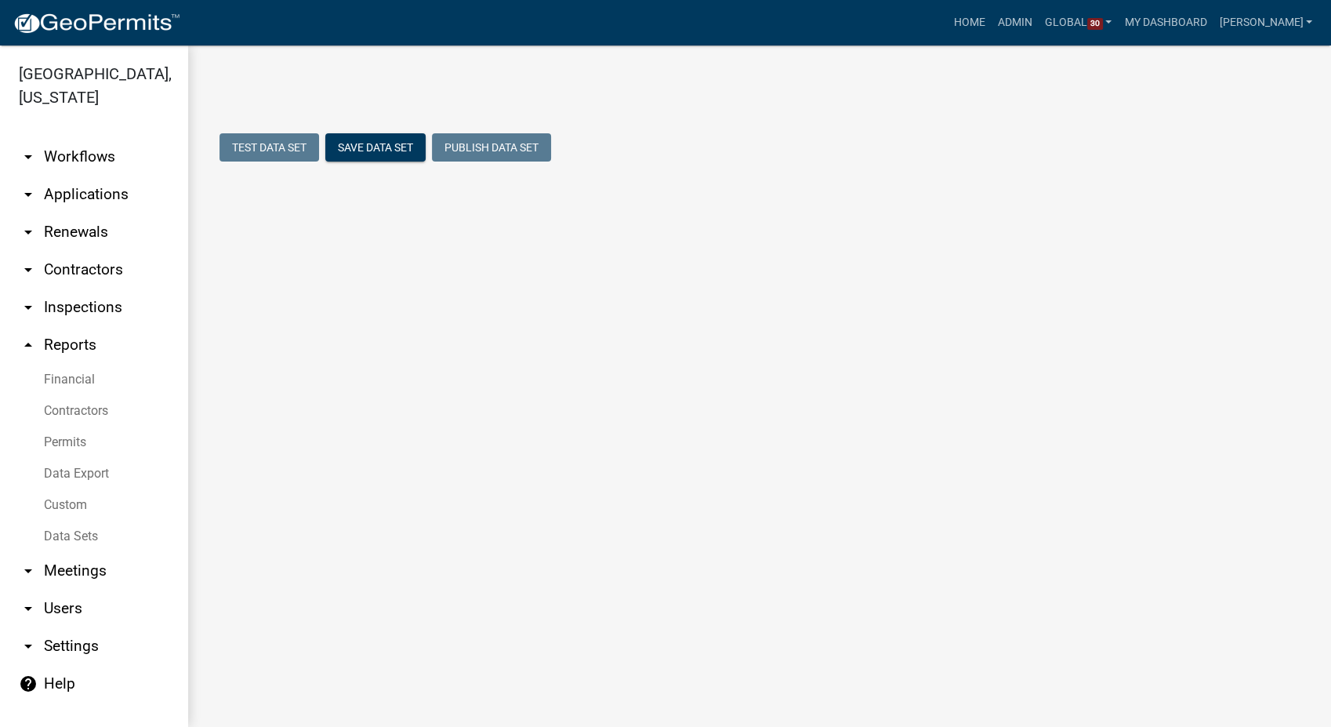
select select "Permit Issued"
select select "c7cf062a-2365-4870-9dfe-261f508b84c7"
select select "8769067f-6bb5-48b9-8e2b-b625623d8552"
select select "b4346a27-1e96-4145-b844-98b6fe129331"
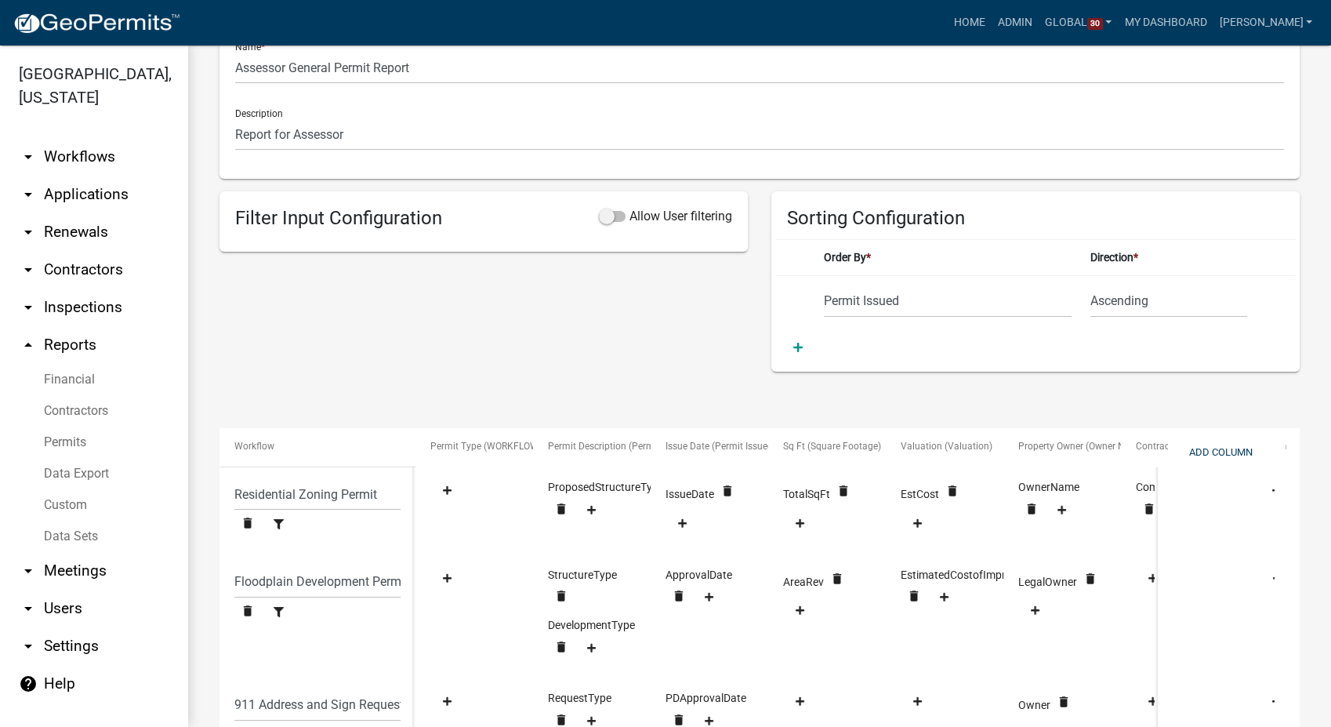
scroll to position [261, 0]
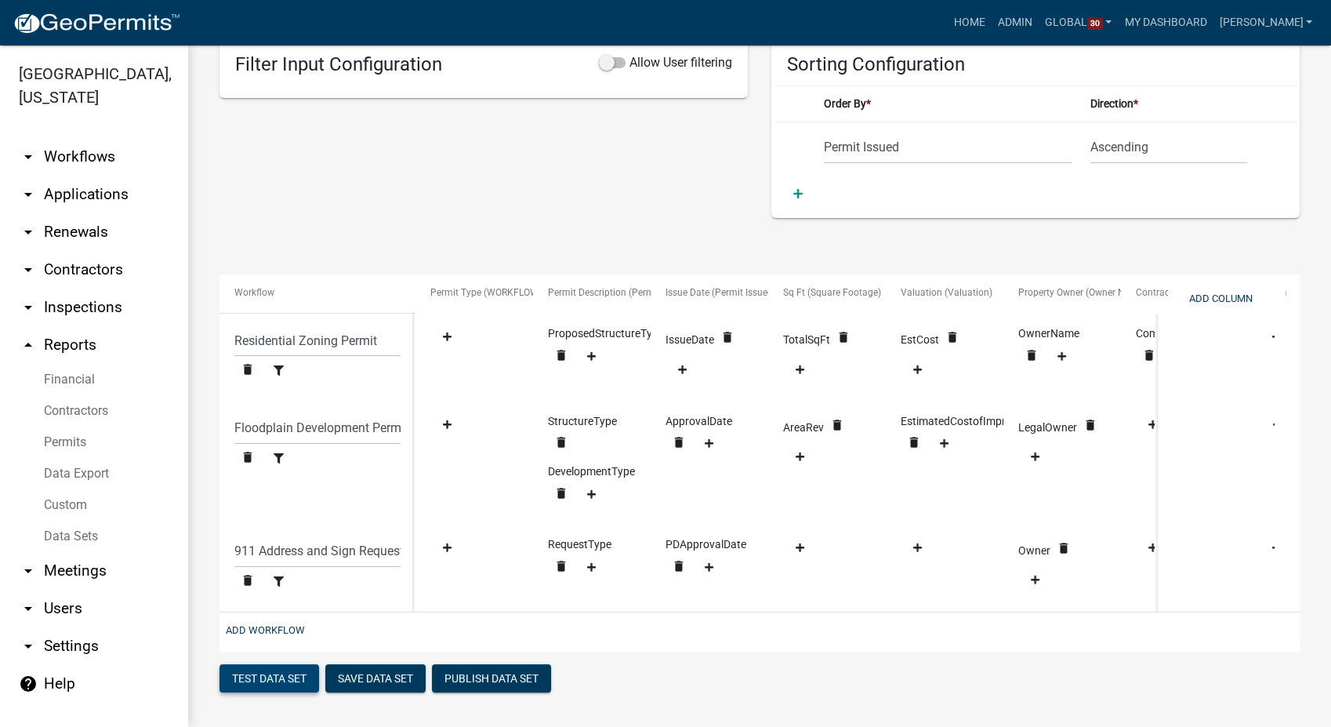
click at [289, 681] on button "Test Data Set" at bounding box center [270, 678] width 100 height 28
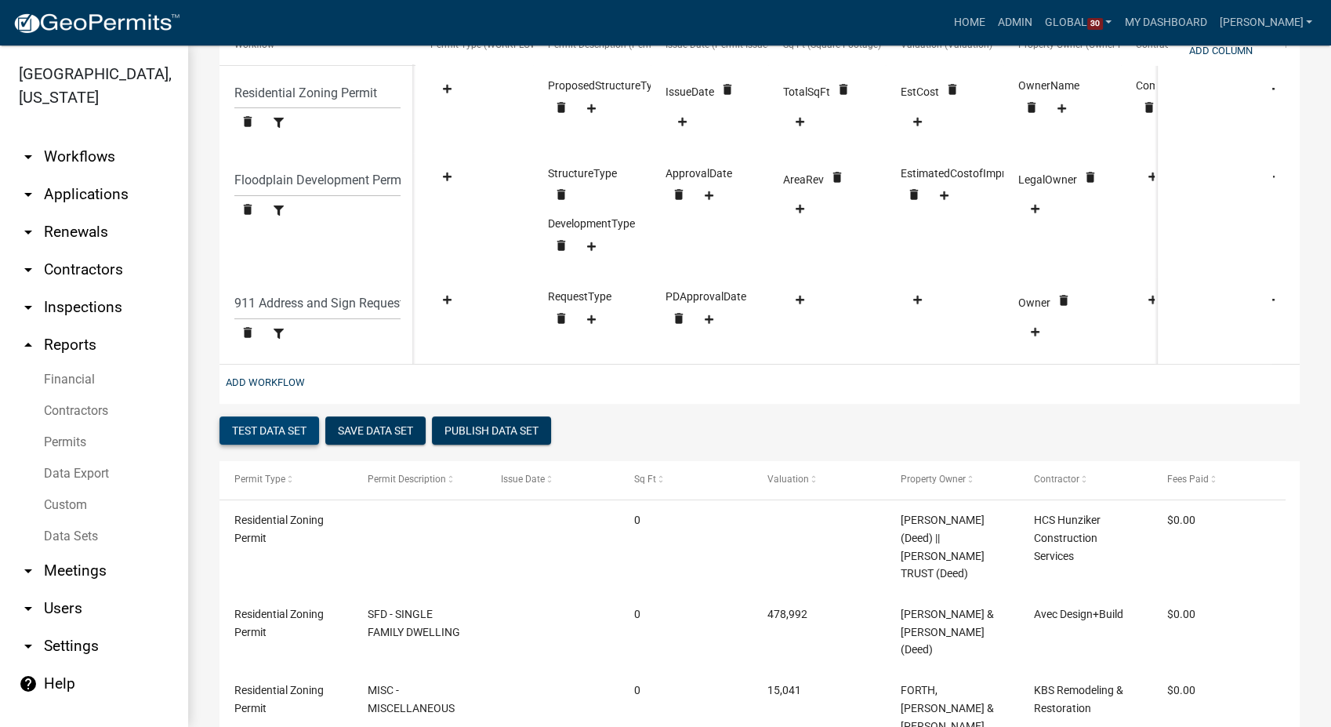
scroll to position [403, 0]
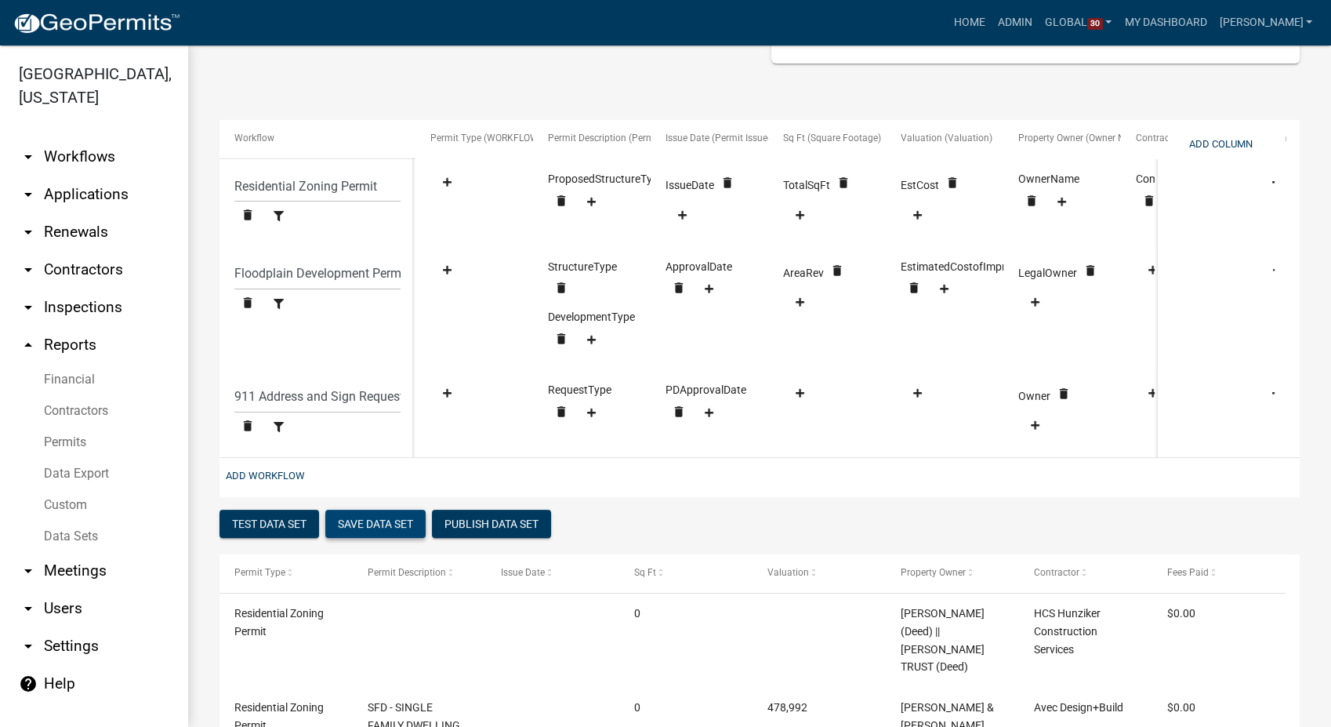
click at [402, 534] on button "Save Data Set" at bounding box center [375, 524] width 100 height 28
select select "Permit Issued"
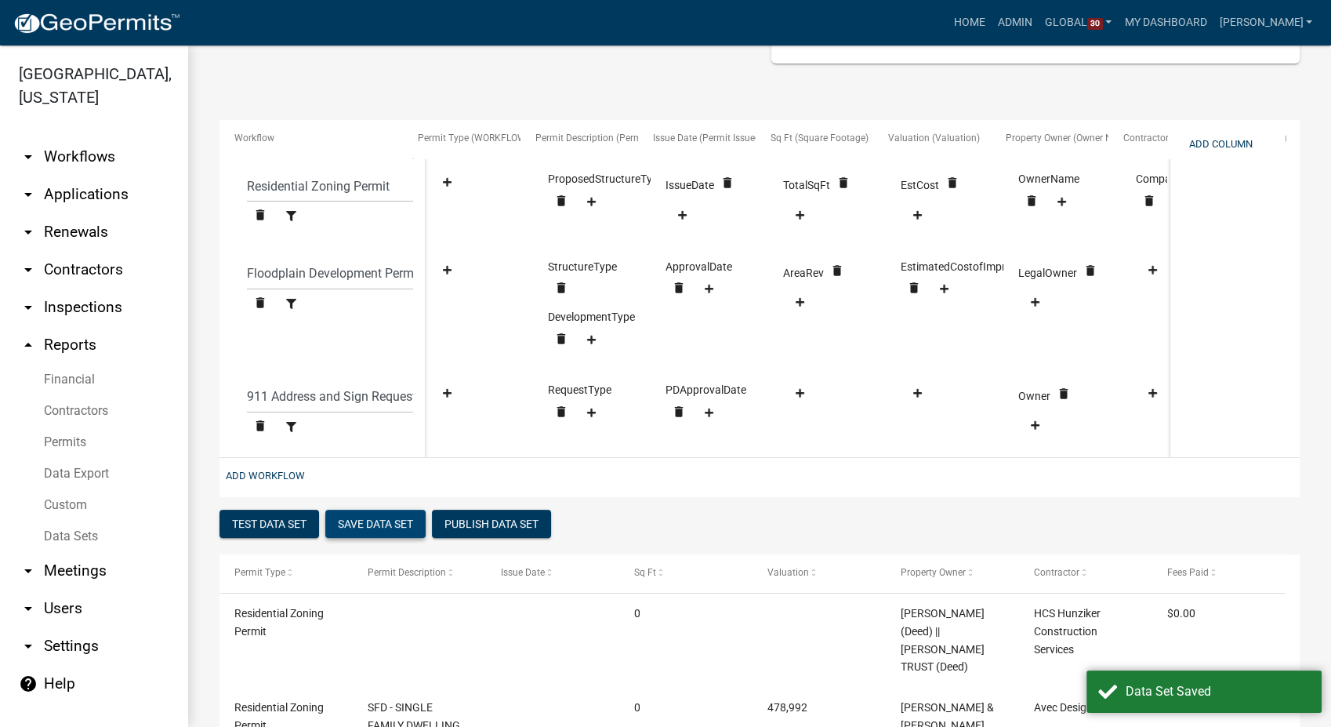
scroll to position [0, 188]
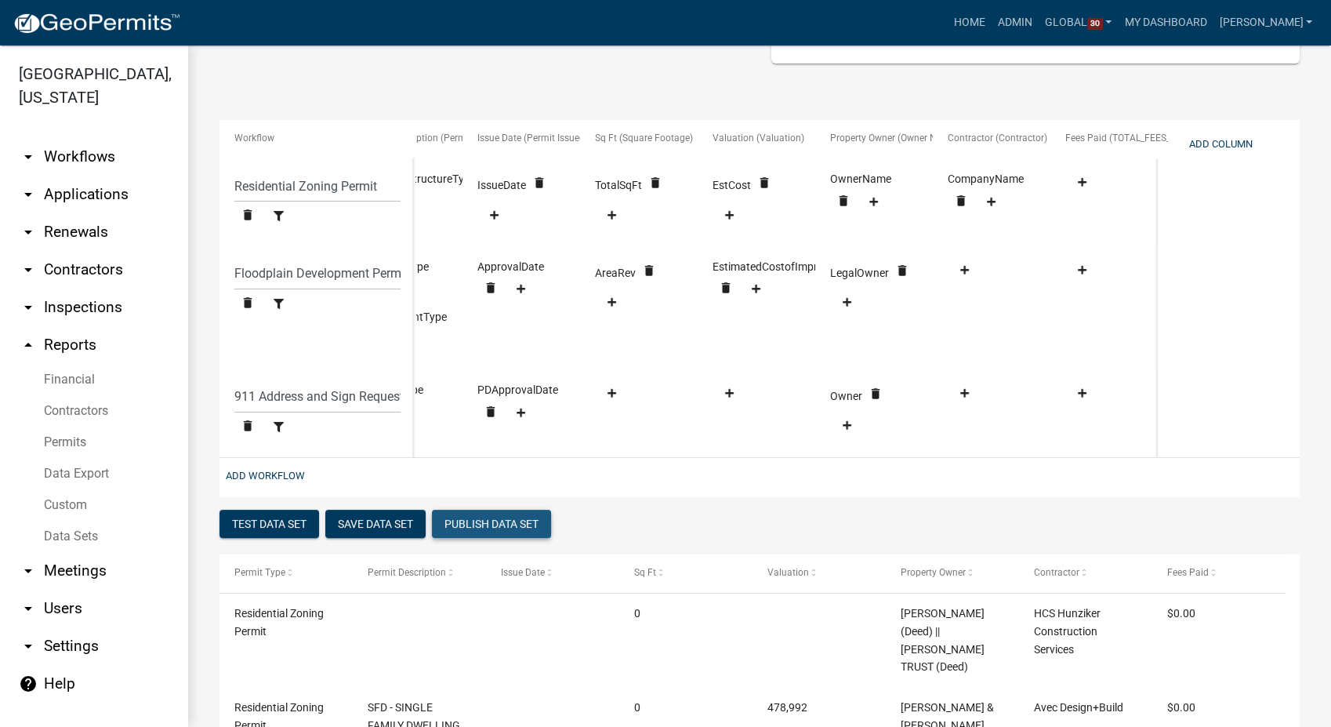
click at [516, 535] on button "Publish Data Set" at bounding box center [491, 524] width 119 height 28
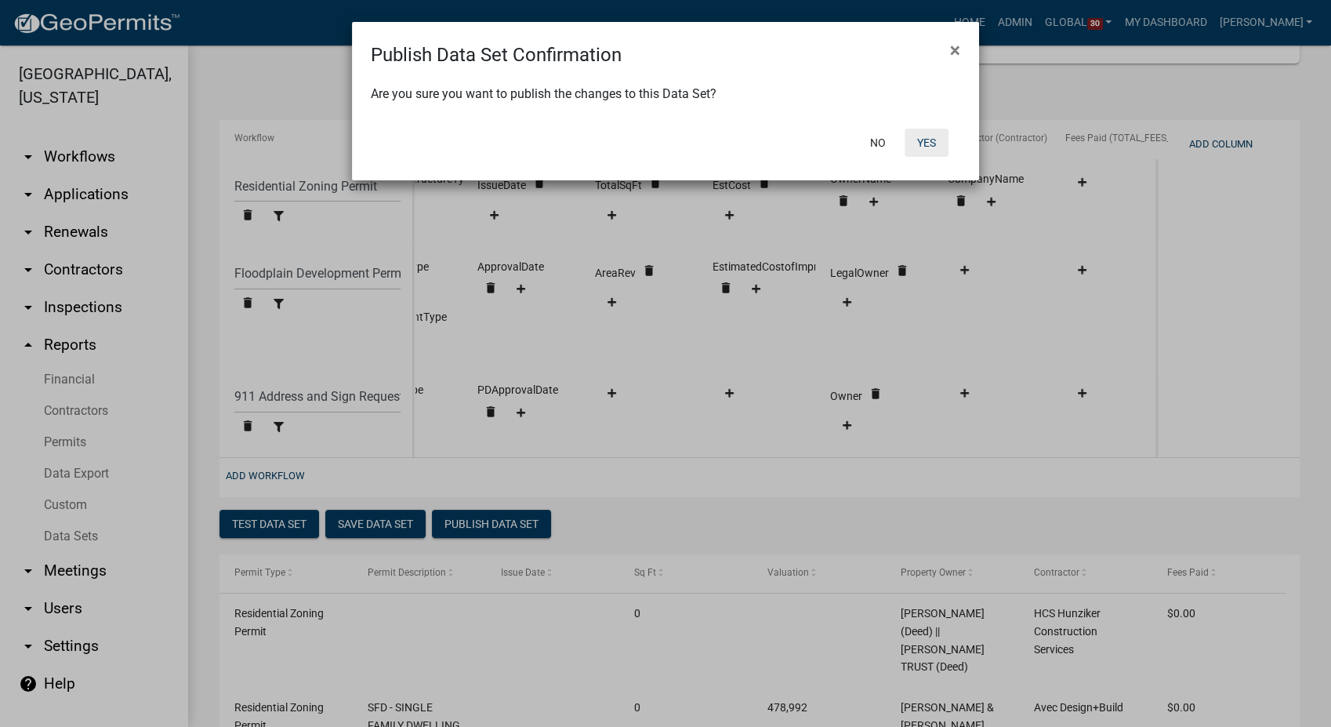
click at [931, 147] on button "Yes" at bounding box center [927, 143] width 44 height 28
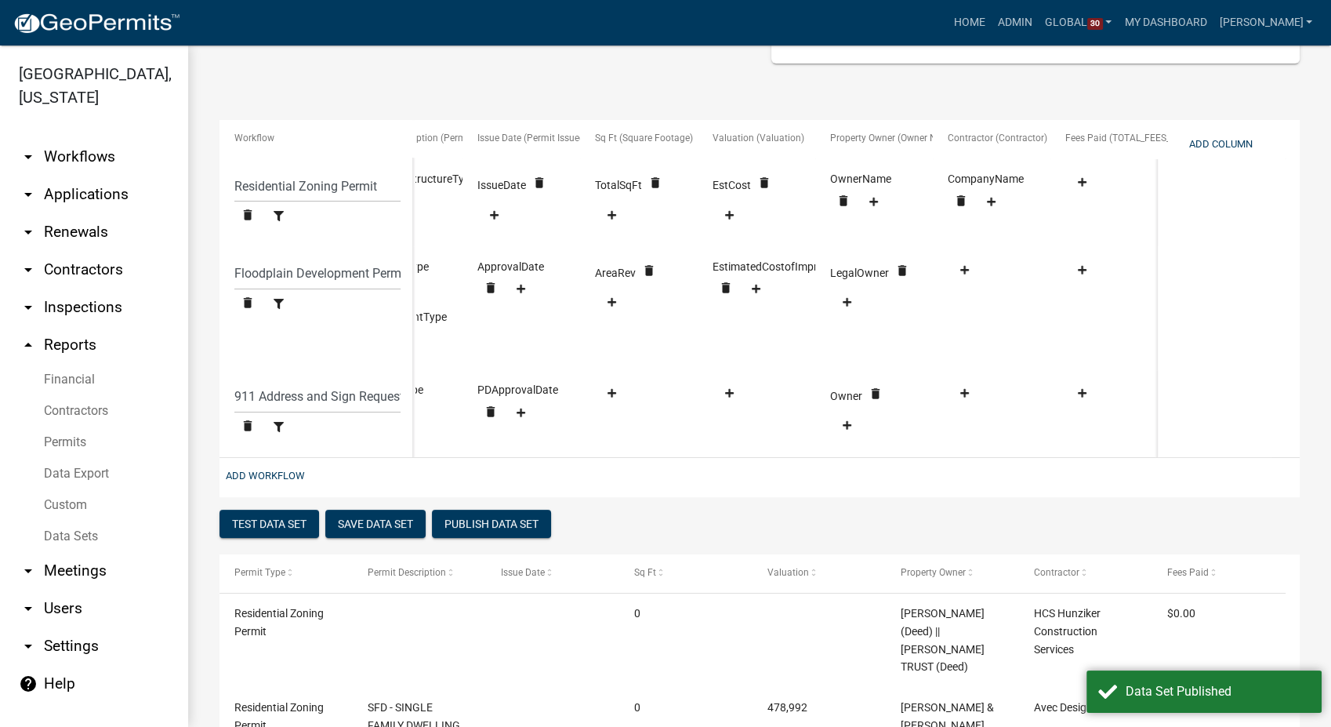
click at [60, 138] on link "arrow_drop_down Workflows" at bounding box center [94, 157] width 188 height 38
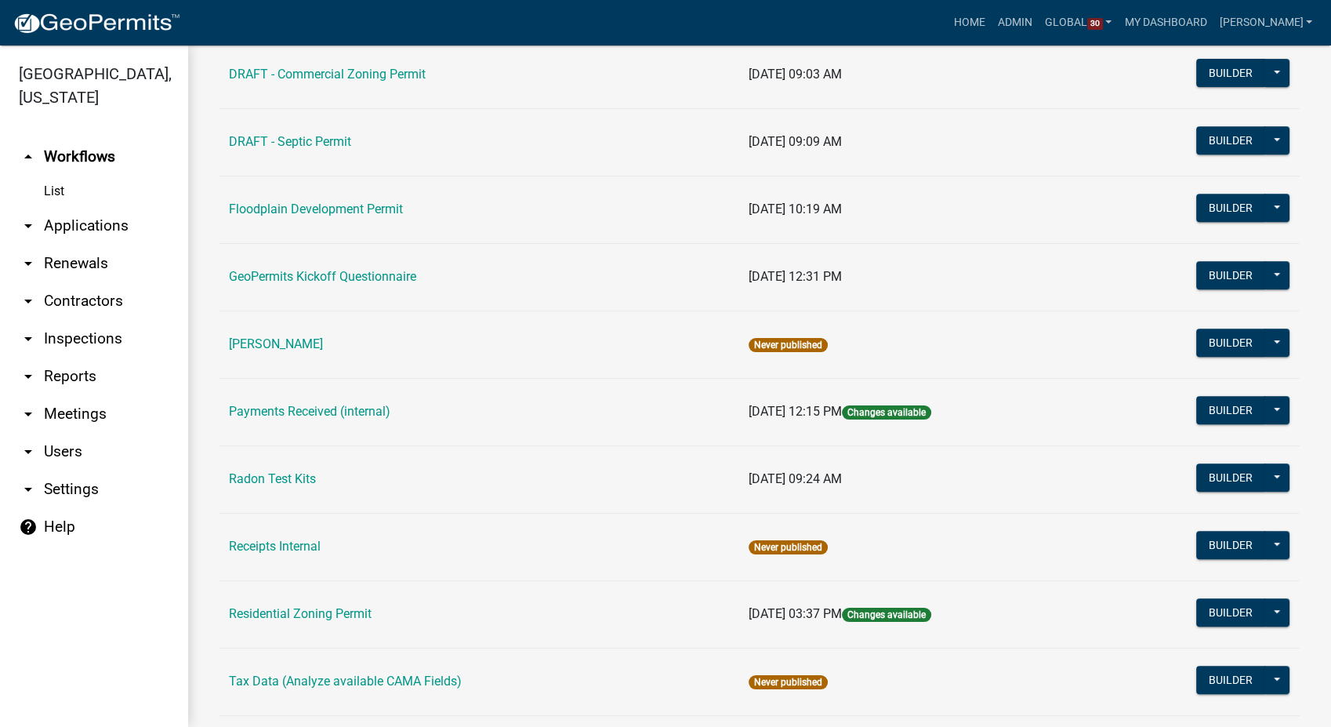
scroll to position [871, 0]
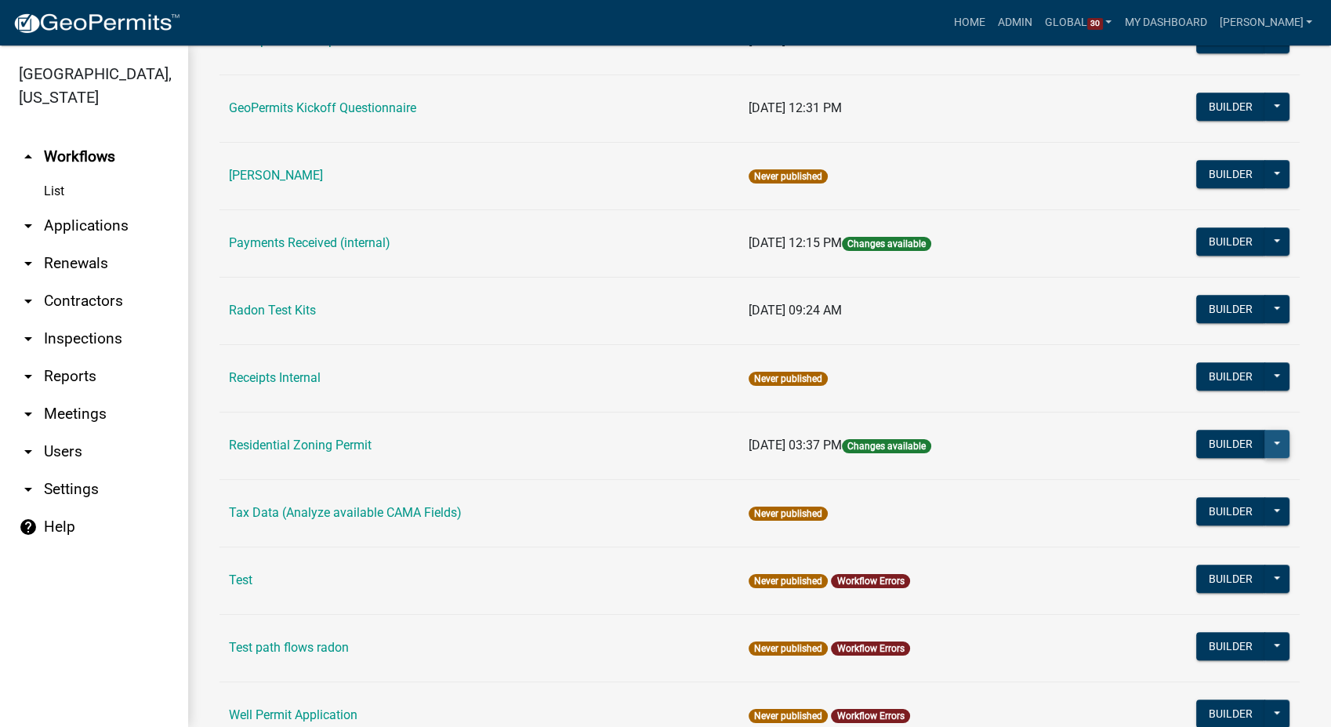
click at [1265, 445] on button at bounding box center [1277, 444] width 25 height 28
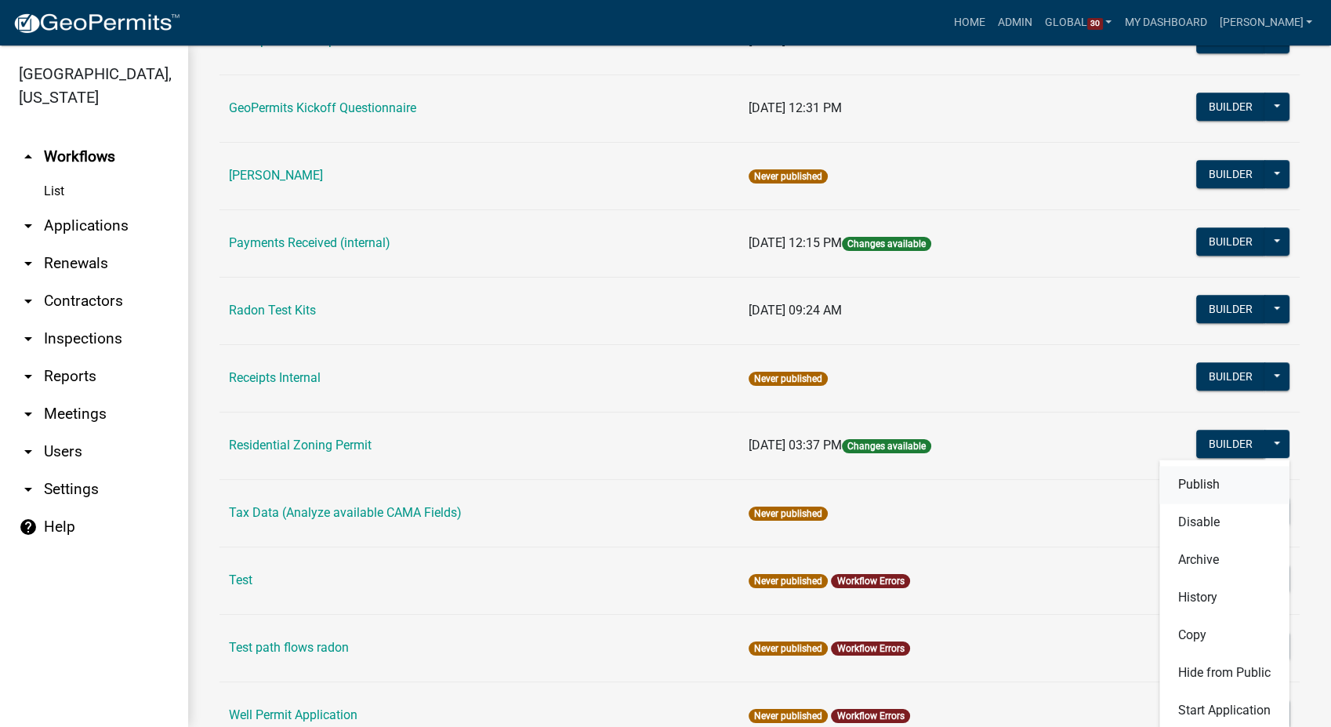
click at [1177, 486] on button "Publish" at bounding box center [1225, 485] width 130 height 38
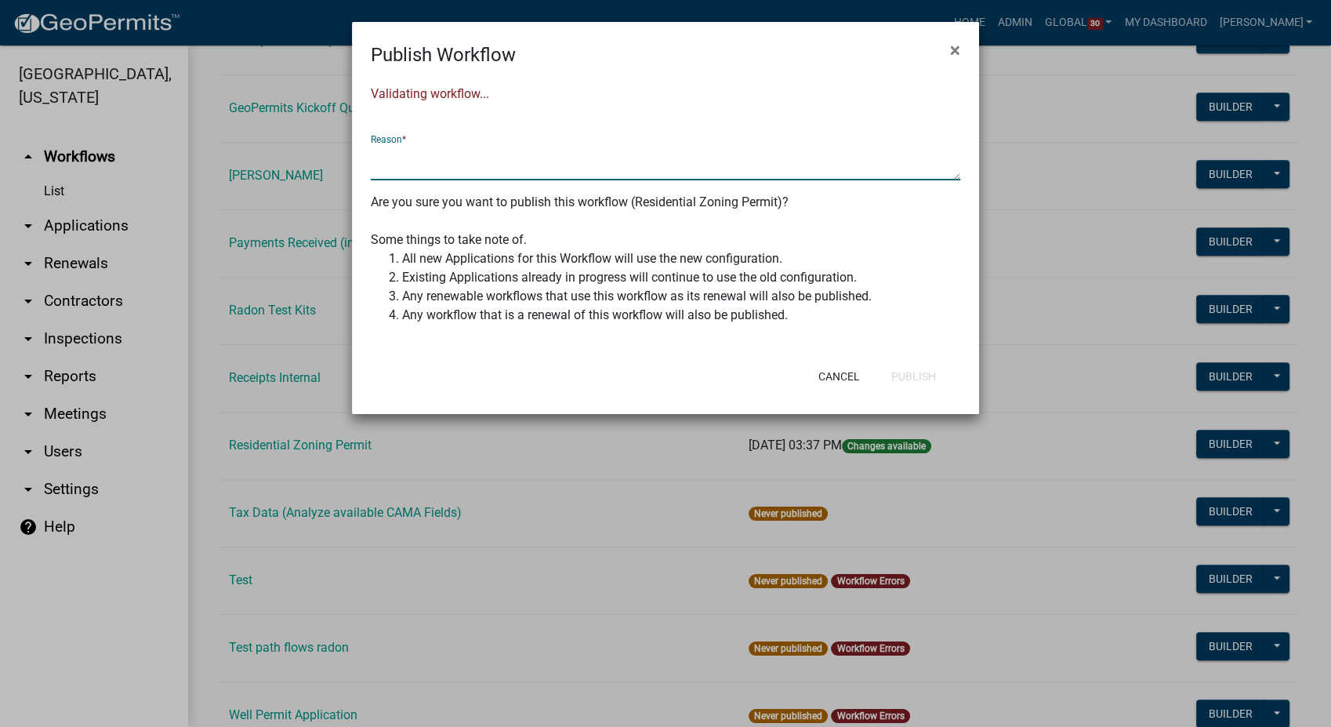
click at [450, 160] on textarea at bounding box center [666, 162] width 590 height 36
type textarea "Add Total Sq Ft DE (for Assessor report)"
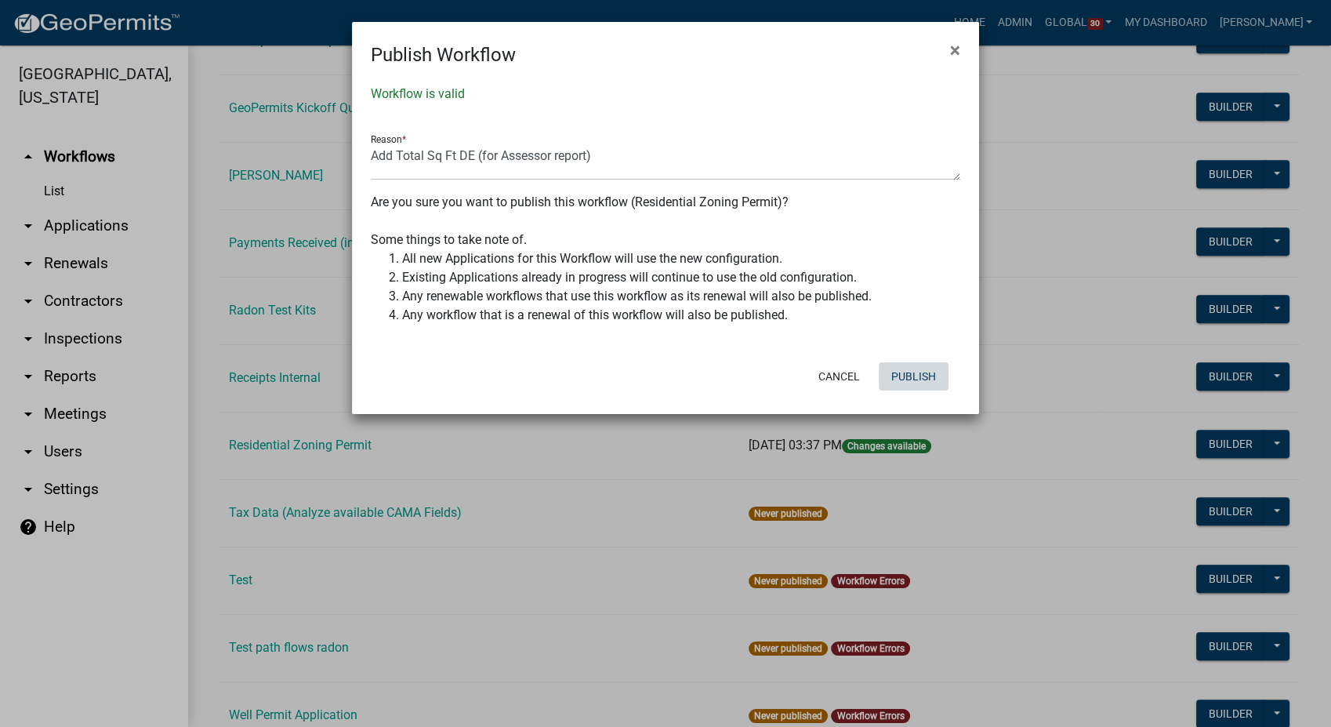
click at [928, 376] on button "Publish" at bounding box center [914, 376] width 70 height 28
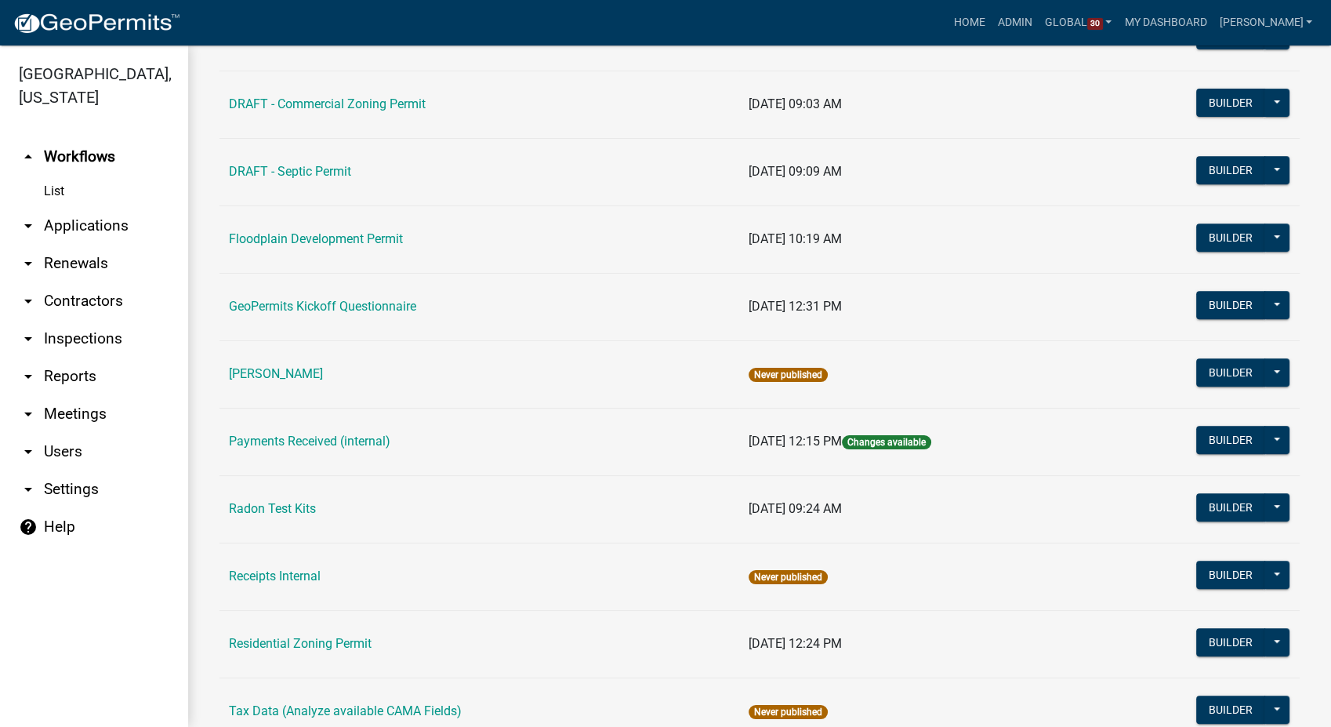
scroll to position [935, 0]
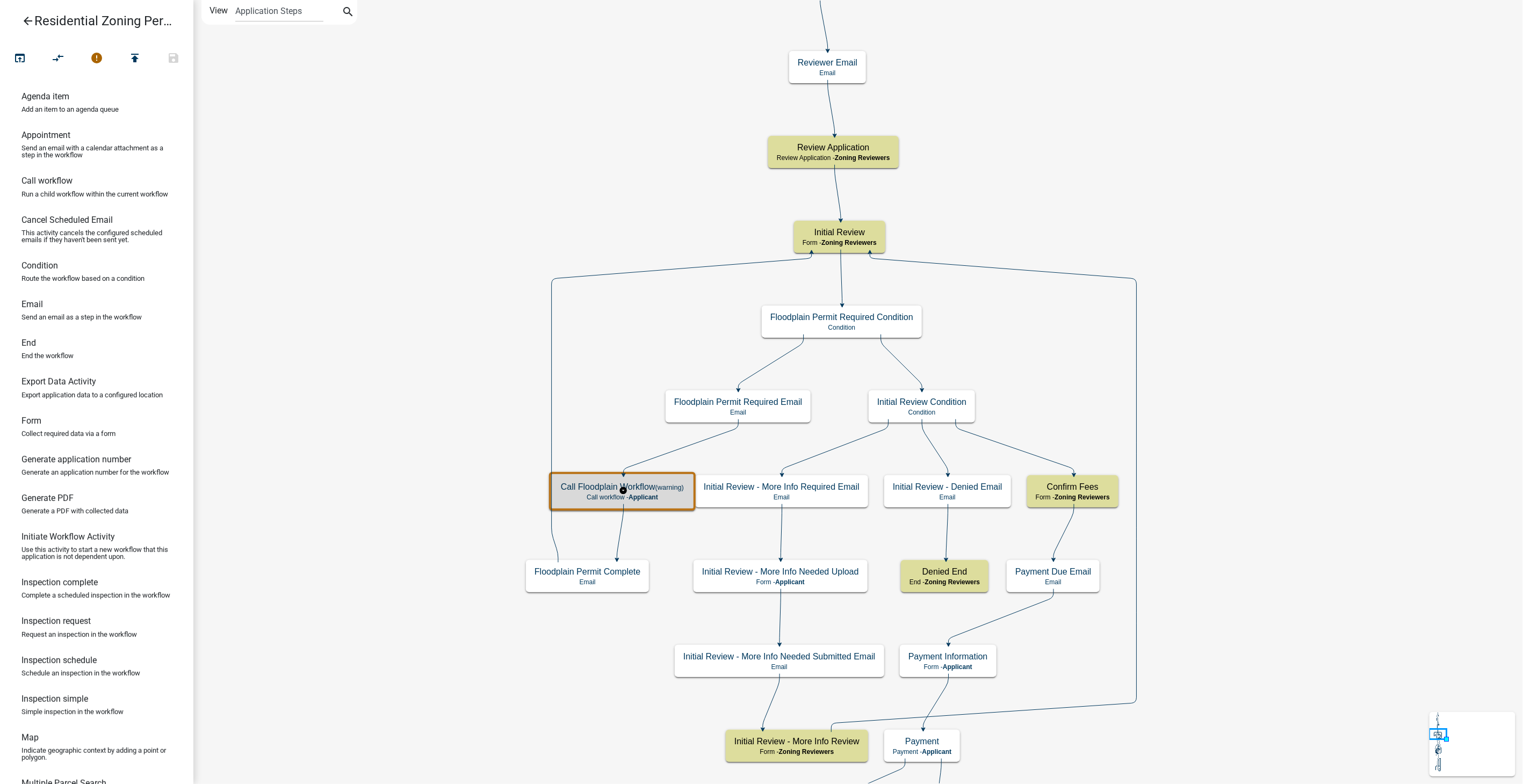
click at [665, 496] on p "Call workflow - Applicant" at bounding box center [623, 497] width 123 height 8
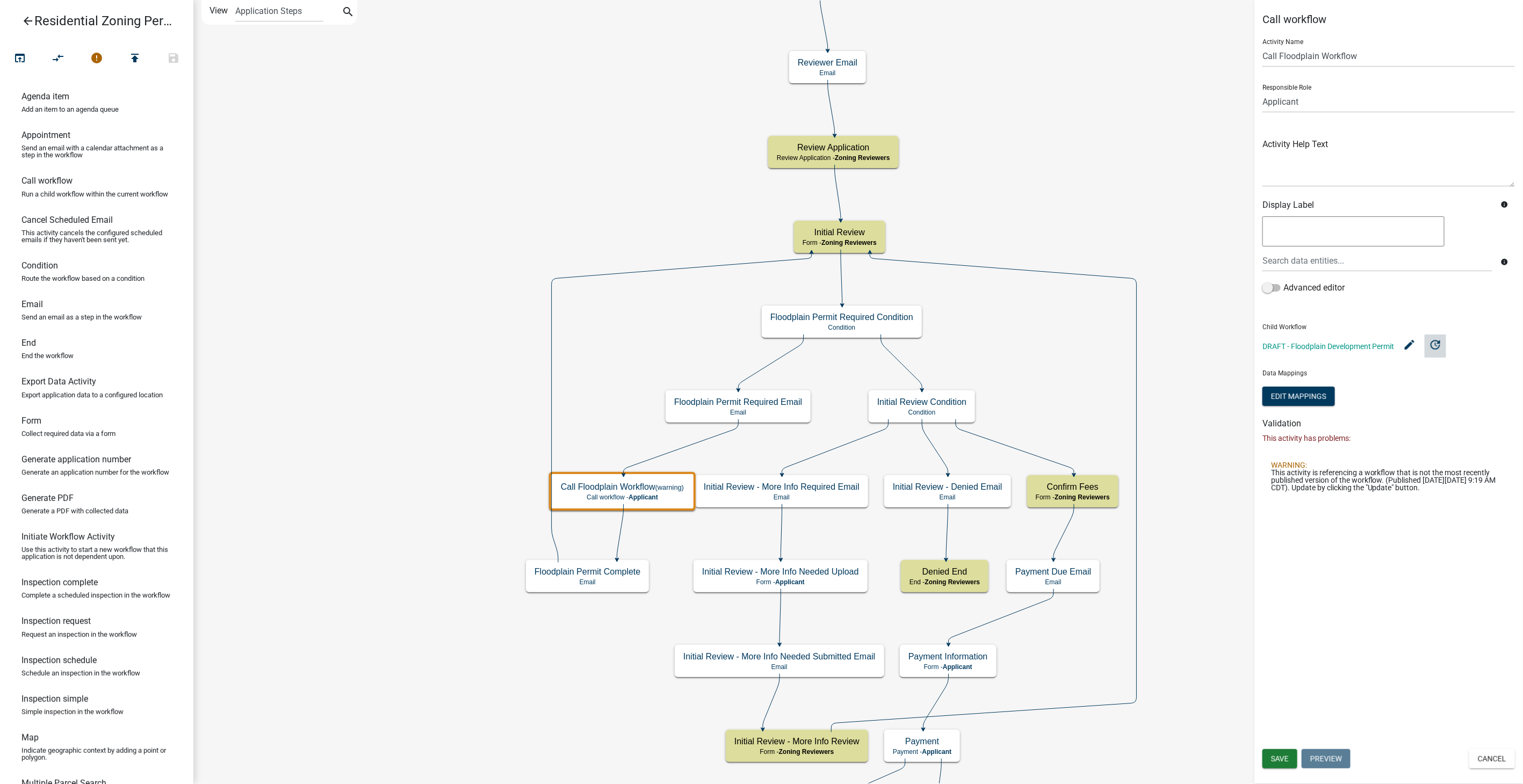
click at [1434, 342] on icon "update" at bounding box center [1435, 344] width 13 height 13
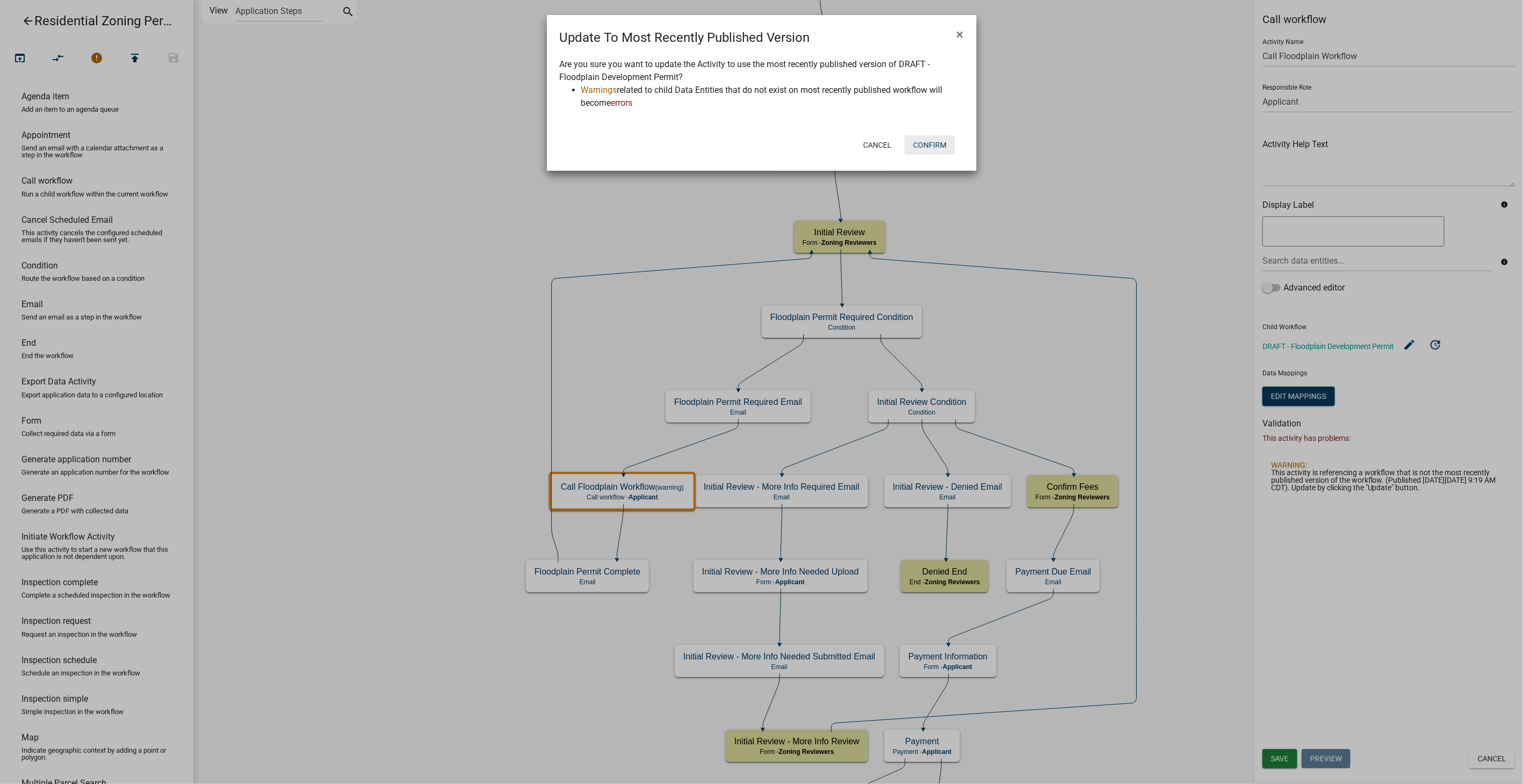
click at [924, 147] on button "Confirm" at bounding box center [930, 145] width 51 height 19
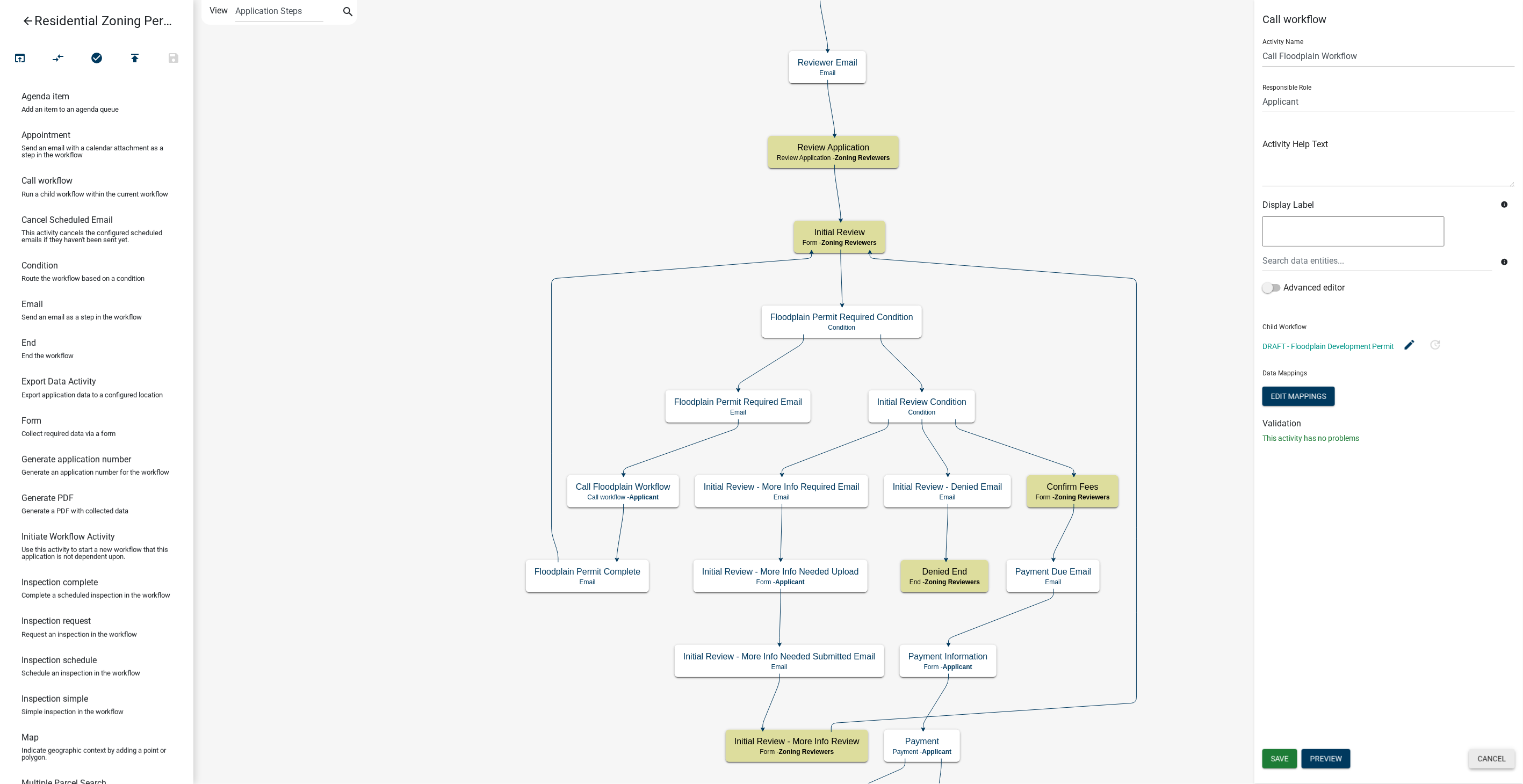
click at [1502, 757] on button "Cancel" at bounding box center [1491, 759] width 46 height 19
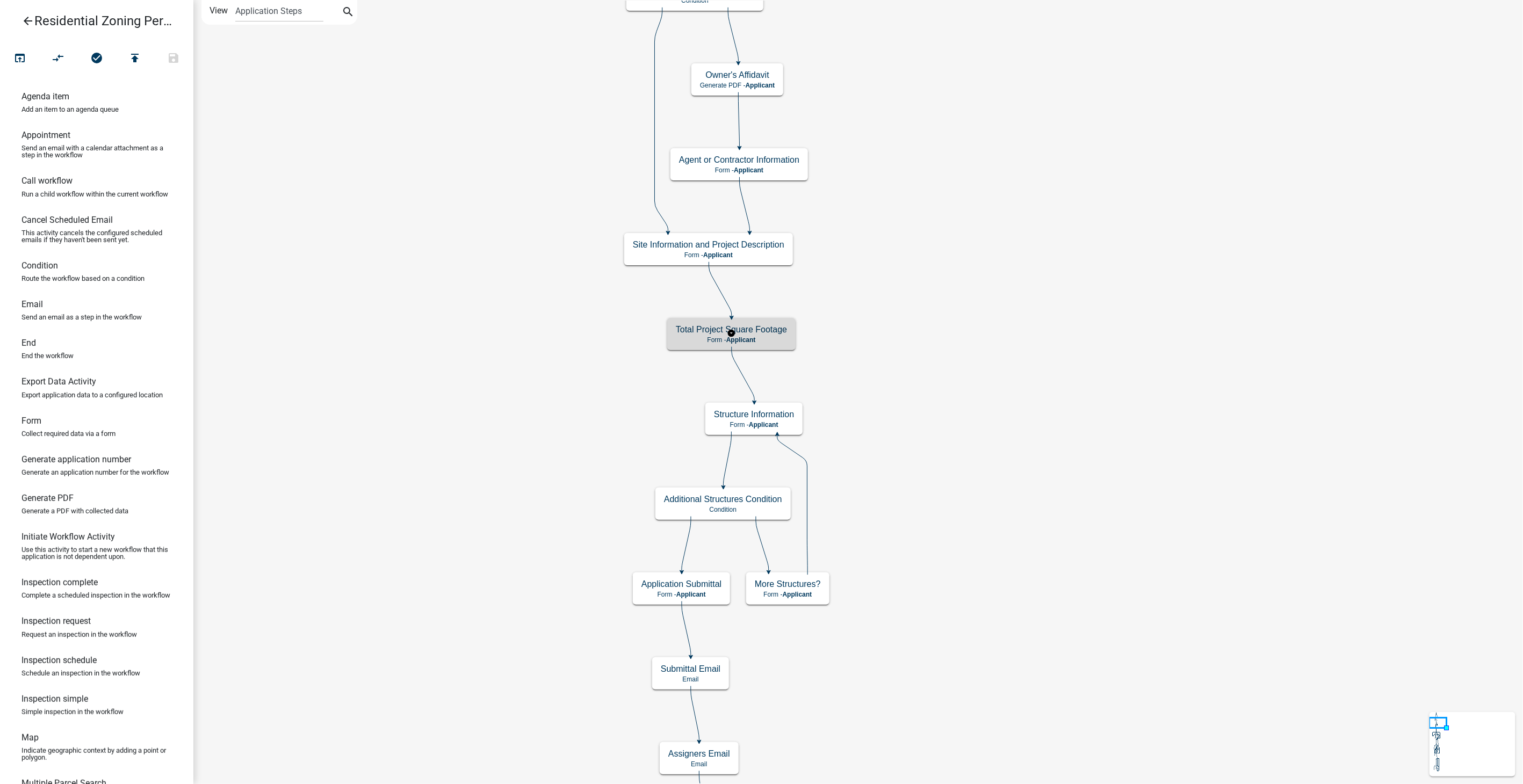
click at [760, 334] on div "Total Project Square Footage Form - Applicant" at bounding box center [731, 333] width 128 height 32
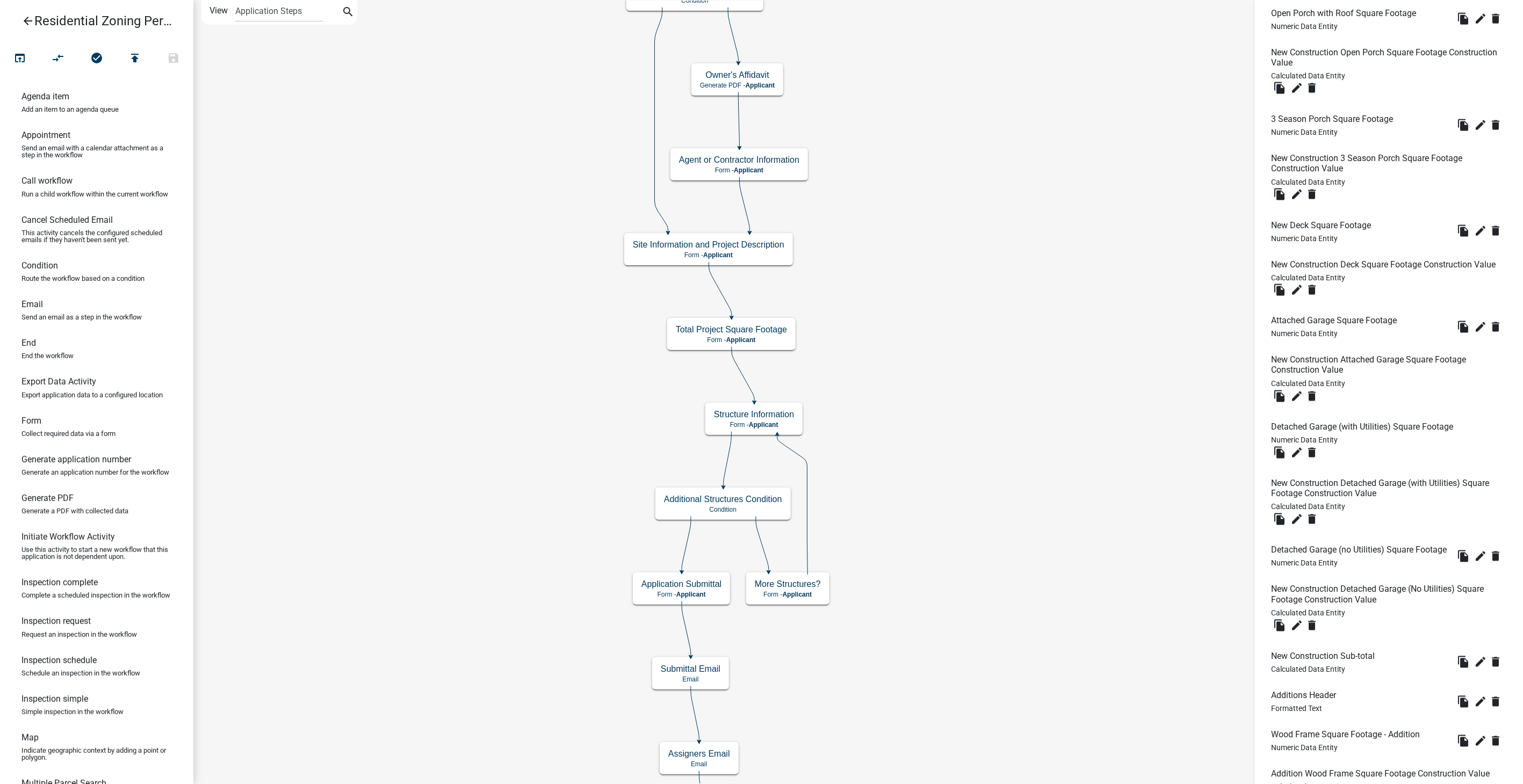
scroll to position [1193, 0]
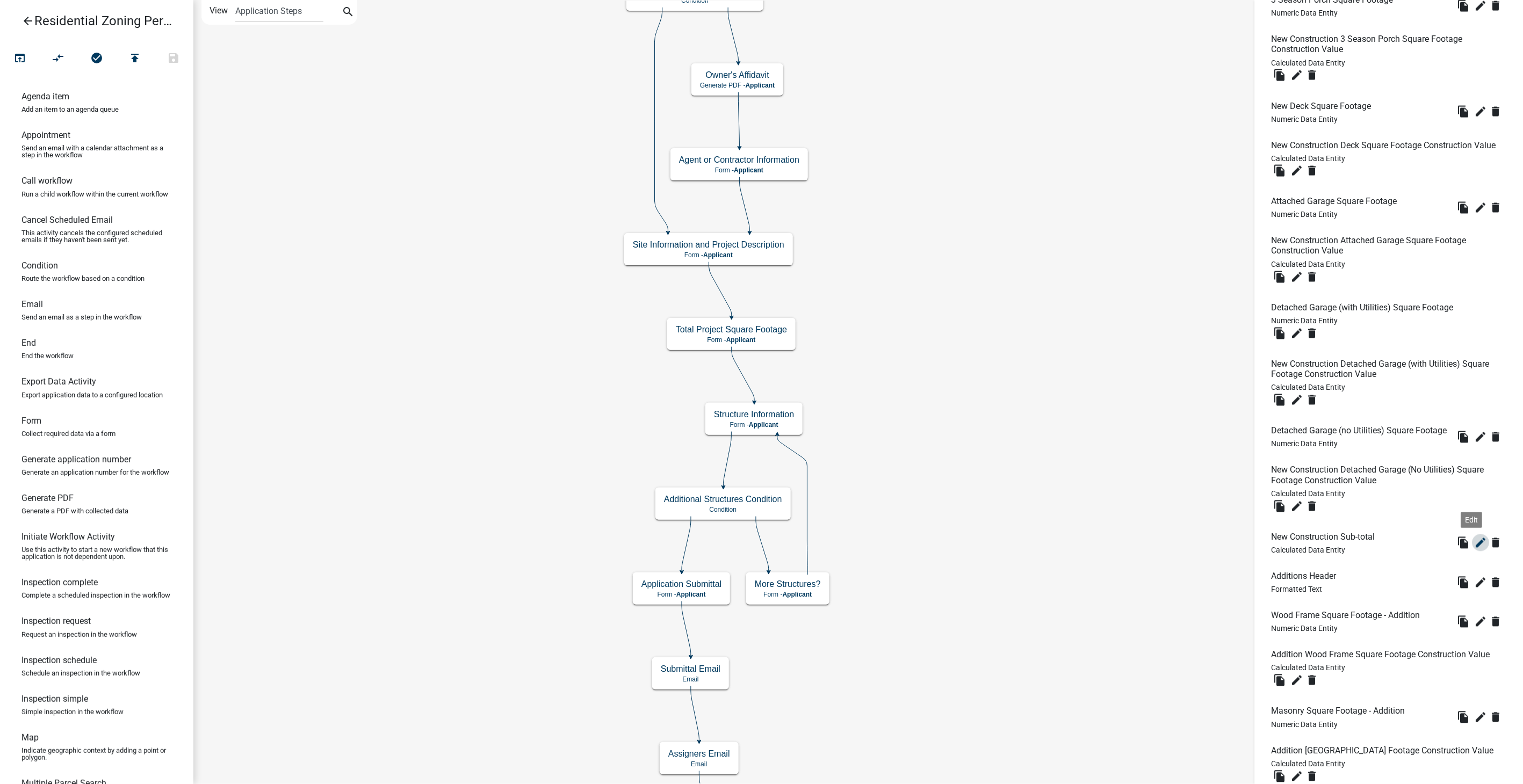
click at [1474, 549] on icon "edit" at bounding box center [1481, 542] width 13 height 13
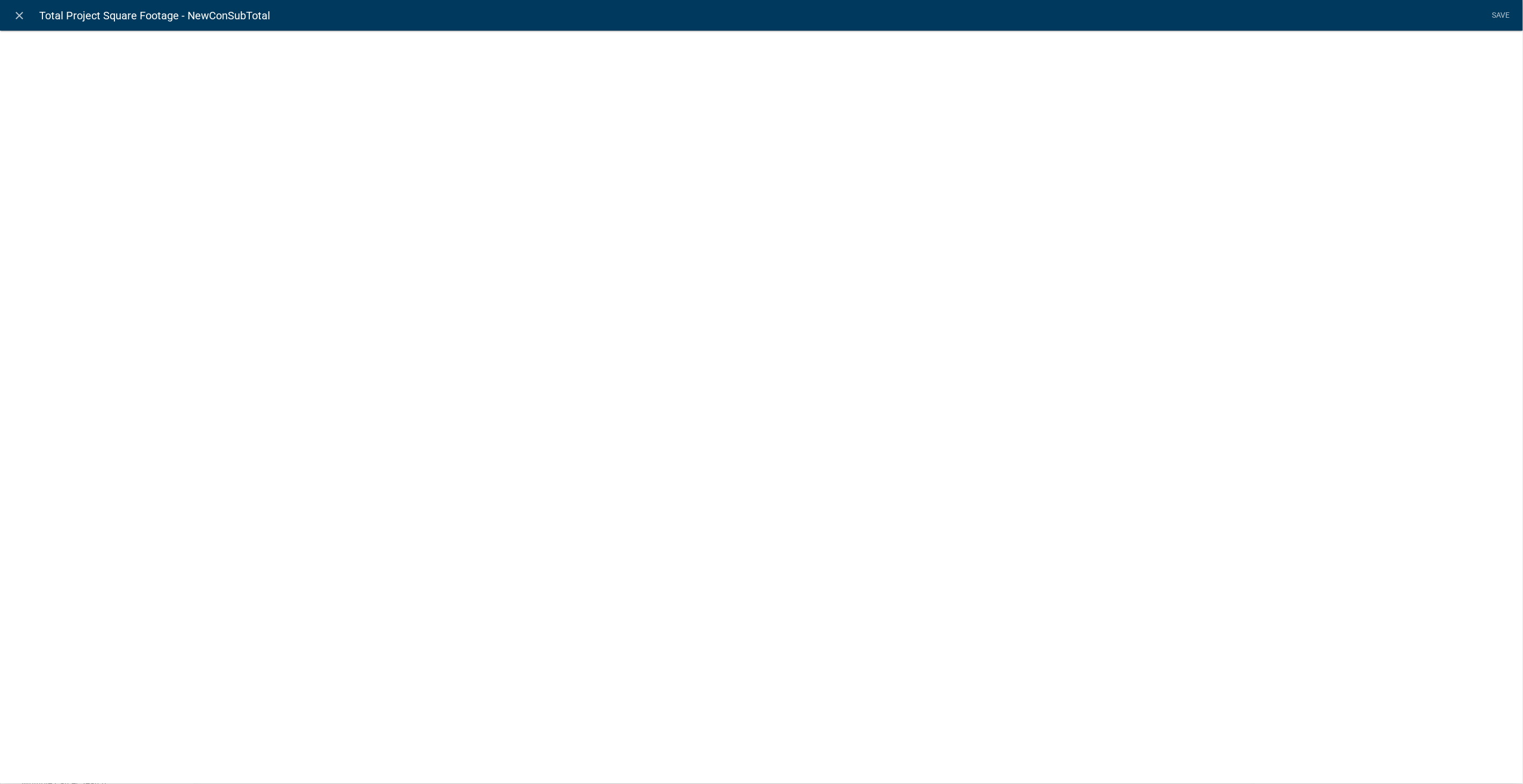
select select "calculated-value"
select select "2"
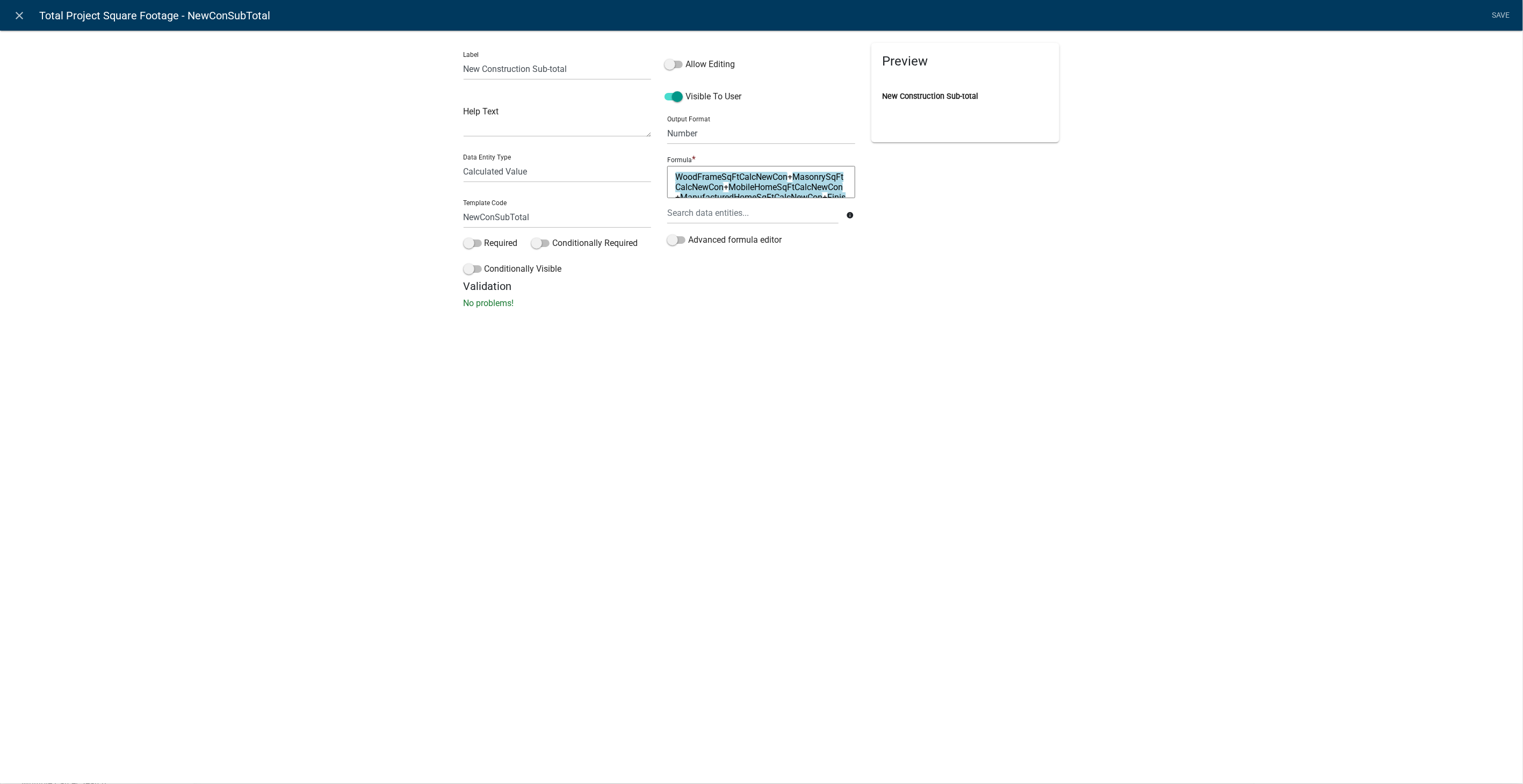
scroll to position [82, 0]
click at [14, 13] on icon "close" at bounding box center [20, 15] width 13 height 13
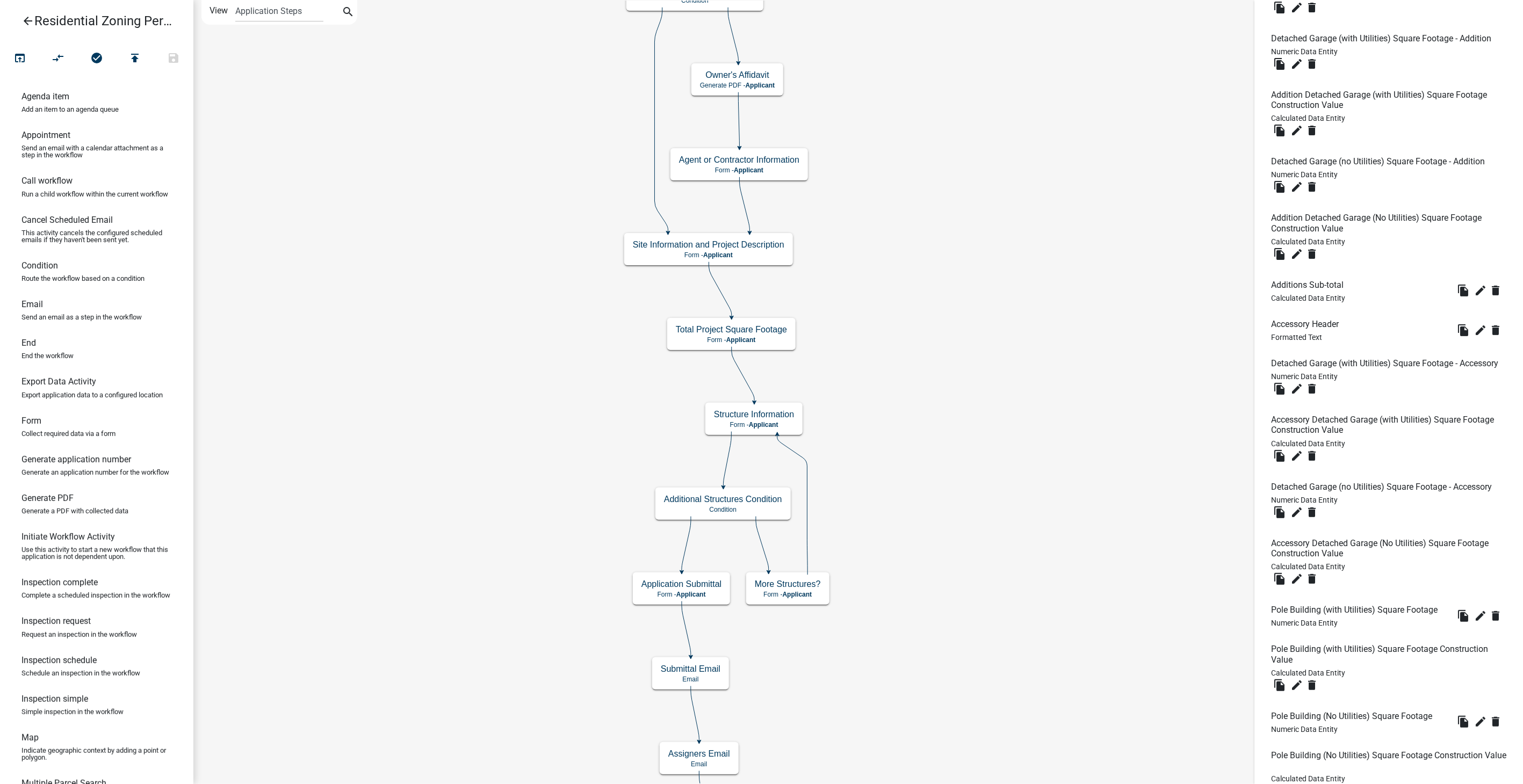
scroll to position [2803, 0]
click at [1298, 462] on icon "edit" at bounding box center [1296, 455] width 13 height 13
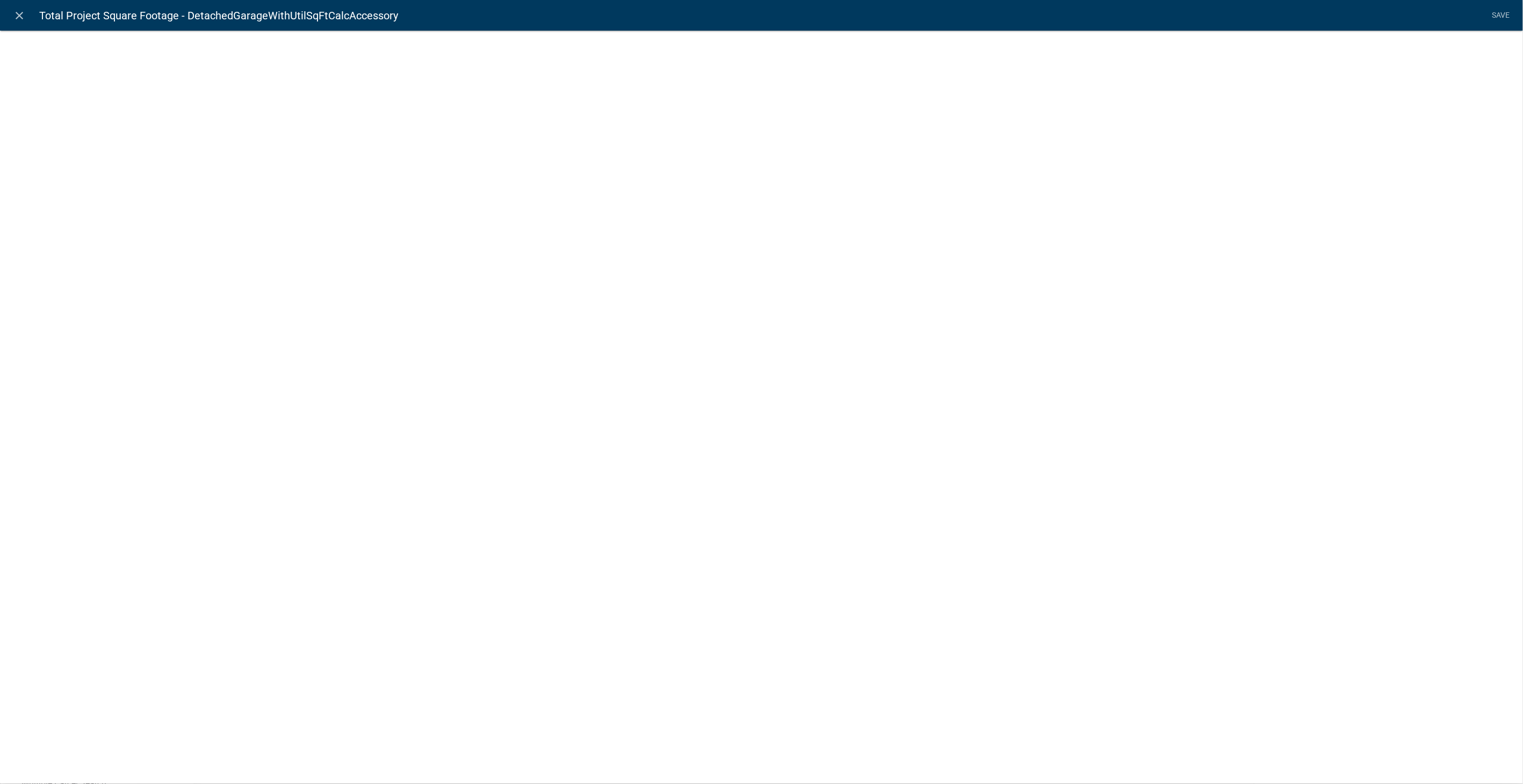
select select "2"
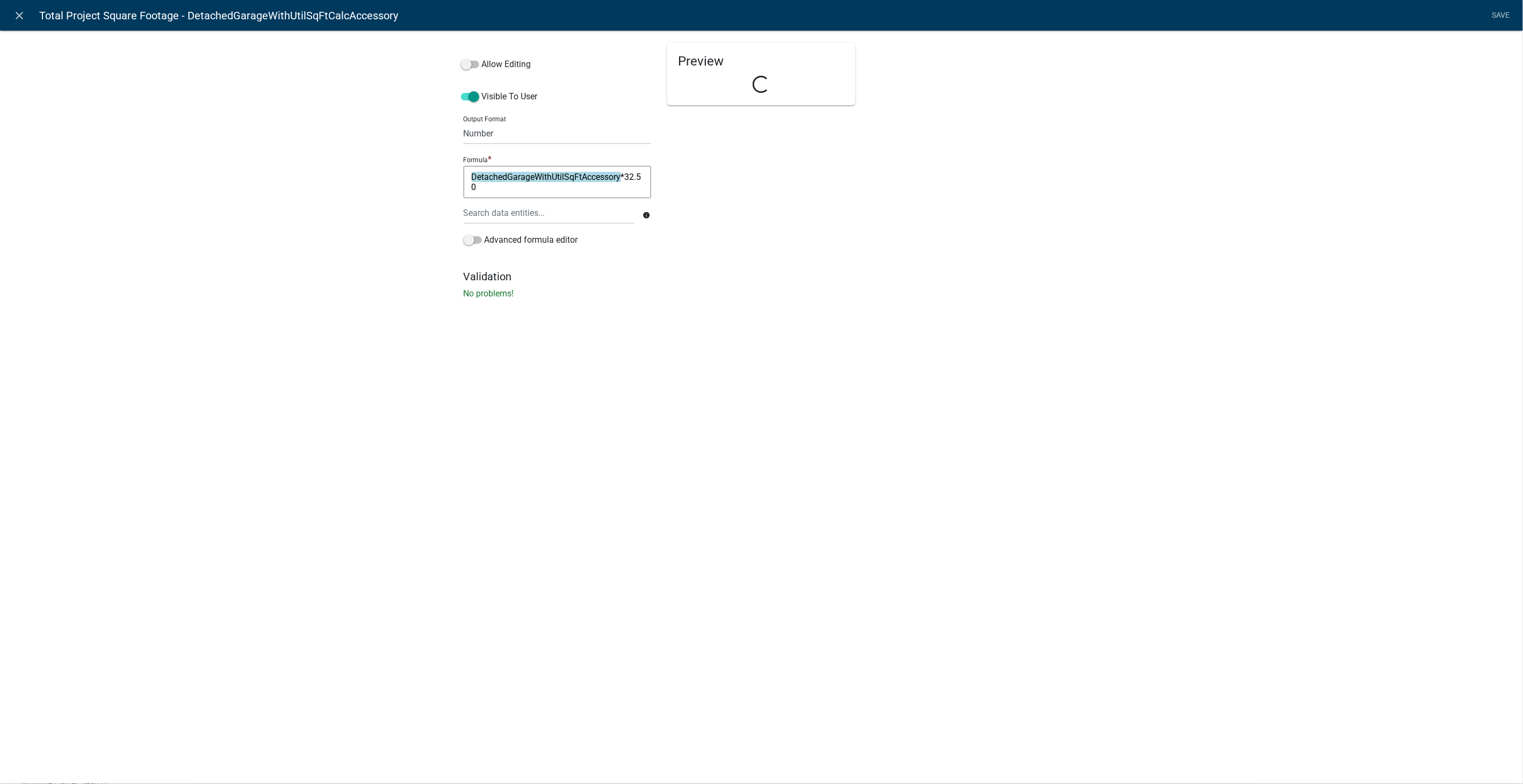
select select "calculated-value"
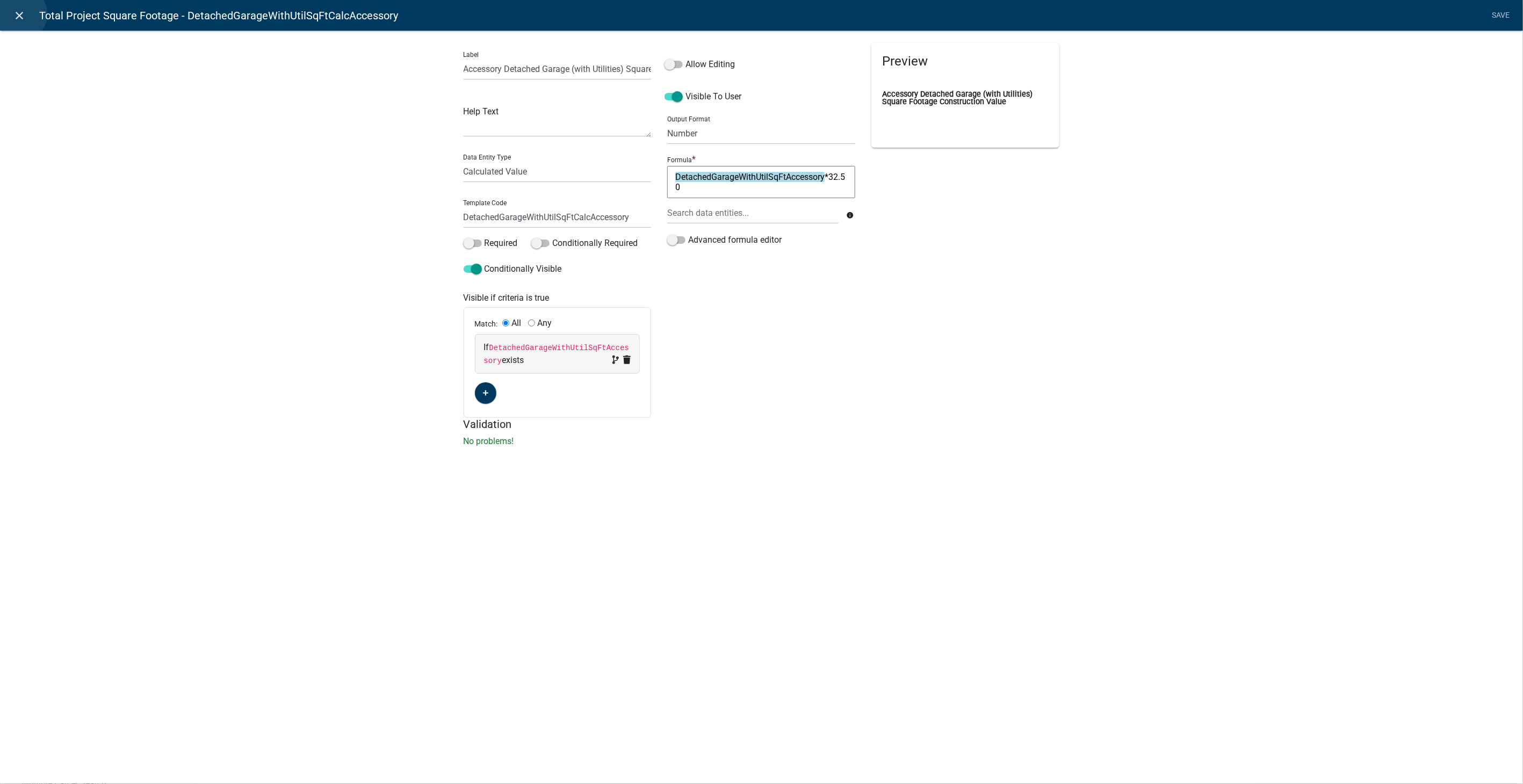
click at [20, 14] on icon "close" at bounding box center [20, 15] width 13 height 13
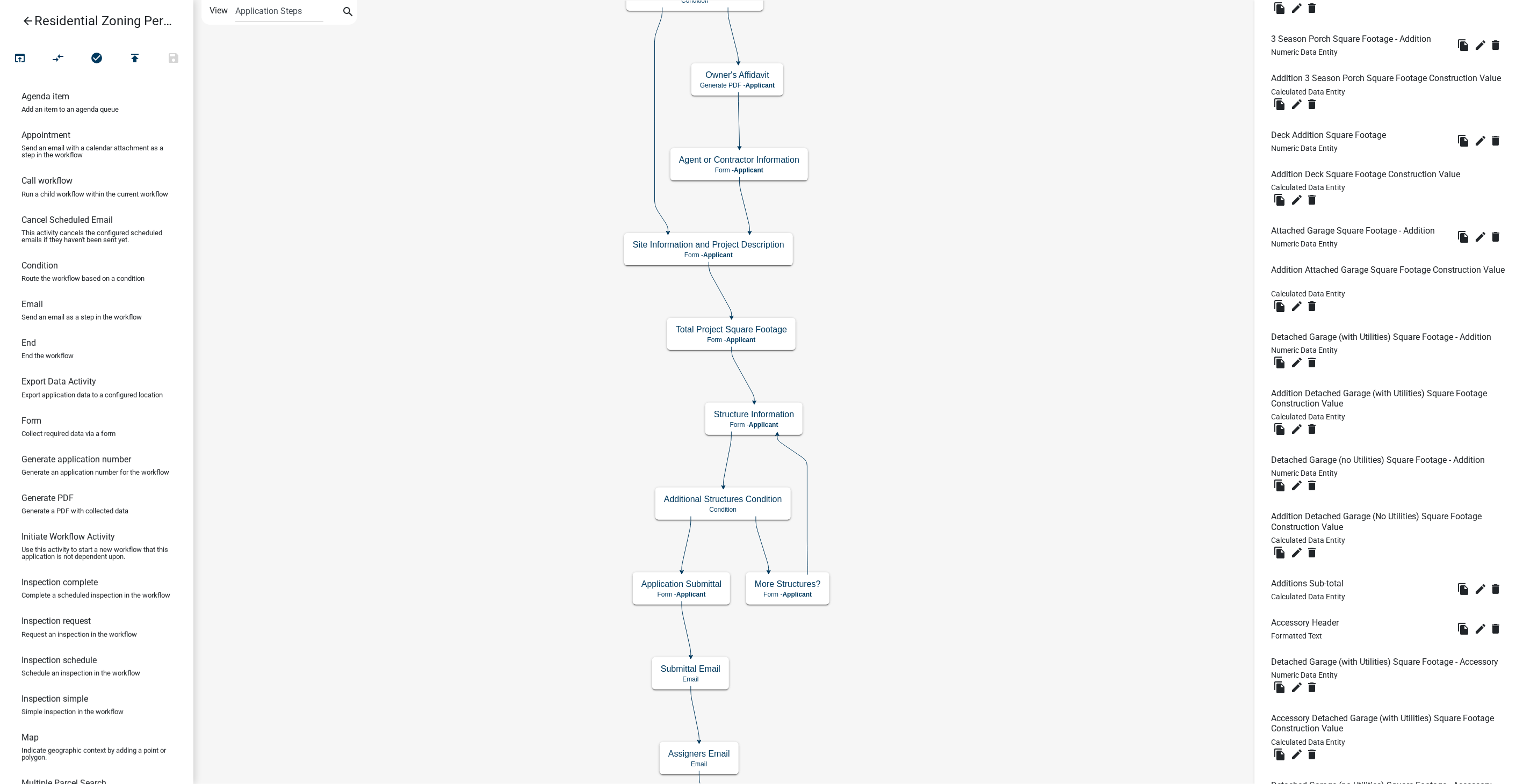
scroll to position [2983, 0]
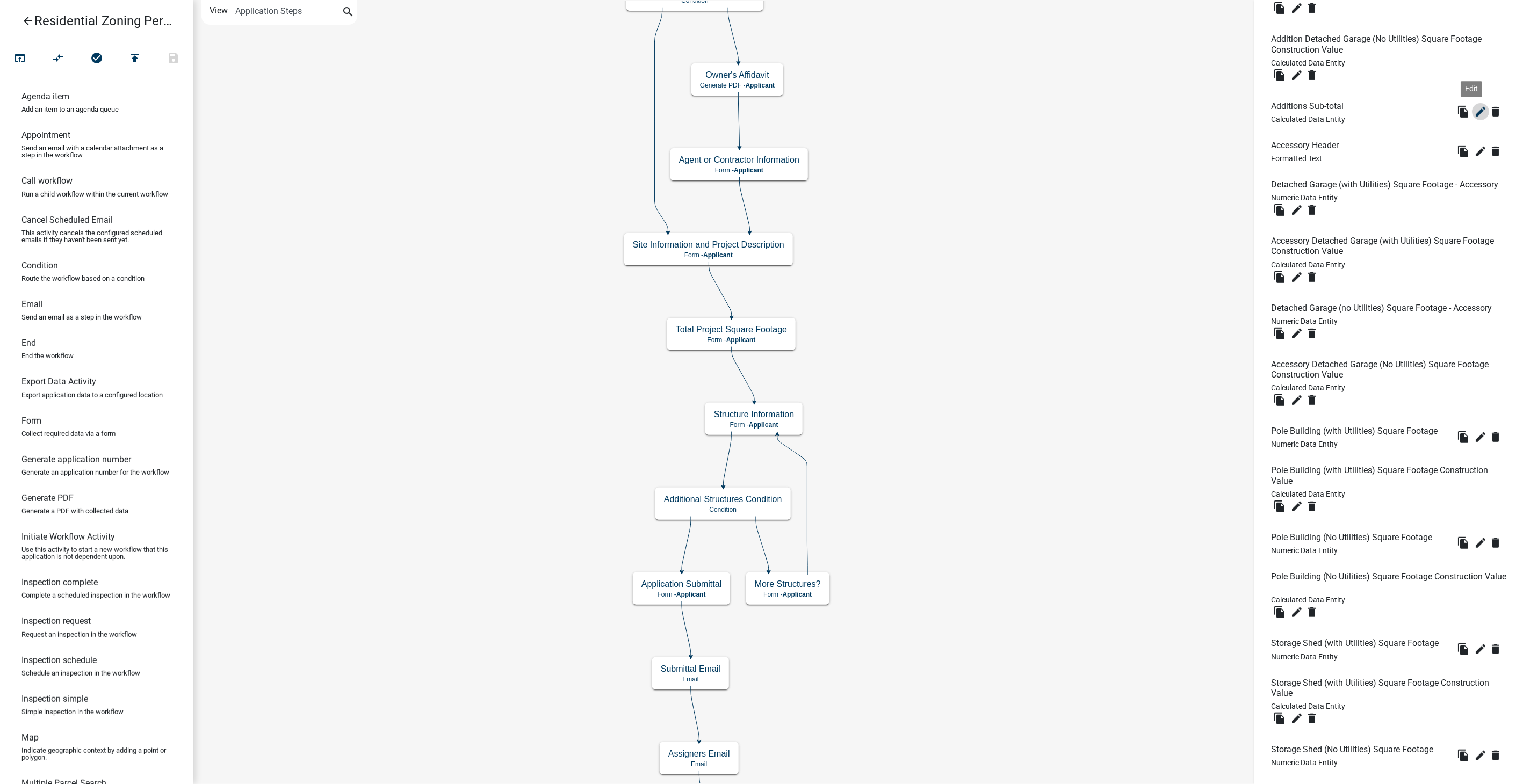
click at [1478, 118] on icon "edit" at bounding box center [1481, 112] width 13 height 13
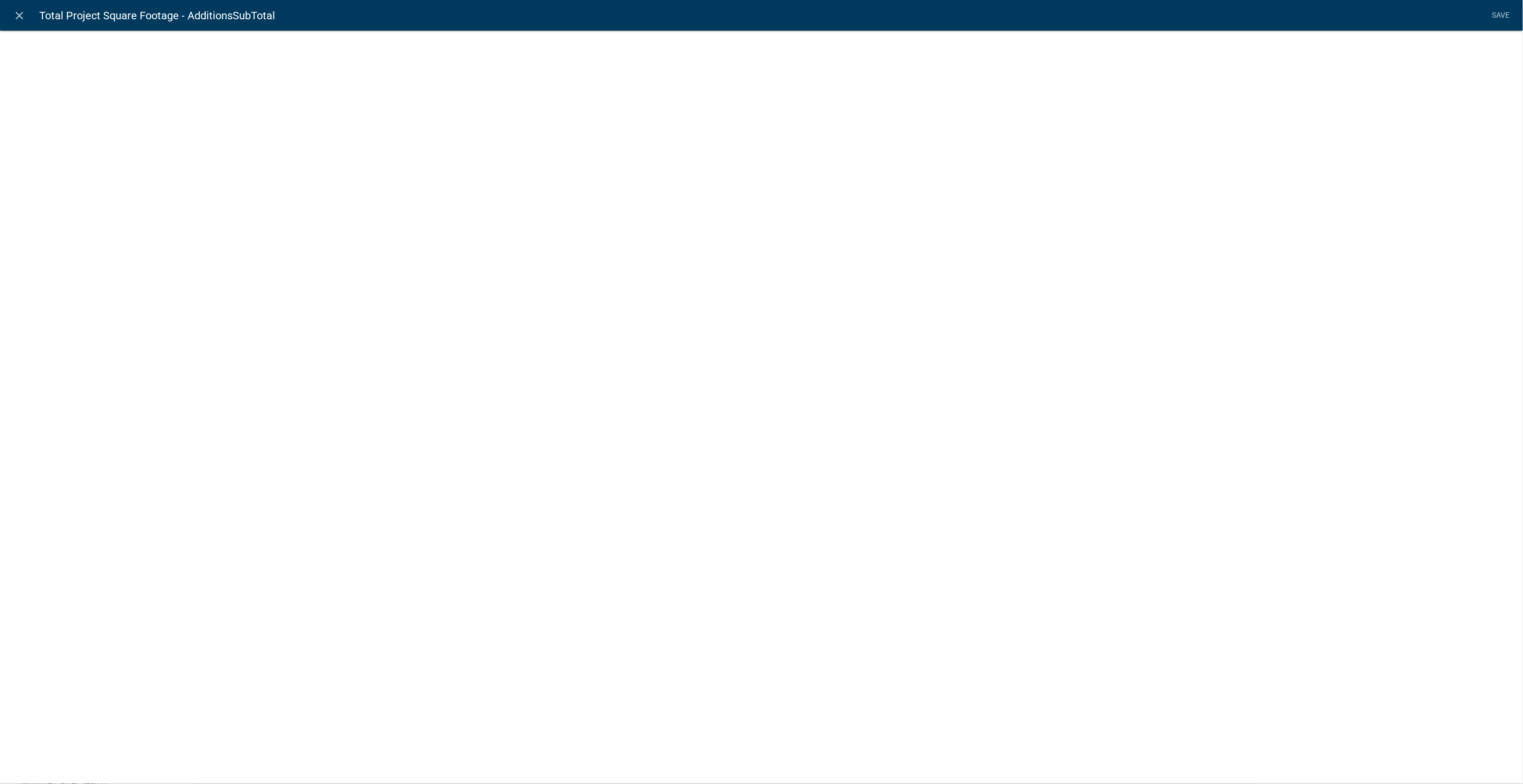
select select "calculated-value"
select select "2"
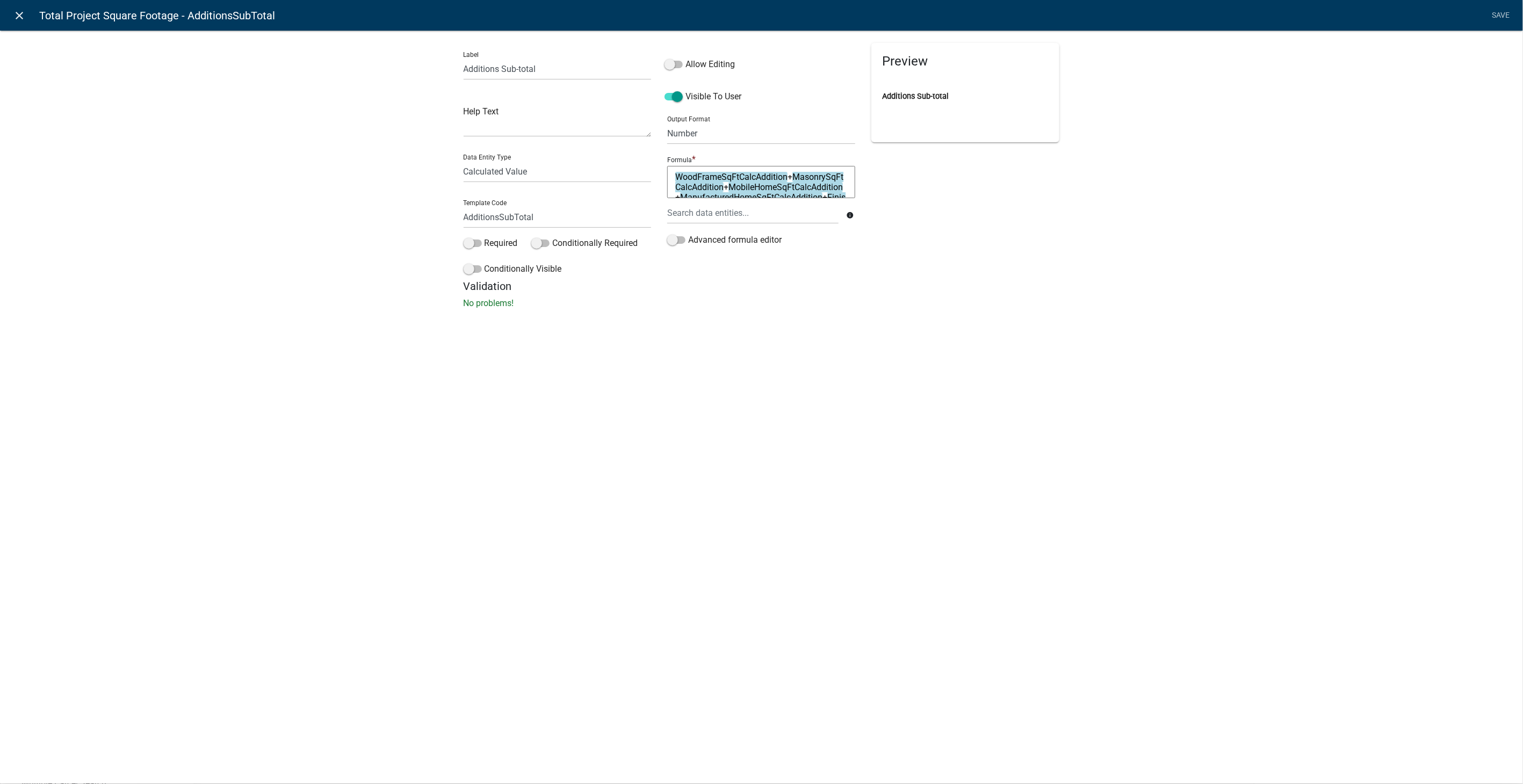
click at [23, 15] on icon "close" at bounding box center [20, 15] width 13 height 13
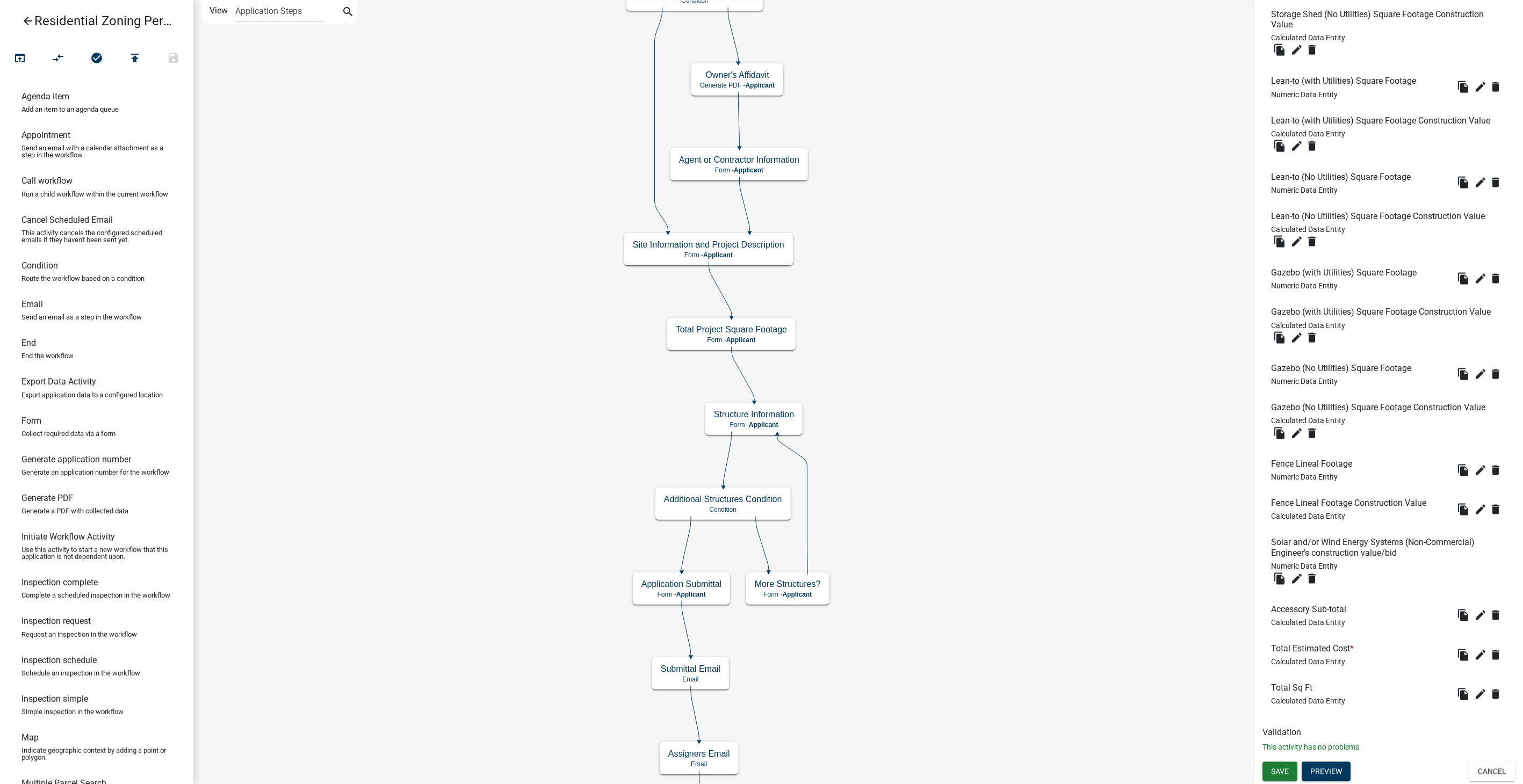
scroll to position [3859, 0]
click at [1474, 694] on icon "edit" at bounding box center [1481, 694] width 13 height 13
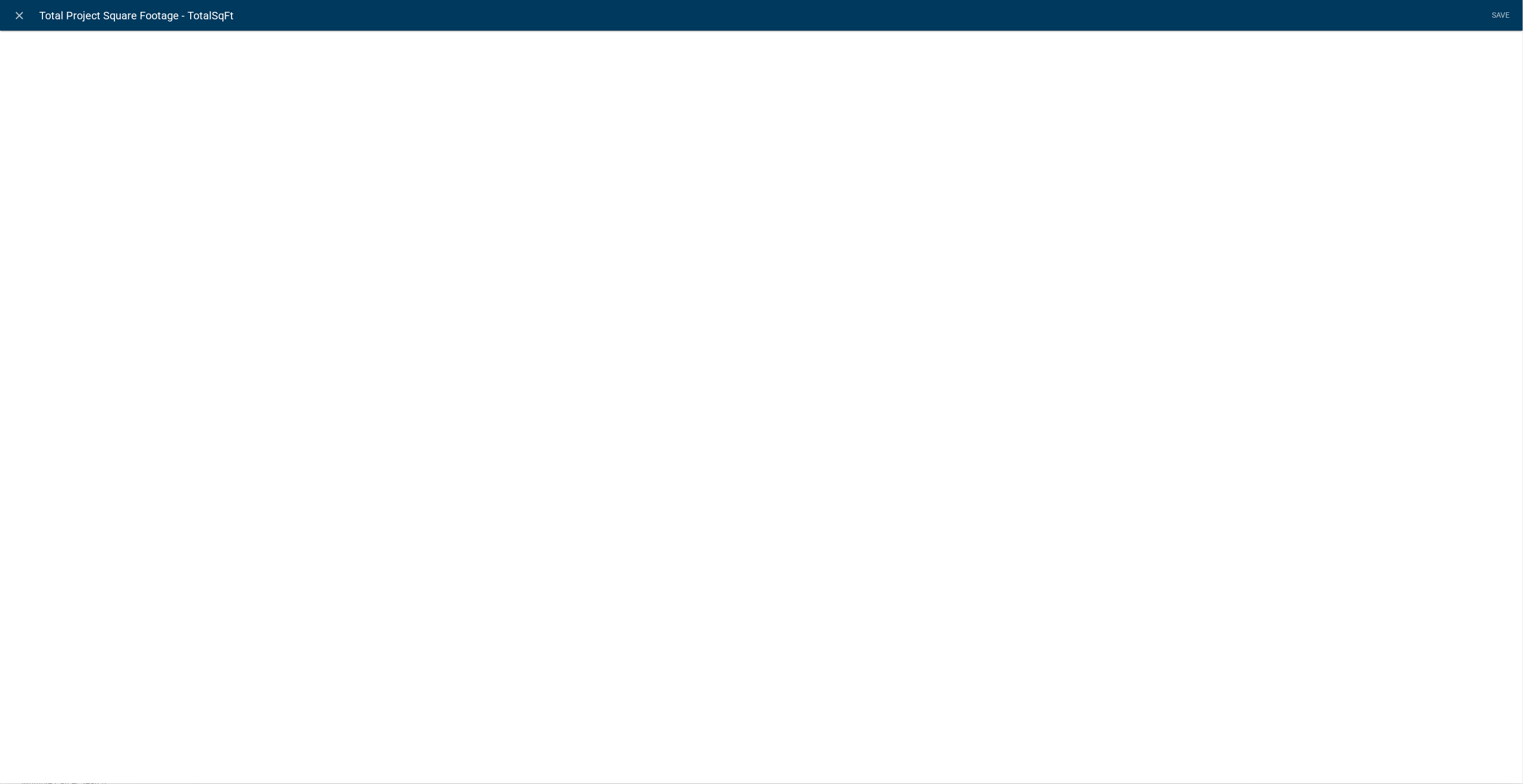
select select "calculated-value"
select select "2"
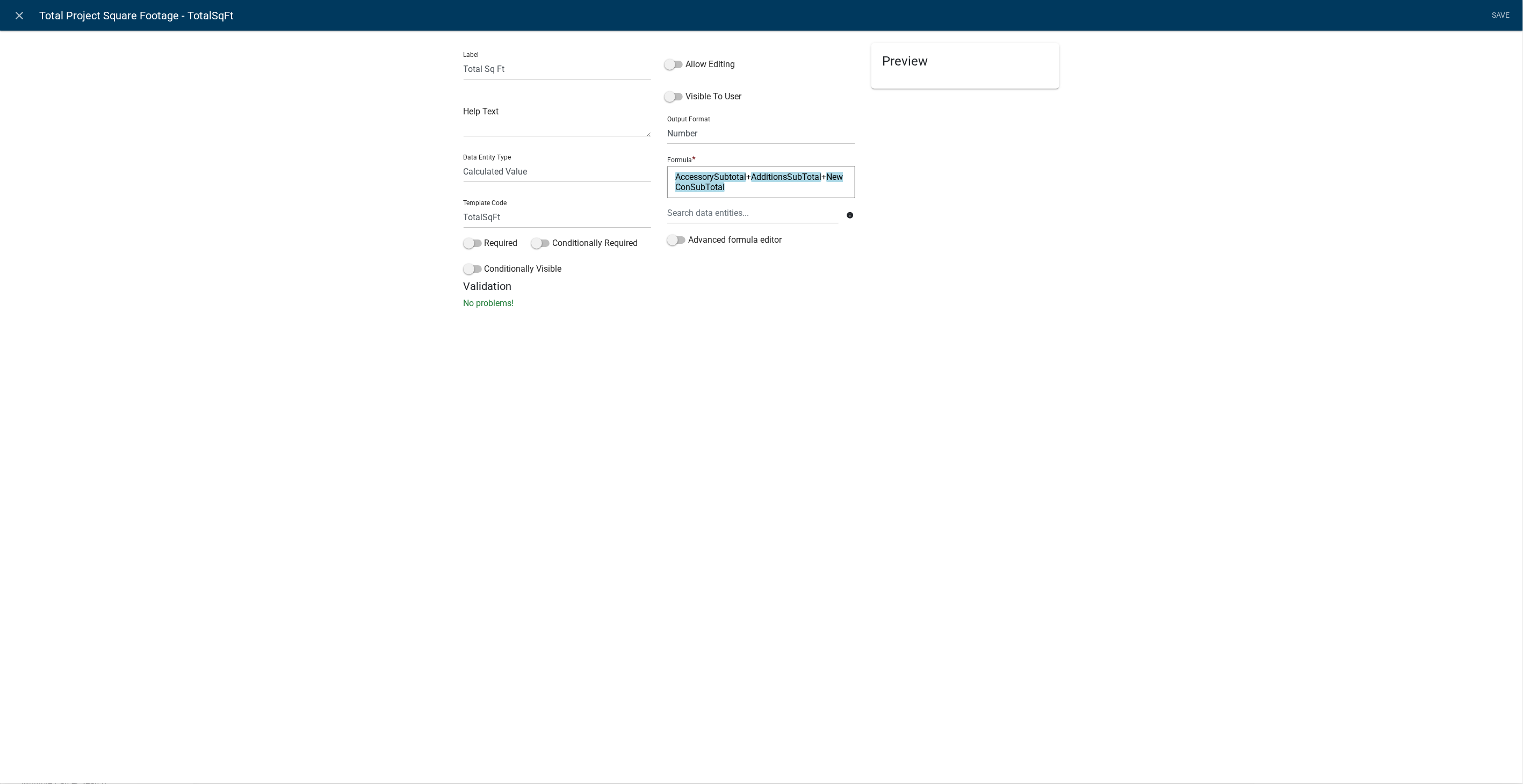
click at [736, 185] on textarea "AccessorySubtotal+AdditionsSubTotal+NewConSubTotal" at bounding box center [761, 181] width 188 height 32
type textarea "AccessorySubtotal"
click at [16, 15] on icon "close" at bounding box center [20, 15] width 13 height 13
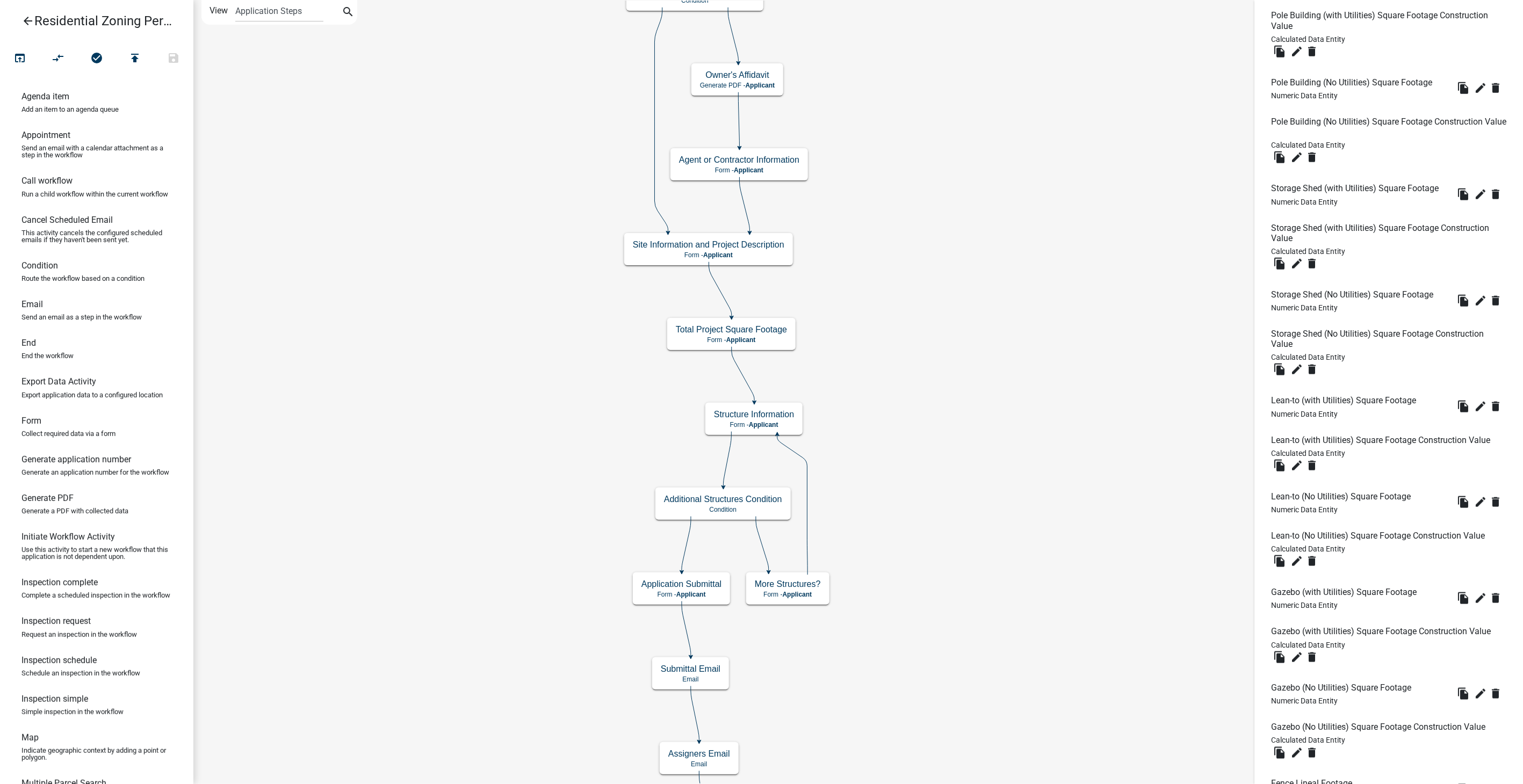
scroll to position [3795, 0]
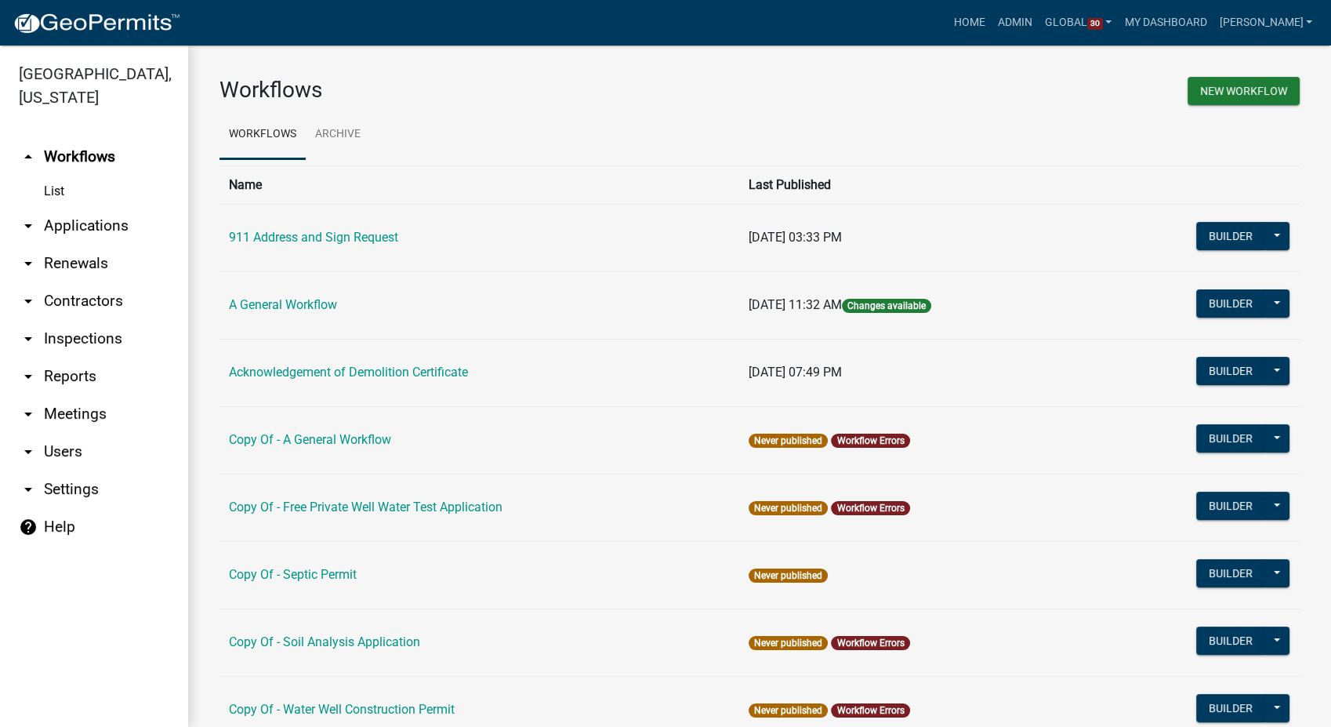
scroll to position [935, 0]
